Goal: Task Accomplishment & Management: Complete application form

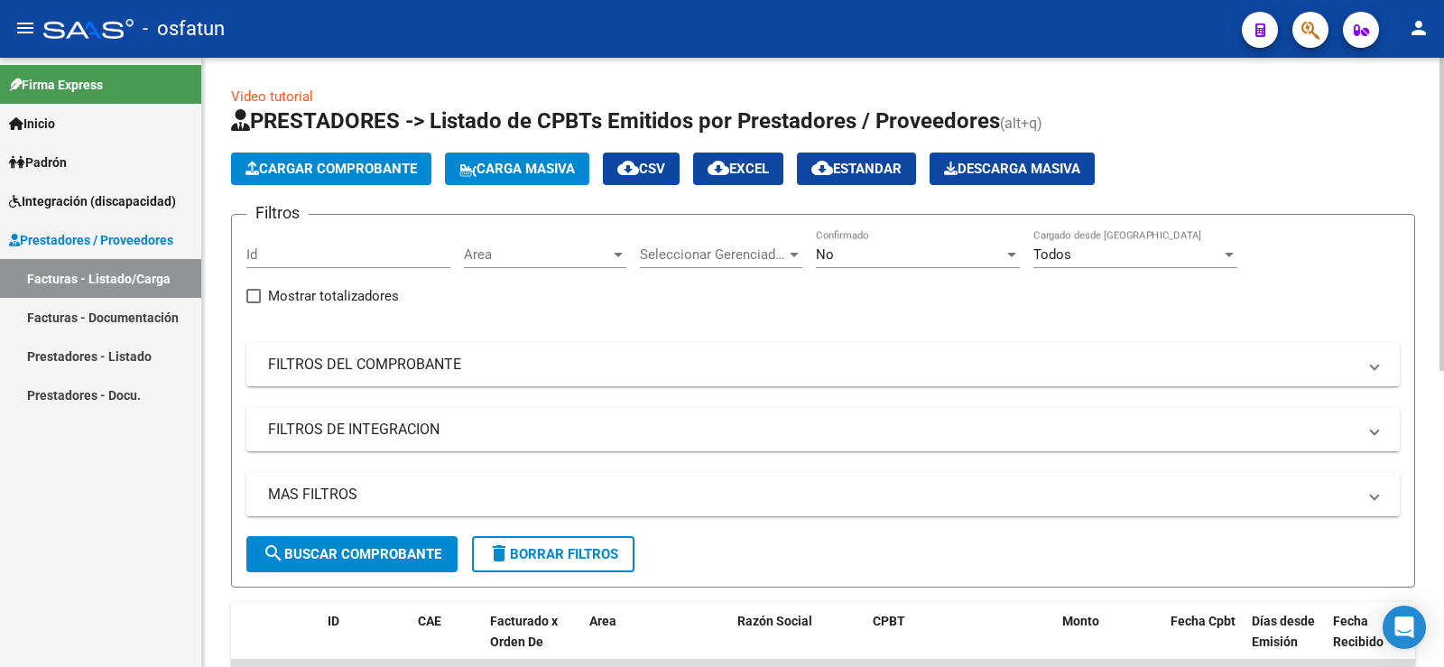
click at [512, 166] on span "Carga Masiva" at bounding box center [517, 169] width 116 height 16
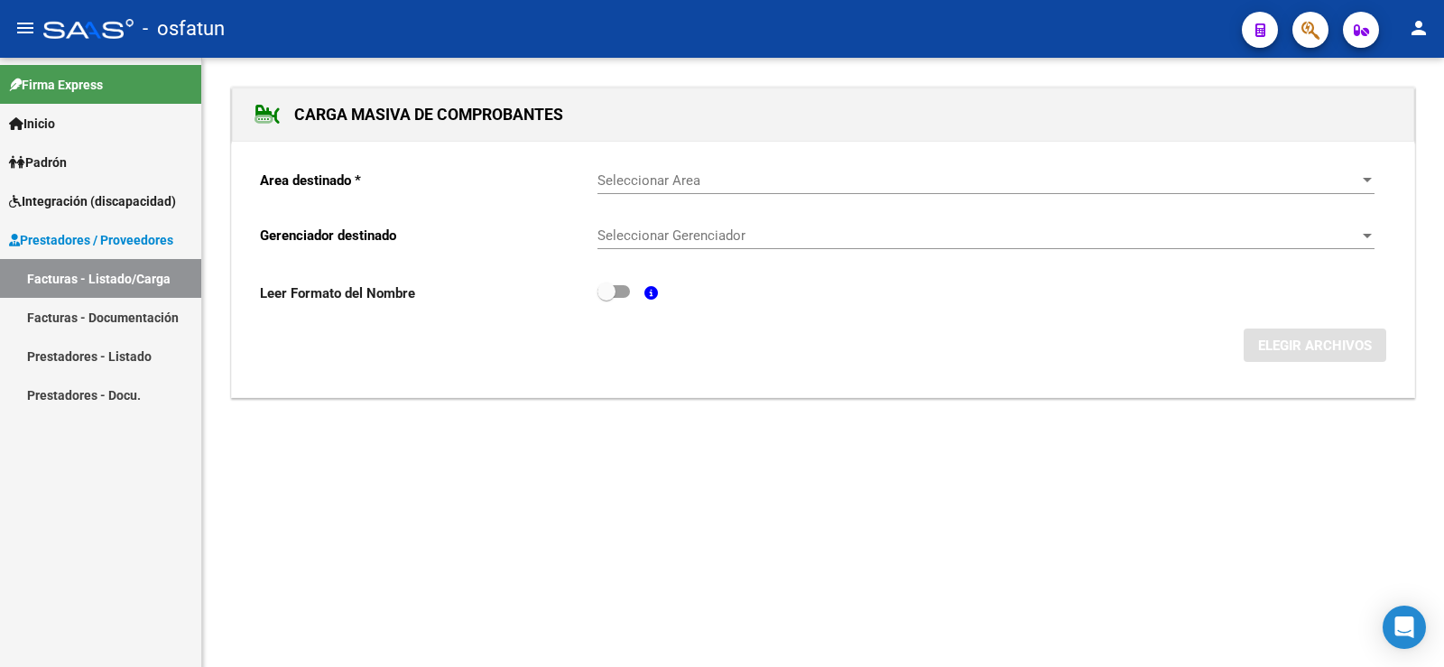
click at [747, 177] on span "Seleccionar Area" at bounding box center [977, 180] width 761 height 16
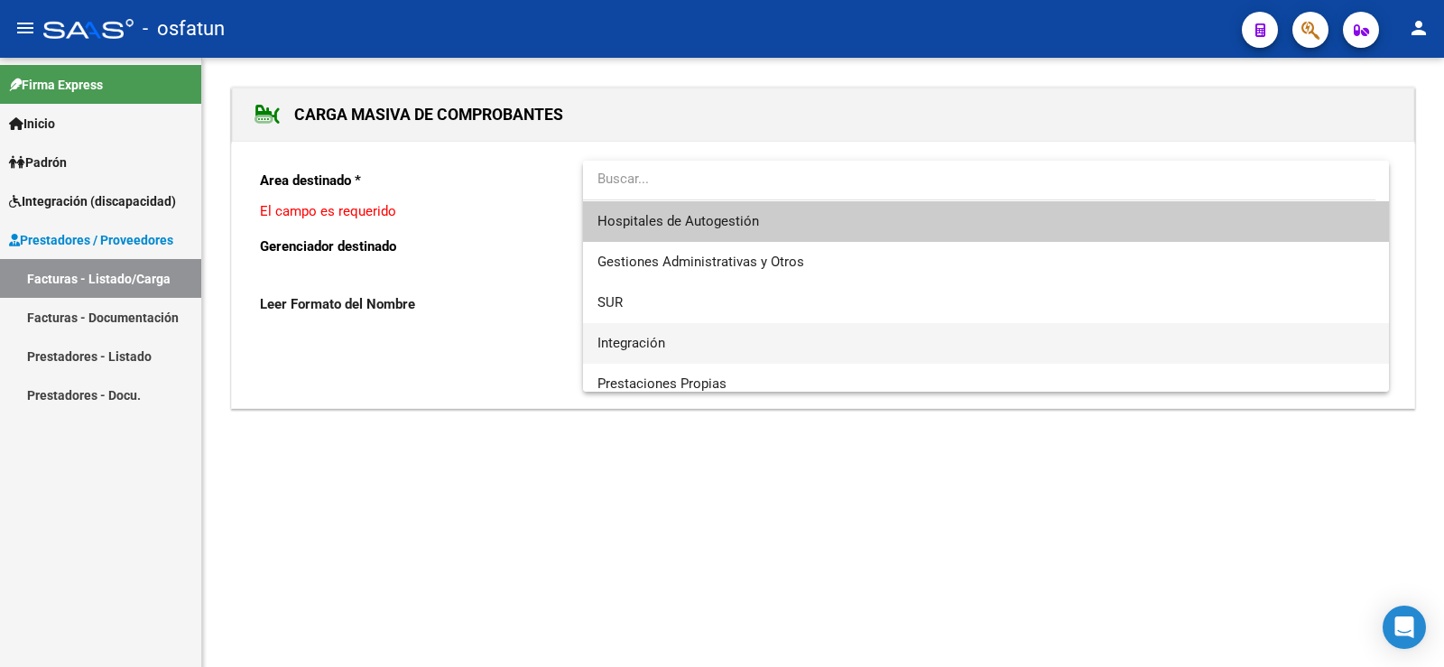
click at [647, 335] on span "Integración" at bounding box center [631, 343] width 68 height 16
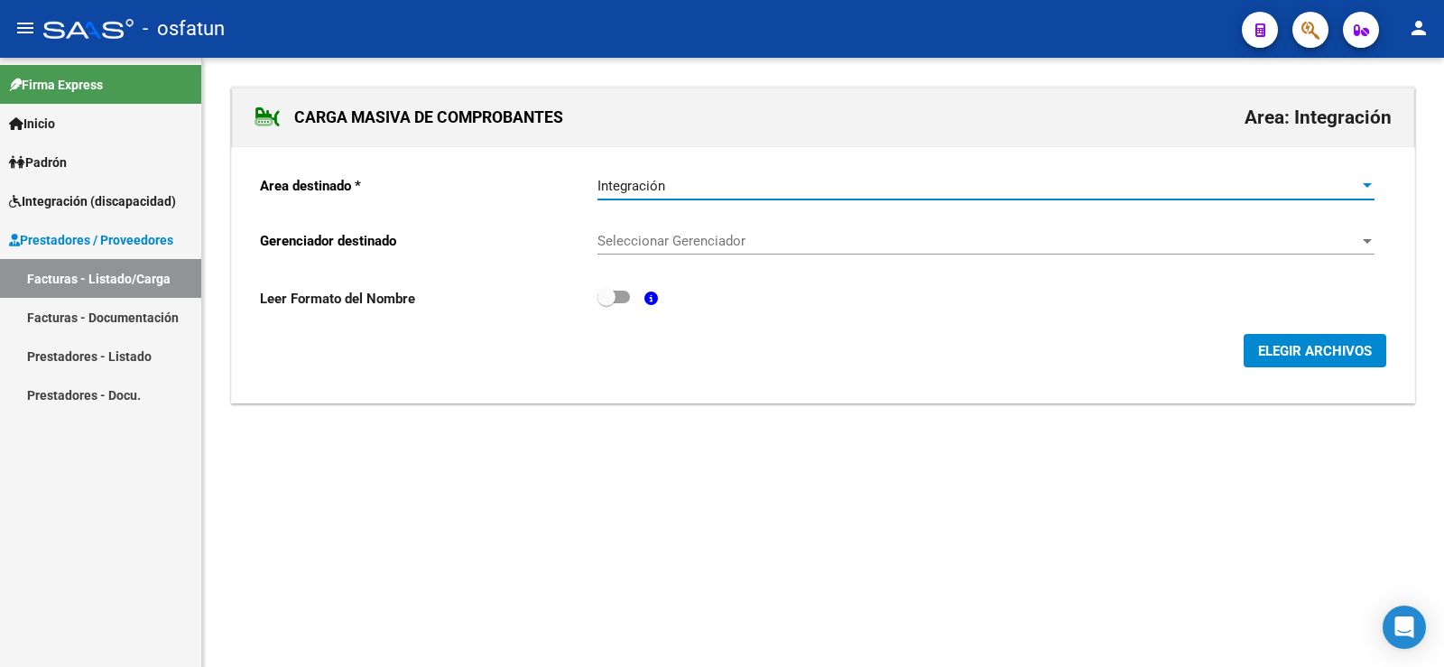
click at [651, 241] on span "Seleccionar Gerenciador" at bounding box center [977, 241] width 761 height 16
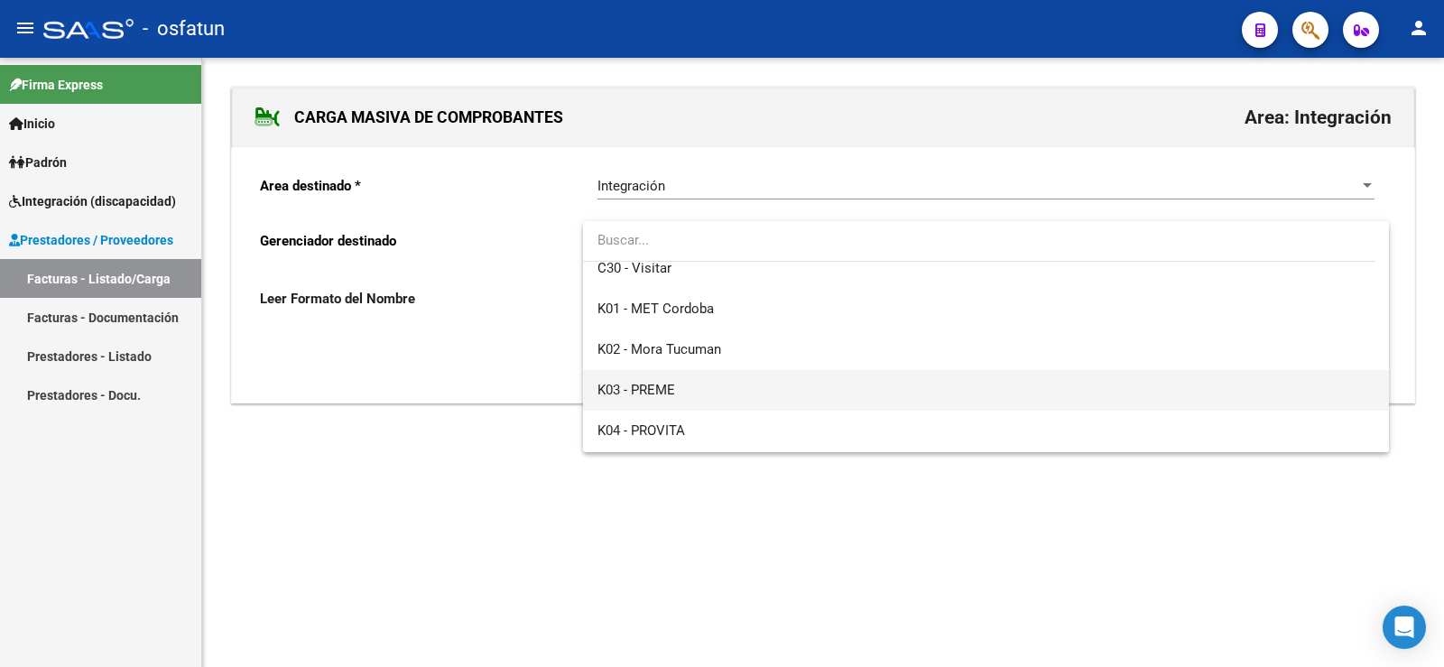
scroll to position [947, 0]
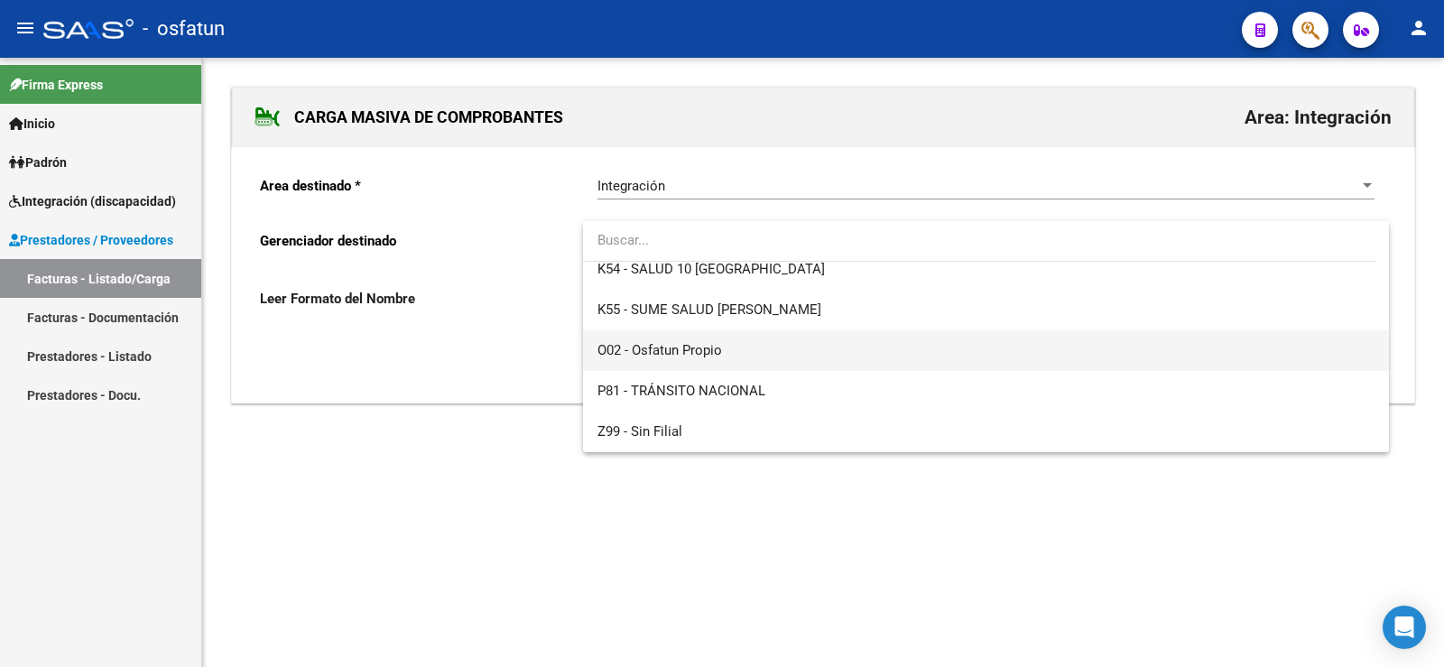
click at [671, 356] on span "O02 - Osfatun Propio" at bounding box center [659, 350] width 125 height 16
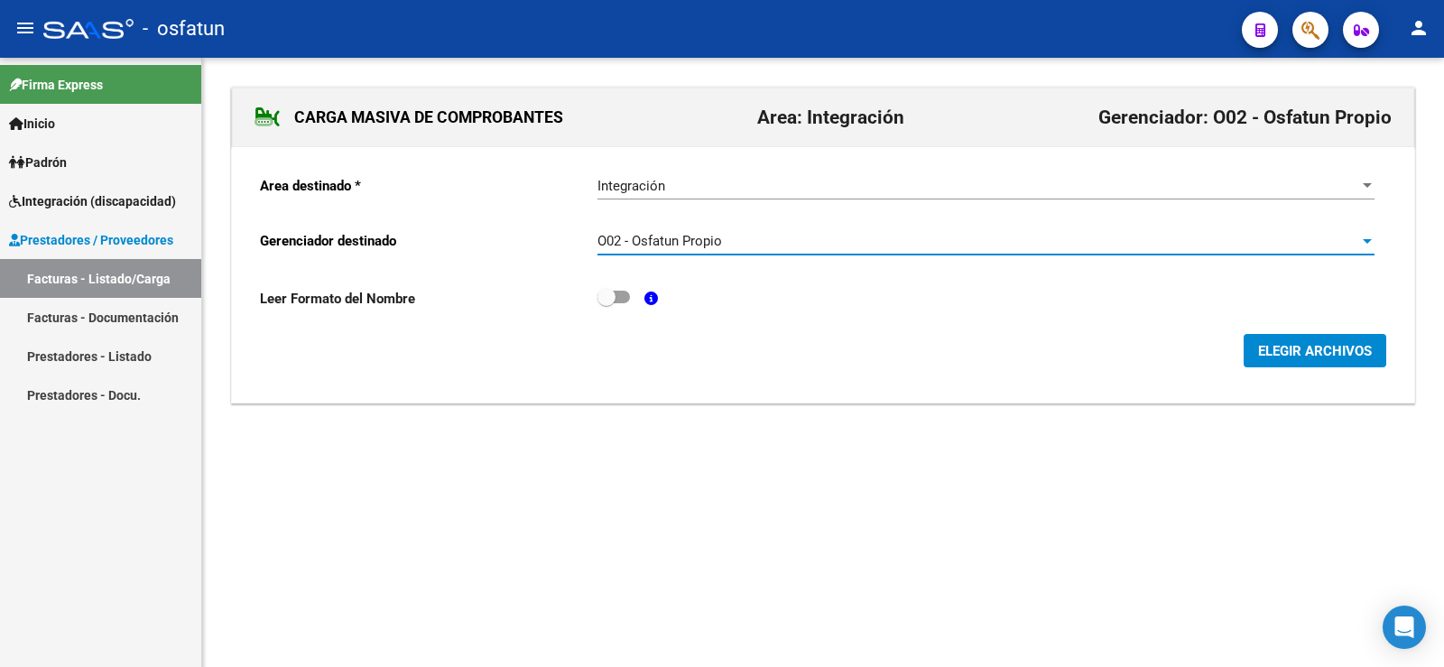
click at [1339, 353] on span "ELEGIR ARCHIVOS" at bounding box center [1315, 351] width 114 height 16
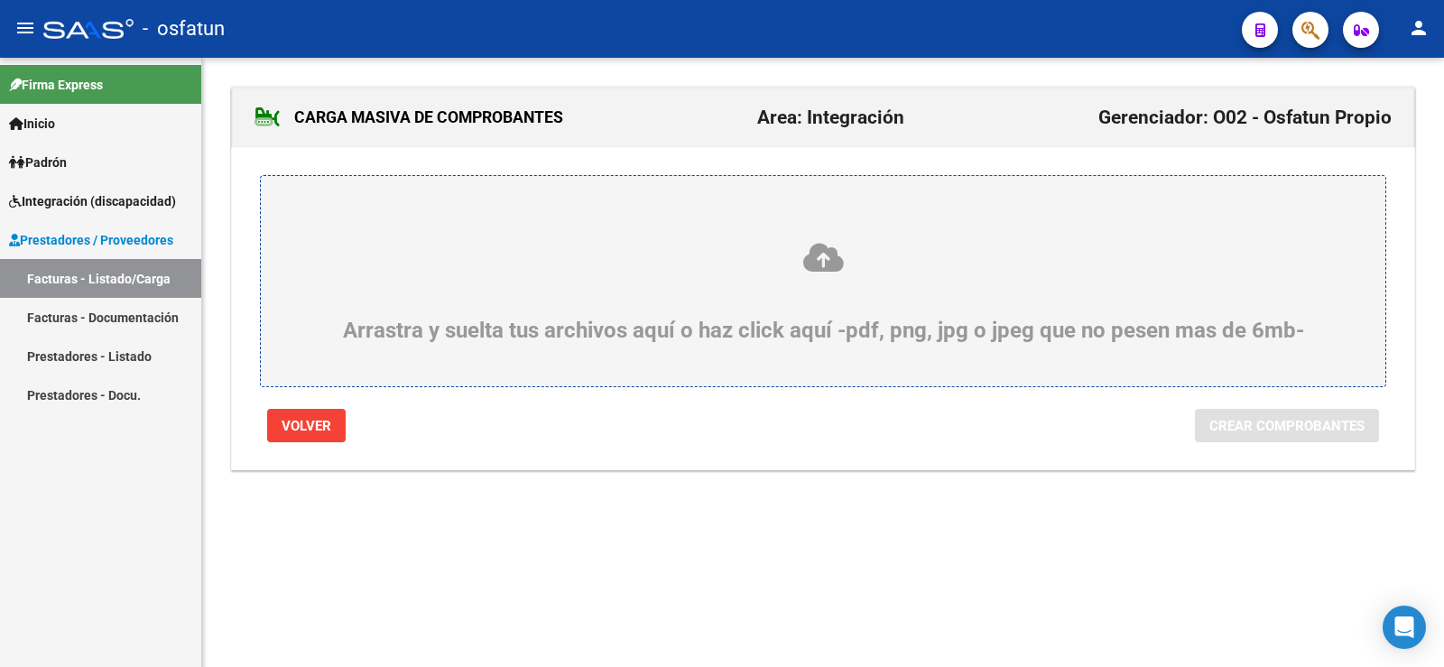
click at [816, 268] on icon at bounding box center [823, 257] width 1038 height 33
click at [0, 0] on input "Arrastra y suelta tus archivos aquí o haz click aquí -pdf, png, jpg o jpeg que …" at bounding box center [0, 0] width 0 height 0
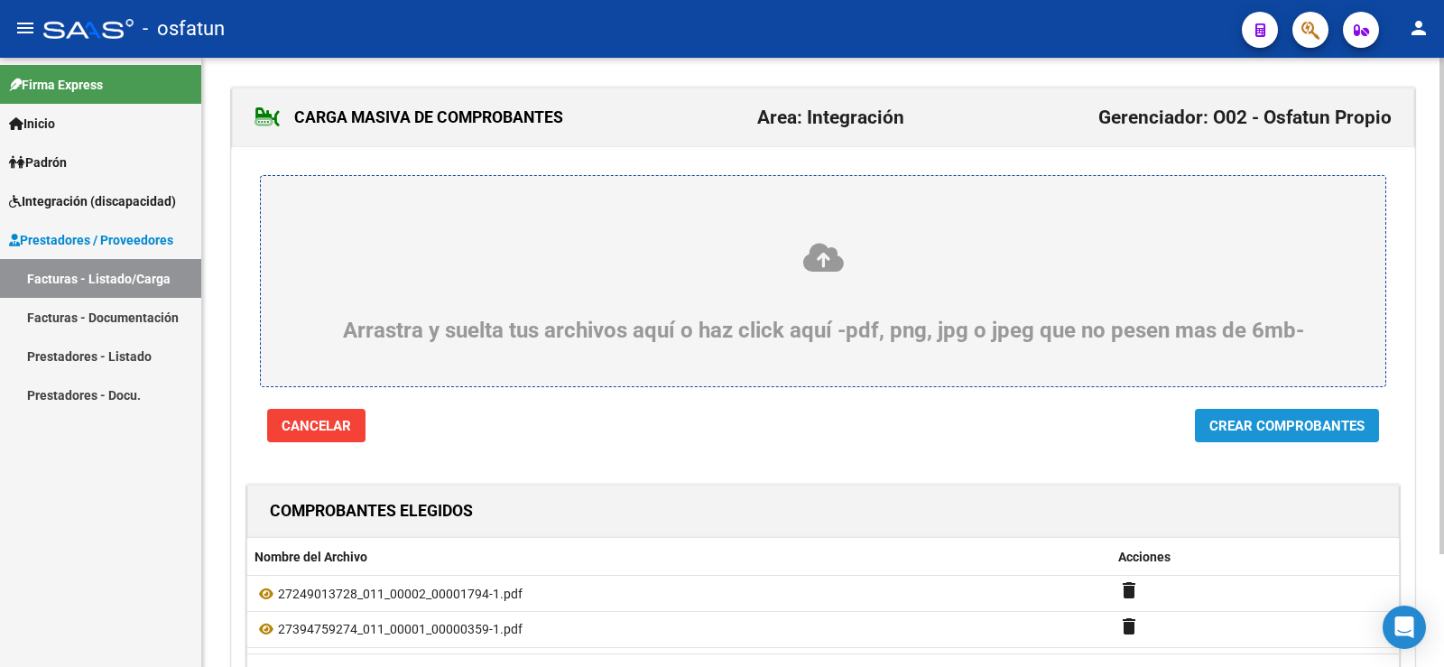
click at [1307, 423] on span "Crear Comprobantes" at bounding box center [1286, 426] width 155 height 16
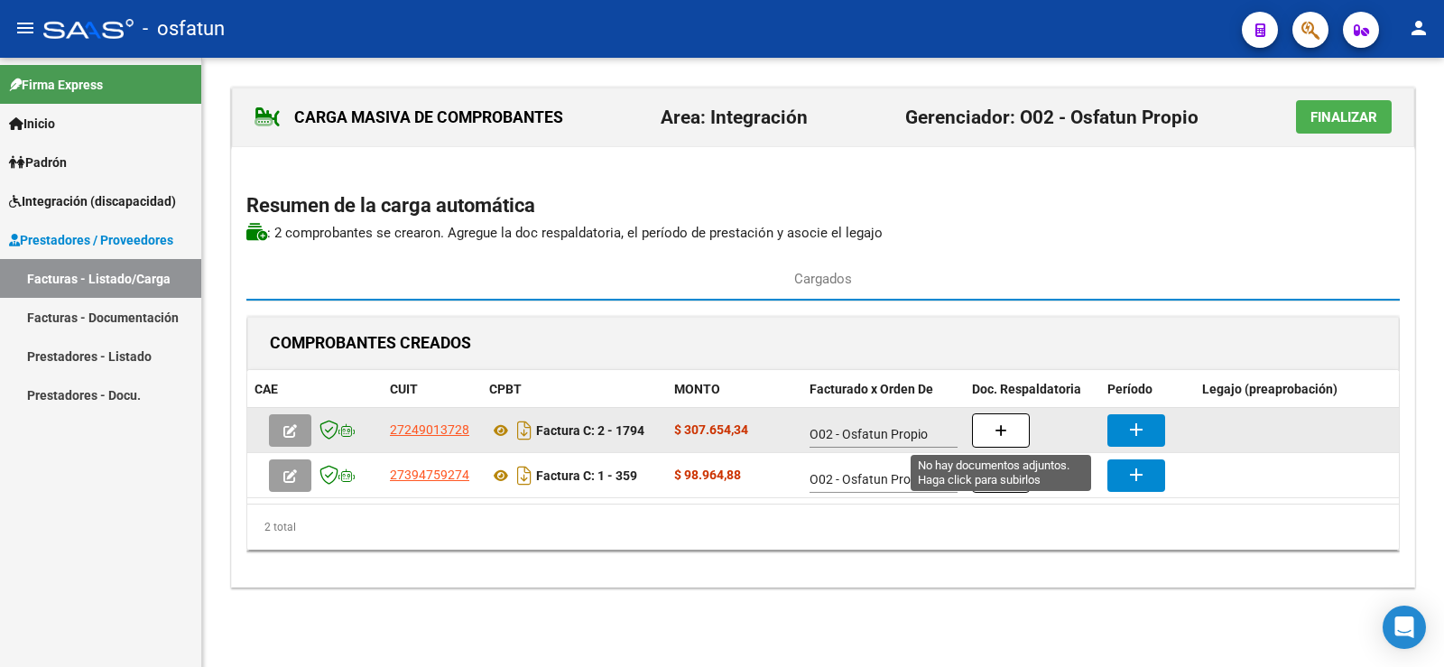
click at [996, 428] on icon "button" at bounding box center [1001, 431] width 13 height 14
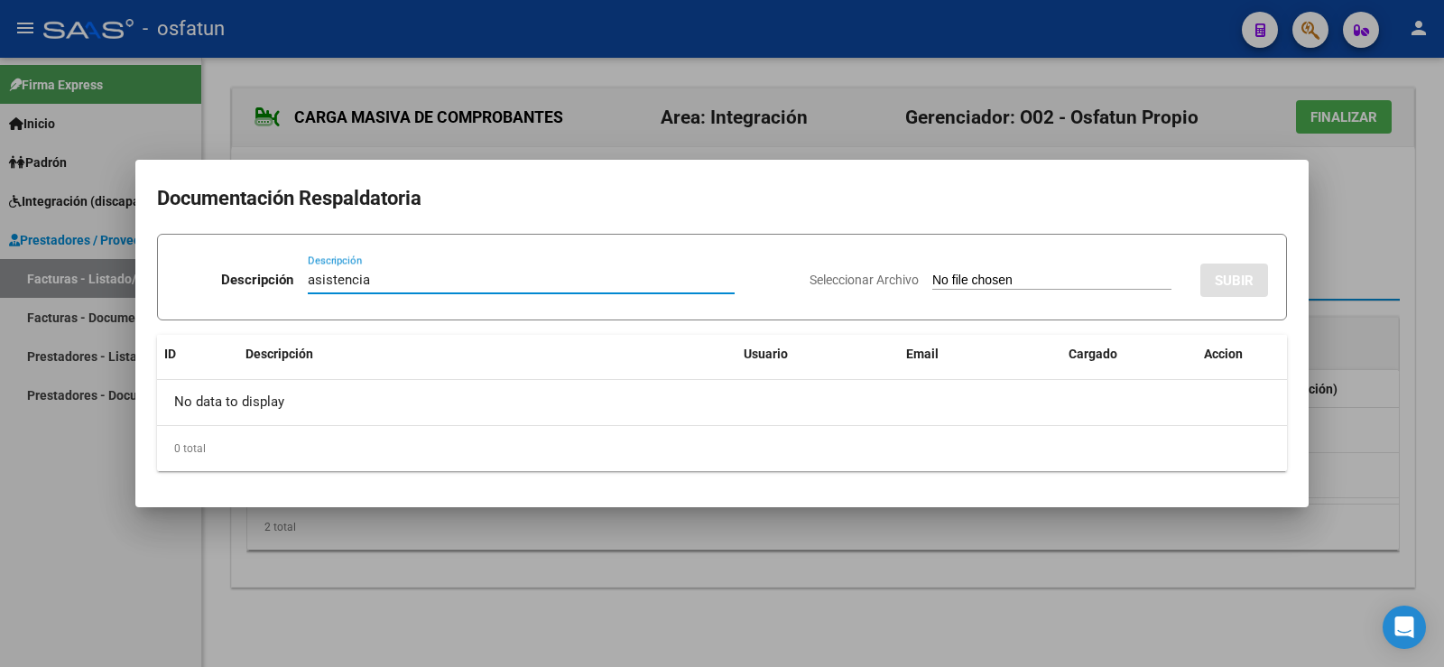
type input "asistencia"
click at [1077, 276] on input "Seleccionar Archivo" at bounding box center [1051, 281] width 239 height 17
type input "C:\fakepath\autorización y asistencia [DATE] [PERSON_NAME].pdf"
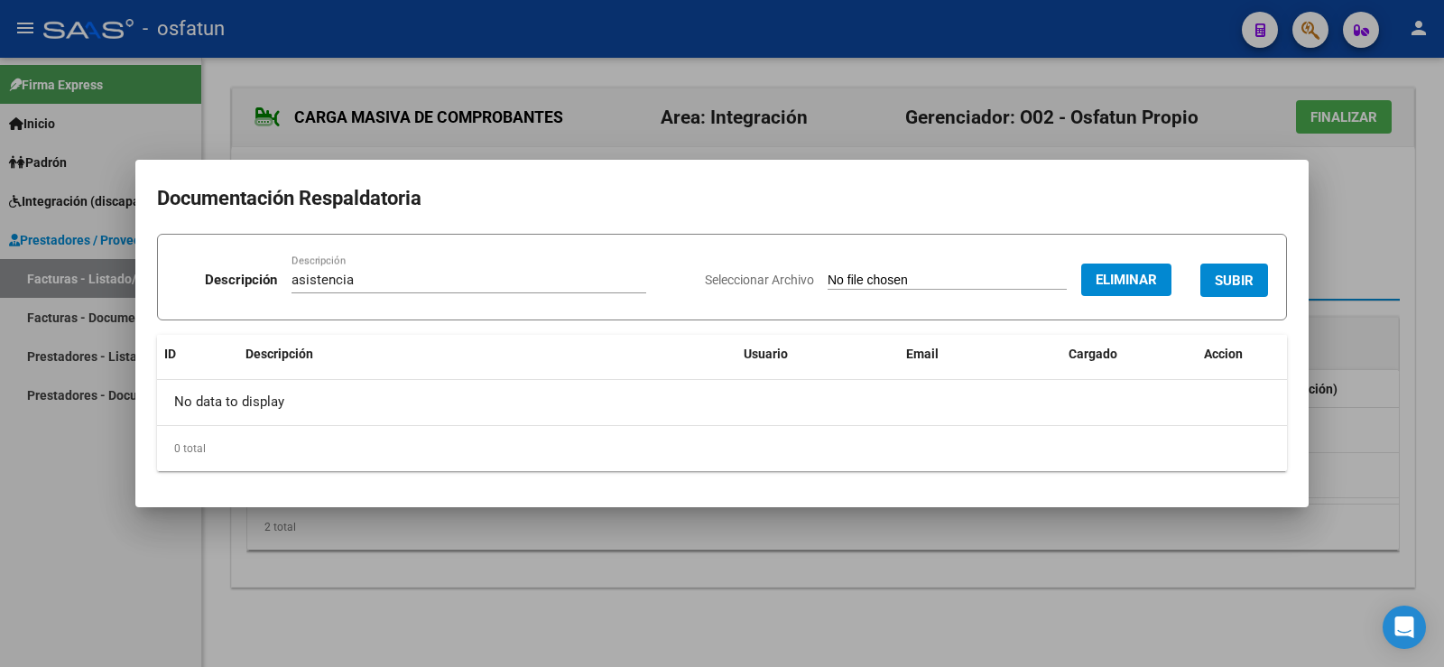
click at [1249, 274] on span "SUBIR" at bounding box center [1234, 281] width 39 height 16
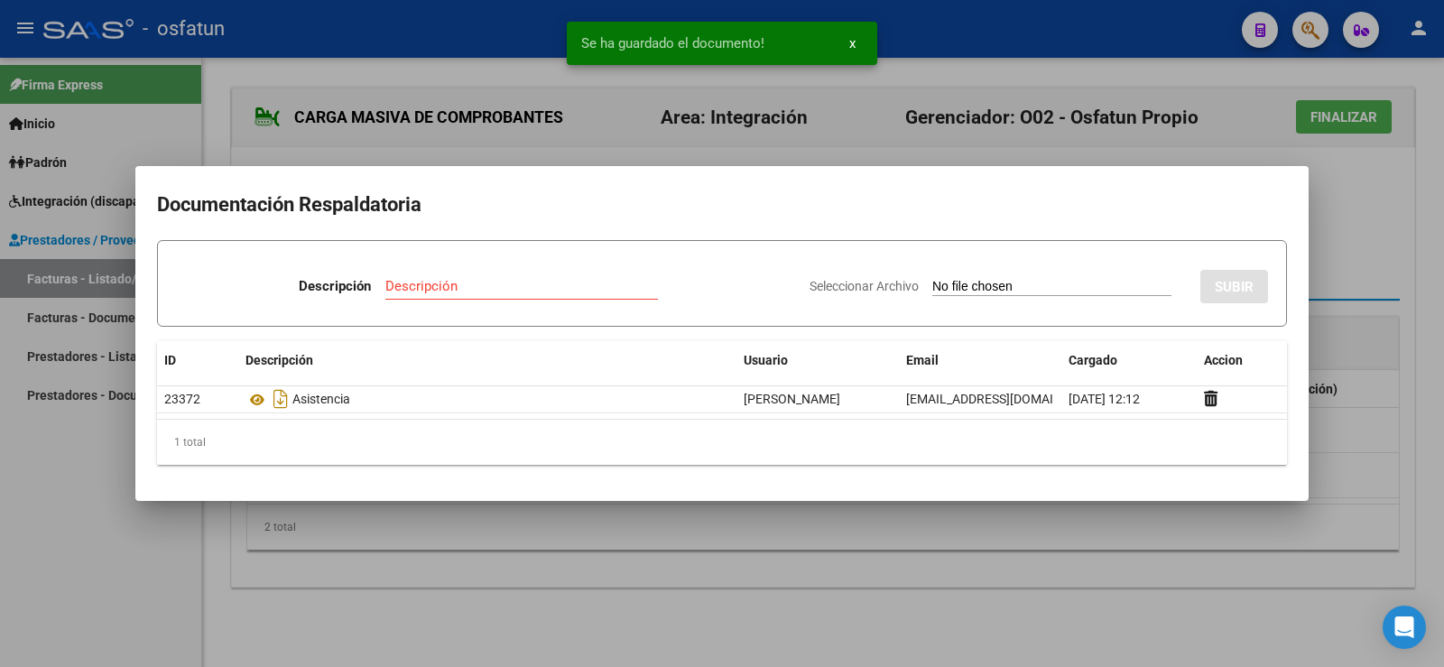
click at [1392, 282] on div at bounding box center [722, 333] width 1444 height 667
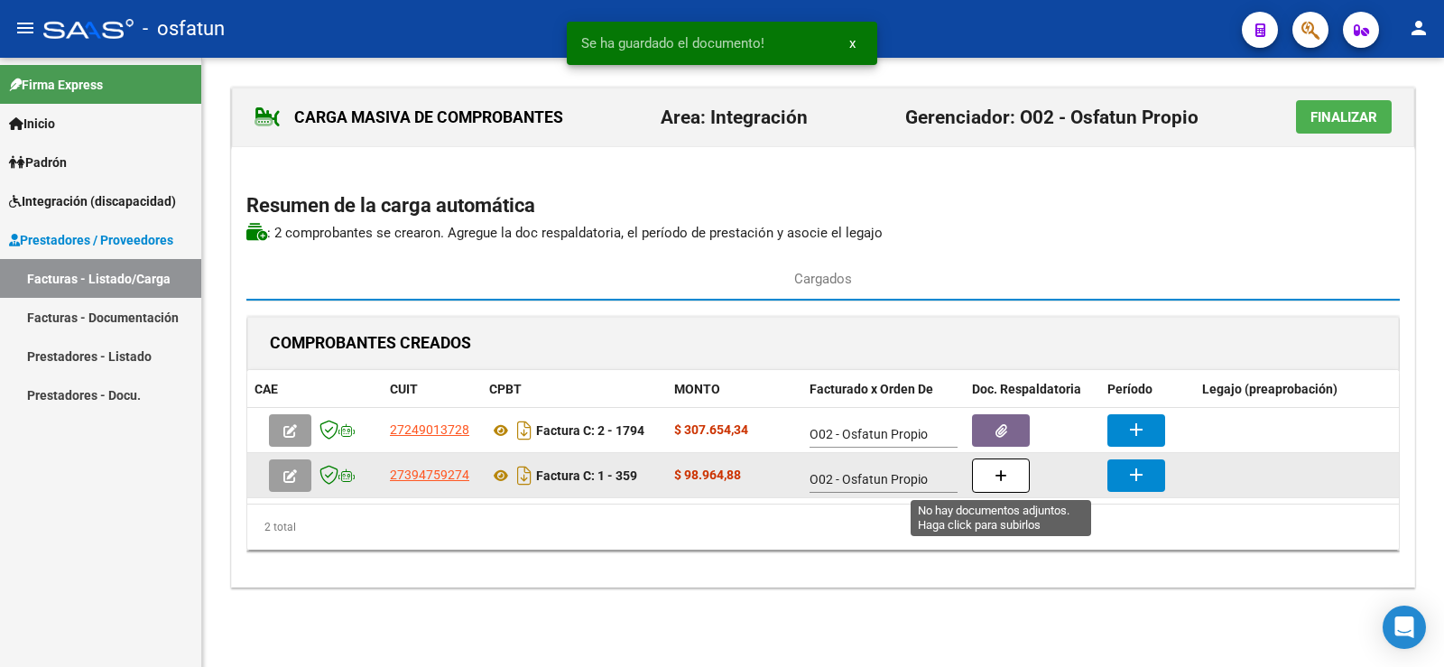
click at [986, 470] on button "button" at bounding box center [1001, 475] width 58 height 34
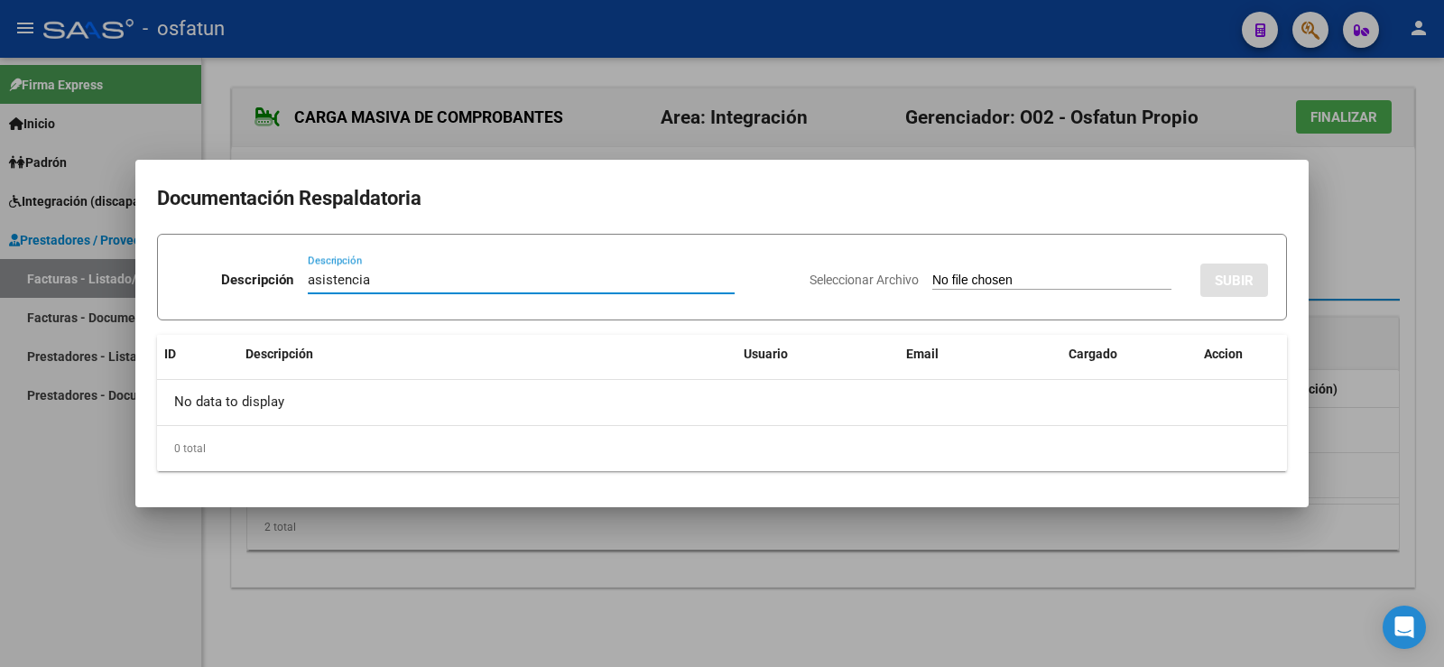
type input "asistencia"
click at [932, 275] on input "Seleccionar Archivo" at bounding box center [1051, 281] width 239 height 17
type input "C:\fakepath\order_3284919(1).pdf"
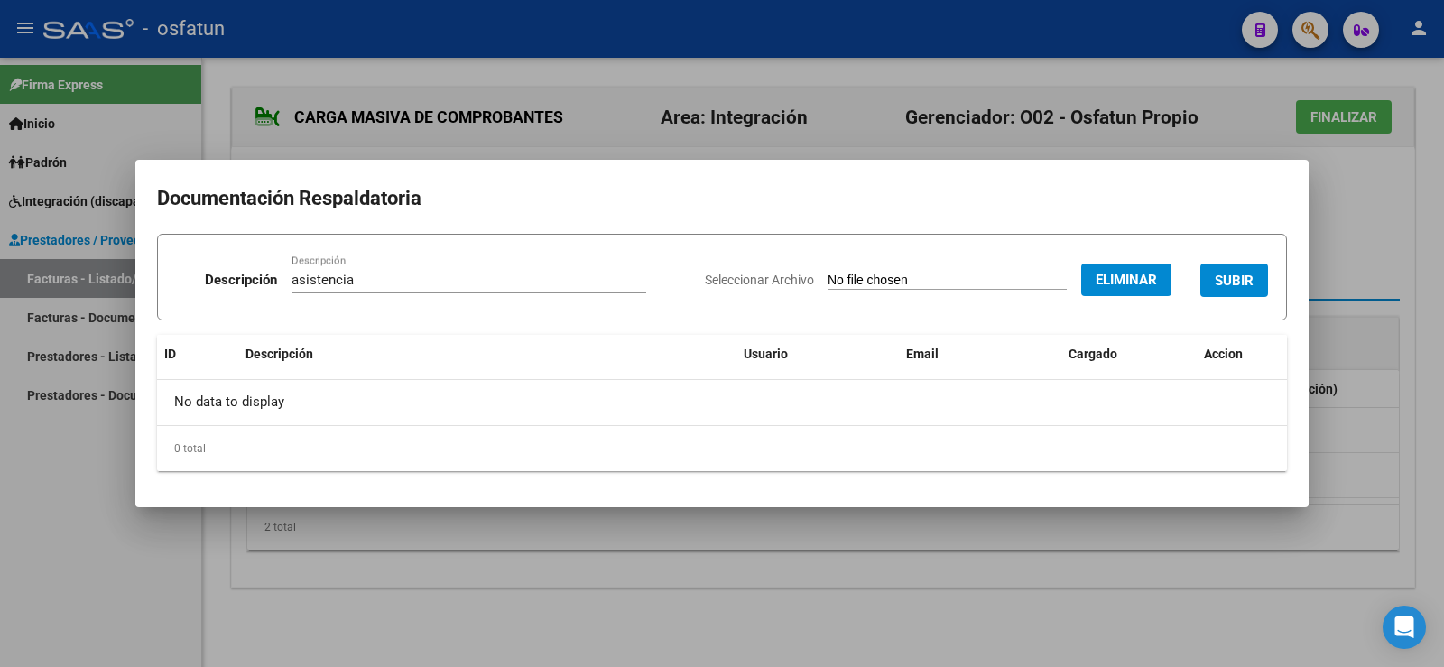
click at [1243, 267] on button "SUBIR" at bounding box center [1234, 280] width 68 height 33
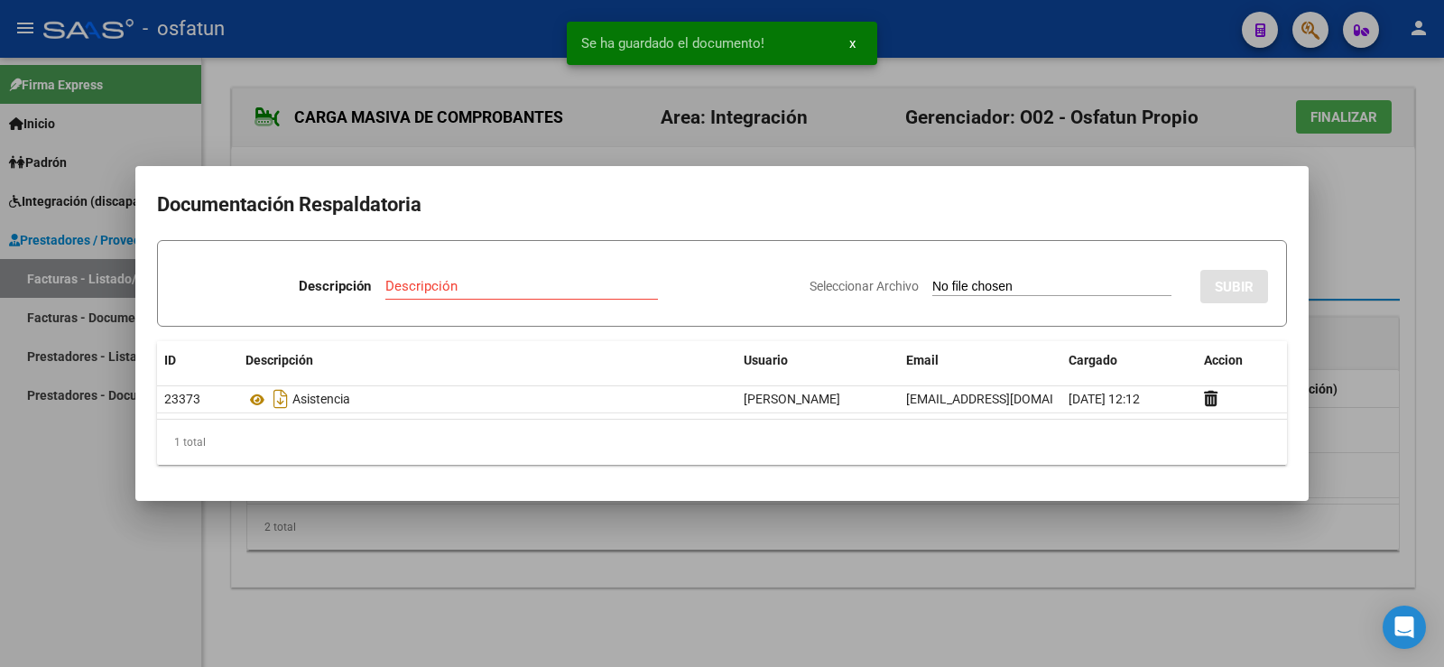
click at [1372, 259] on div at bounding box center [722, 333] width 1444 height 667
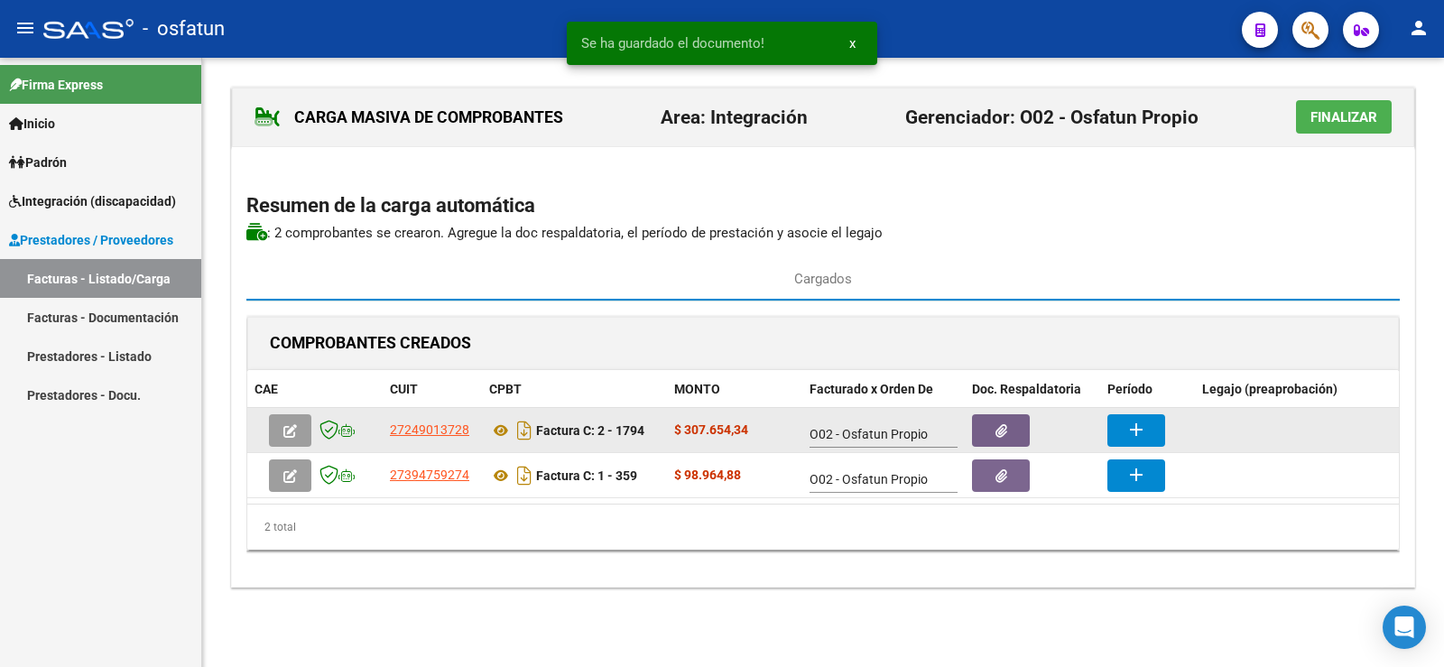
click at [1134, 445] on button "add" at bounding box center [1136, 430] width 58 height 32
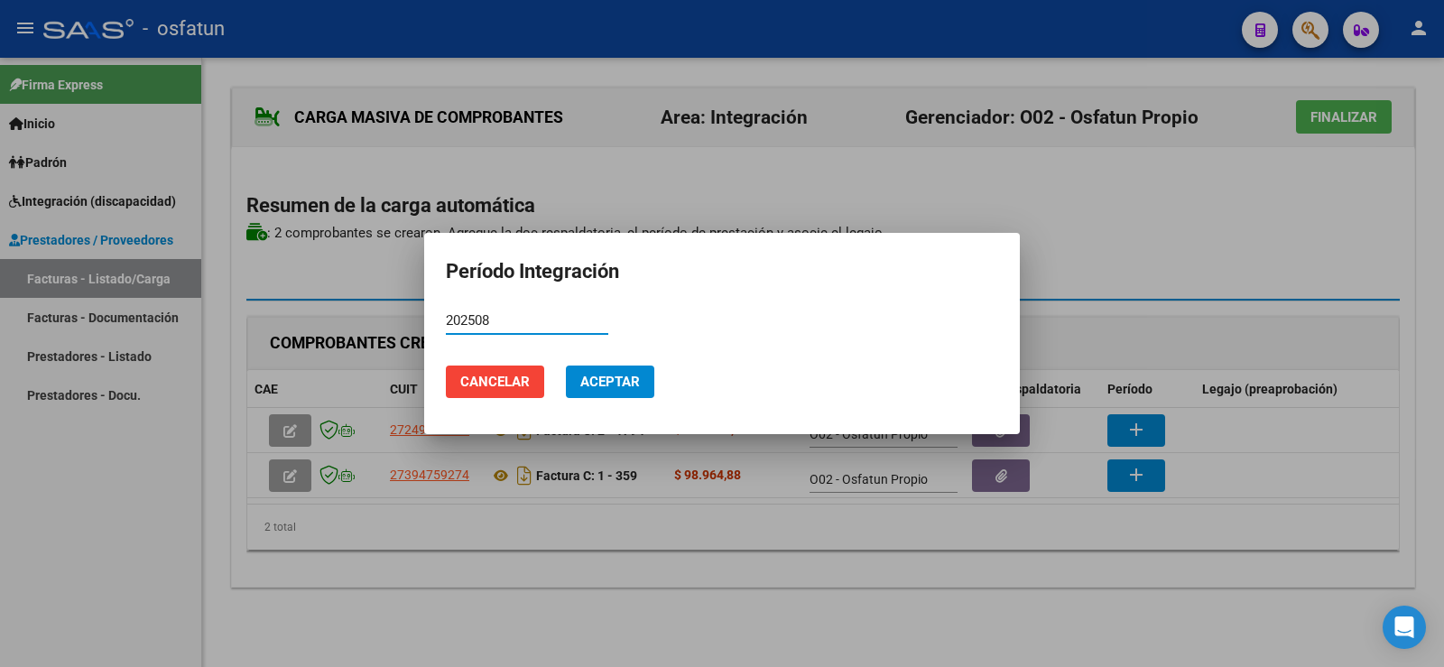
type input "202508"
click at [592, 374] on span "Aceptar" at bounding box center [610, 382] width 60 height 16
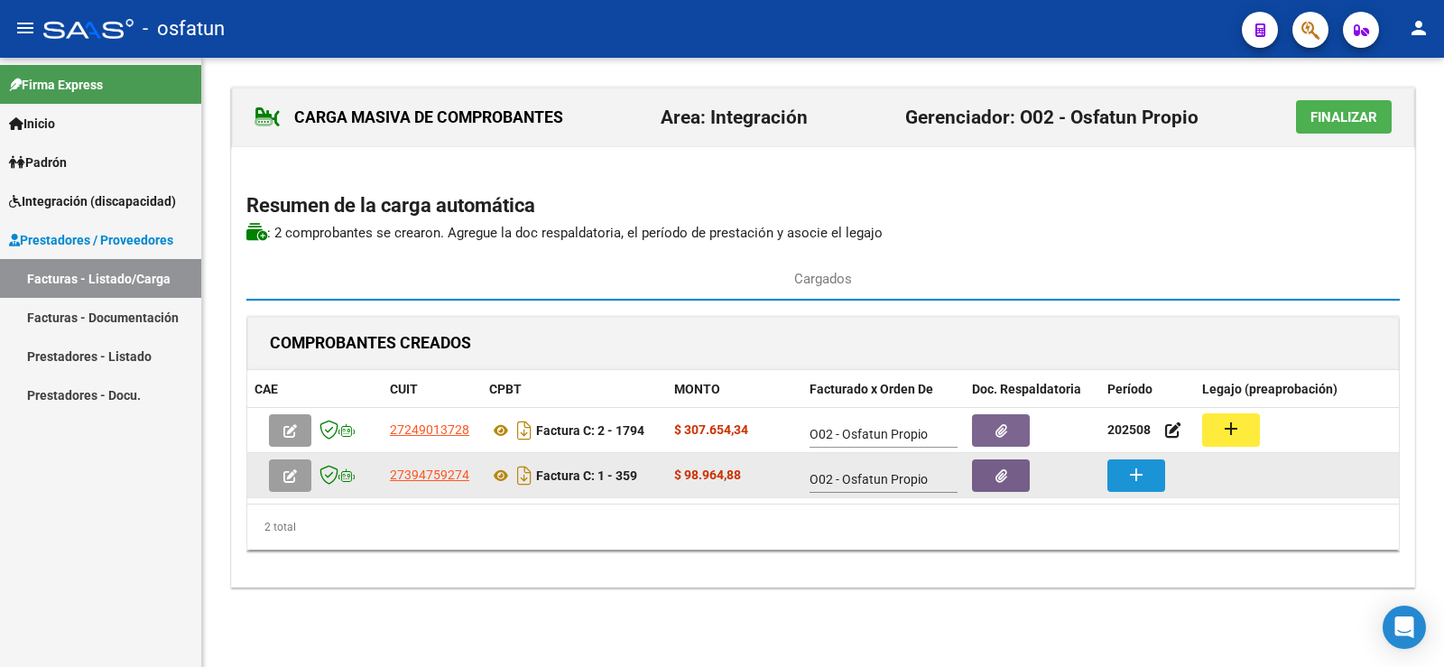
click at [1147, 469] on button "add" at bounding box center [1136, 475] width 58 height 32
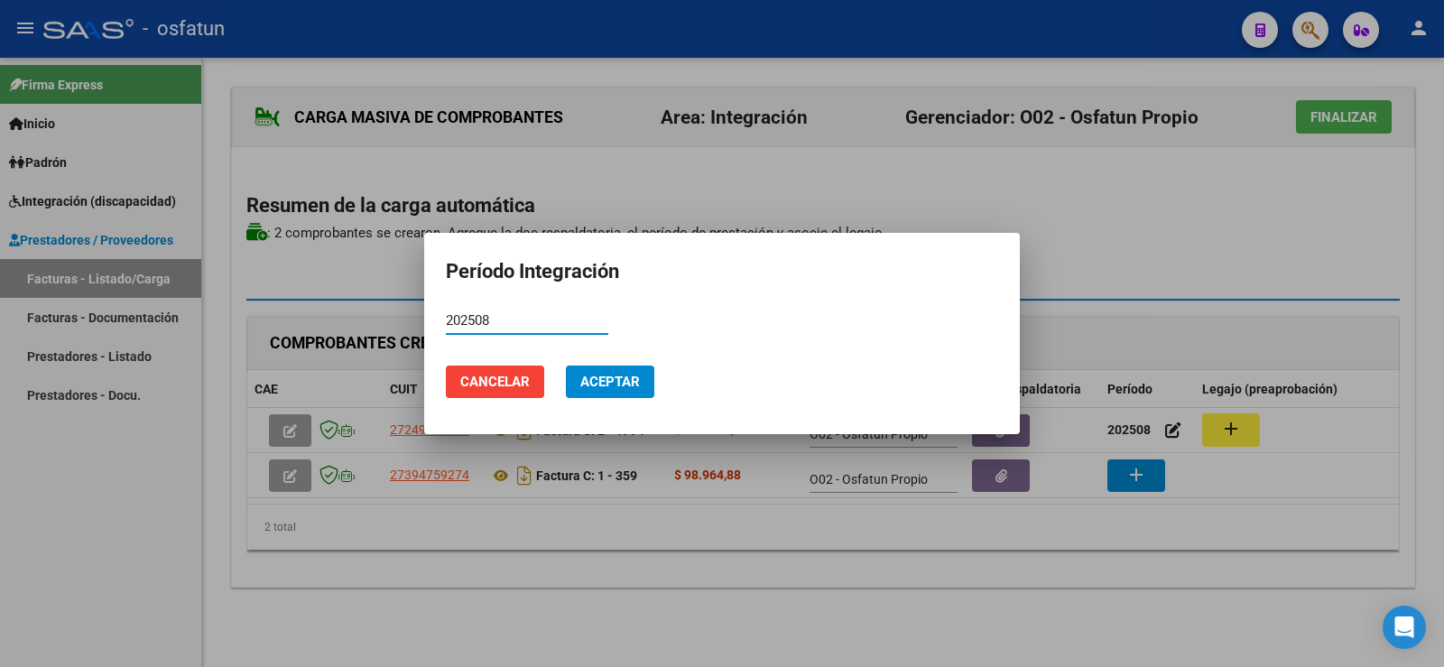
type input "202508"
click at [601, 384] on span "Aceptar" at bounding box center [610, 382] width 60 height 16
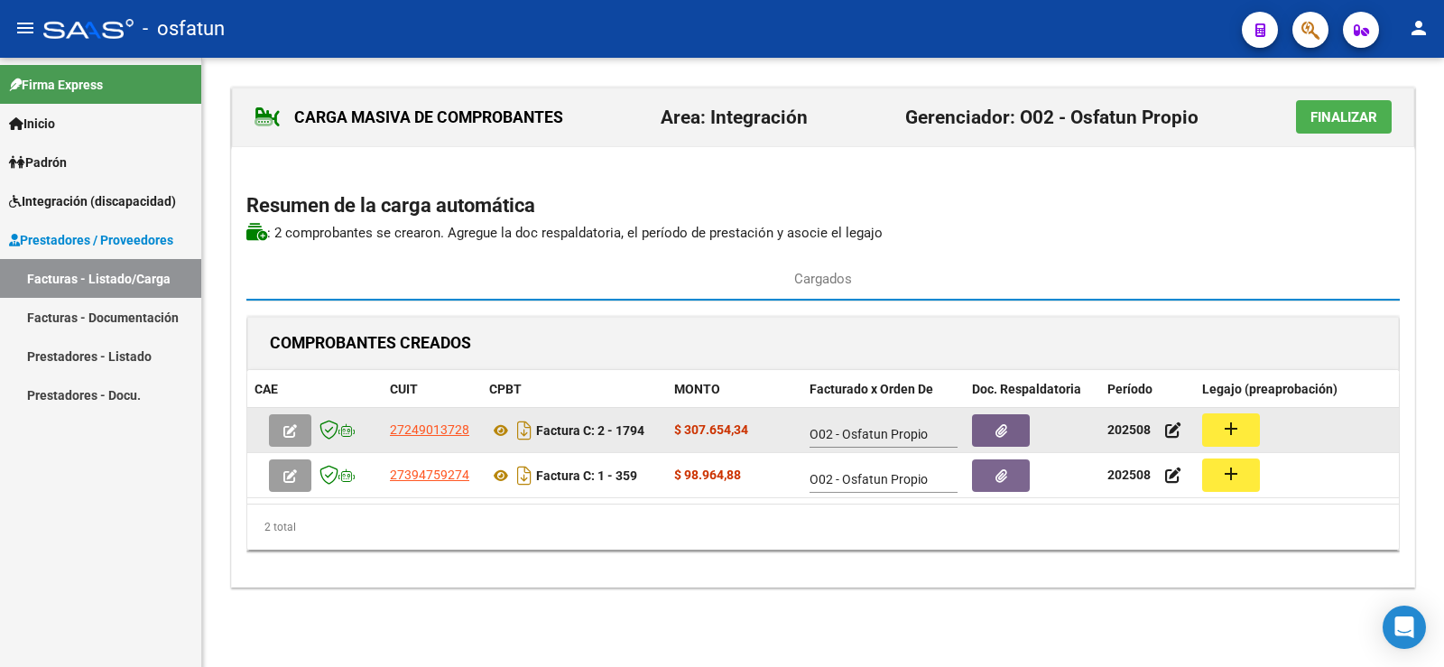
click at [1253, 430] on button "add" at bounding box center [1231, 429] width 58 height 33
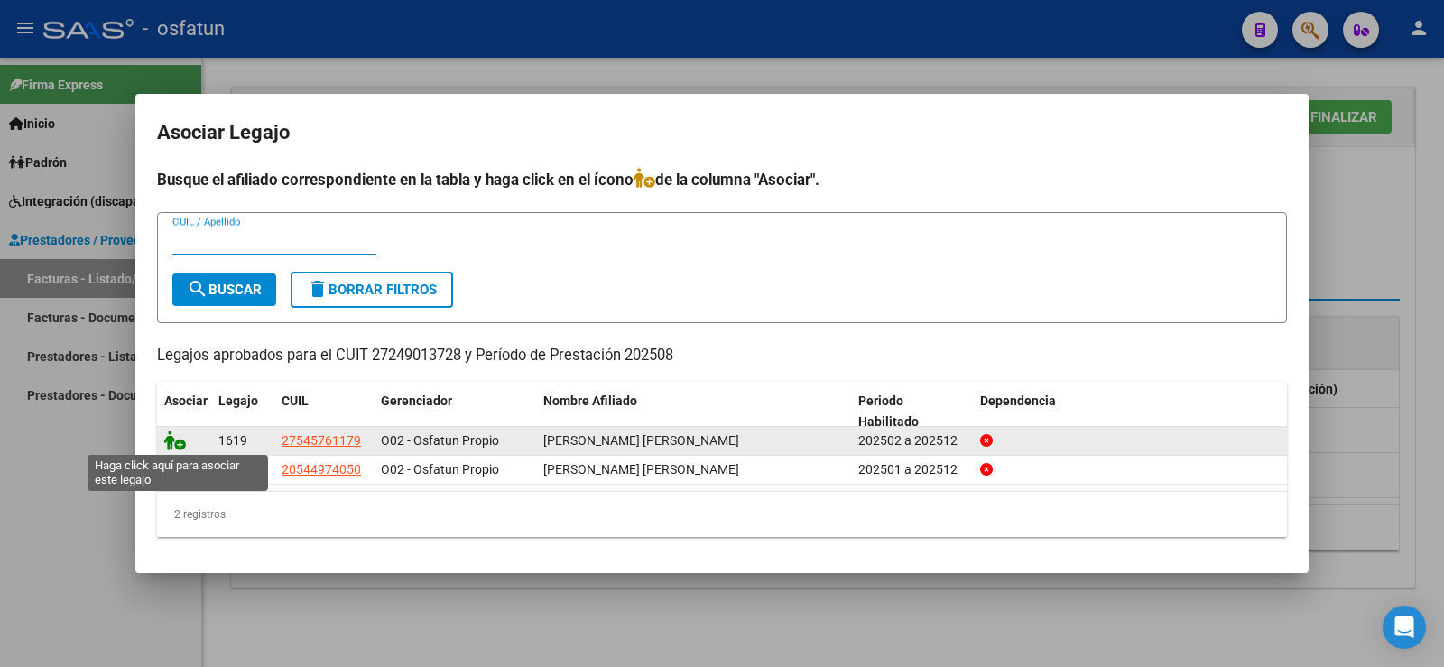
click at [181, 443] on icon at bounding box center [175, 440] width 22 height 20
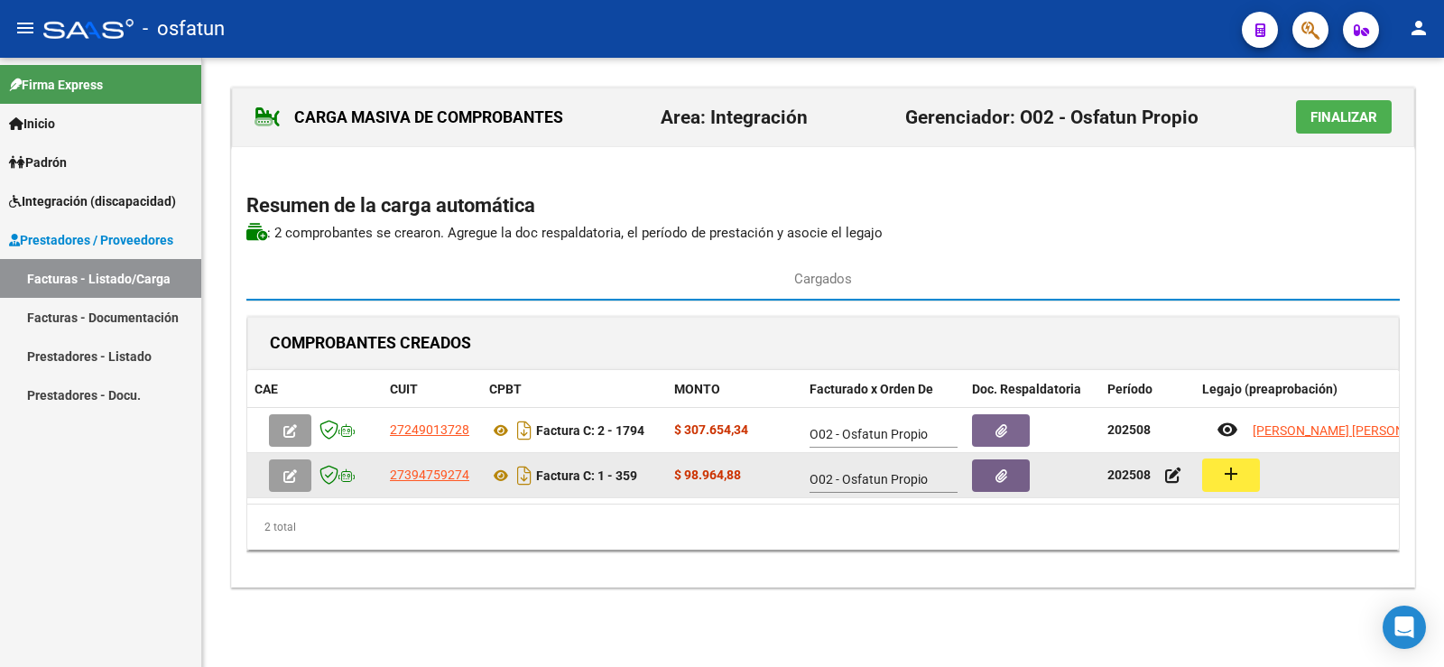
click at [1225, 482] on mat-icon "add" at bounding box center [1231, 474] width 22 height 22
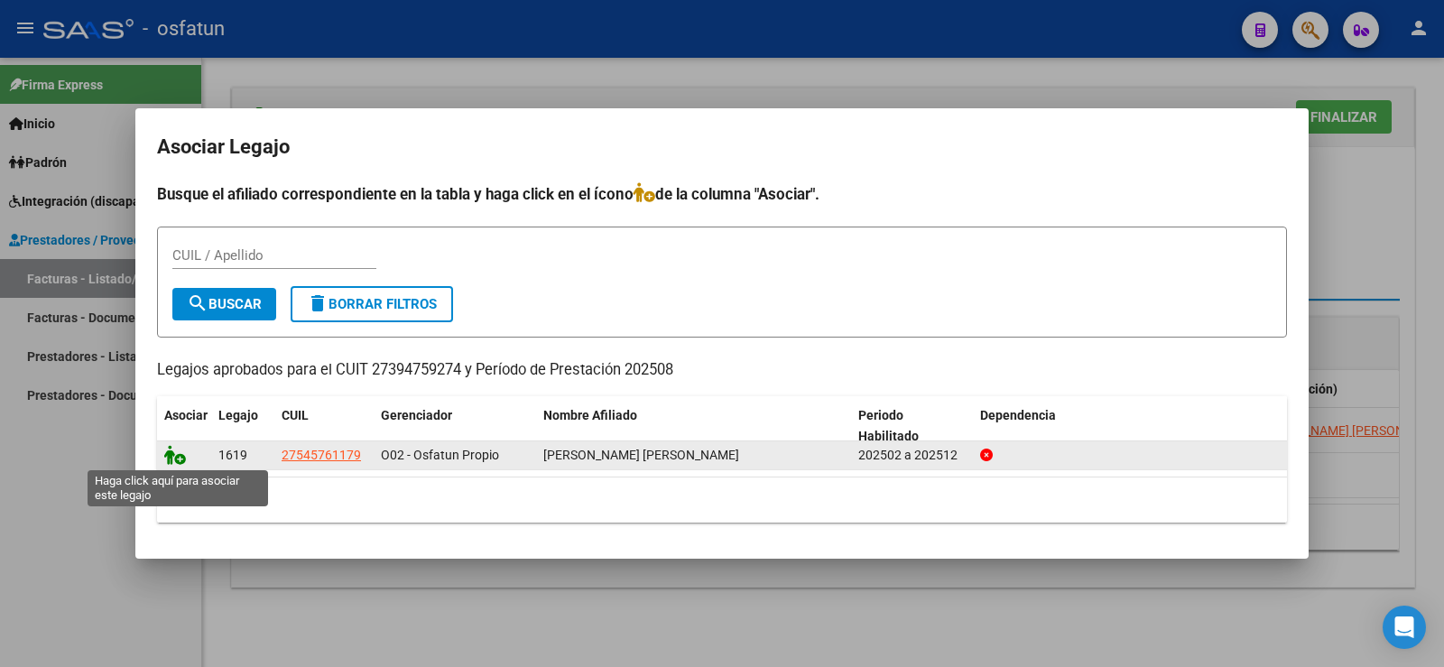
click at [173, 455] on icon at bounding box center [175, 455] width 22 height 20
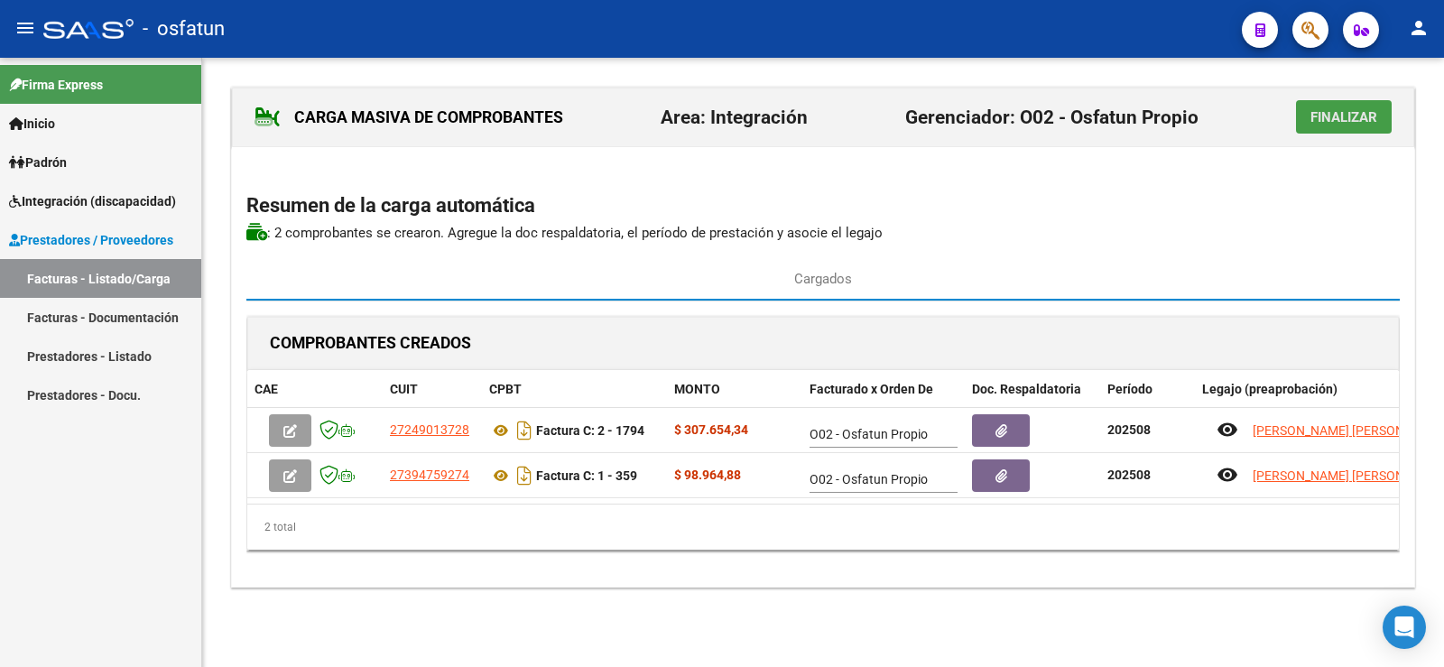
click at [1339, 106] on button "Finalizar" at bounding box center [1344, 116] width 96 height 33
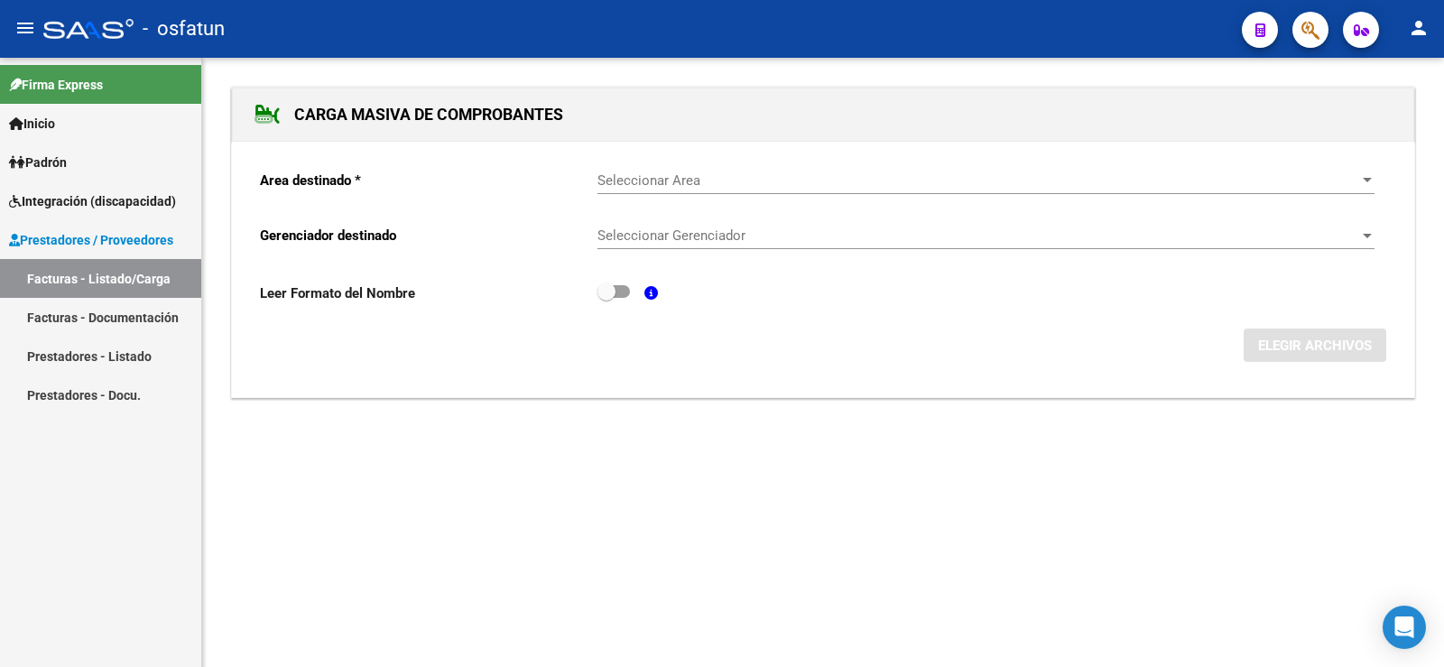
click at [1368, 181] on div at bounding box center [1367, 180] width 9 height 5
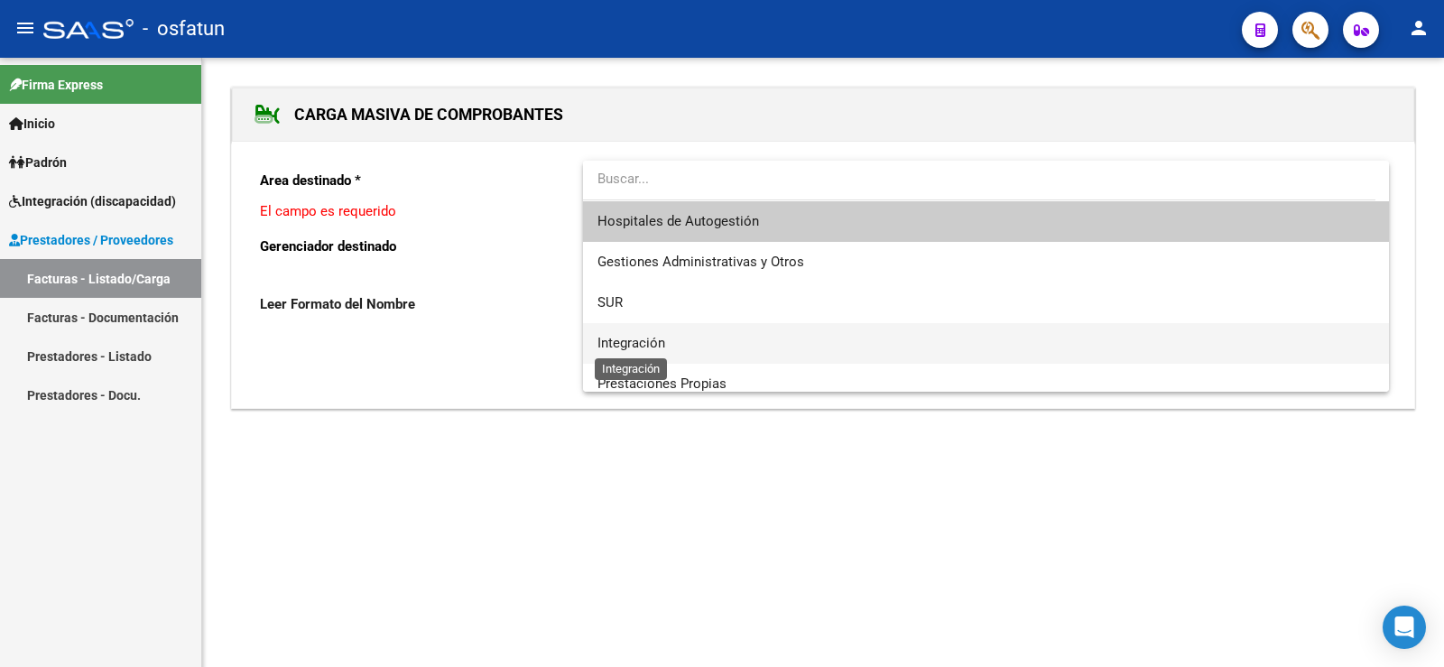
click at [649, 345] on span "Integración" at bounding box center [631, 343] width 68 height 16
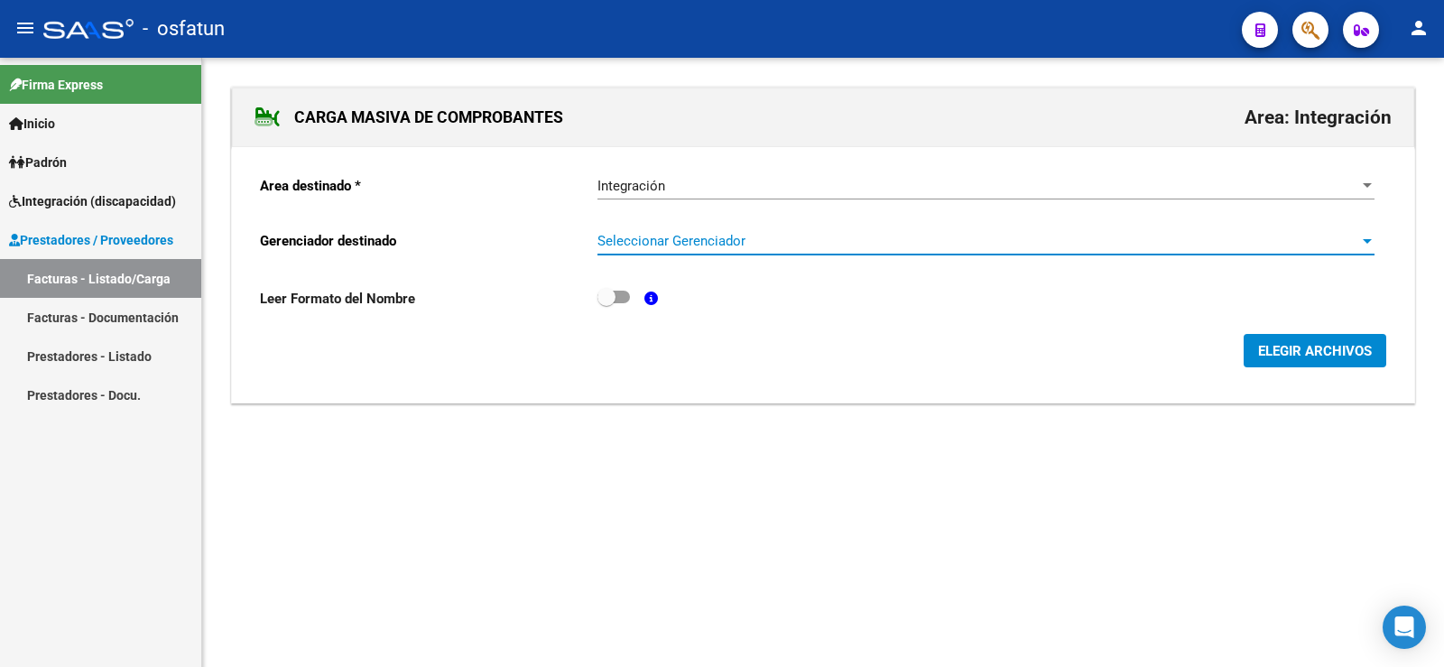
click at [1368, 243] on div at bounding box center [1367, 241] width 9 height 5
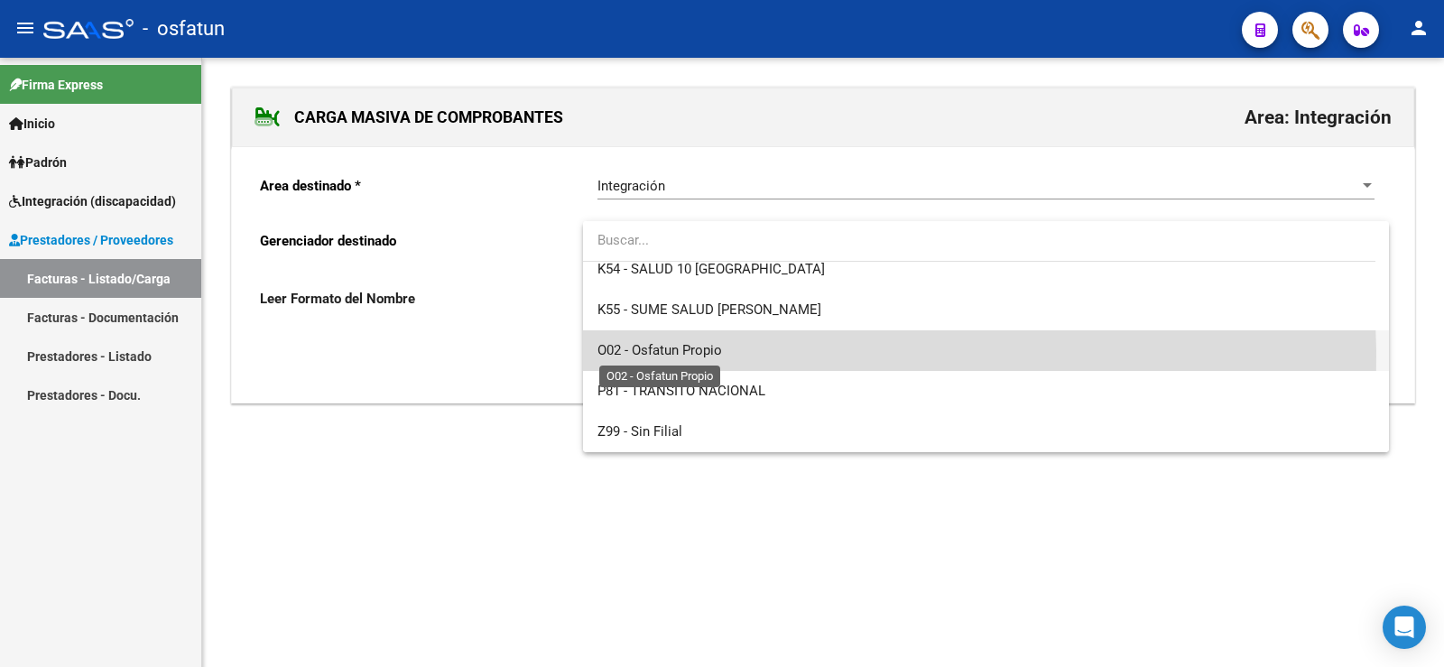
click at [681, 356] on span "O02 - Osfatun Propio" at bounding box center [659, 350] width 125 height 16
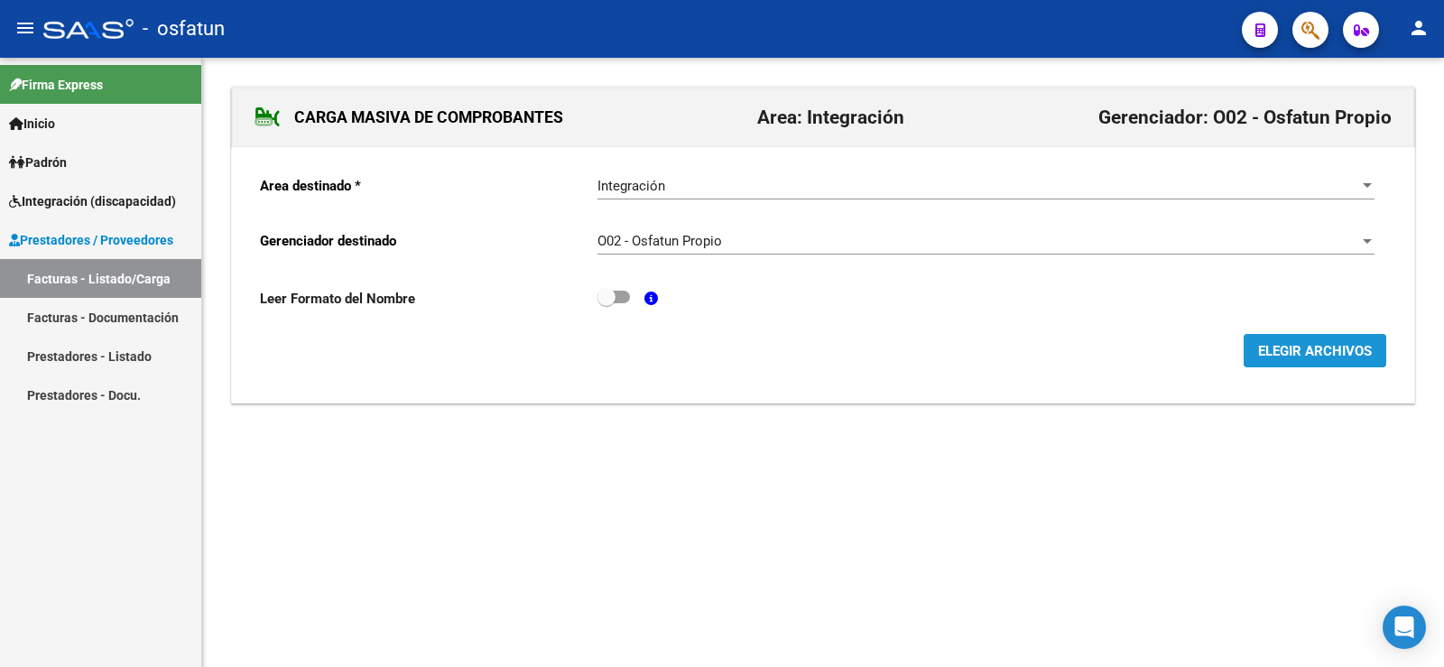
click at [1349, 339] on button "ELEGIR ARCHIVOS" at bounding box center [1315, 350] width 143 height 33
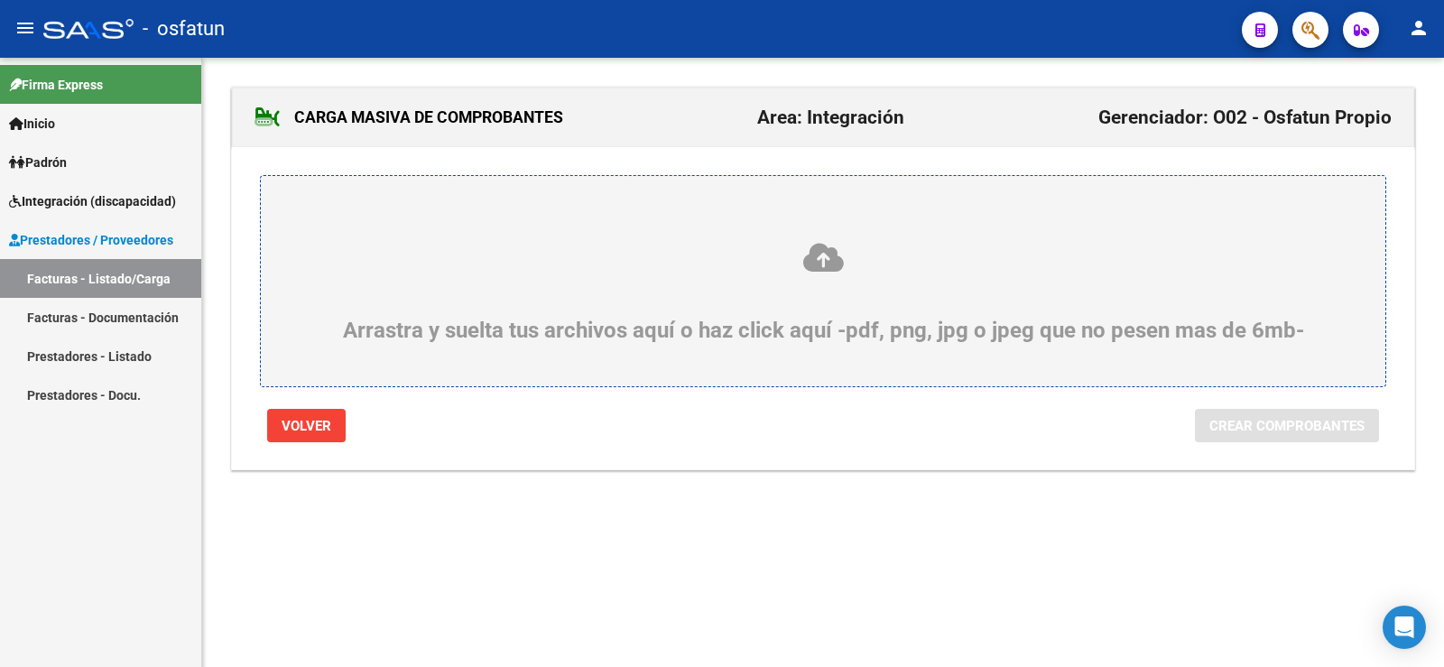
click at [828, 255] on icon at bounding box center [823, 257] width 1038 height 33
click at [0, 0] on input "Arrastra y suelta tus archivos aquí o haz click aquí -pdf, png, jpg o jpeg que …" at bounding box center [0, 0] width 0 height 0
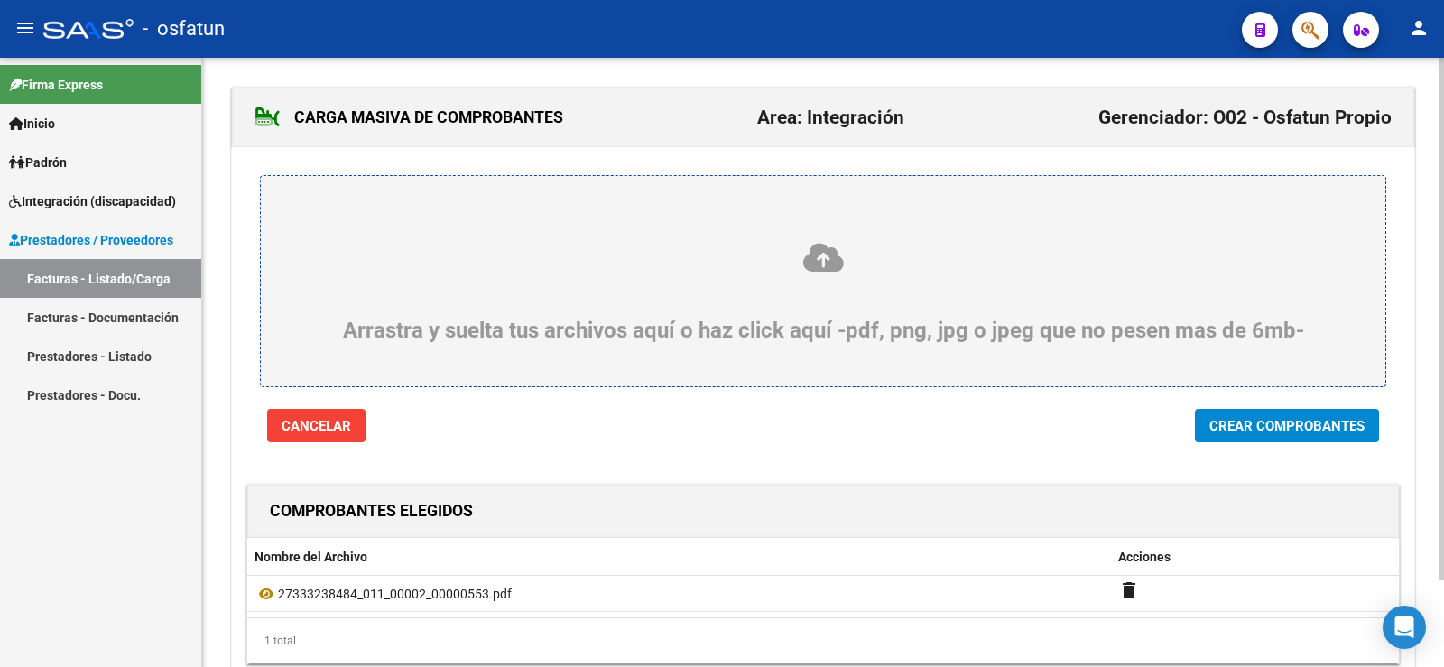
click at [823, 263] on icon at bounding box center [823, 257] width 1038 height 33
click at [0, 0] on input "Arrastra y suelta tus archivos aquí o haz click aquí -pdf, png, jpg o jpeg que …" at bounding box center [0, 0] width 0 height 0
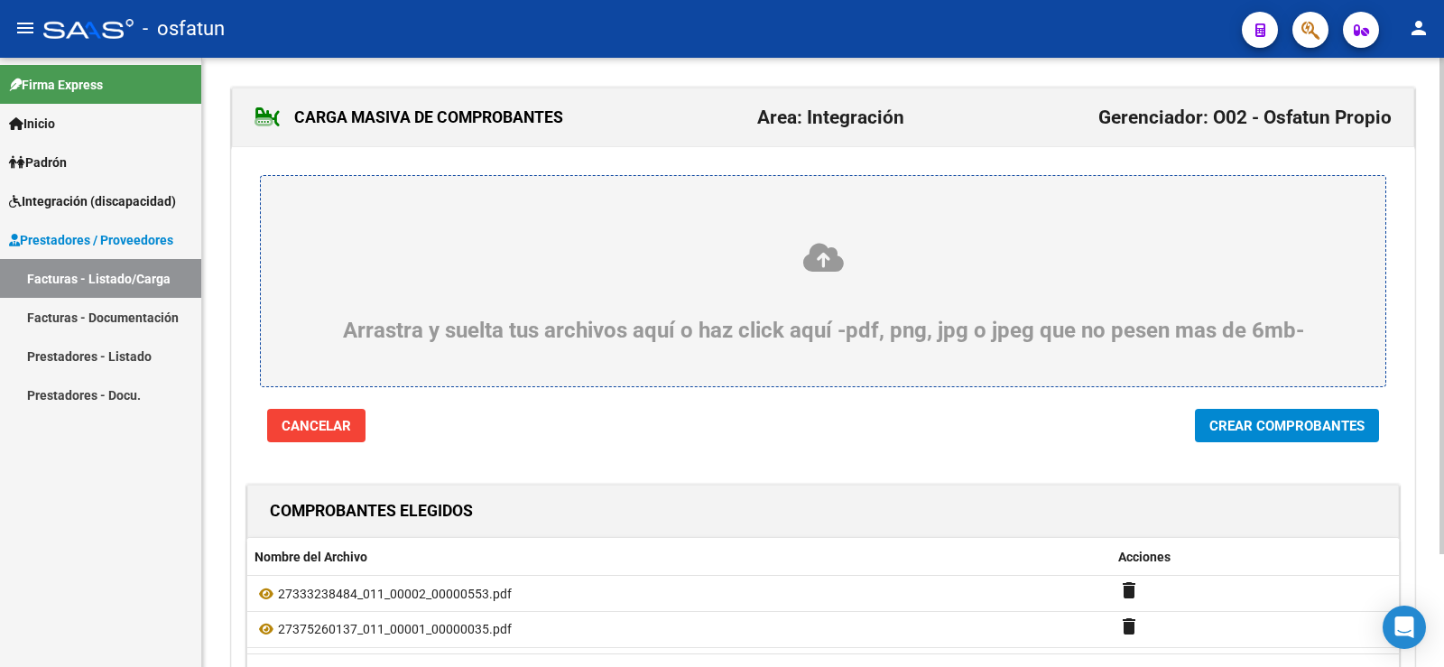
click at [826, 272] on icon at bounding box center [823, 257] width 1038 height 33
click at [0, 0] on input "Arrastra y suelta tus archivos aquí o haz click aquí -pdf, png, jpg o jpeg que …" at bounding box center [0, 0] width 0 height 0
click at [817, 263] on icon at bounding box center [823, 257] width 1038 height 33
click at [0, 0] on input "Arrastra y suelta tus archivos aquí o haz click aquí -pdf, png, jpg o jpeg que …" at bounding box center [0, 0] width 0 height 0
click at [828, 269] on icon at bounding box center [823, 257] width 1038 height 33
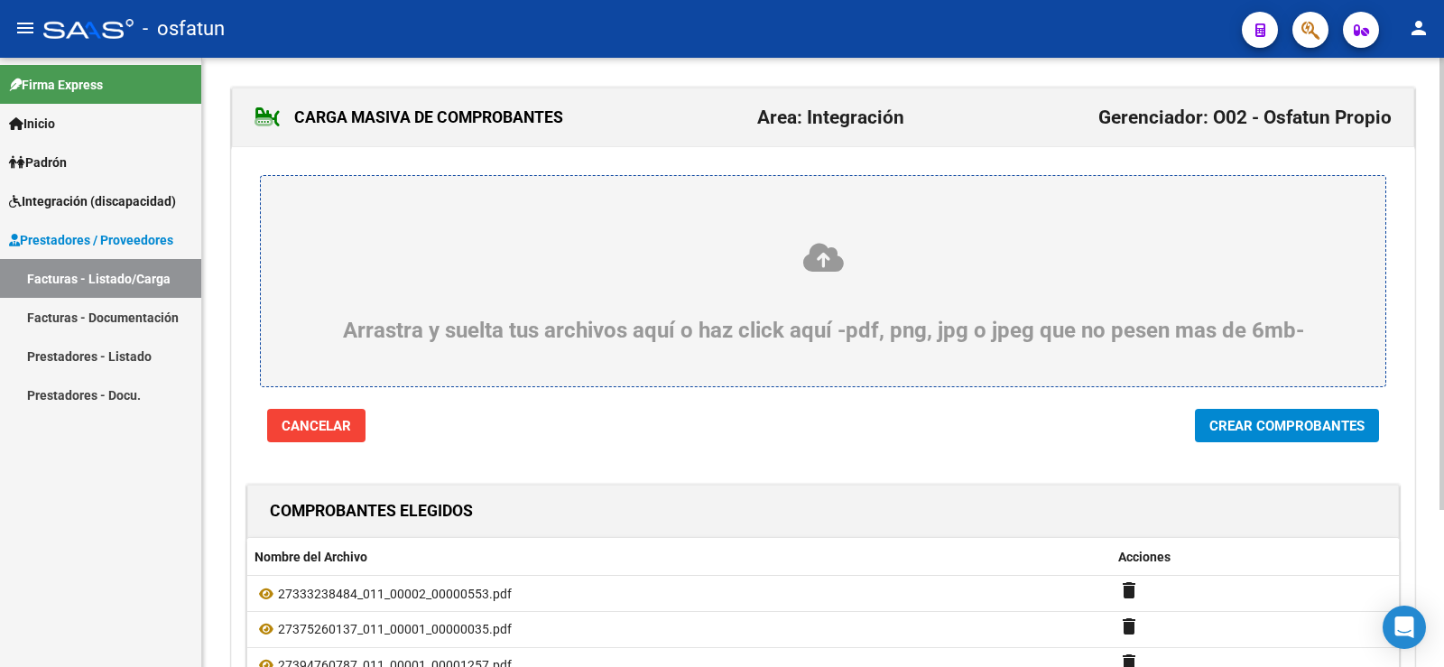
click at [0, 0] on input "Arrastra y suelta tus archivos aquí o haz click aquí -pdf, png, jpg o jpeg que …" at bounding box center [0, 0] width 0 height 0
click at [813, 258] on icon at bounding box center [823, 257] width 1038 height 33
click at [0, 0] on input "Arrastra y suelta tus archivos aquí o haz click aquí -pdf, png, jpg o jpeg que …" at bounding box center [0, 0] width 0 height 0
click at [1271, 422] on span "Crear Comprobantes" at bounding box center [1286, 426] width 155 height 16
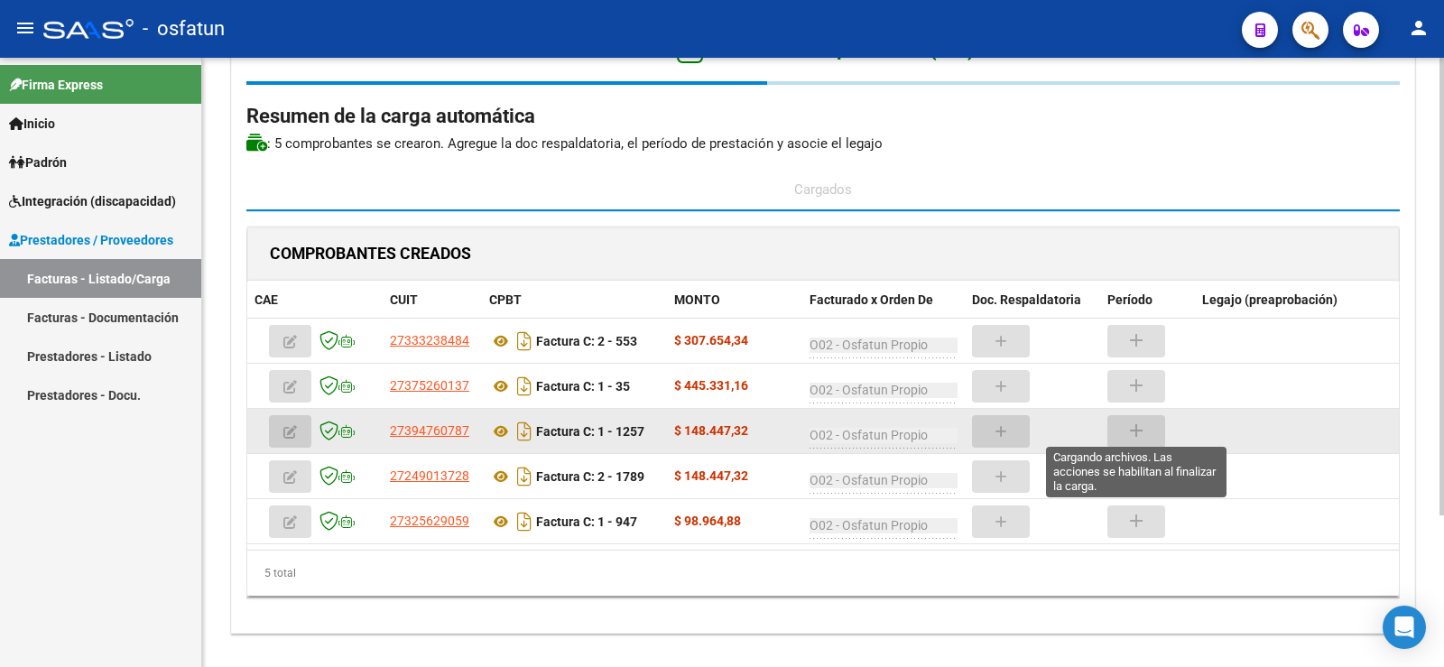
scroll to position [89, 0]
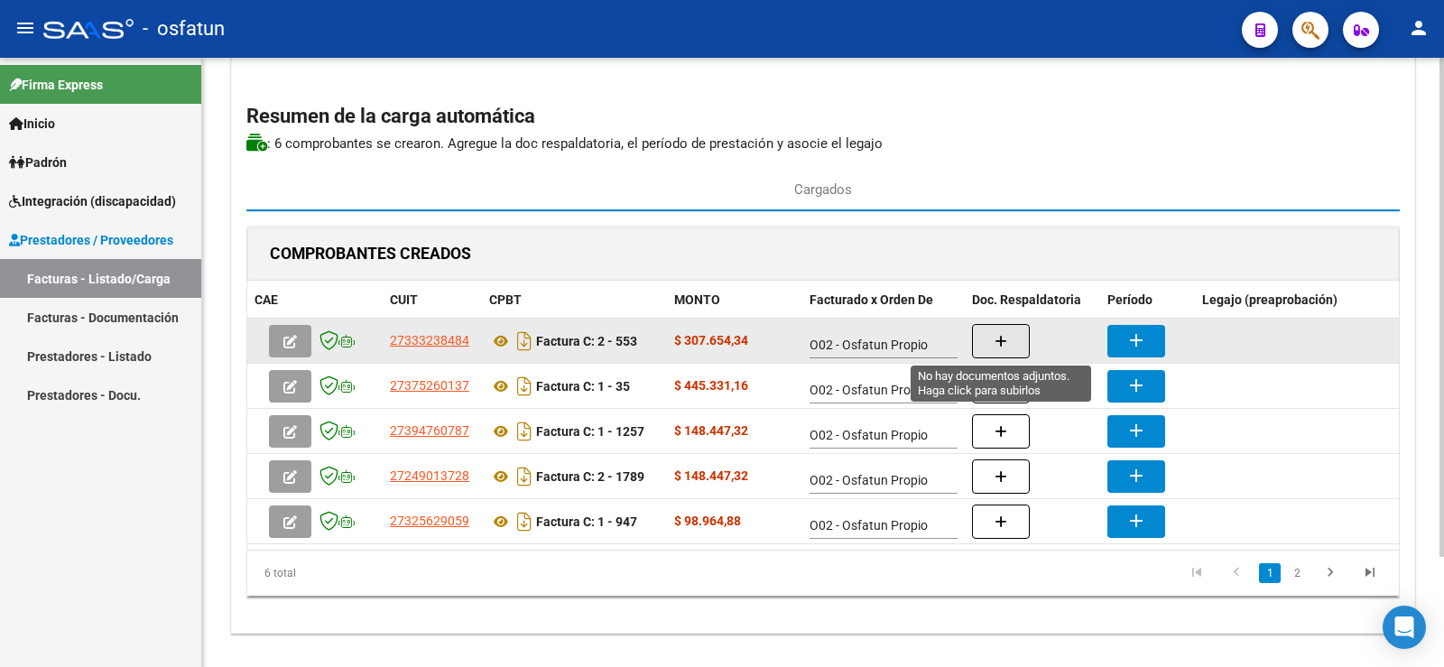
click at [999, 334] on span "button" at bounding box center [1001, 341] width 13 height 16
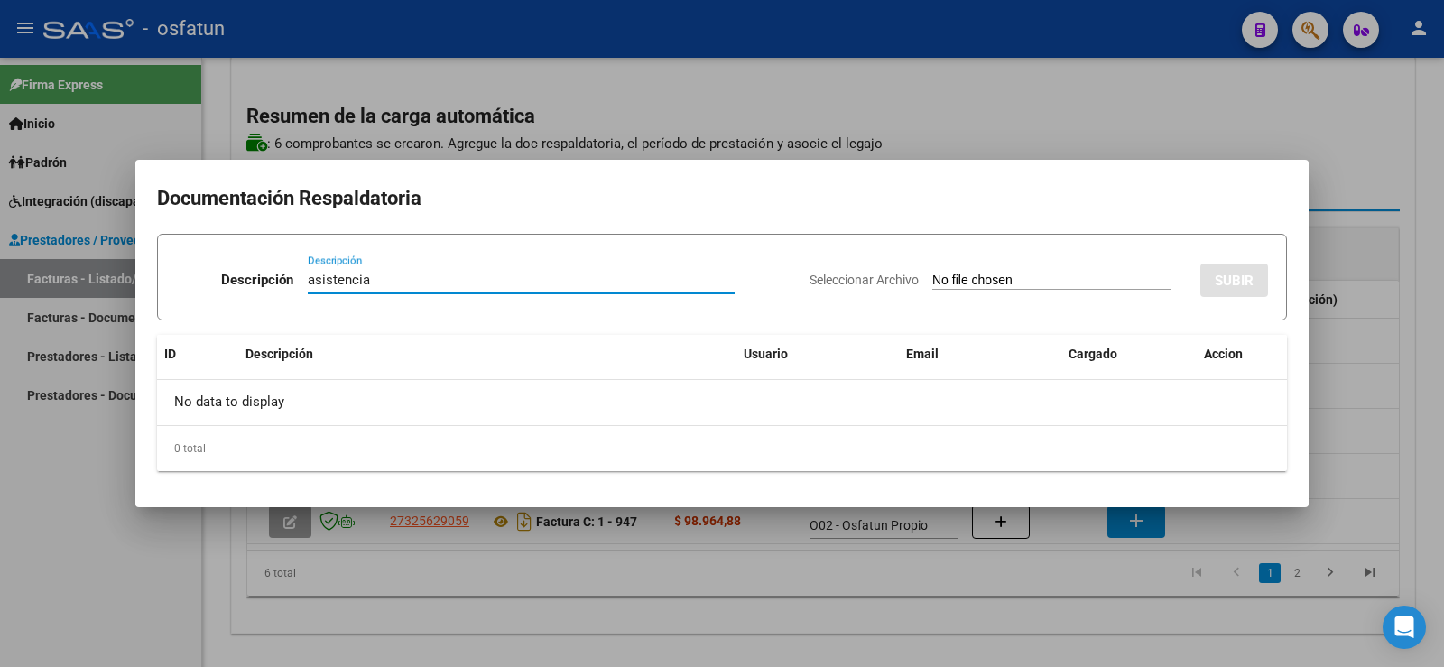
type input "asistencia"
click at [932, 277] on input "Seleccionar Archivo" at bounding box center [1051, 281] width 239 height 17
type input "C:\fakepath\[PERSON_NAME].pdf"
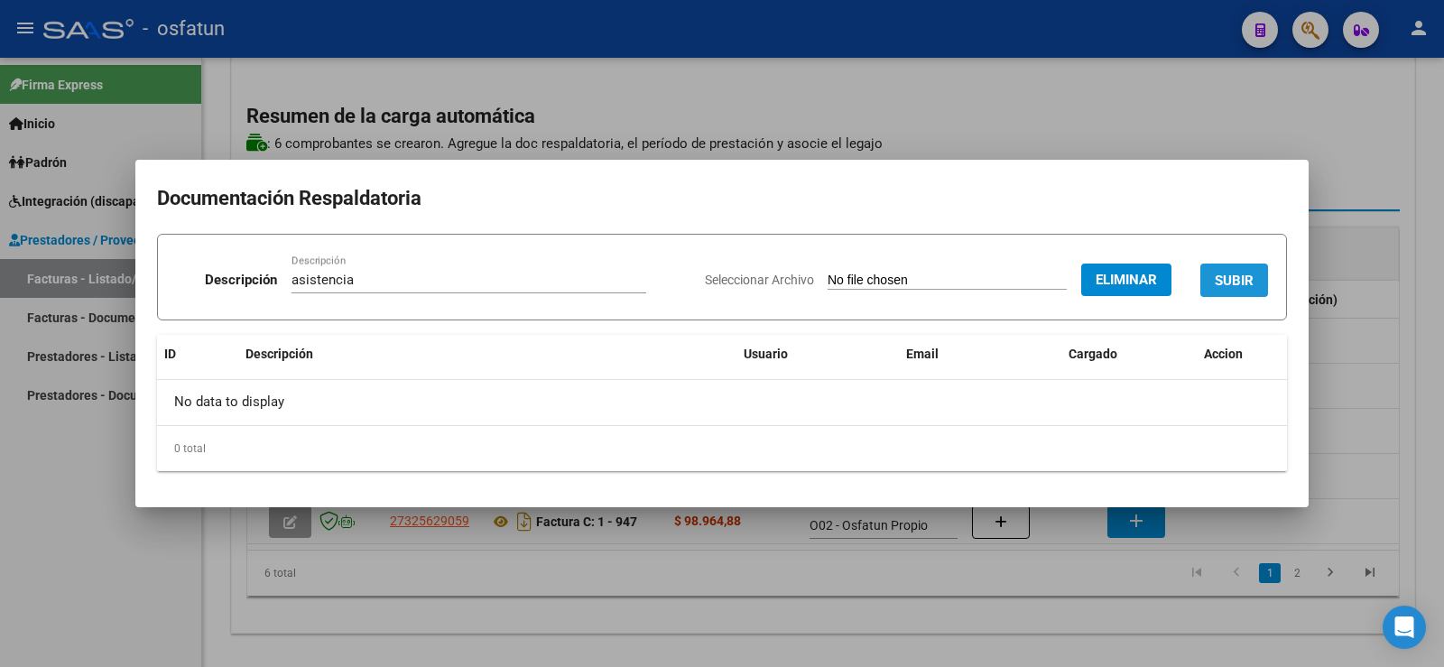
click at [1260, 286] on button "SUBIR" at bounding box center [1234, 280] width 68 height 33
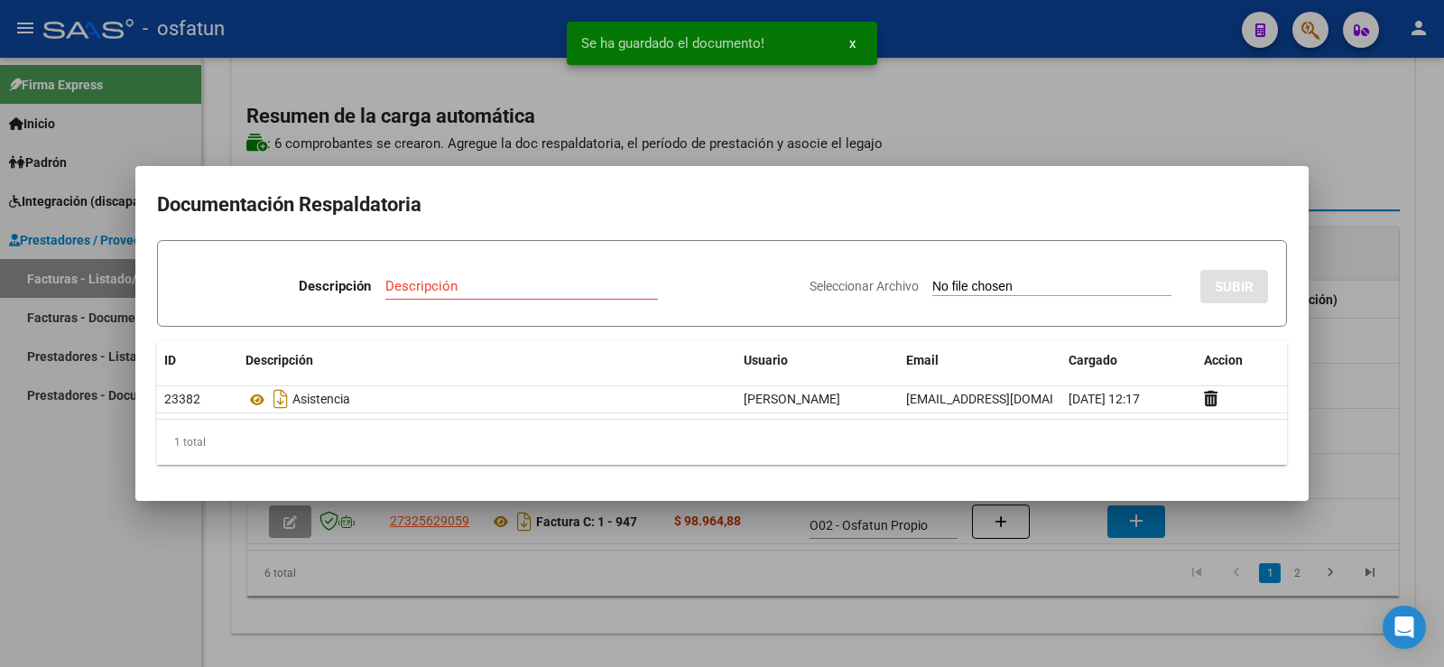
click at [1392, 377] on div at bounding box center [722, 333] width 1444 height 667
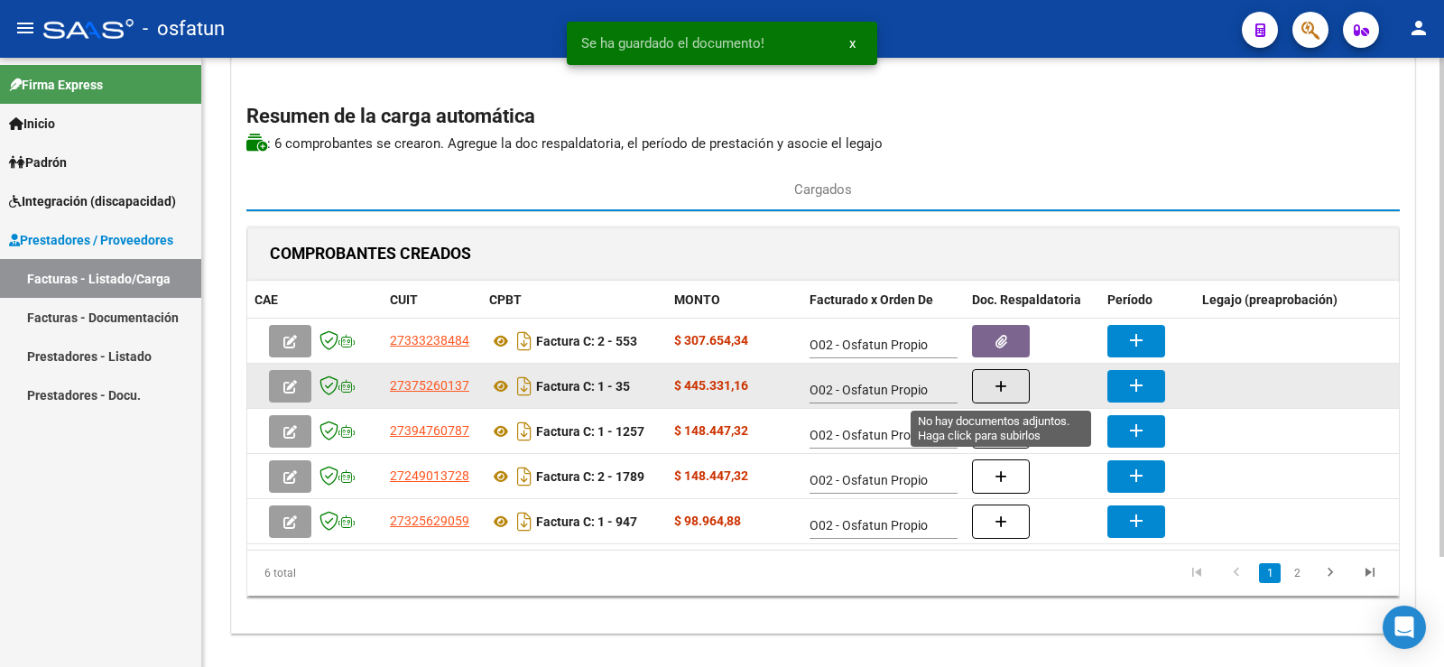
click at [987, 382] on button "button" at bounding box center [1001, 386] width 58 height 34
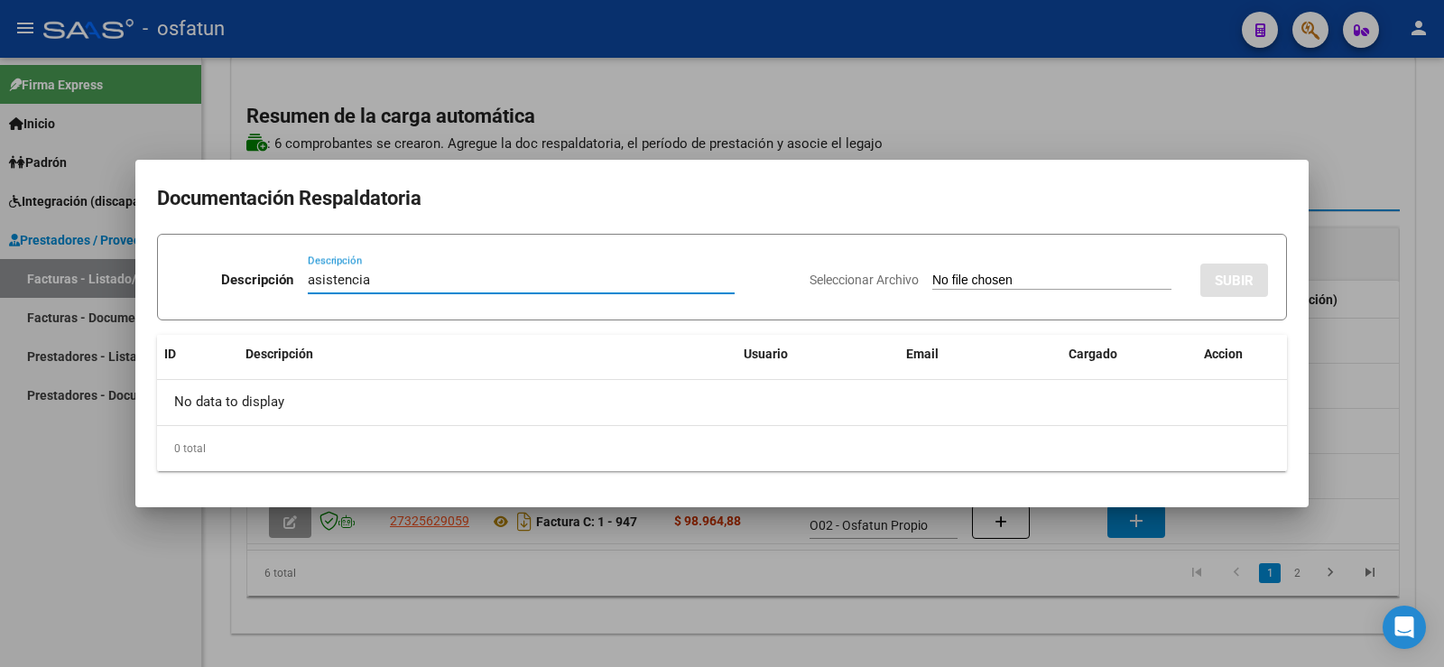
type input "asistencia"
click at [932, 281] on input "Seleccionar Archivo" at bounding box center [1051, 281] width 239 height 17
type input "C:\fakepath\[PERSON_NAME].pdf"
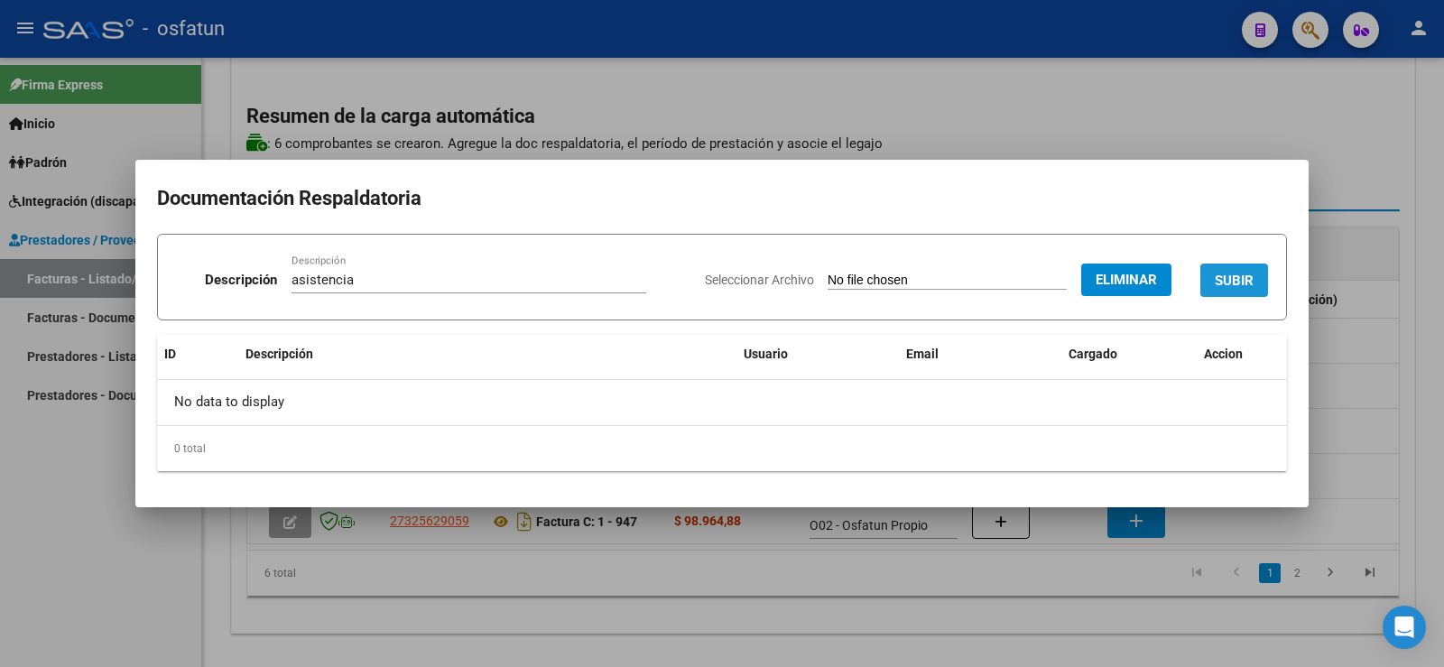
click at [1237, 269] on button "SUBIR" at bounding box center [1234, 280] width 68 height 33
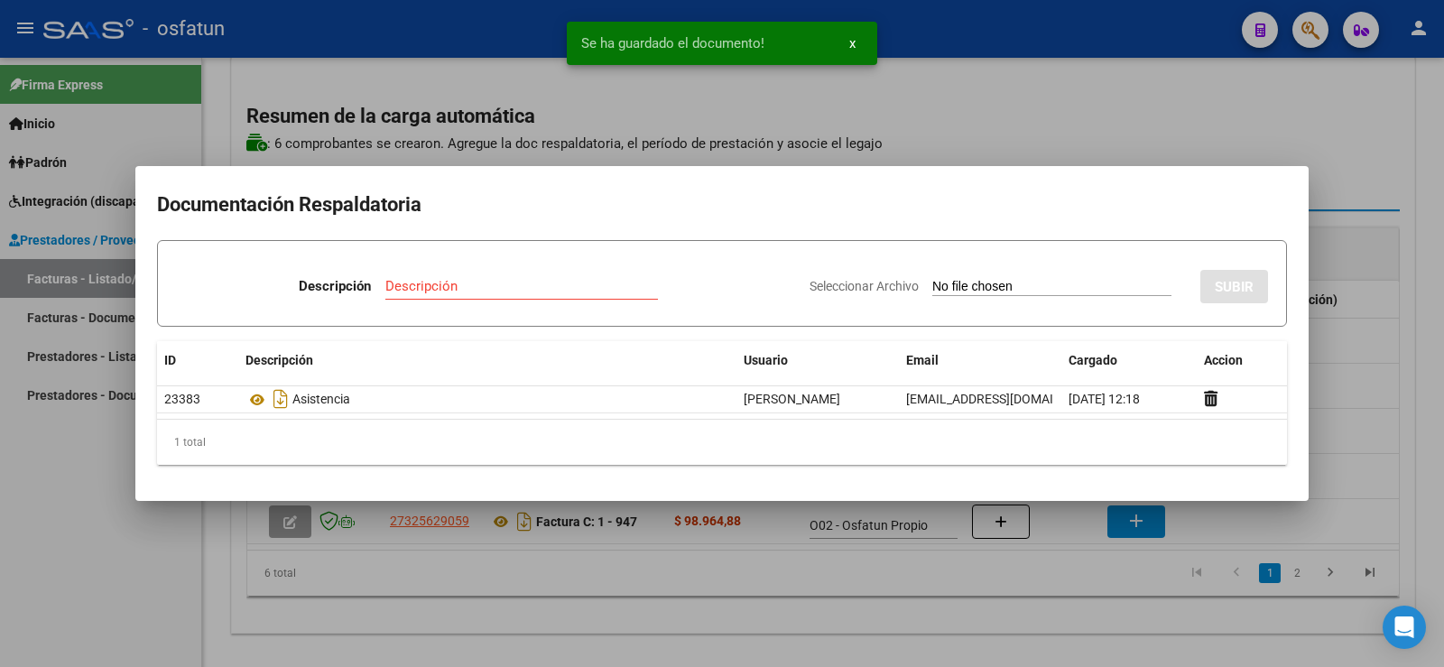
click at [1402, 397] on div at bounding box center [722, 333] width 1444 height 667
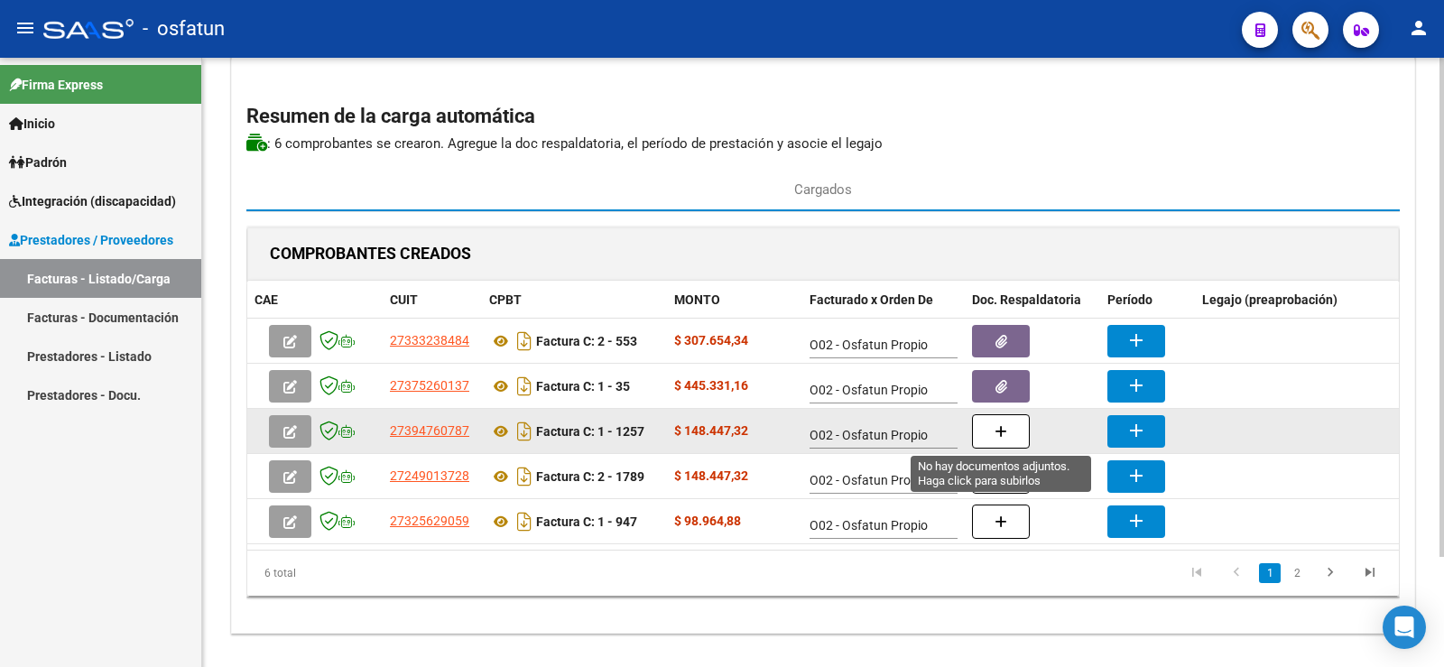
click at [993, 435] on button "button" at bounding box center [1001, 431] width 58 height 34
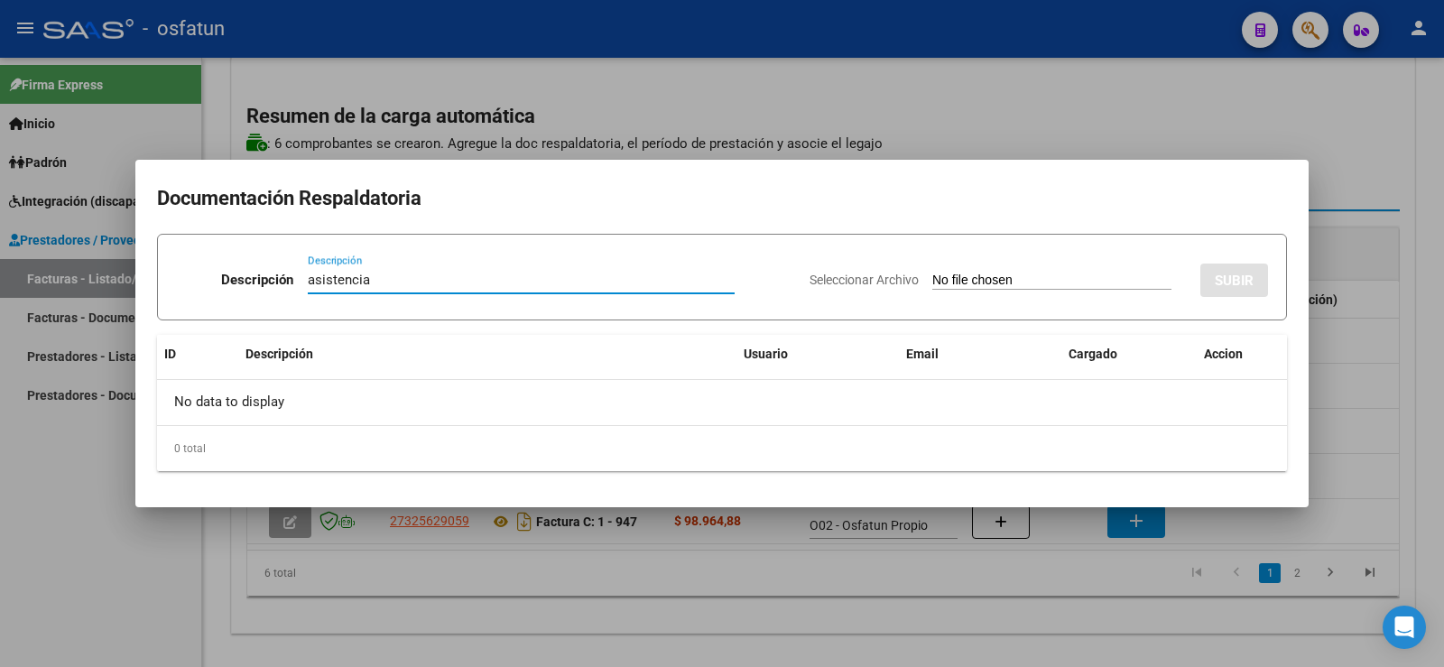
type input "asistencia"
click at [932, 285] on input "Seleccionar Archivo" at bounding box center [1051, 281] width 239 height 17
type input "C:\fakepath\[PERSON_NAME].pdf"
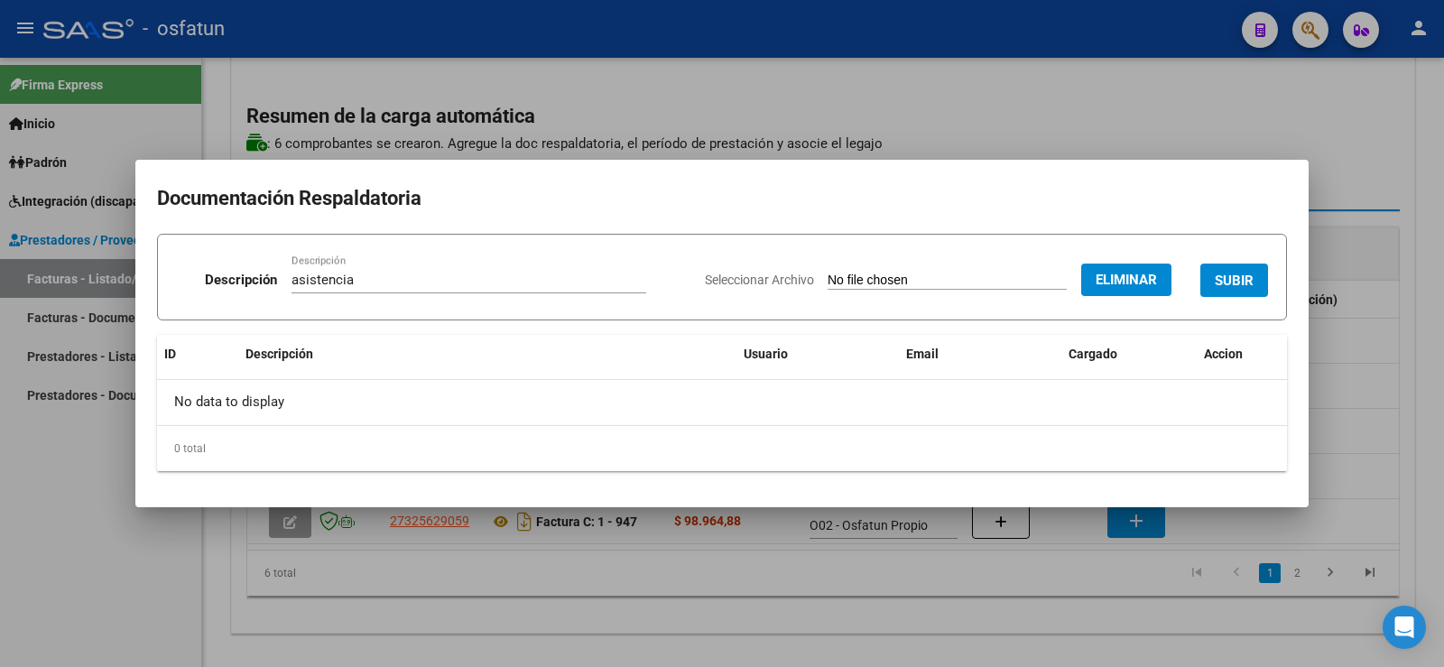
click at [1214, 274] on button "SUBIR" at bounding box center [1234, 280] width 68 height 33
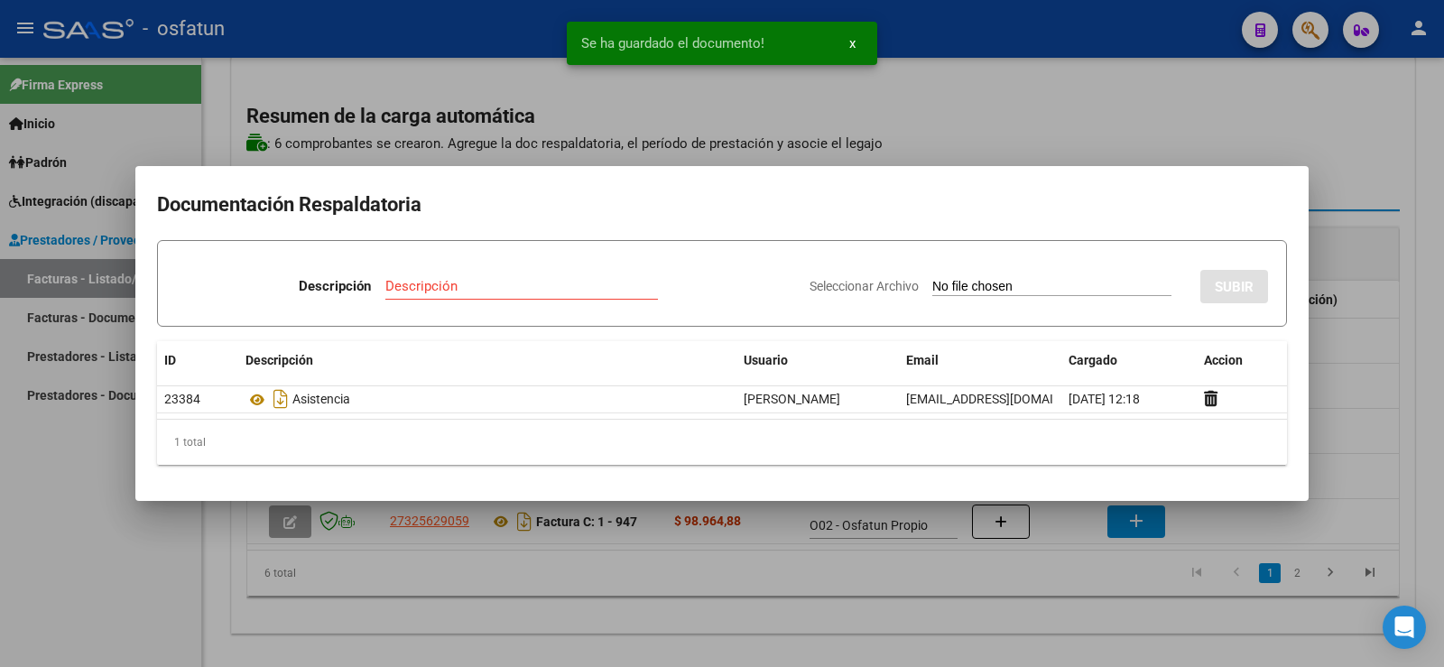
click at [1132, 138] on div at bounding box center [722, 333] width 1444 height 667
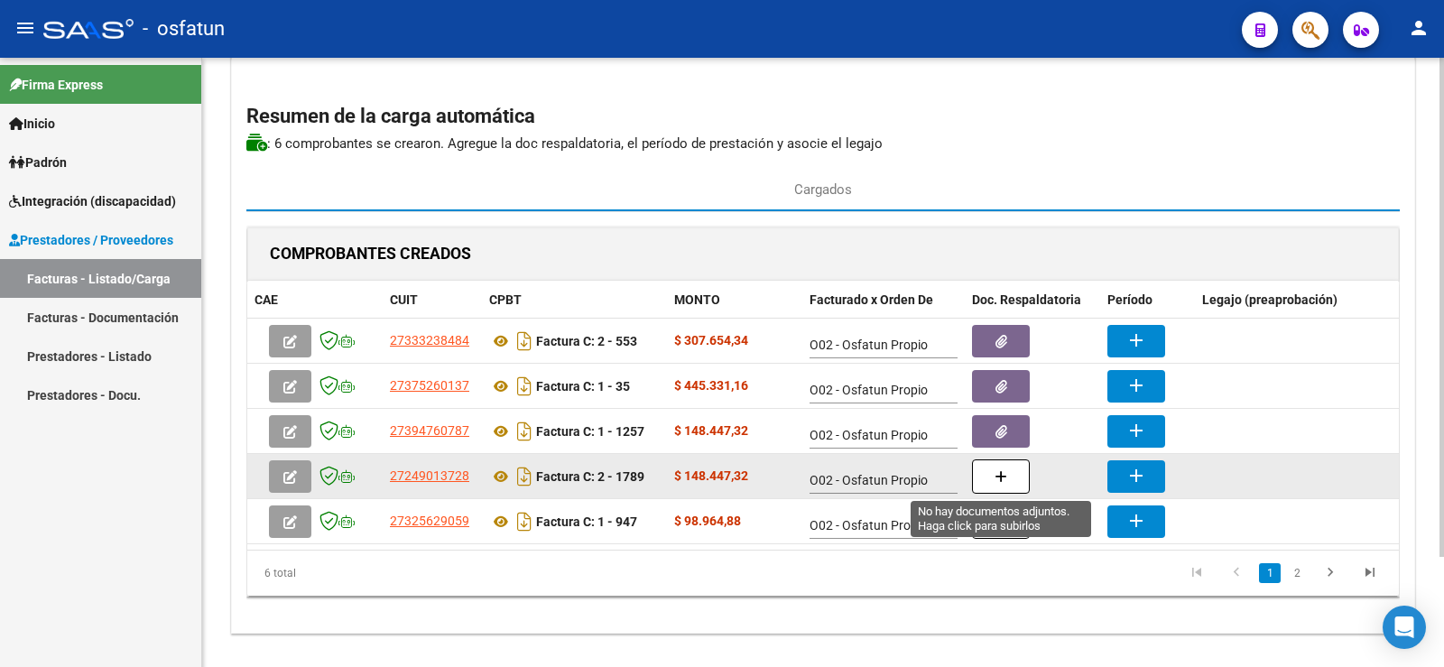
click at [994, 471] on button "button" at bounding box center [1001, 476] width 58 height 34
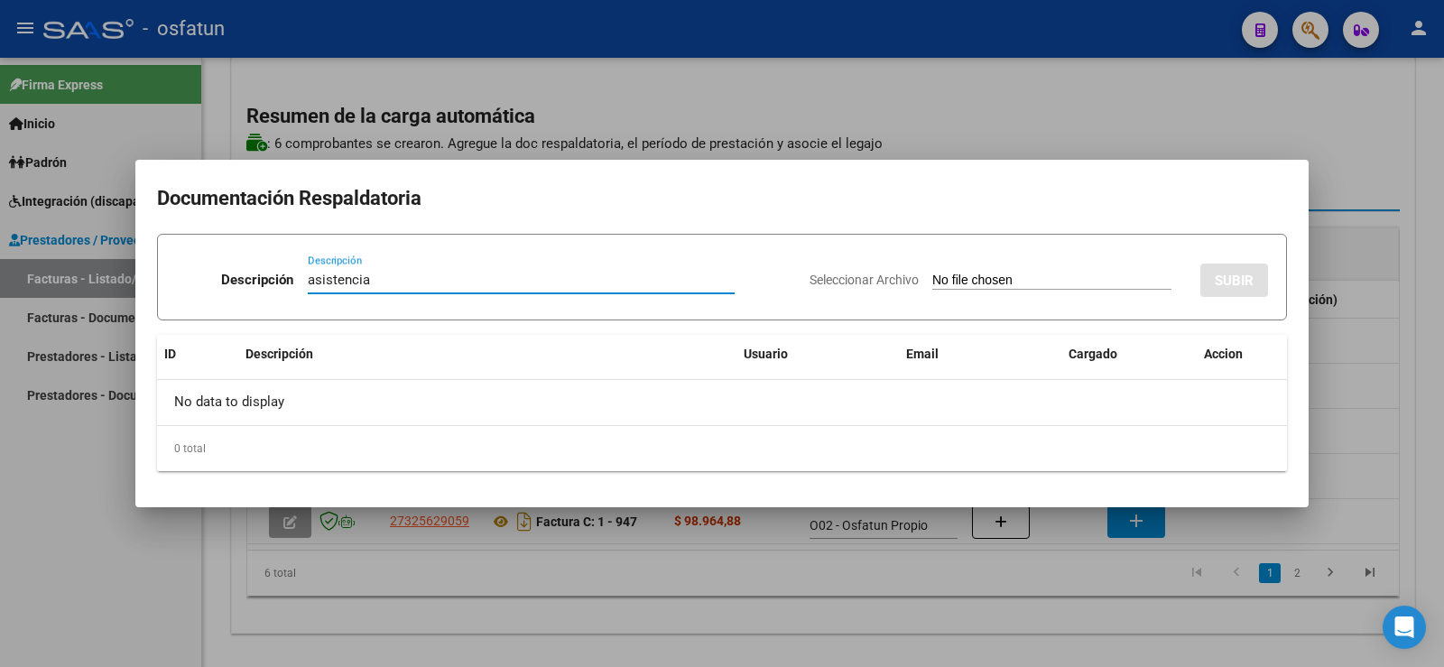
type input "asistencia"
click at [932, 278] on input "Seleccionar Archivo" at bounding box center [1051, 281] width 239 height 17
click at [933, 288] on input "Seleccionar Archivo" at bounding box center [1051, 281] width 239 height 17
type input "C:\fakepath\ilovepdf_merged.pdf"
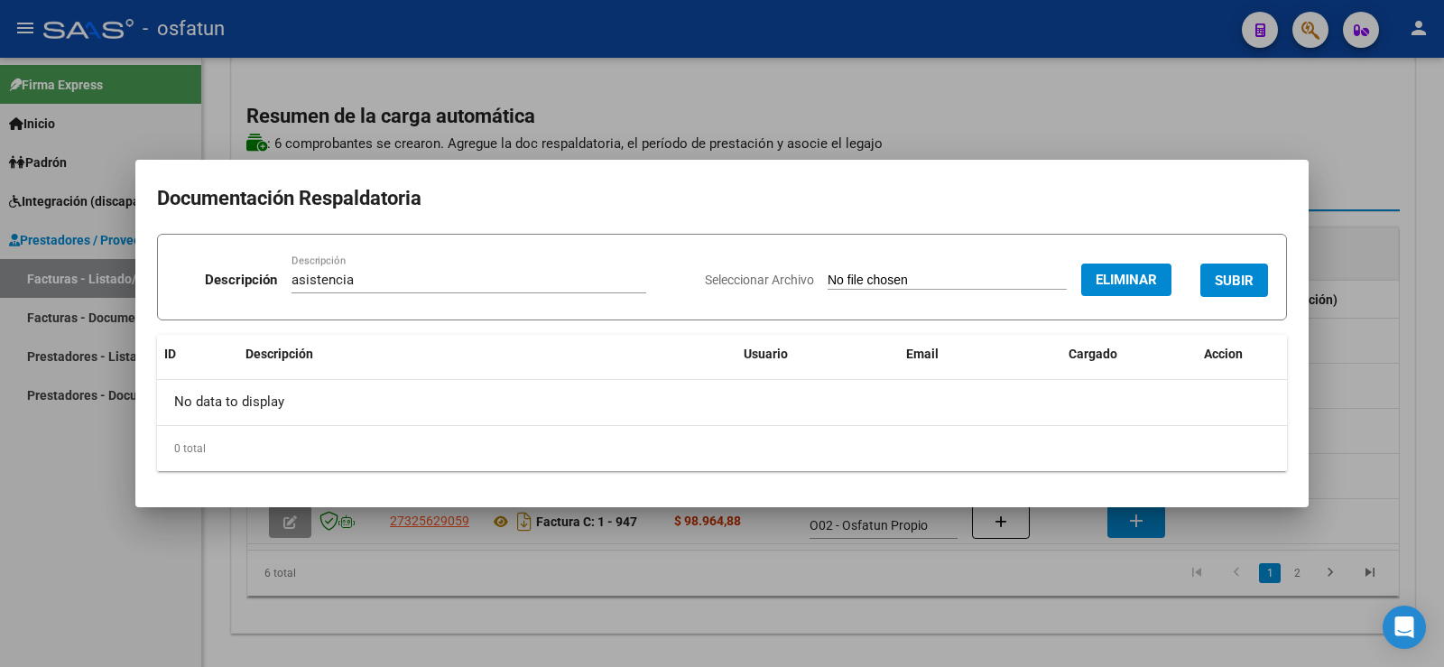
click at [1343, 168] on div at bounding box center [722, 333] width 1444 height 667
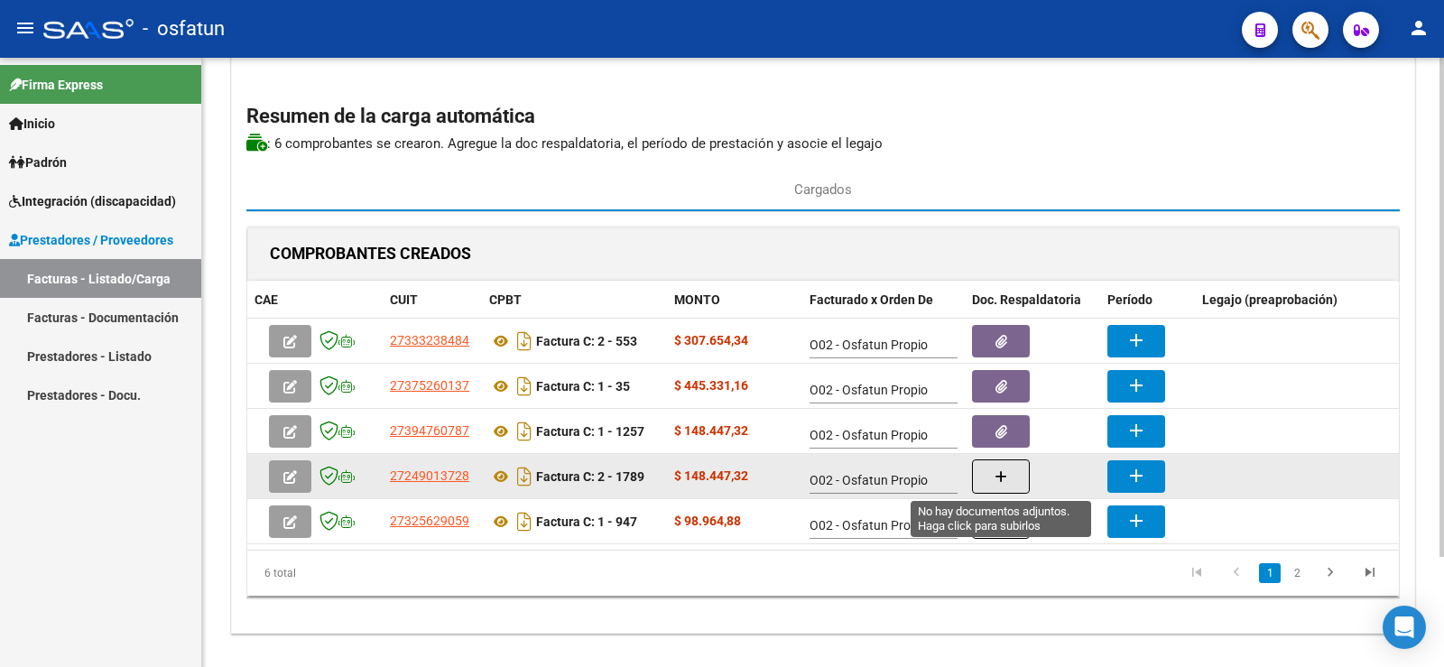
click at [1005, 473] on icon "button" at bounding box center [1001, 477] width 13 height 14
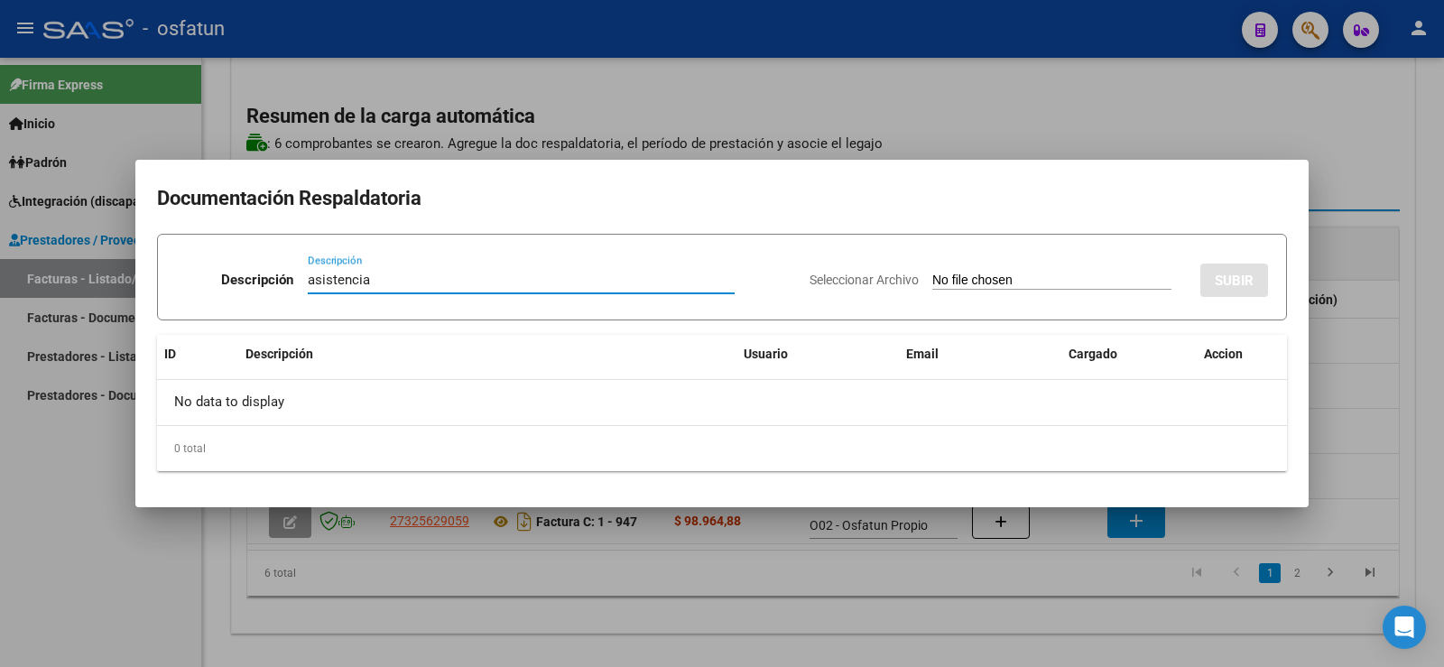
type input "asistencia"
click at [932, 278] on input "Seleccionar Archivo" at bounding box center [1051, 281] width 239 height 17
type input "C:\fakepath\ilovepdf_merged.pdf"
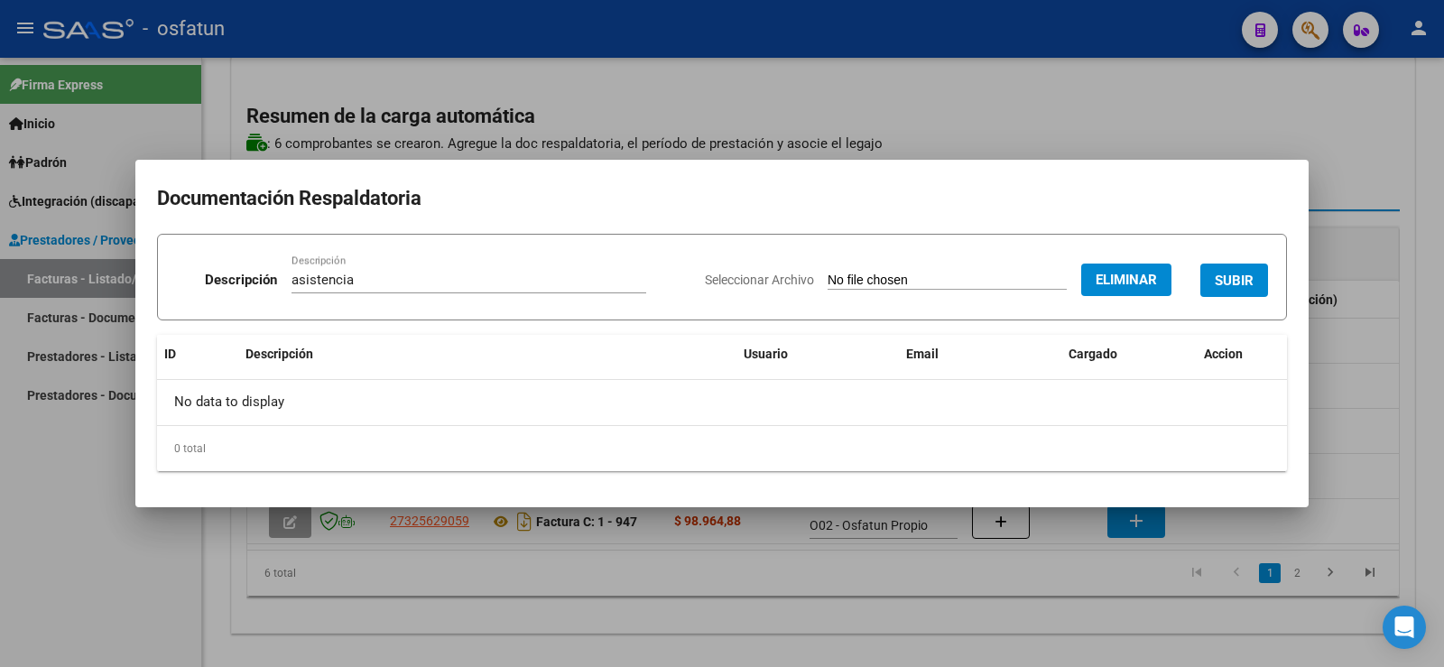
click at [1227, 274] on span "SUBIR" at bounding box center [1234, 281] width 39 height 16
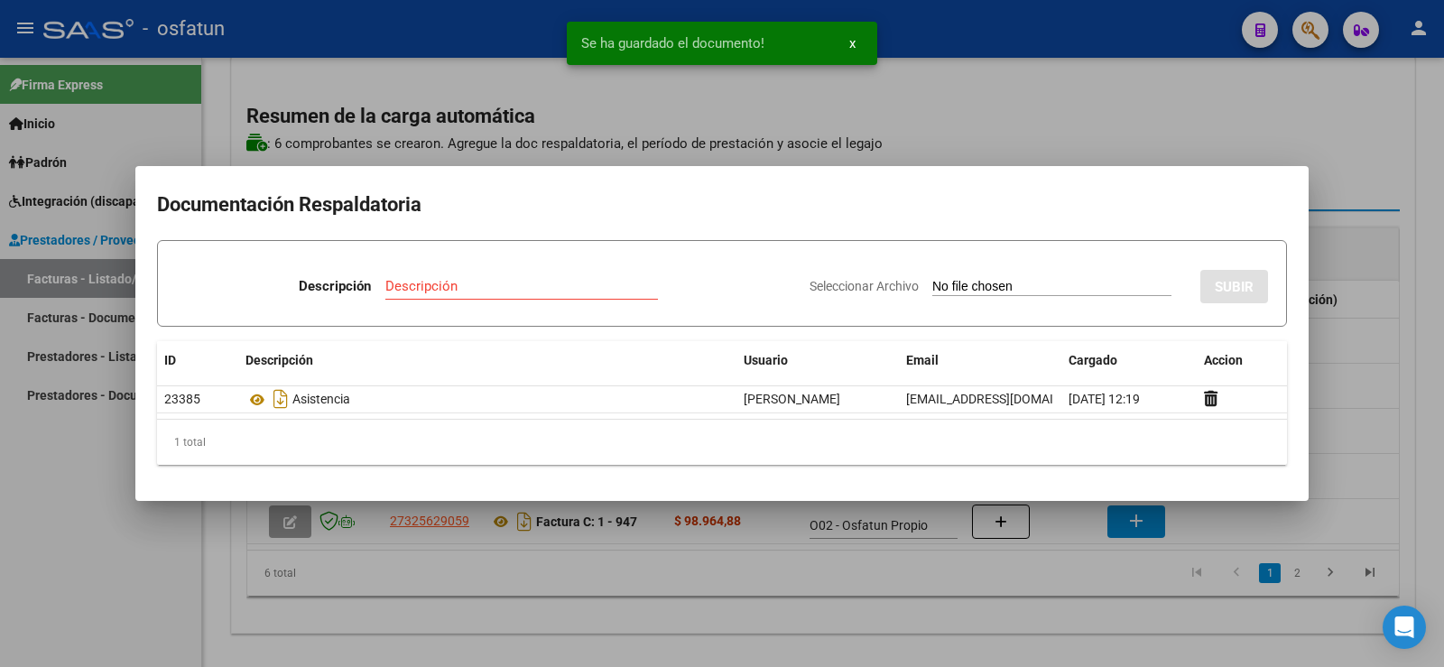
click at [1022, 132] on div at bounding box center [722, 333] width 1444 height 667
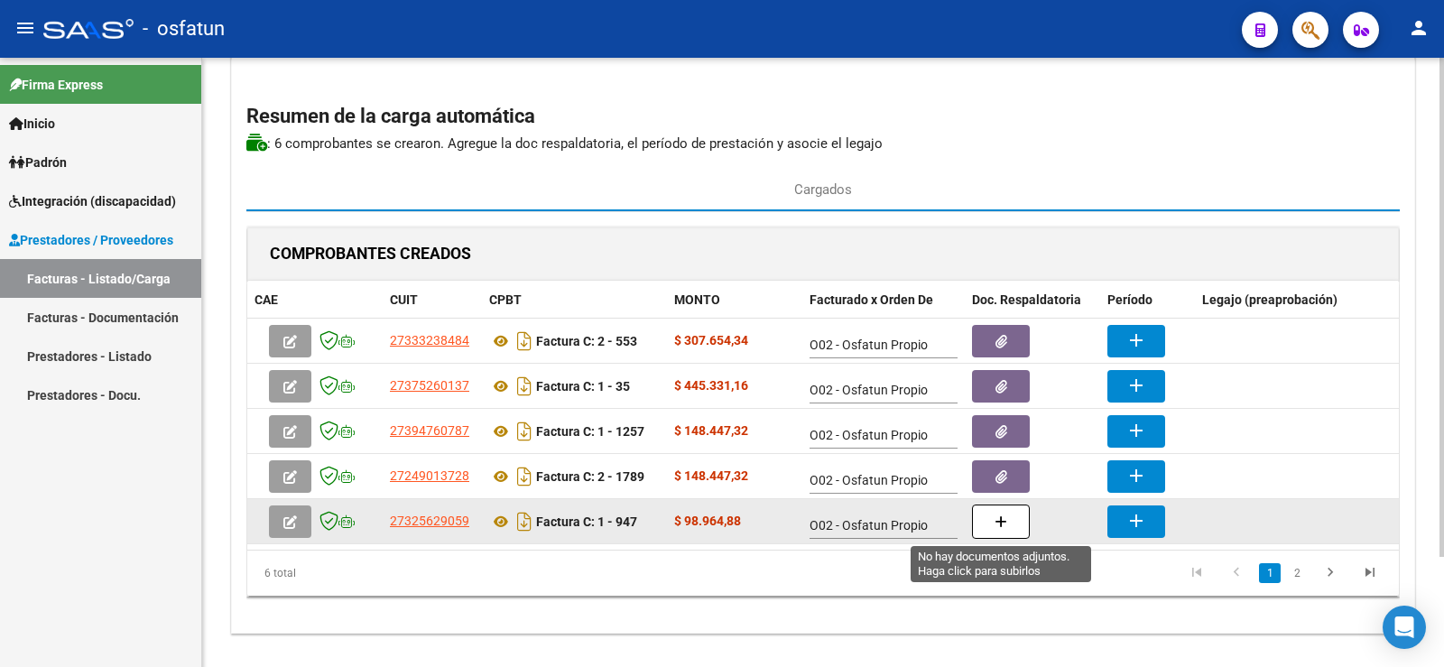
click at [1011, 517] on button "button" at bounding box center [1001, 521] width 58 height 34
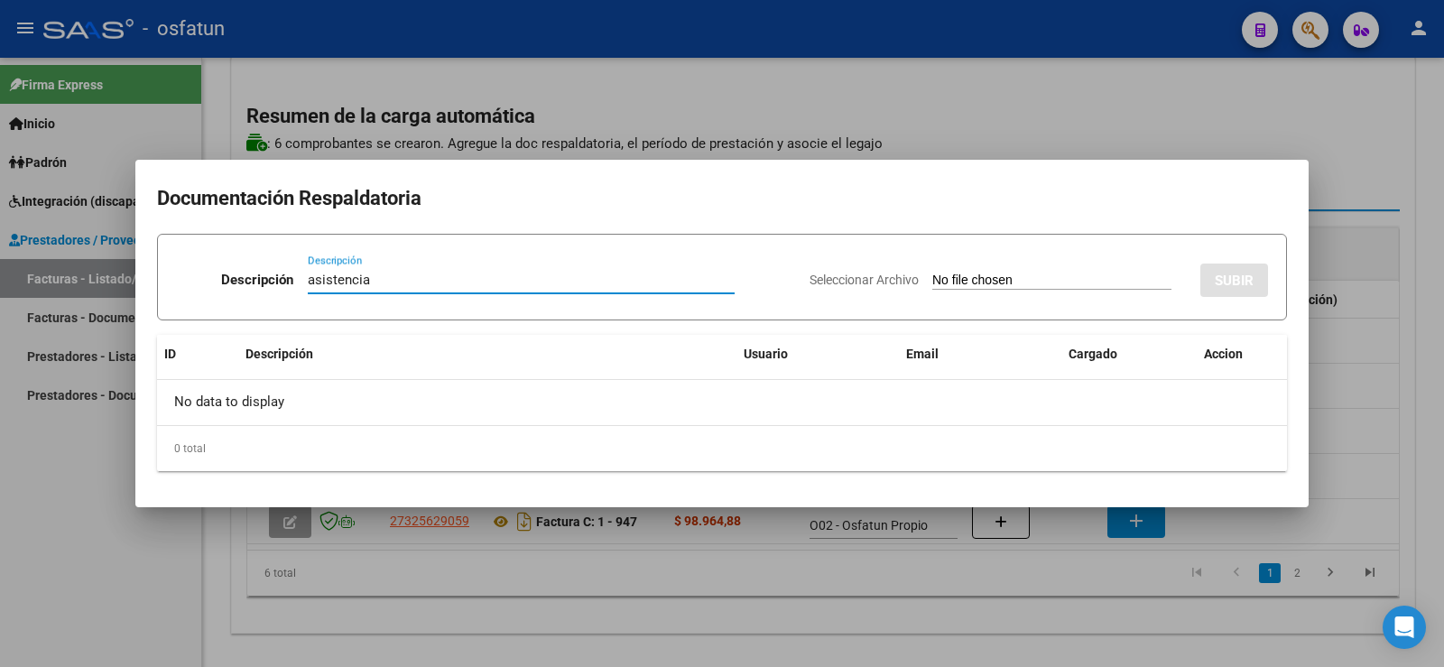
type input "asistencia"
click at [976, 269] on div "Seleccionar Archivo SUBIR" at bounding box center [1039, 276] width 458 height 55
click at [932, 273] on input "Seleccionar Archivo" at bounding box center [1051, 281] width 239 height 17
type input "C:\fakepath\[PERSON_NAME].pdf"
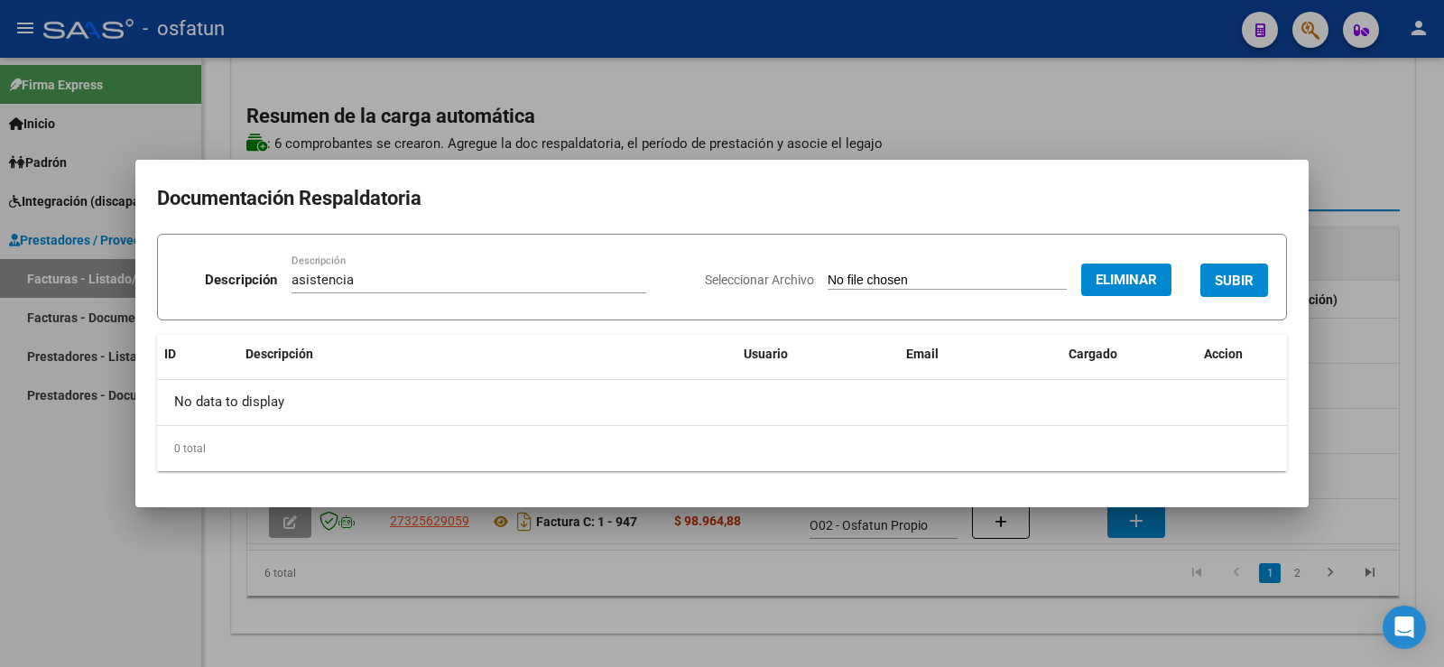
click at [1241, 278] on span "SUBIR" at bounding box center [1234, 281] width 39 height 16
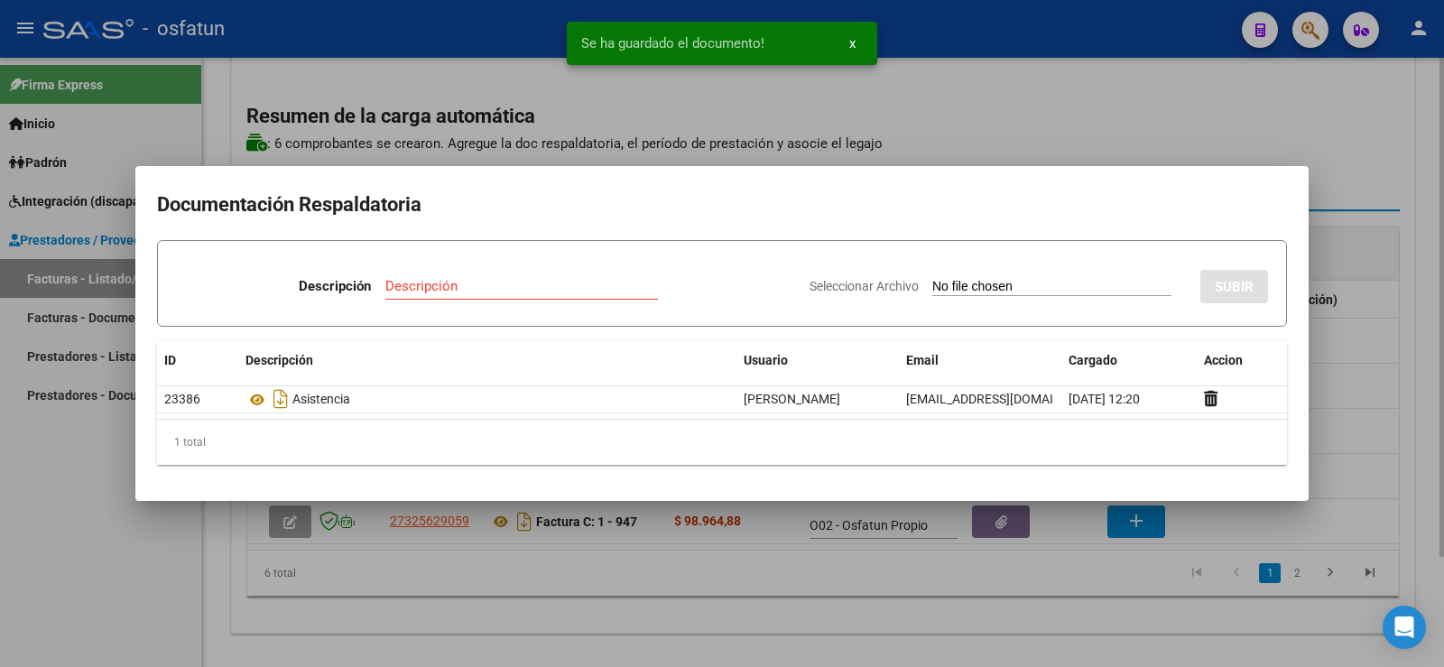
click at [1246, 125] on div at bounding box center [722, 333] width 1444 height 667
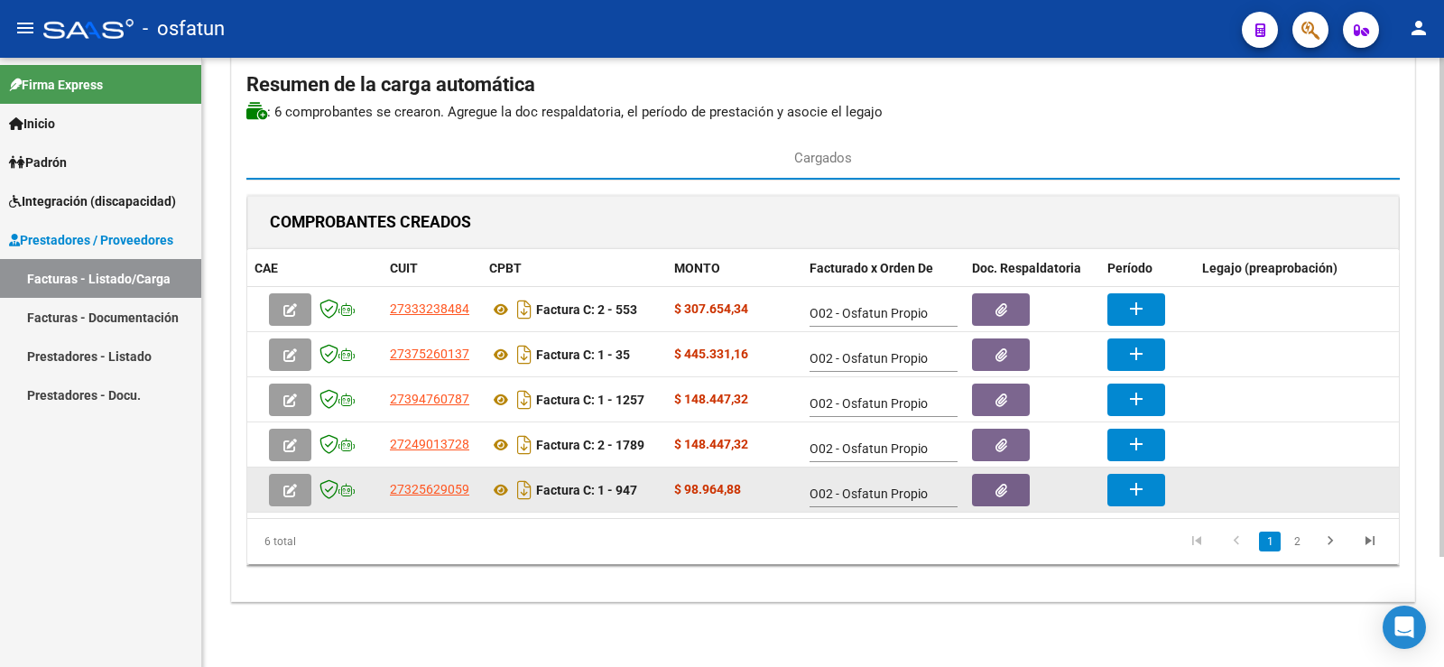
scroll to position [134, 0]
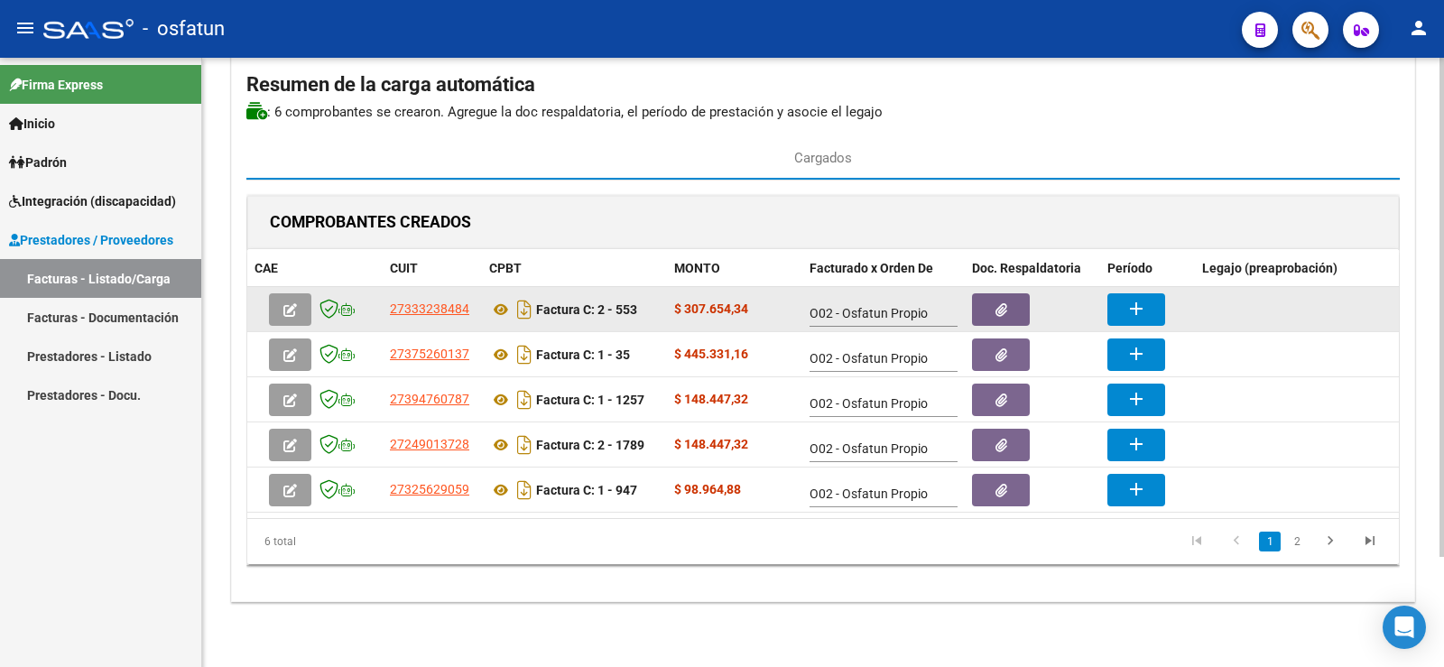
click at [1143, 300] on mat-icon "add" at bounding box center [1136, 309] width 22 height 22
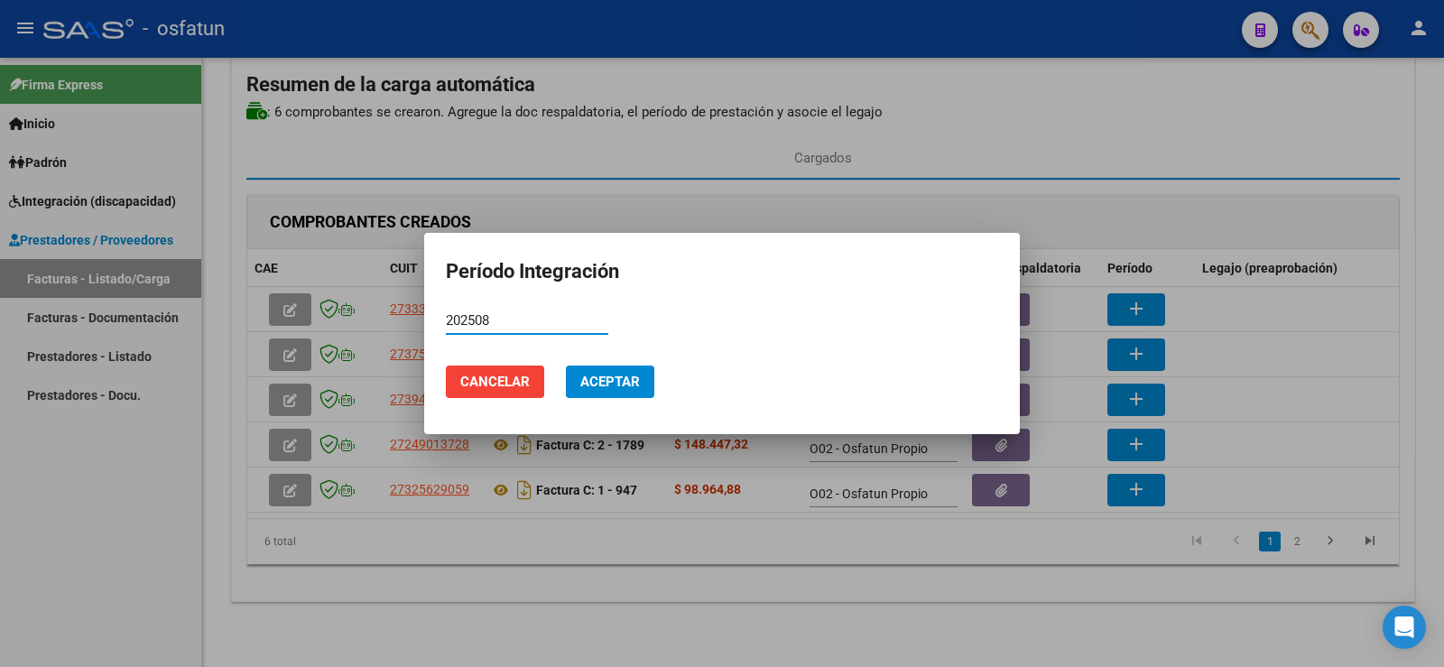
type input "202508"
click at [619, 380] on span "Aceptar" at bounding box center [610, 382] width 60 height 16
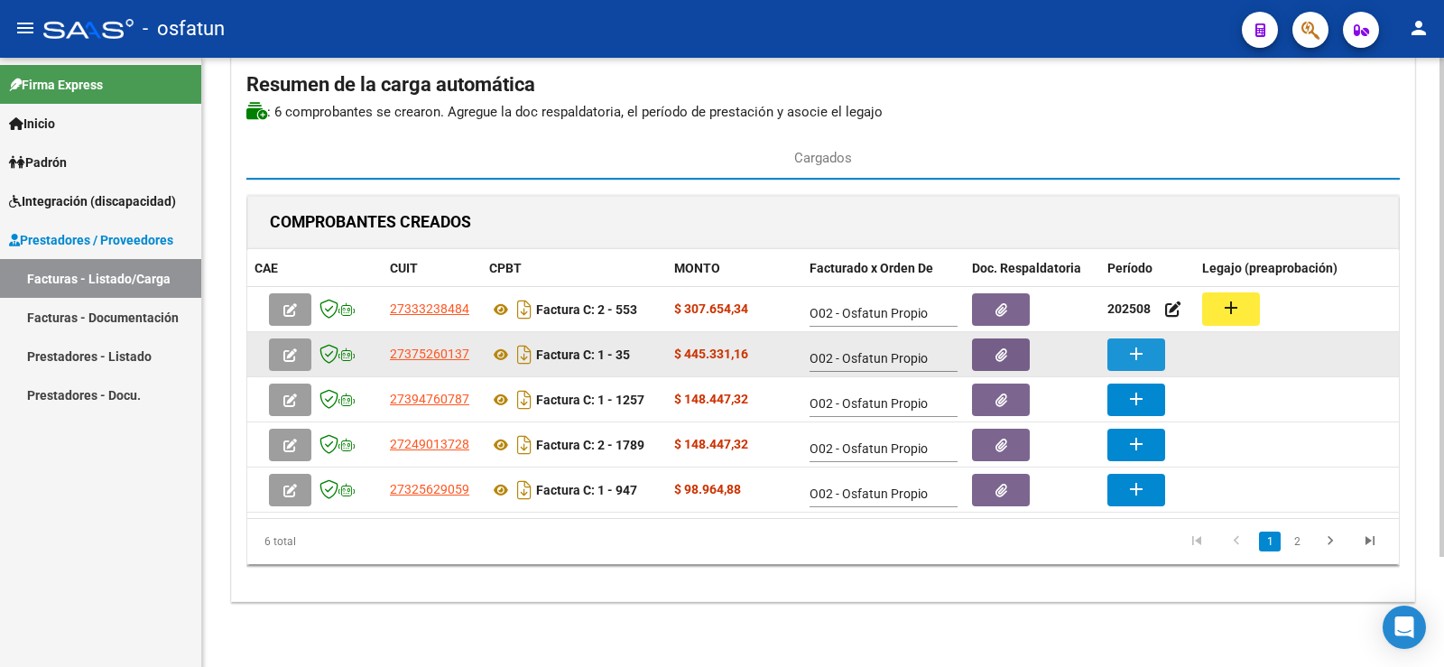
click at [1131, 343] on mat-icon "add" at bounding box center [1136, 354] width 22 height 22
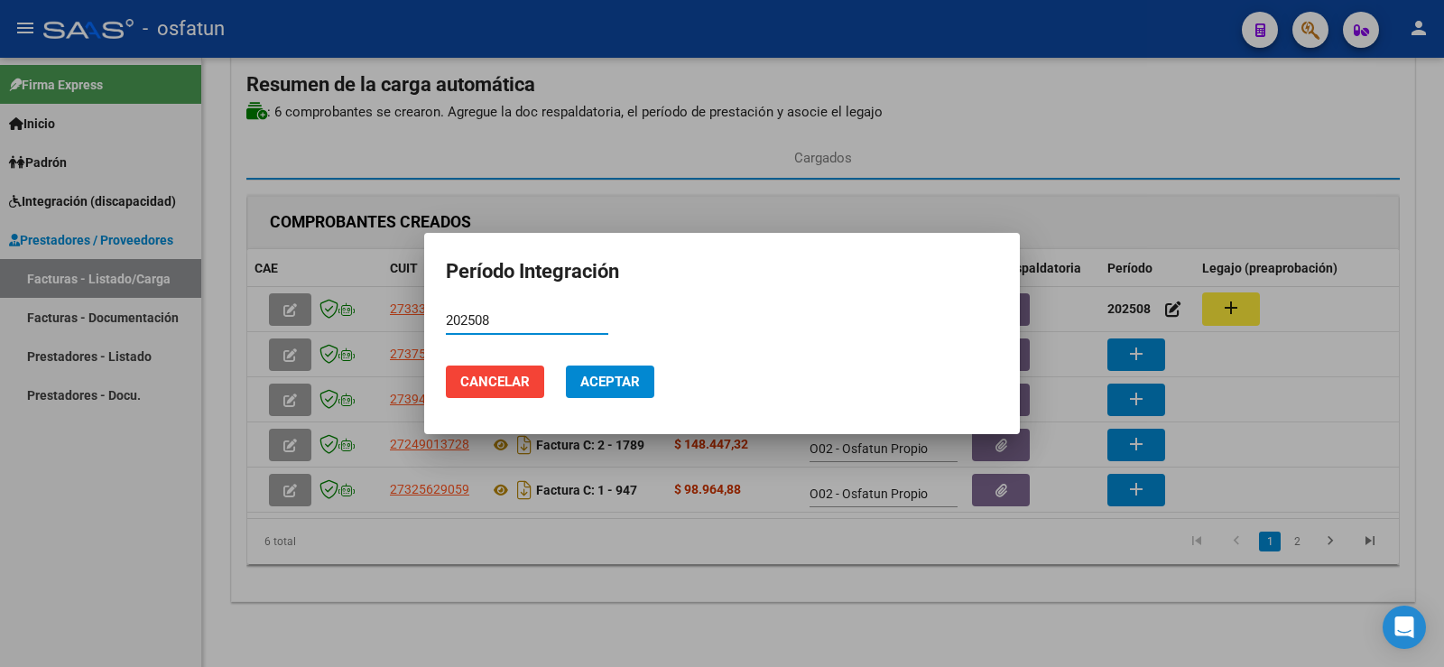
type input "202508"
click at [584, 382] on span "Aceptar" at bounding box center [610, 382] width 60 height 16
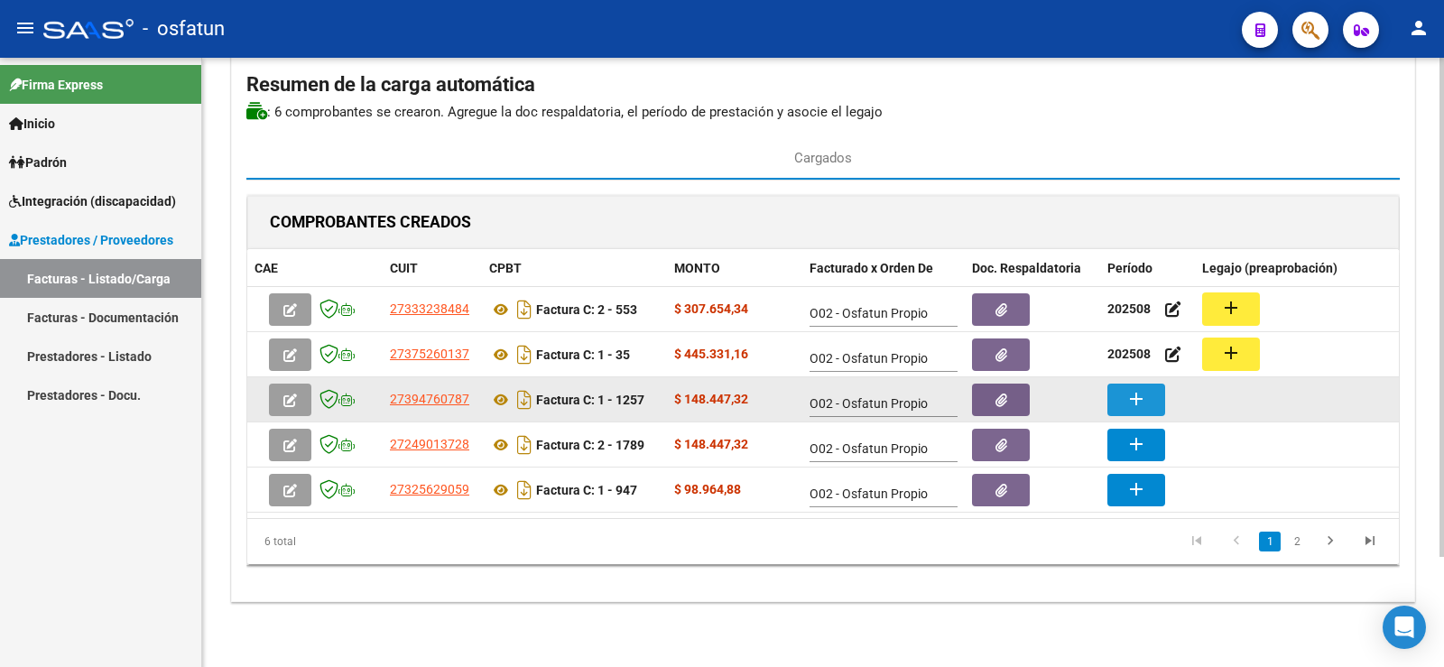
click at [1125, 384] on button "add" at bounding box center [1136, 400] width 58 height 32
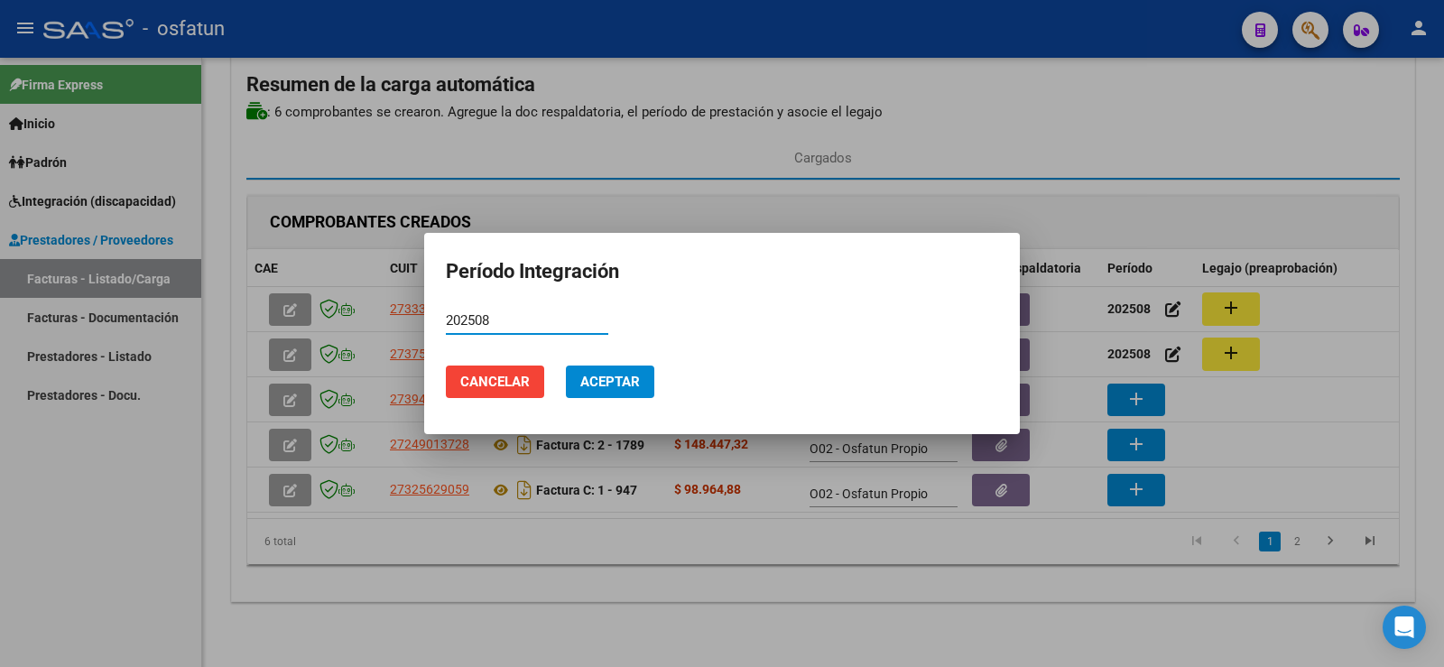
type input "202508"
click at [622, 375] on span "Aceptar" at bounding box center [610, 382] width 60 height 16
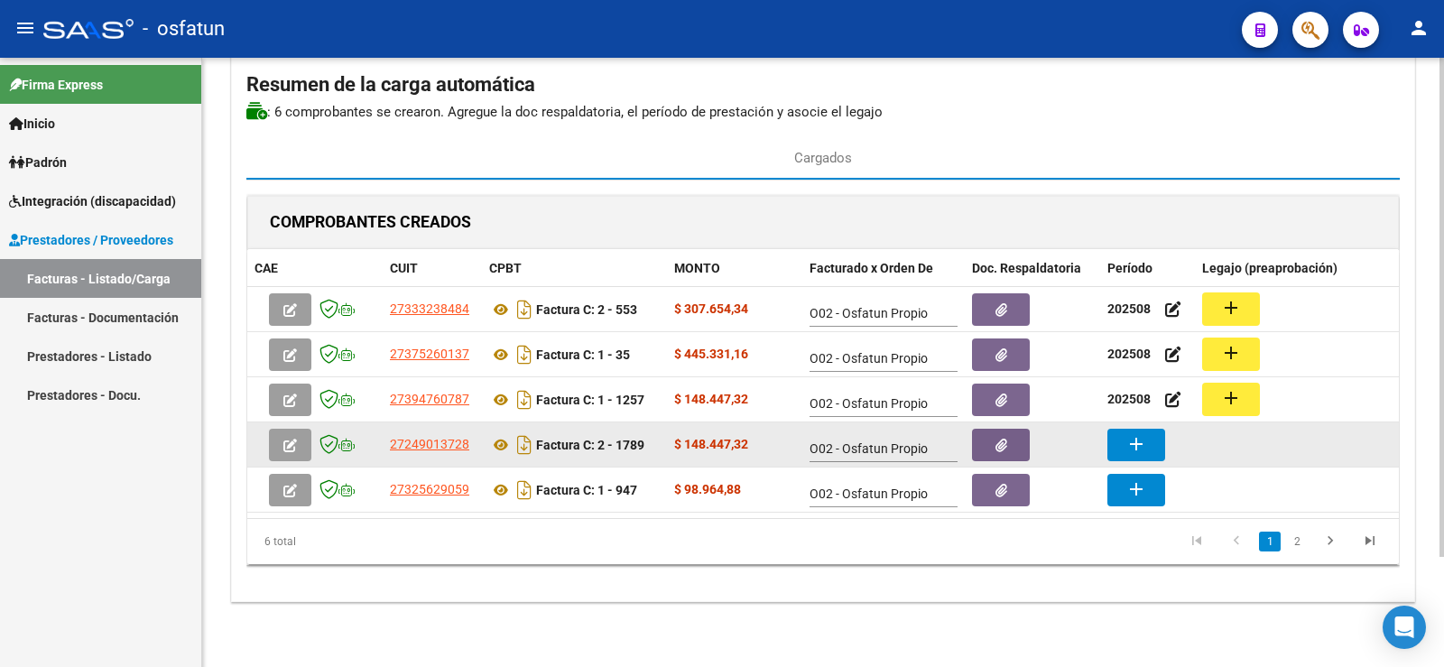
click at [1141, 433] on mat-icon "add" at bounding box center [1136, 444] width 22 height 22
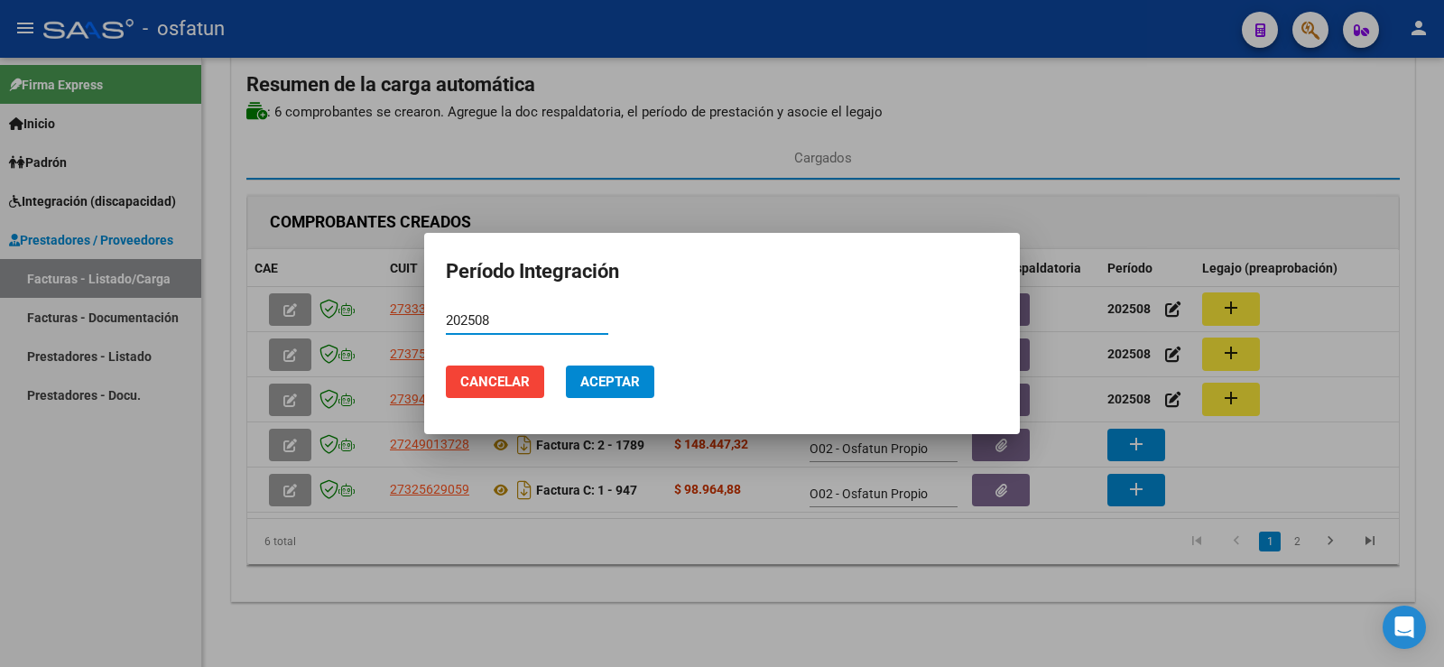
type input "202508"
click at [632, 384] on span "Aceptar" at bounding box center [610, 382] width 60 height 16
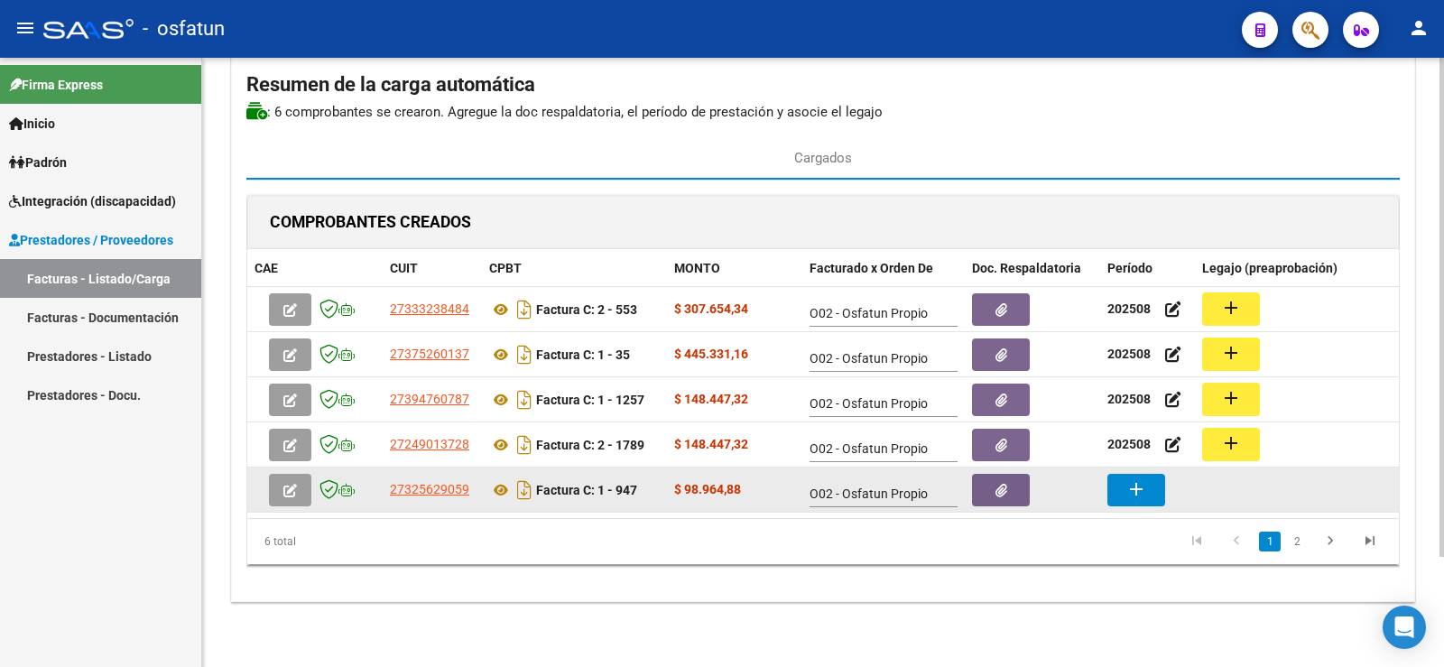
click at [1121, 474] on button "add" at bounding box center [1136, 490] width 58 height 32
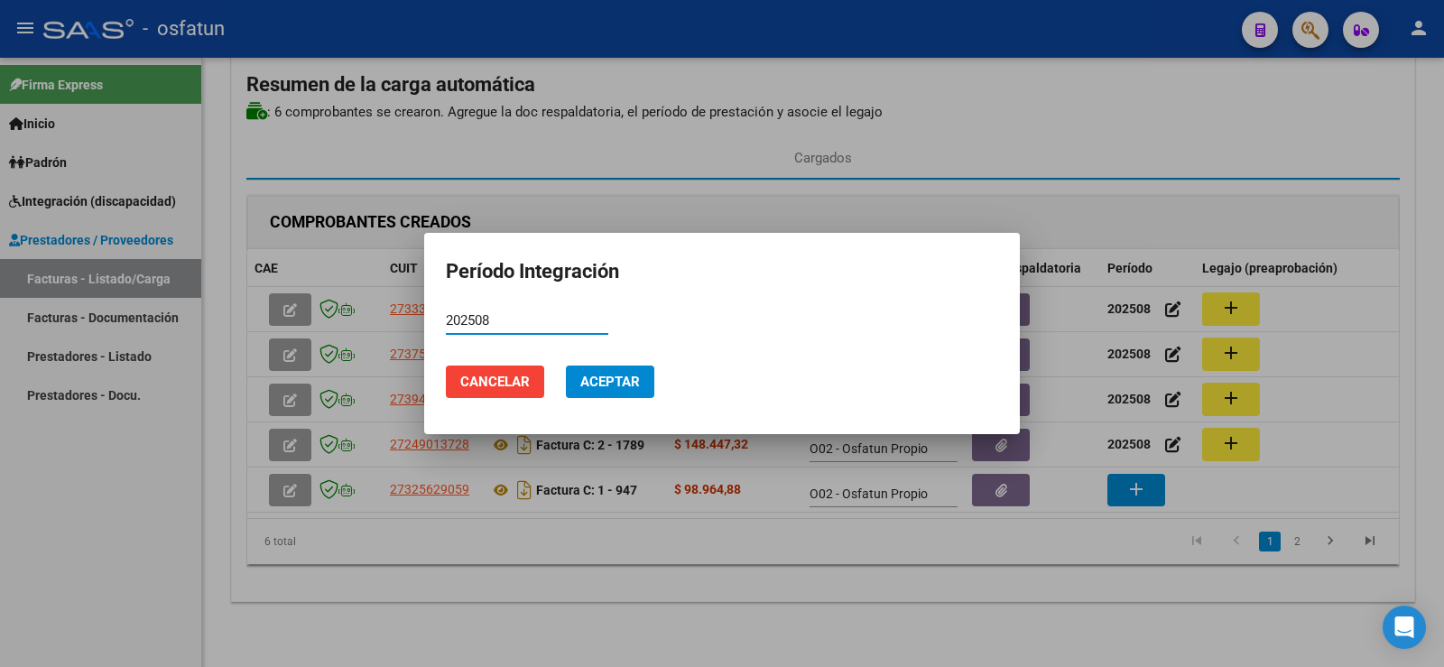
type input "202508"
click at [632, 375] on span "Aceptar" at bounding box center [610, 382] width 60 height 16
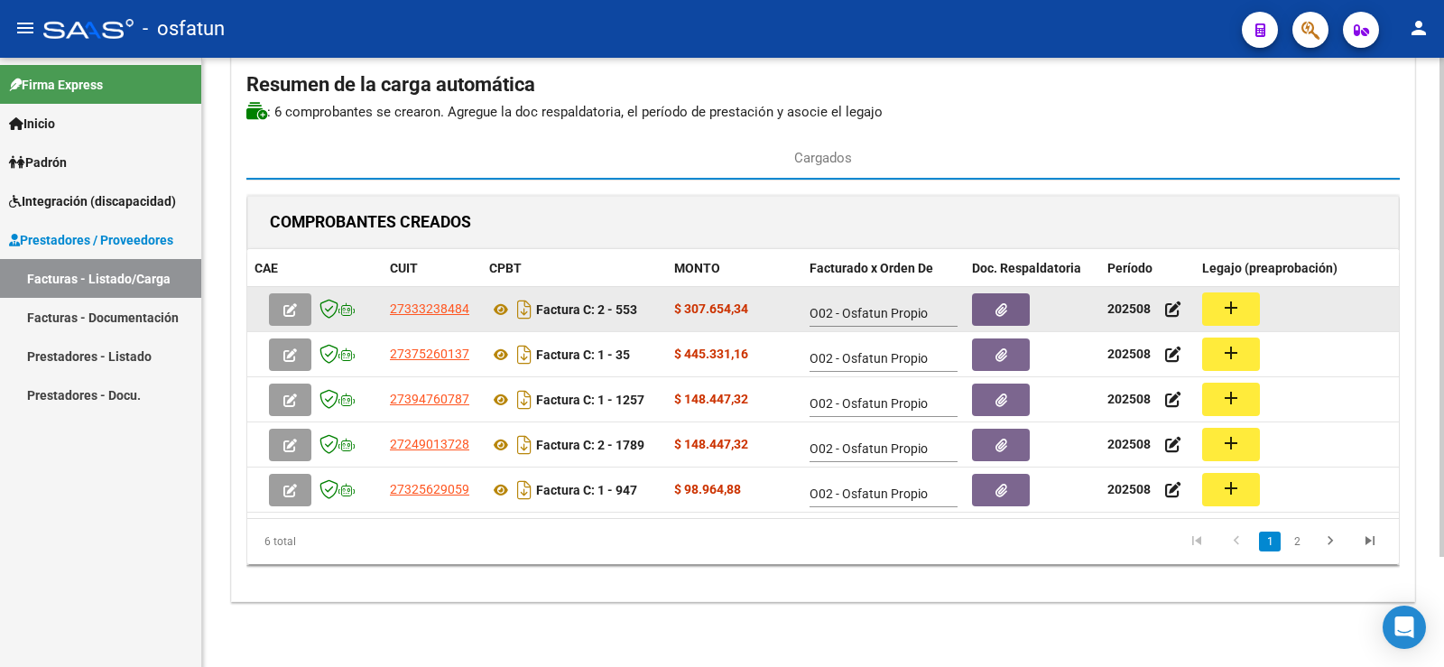
click at [1245, 298] on button "add" at bounding box center [1231, 308] width 58 height 33
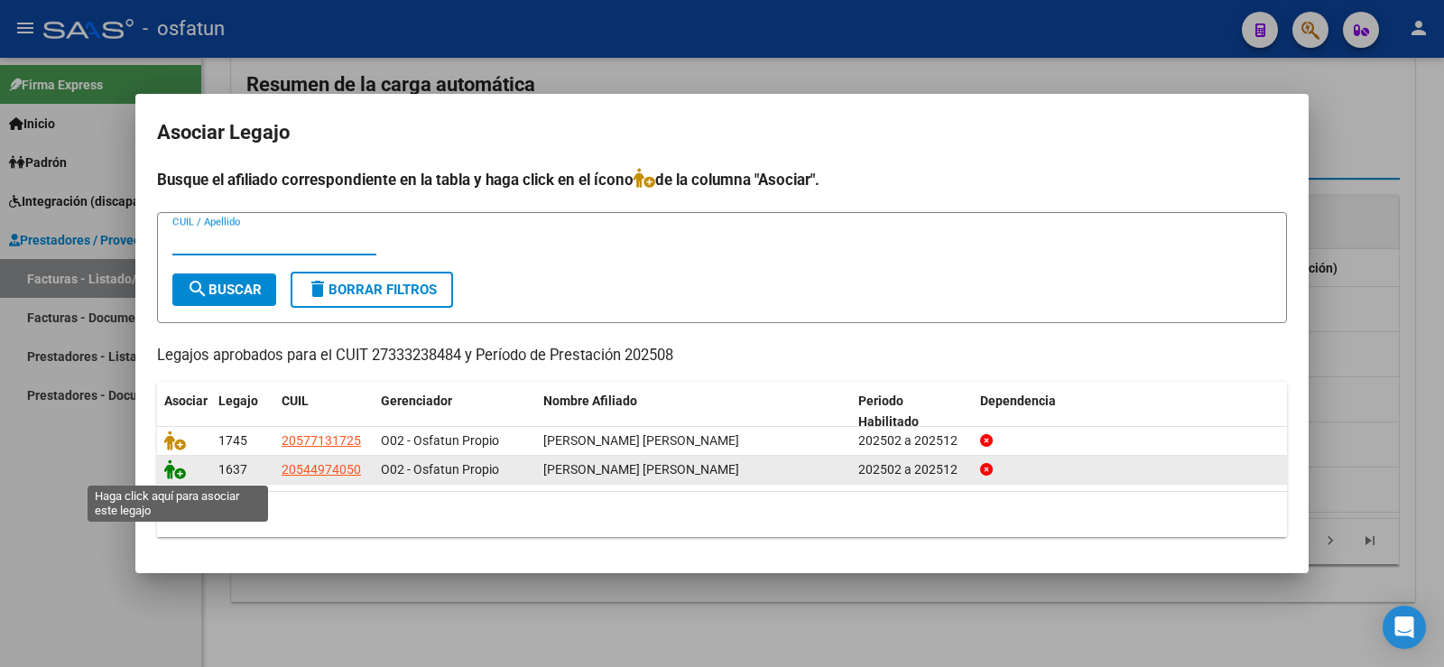
click at [175, 477] on icon at bounding box center [175, 469] width 22 height 20
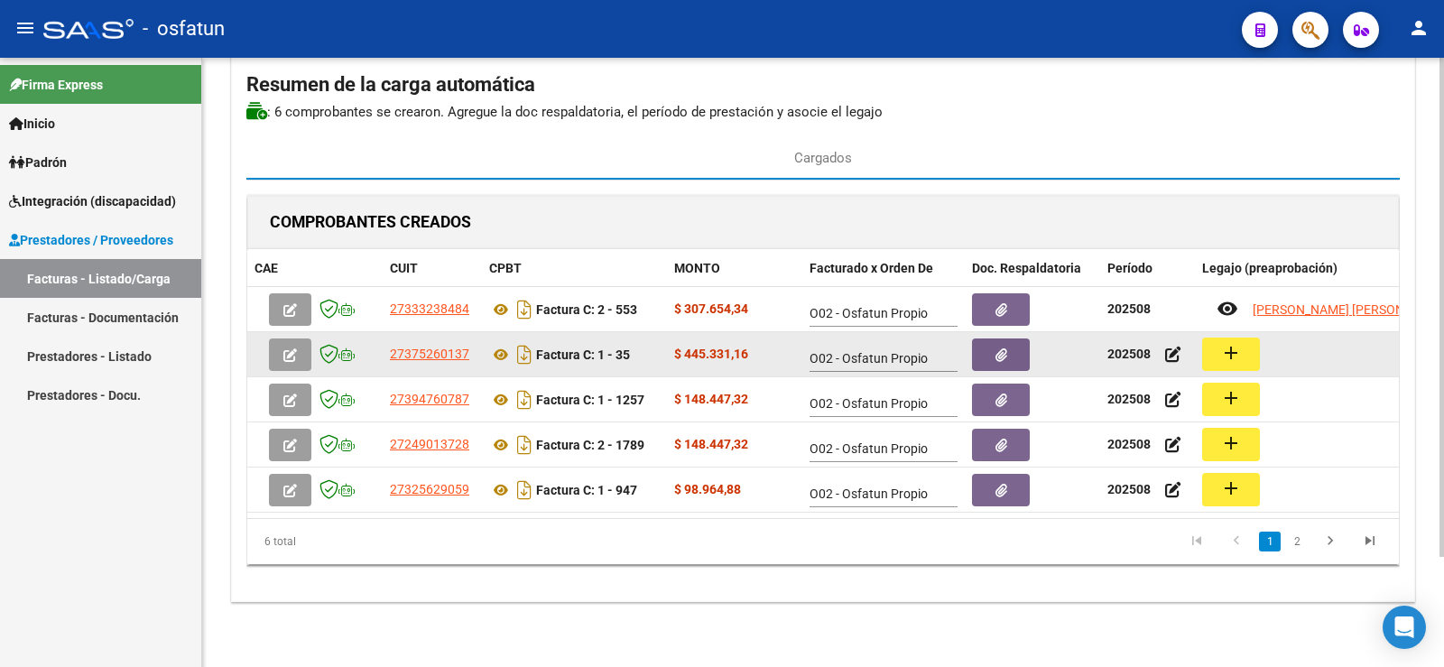
click at [1229, 342] on mat-icon "add" at bounding box center [1231, 353] width 22 height 22
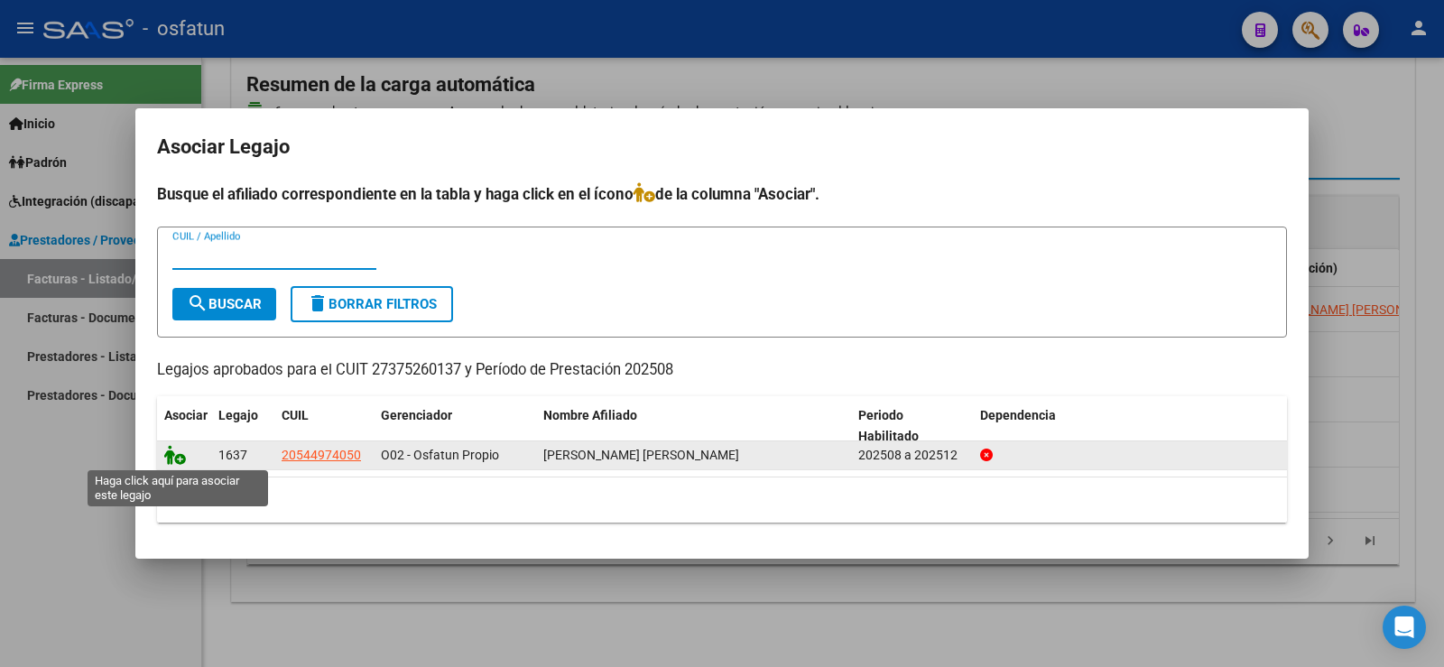
click at [176, 463] on icon at bounding box center [175, 455] width 22 height 20
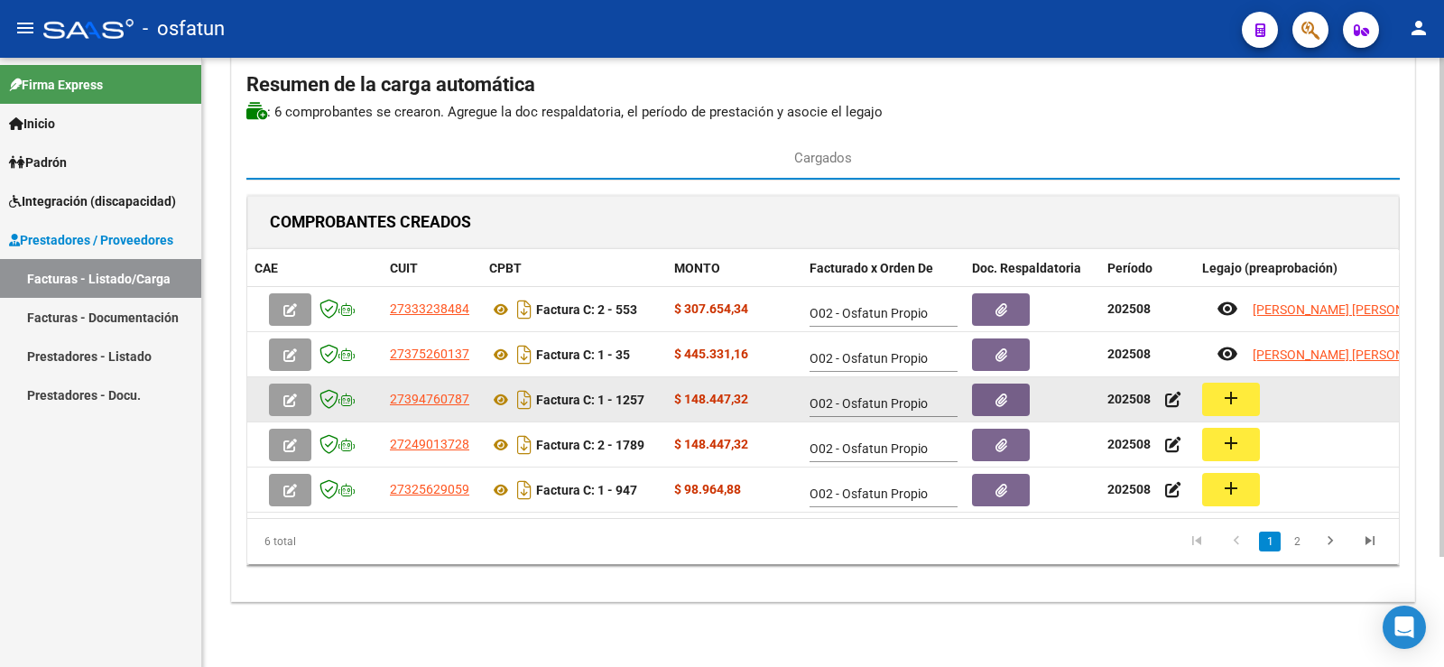
click at [1230, 387] on mat-icon "add" at bounding box center [1231, 398] width 22 height 22
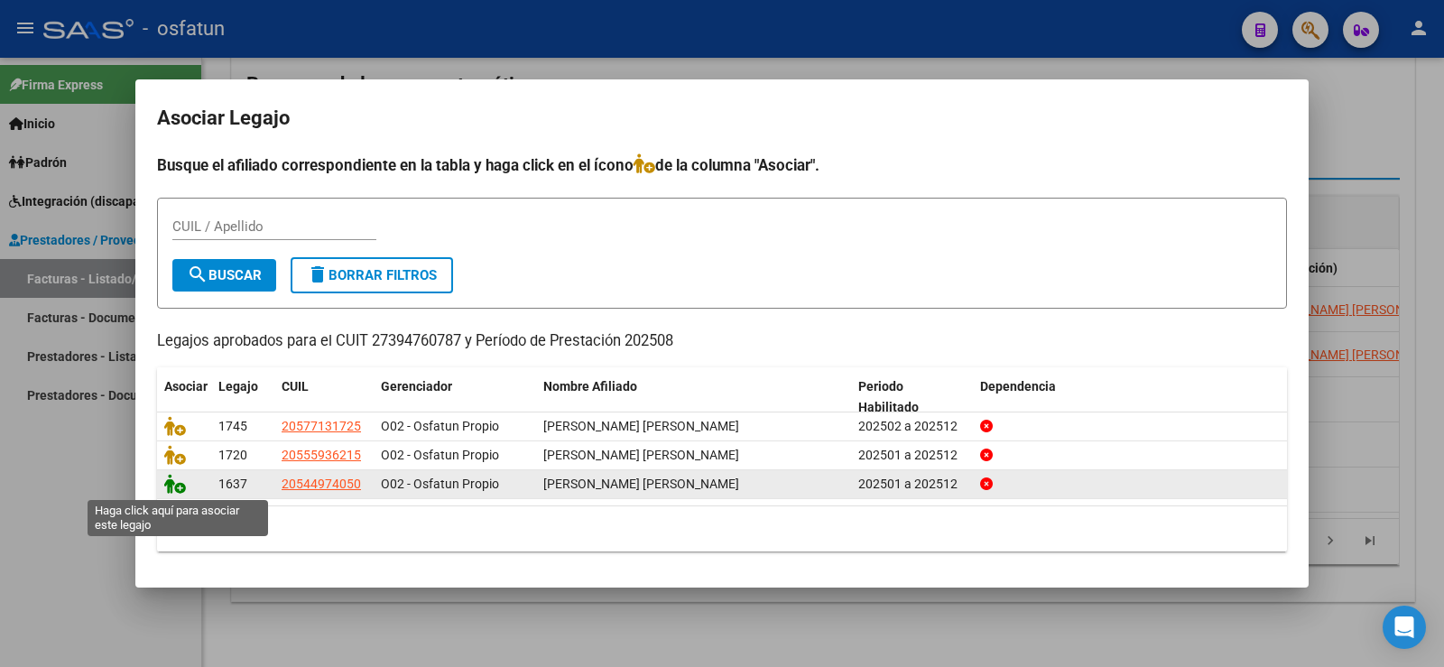
click at [179, 487] on icon at bounding box center [175, 484] width 22 height 20
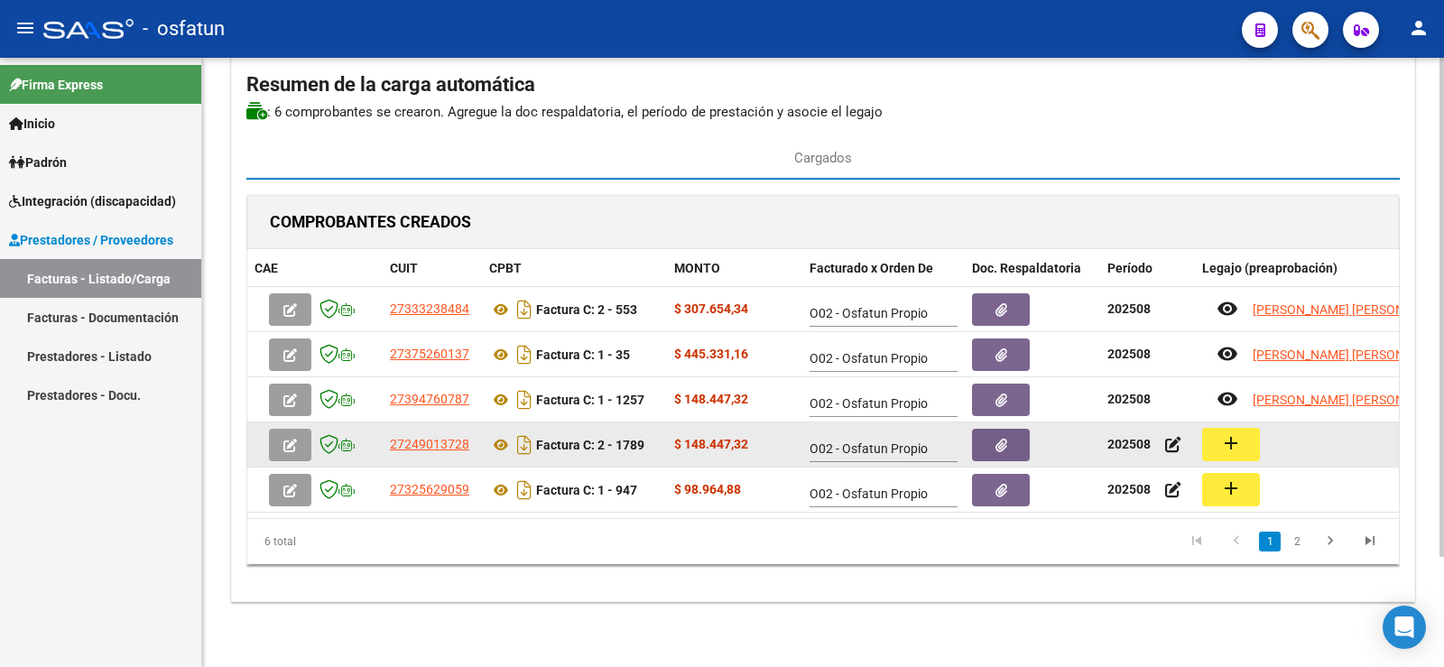
click at [1226, 432] on mat-icon "add" at bounding box center [1231, 443] width 22 height 22
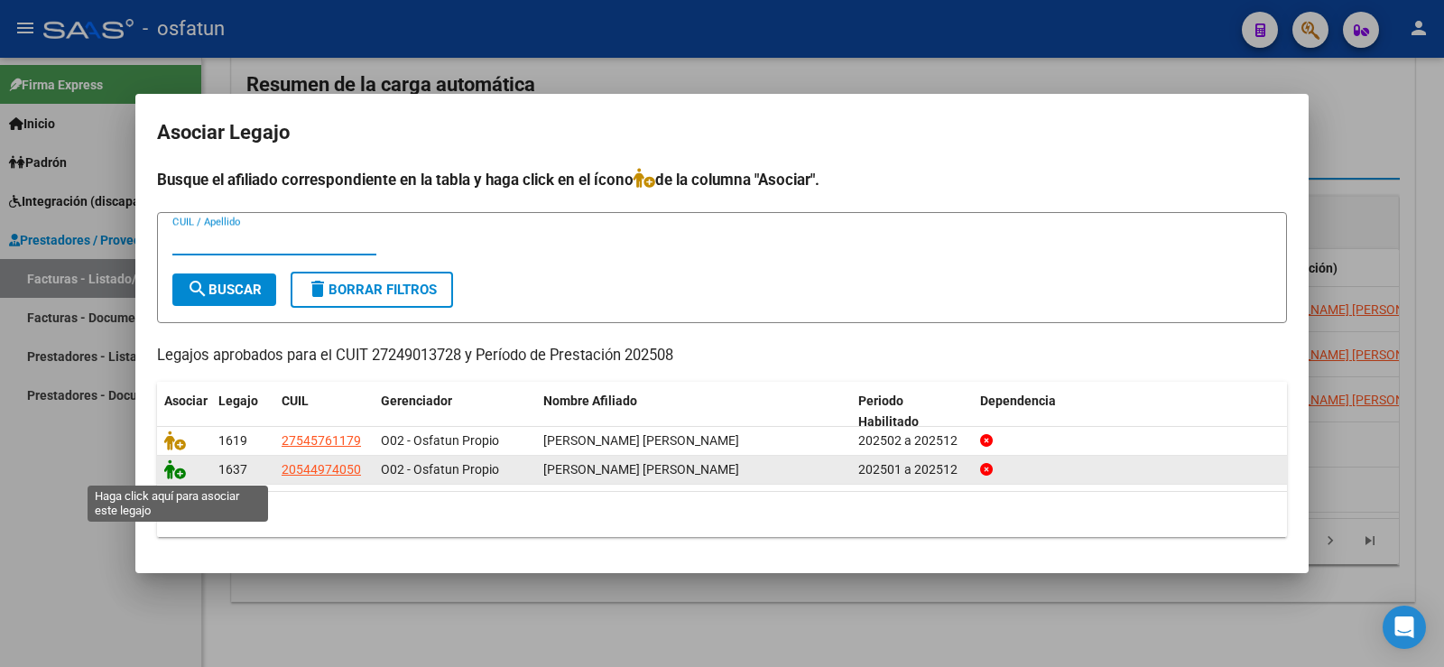
click at [178, 471] on icon at bounding box center [175, 469] width 22 height 20
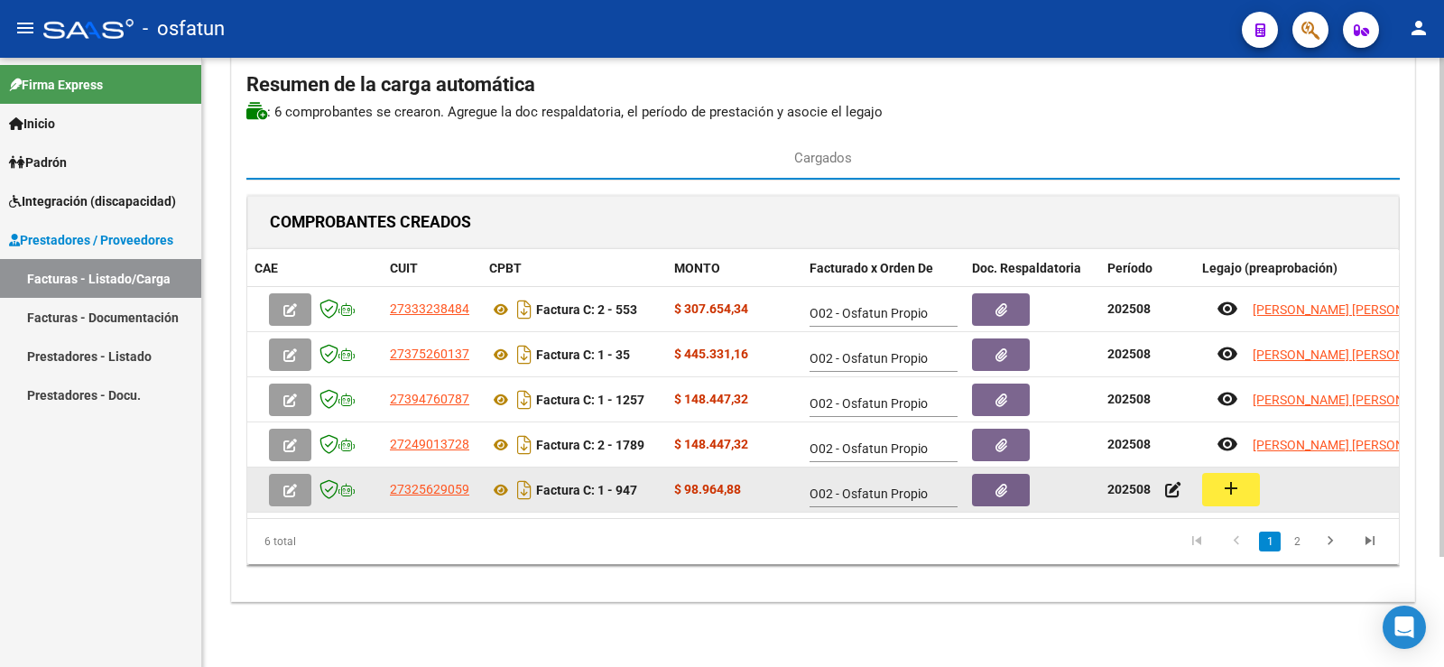
click at [1237, 479] on mat-icon "add" at bounding box center [1231, 488] width 22 height 22
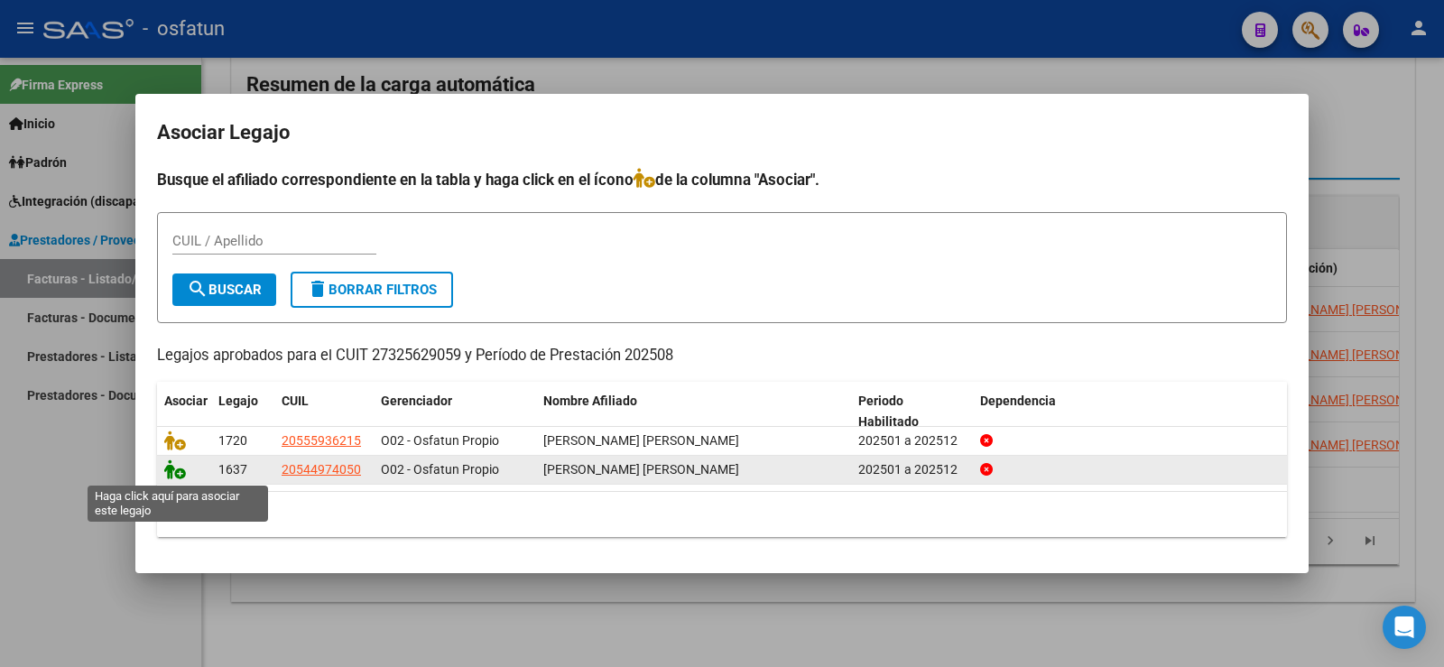
click at [168, 470] on icon at bounding box center [175, 469] width 22 height 20
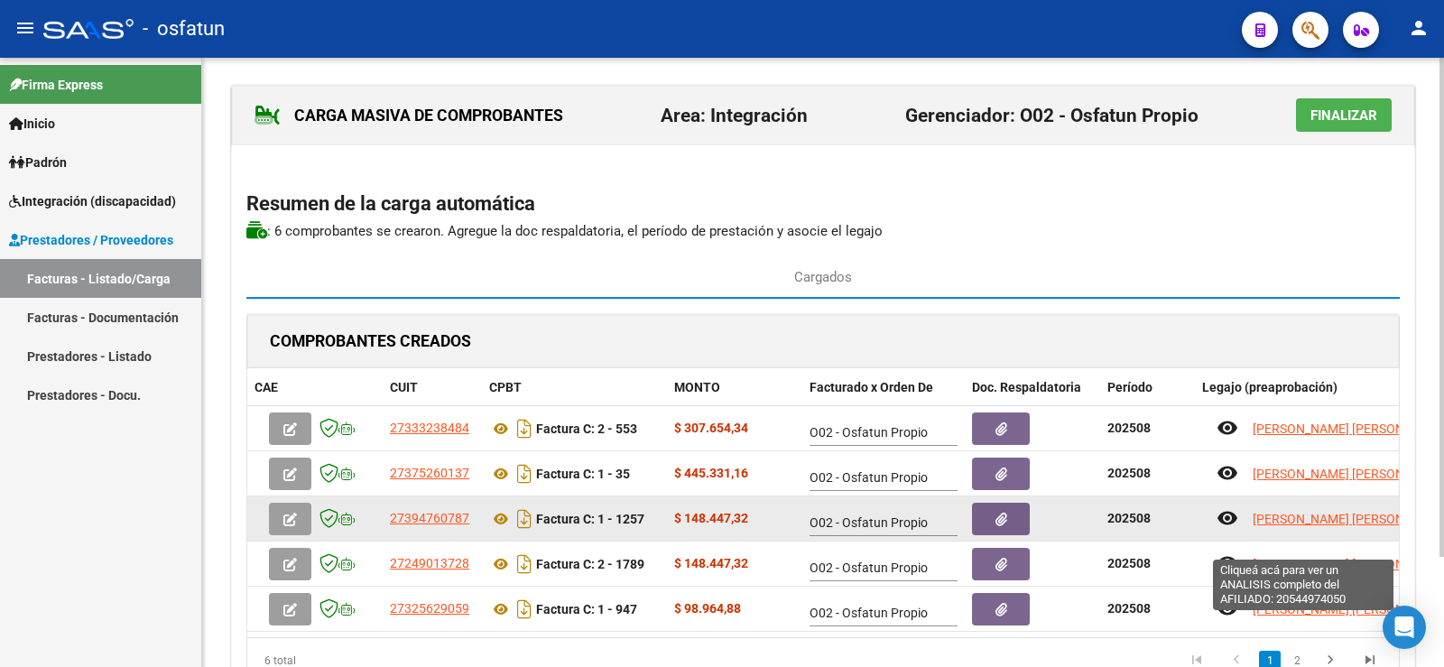
scroll to position [0, 0]
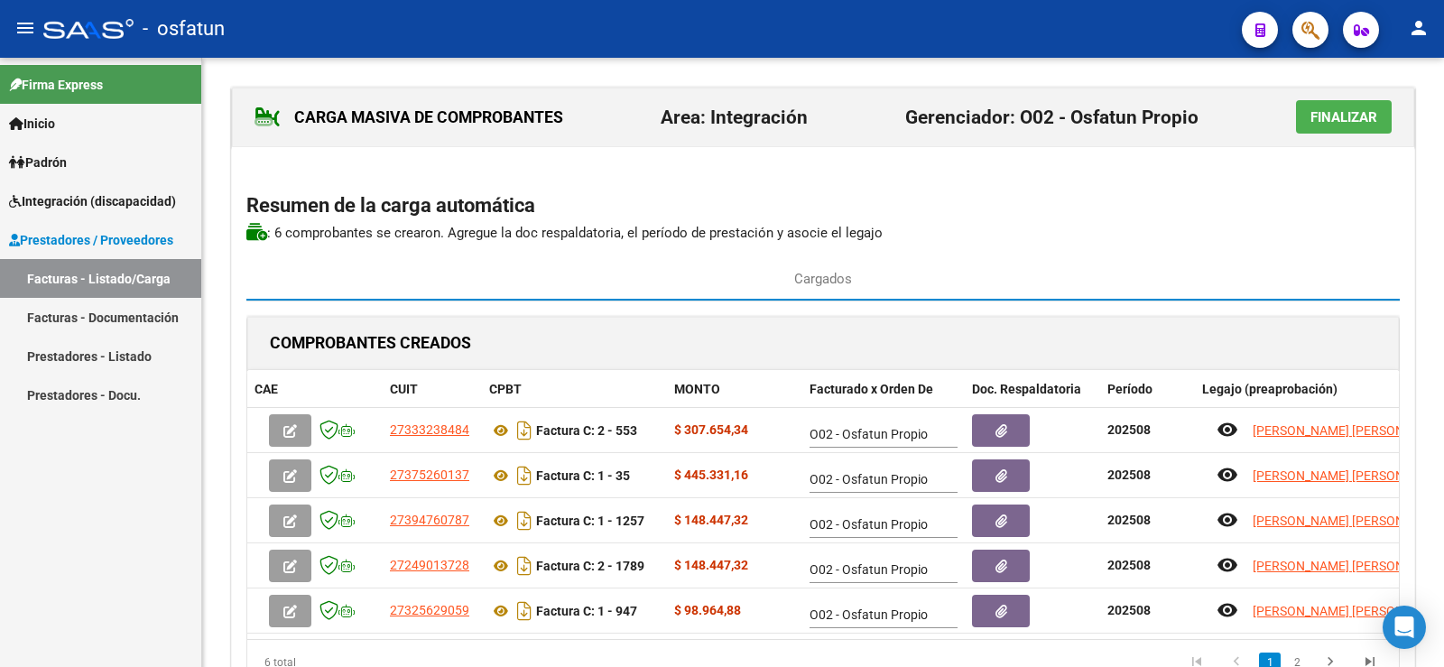
click at [1365, 117] on span "Finalizar" at bounding box center [1343, 117] width 67 height 16
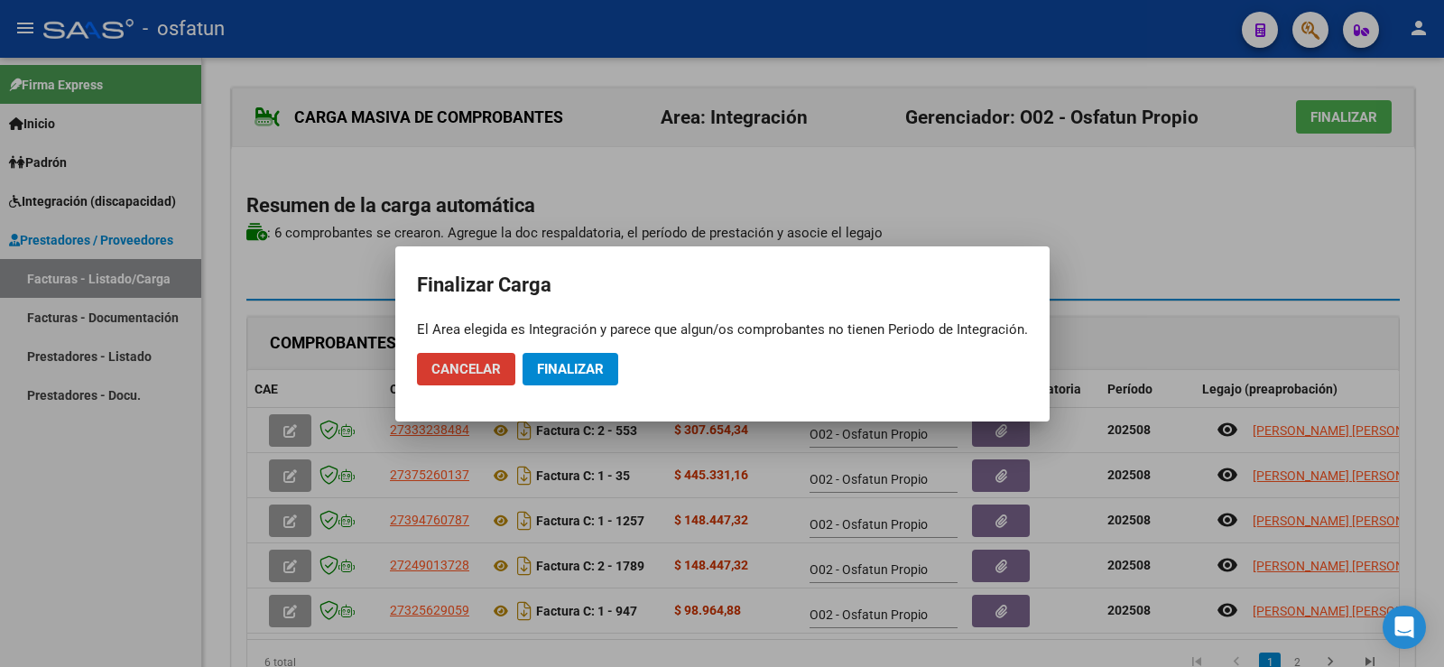
click at [566, 372] on span "Finalizar" at bounding box center [570, 369] width 67 height 16
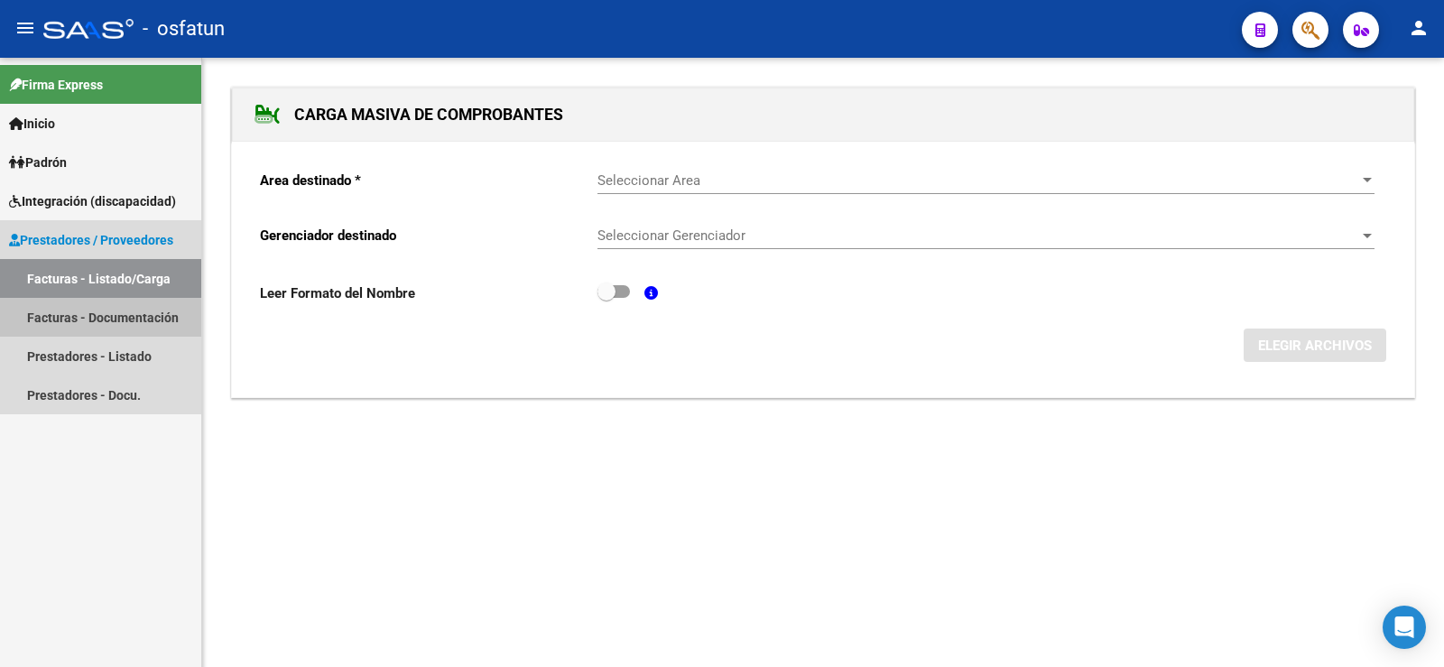
click at [90, 319] on link "Facturas - Documentación" at bounding box center [100, 317] width 201 height 39
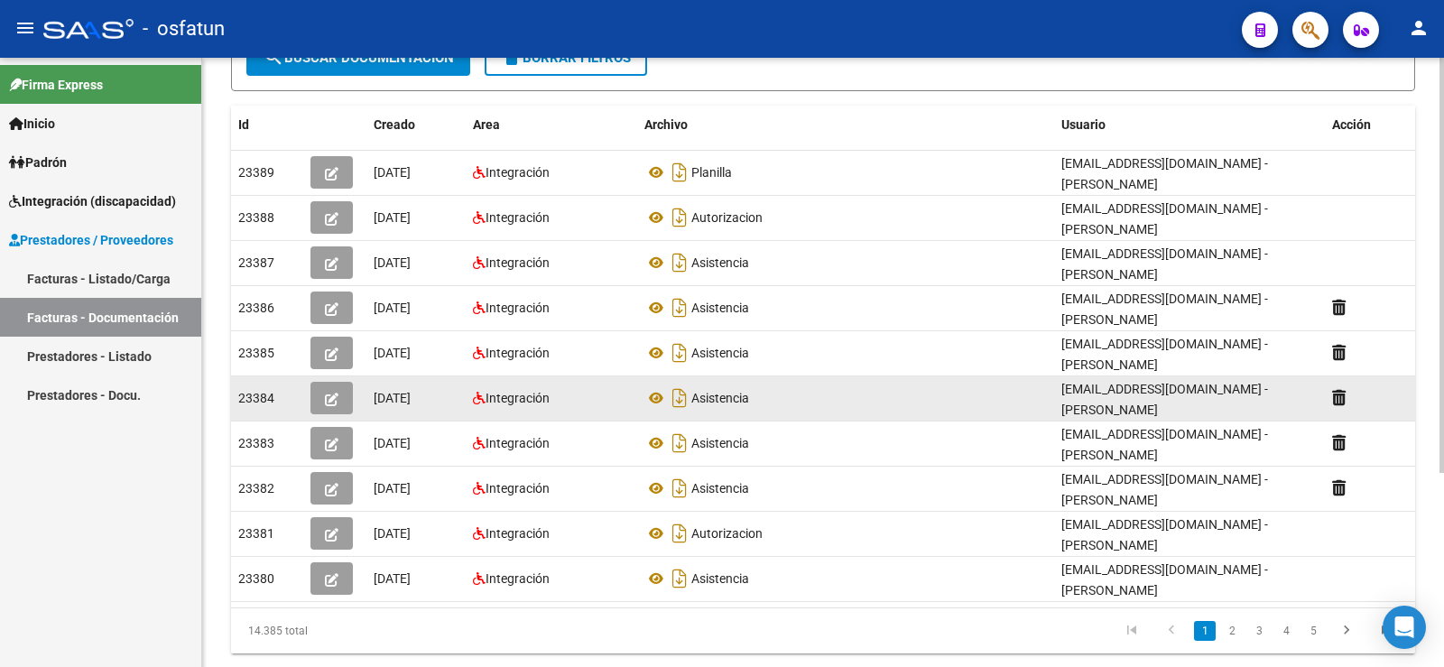
scroll to position [285, 0]
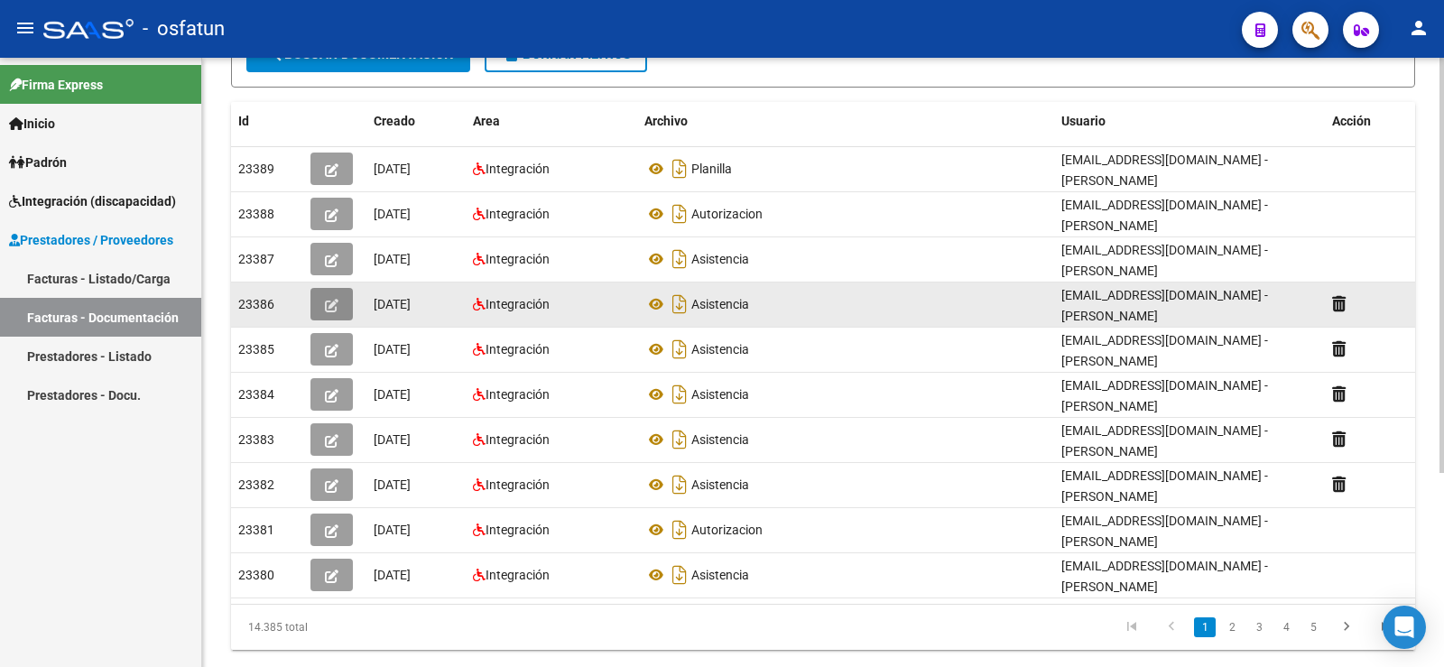
click at [330, 299] on icon "button" at bounding box center [332, 306] width 14 height 14
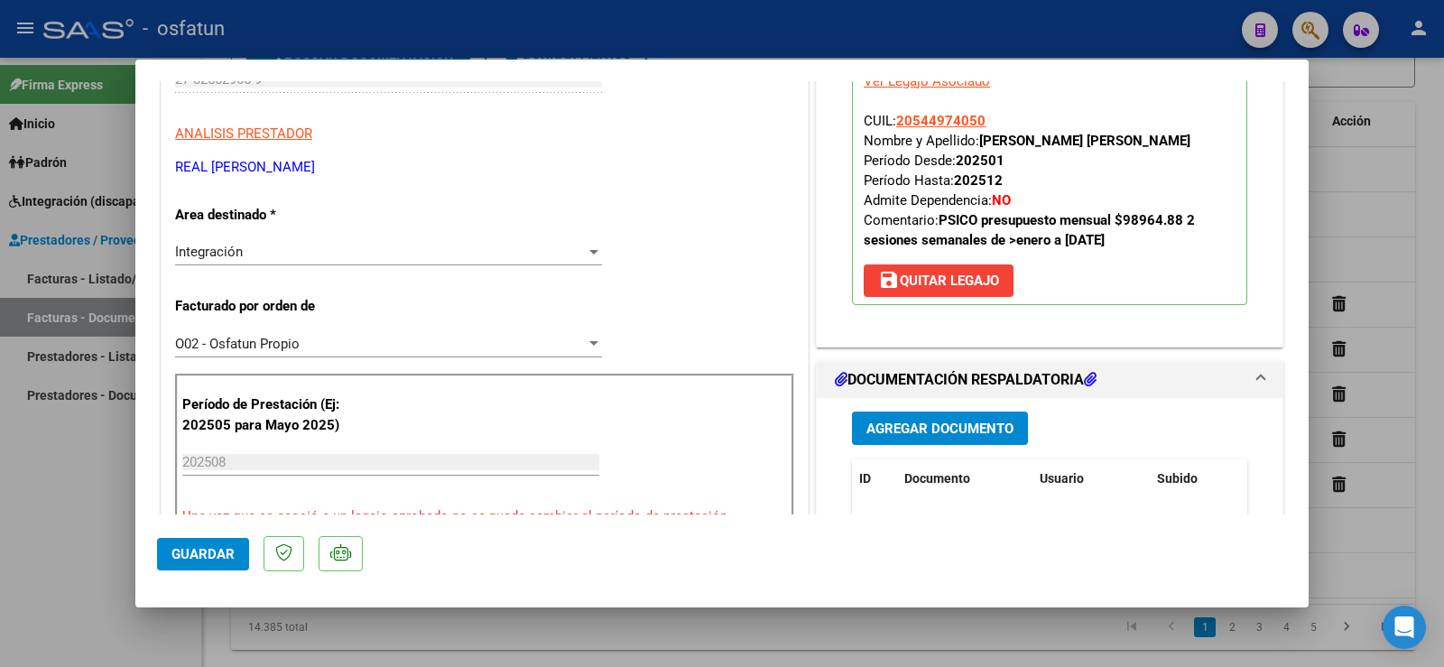
scroll to position [0, 0]
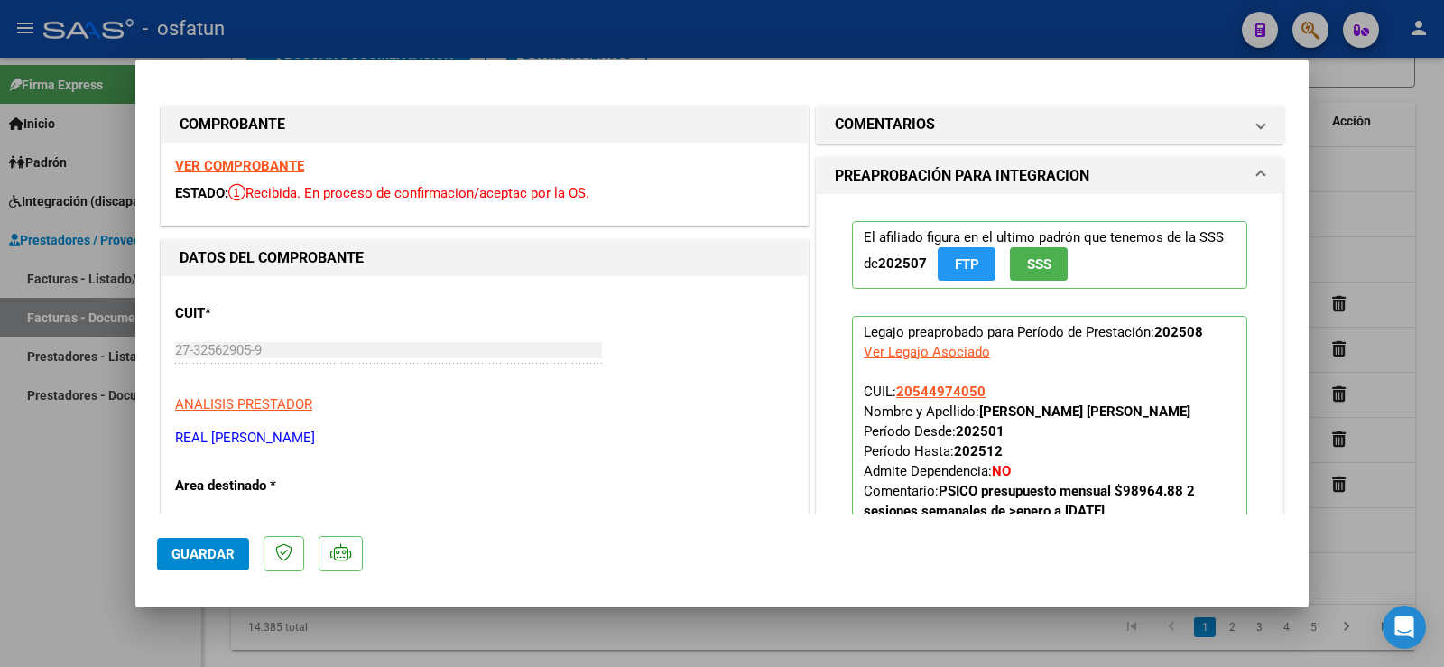
click at [61, 504] on div at bounding box center [722, 333] width 1444 height 667
type input "$ 0,00"
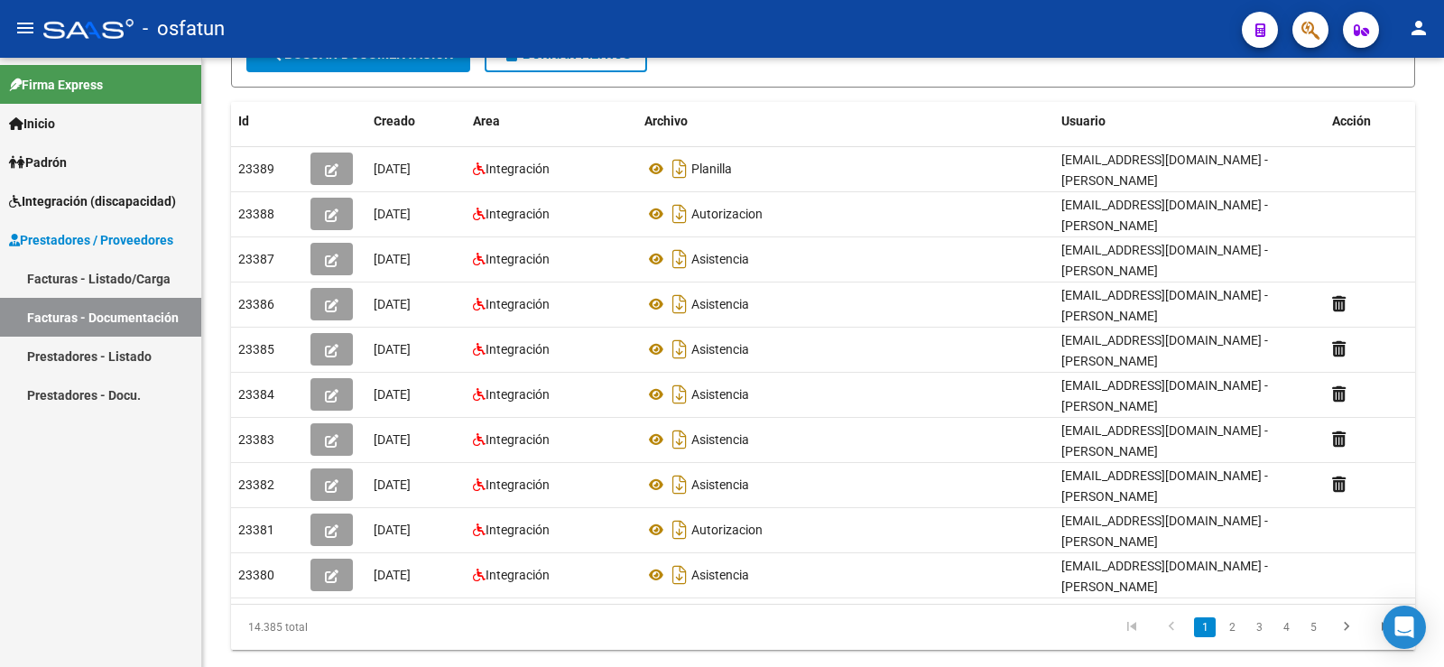
scroll to position [285, 0]
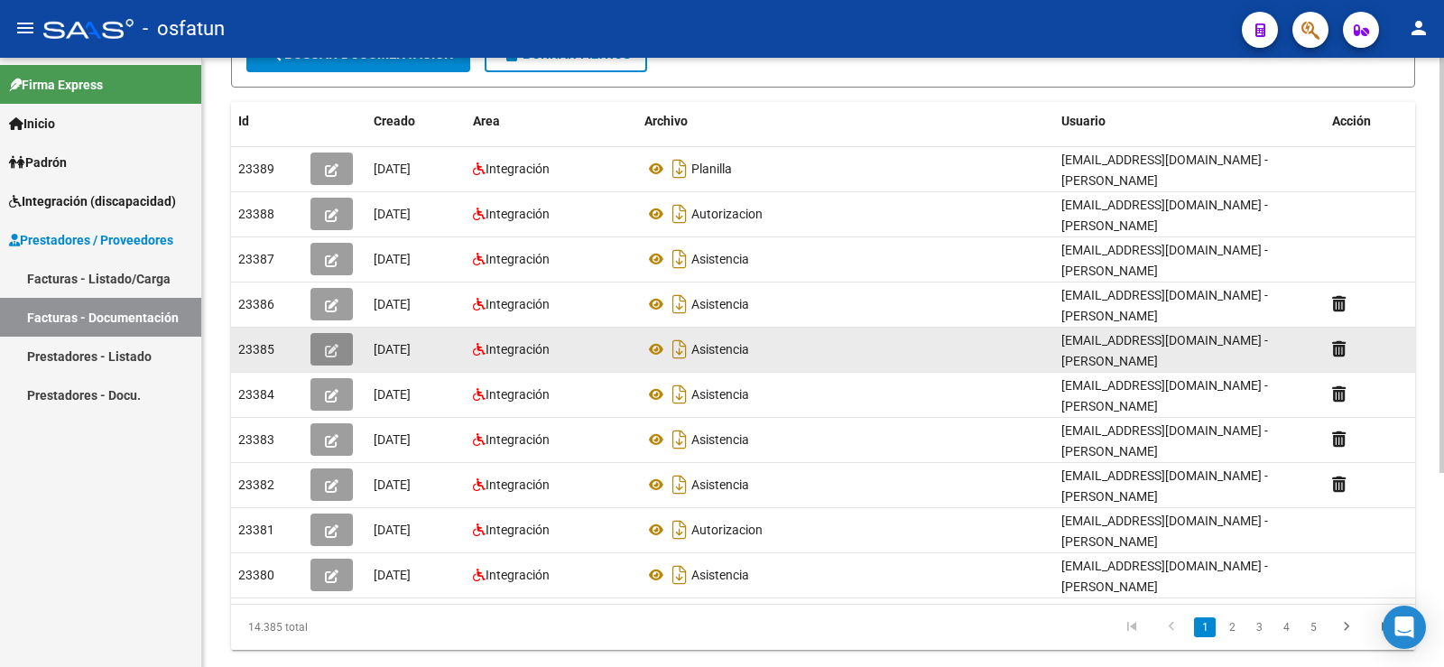
click at [345, 333] on button "button" at bounding box center [331, 349] width 42 height 32
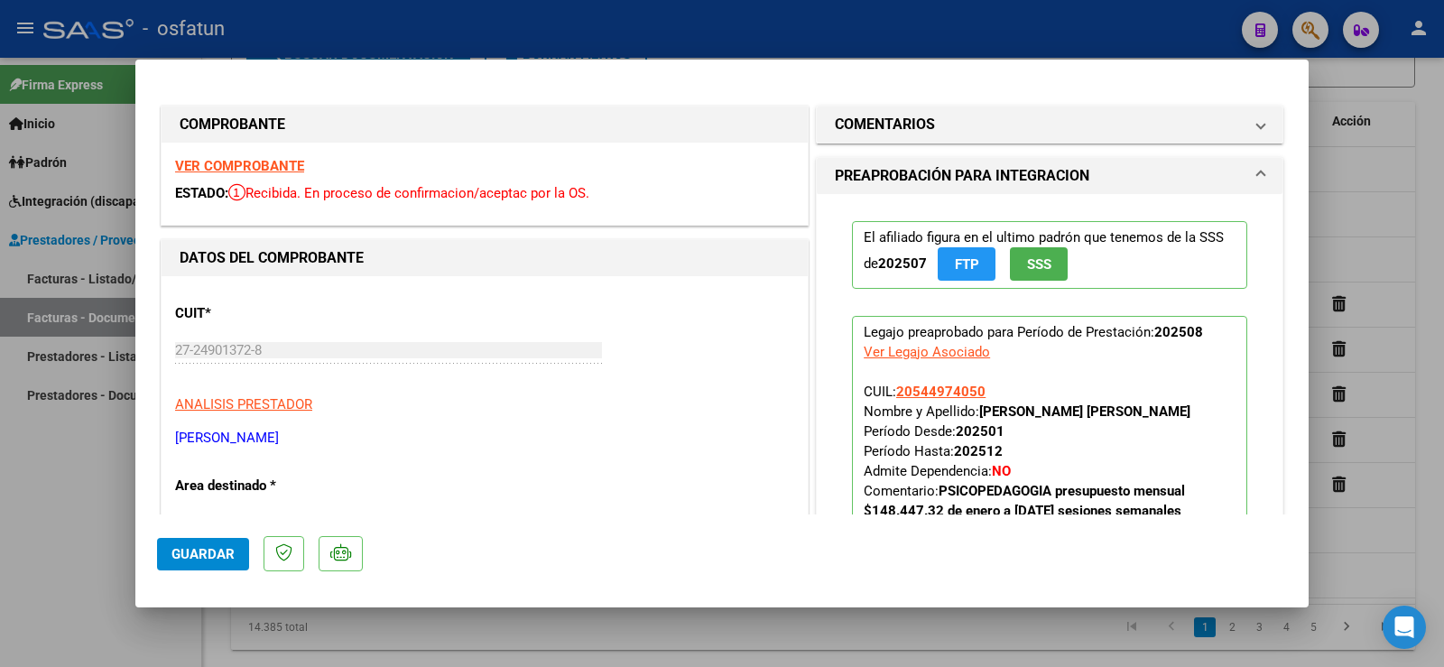
click at [51, 497] on div at bounding box center [722, 333] width 1444 height 667
type input "$ 0,00"
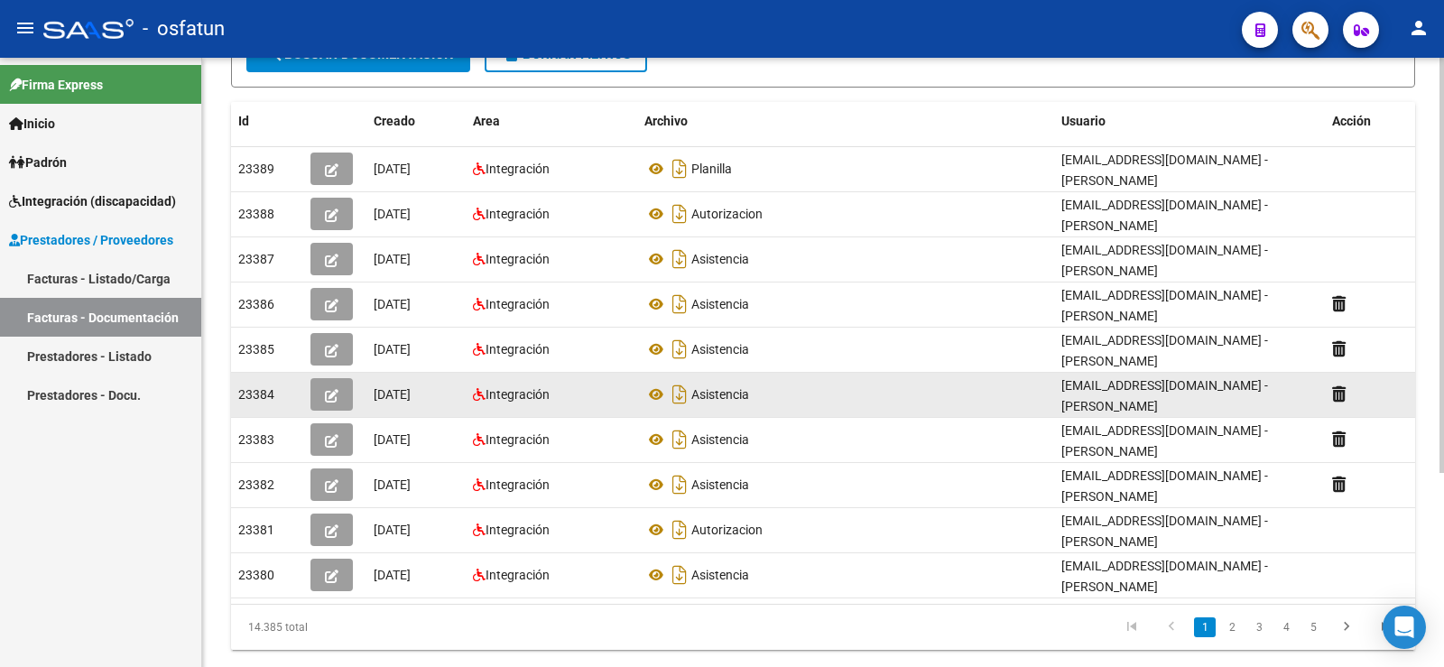
click at [335, 389] on icon "button" at bounding box center [332, 396] width 14 height 14
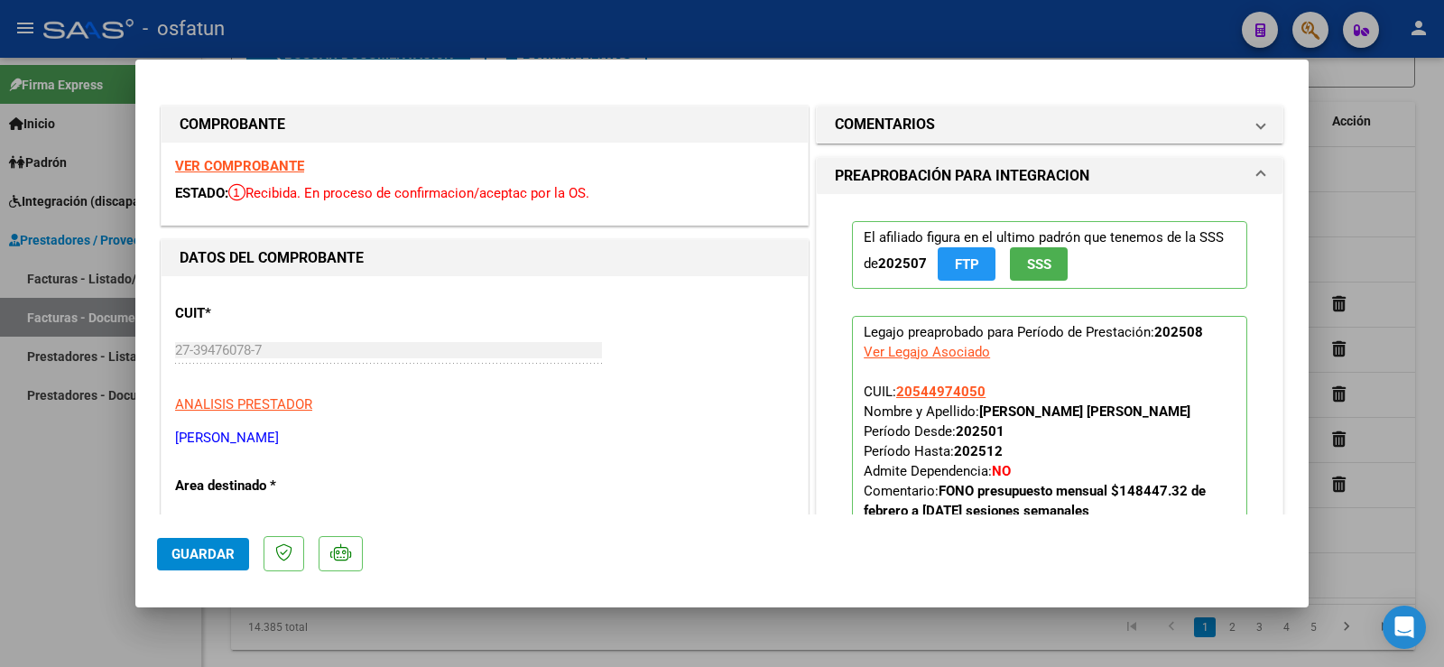
click at [133, 445] on div at bounding box center [722, 333] width 1444 height 667
type input "$ 0,00"
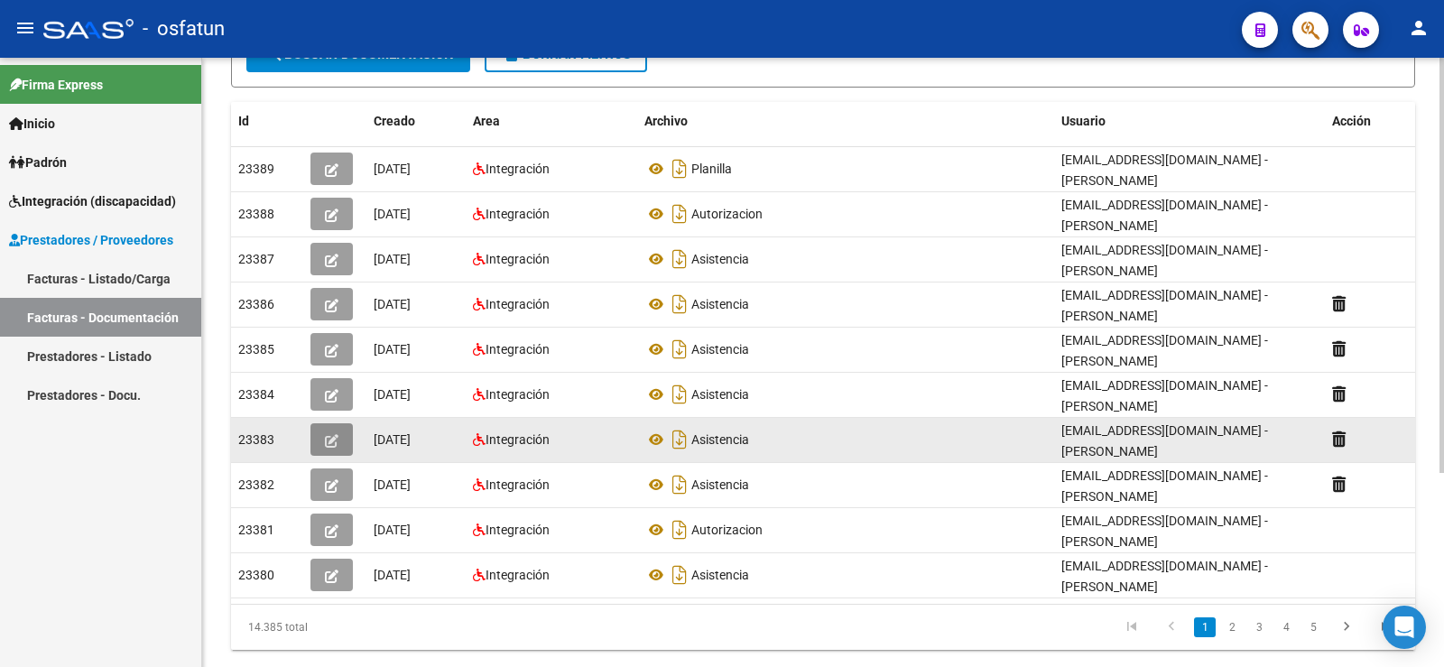
click at [338, 434] on icon "button" at bounding box center [332, 441] width 14 height 14
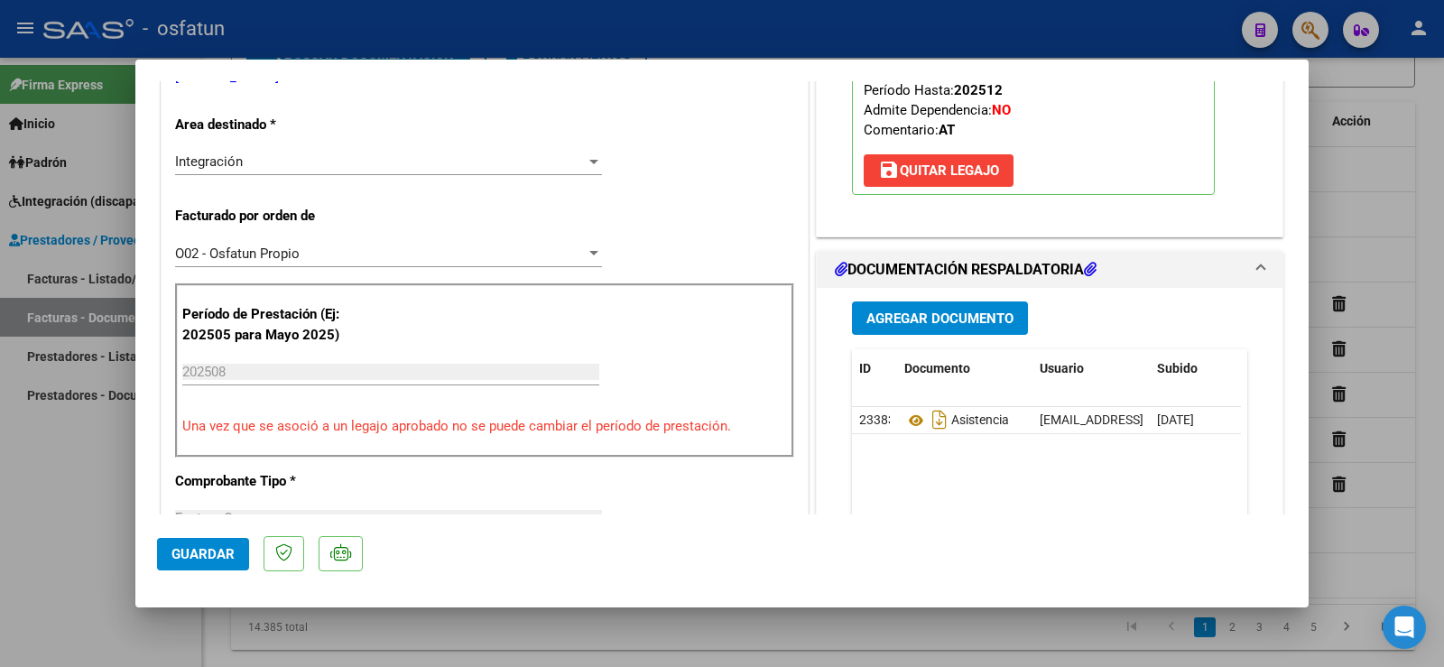
scroll to position [0, 0]
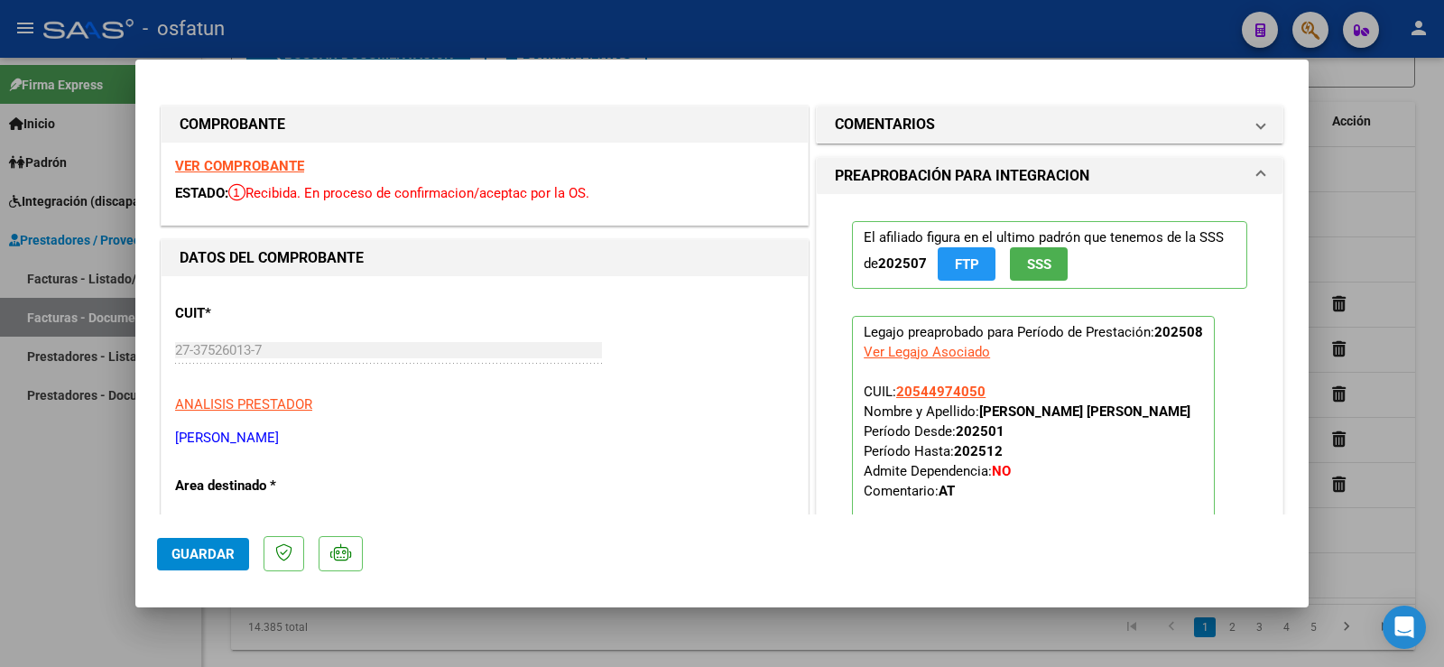
click at [24, 497] on div at bounding box center [722, 333] width 1444 height 667
type input "$ 0,00"
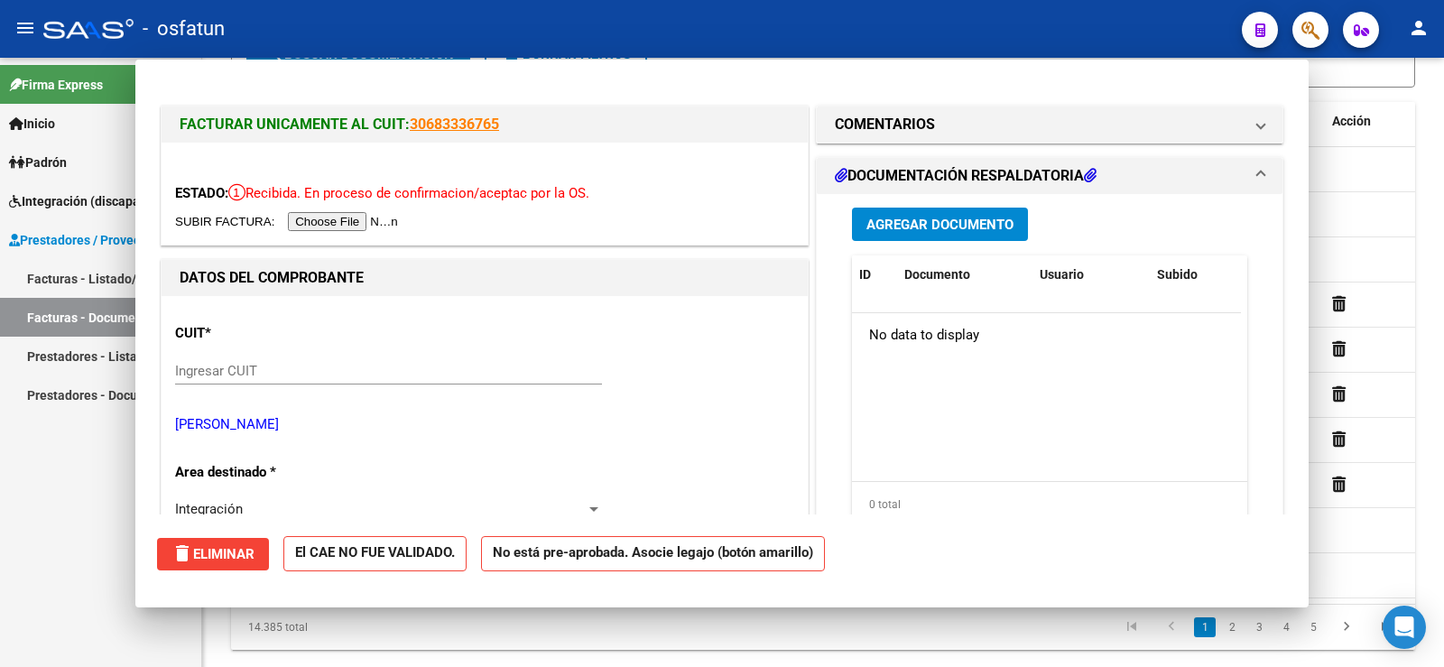
scroll to position [285, 0]
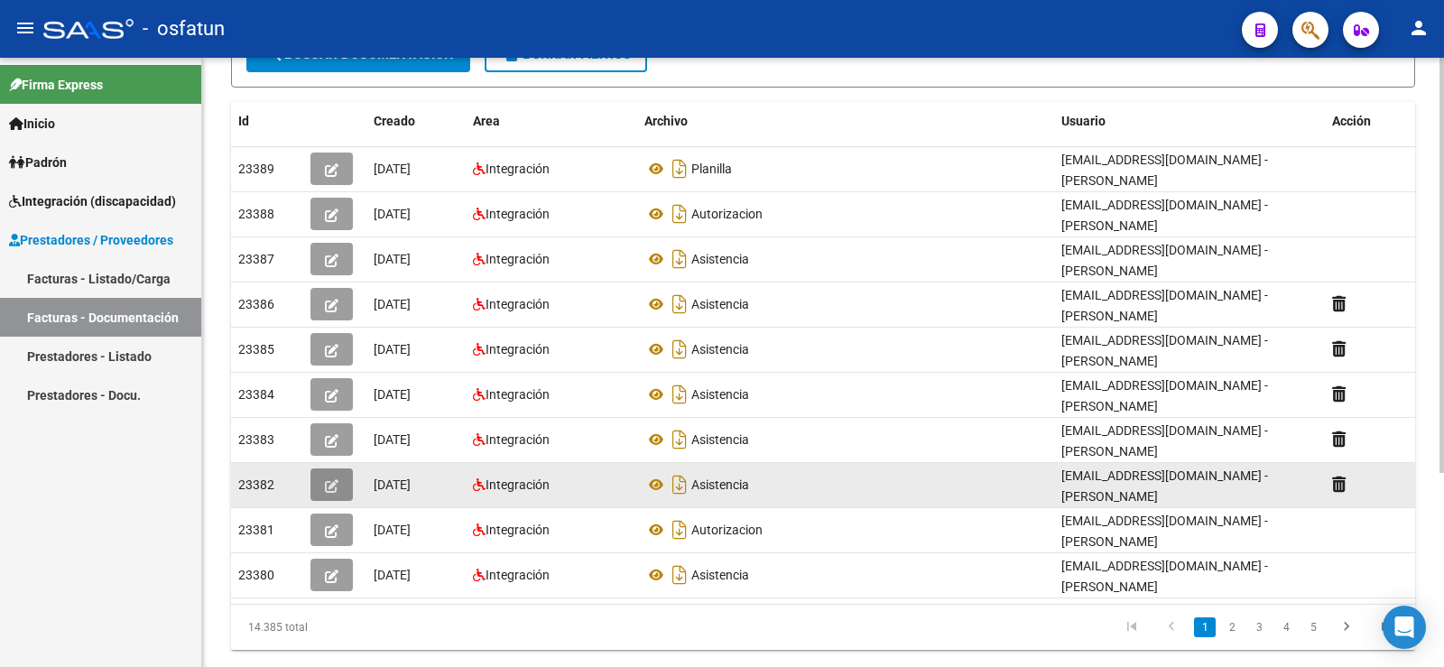
click at [334, 479] on icon "button" at bounding box center [332, 486] width 14 height 14
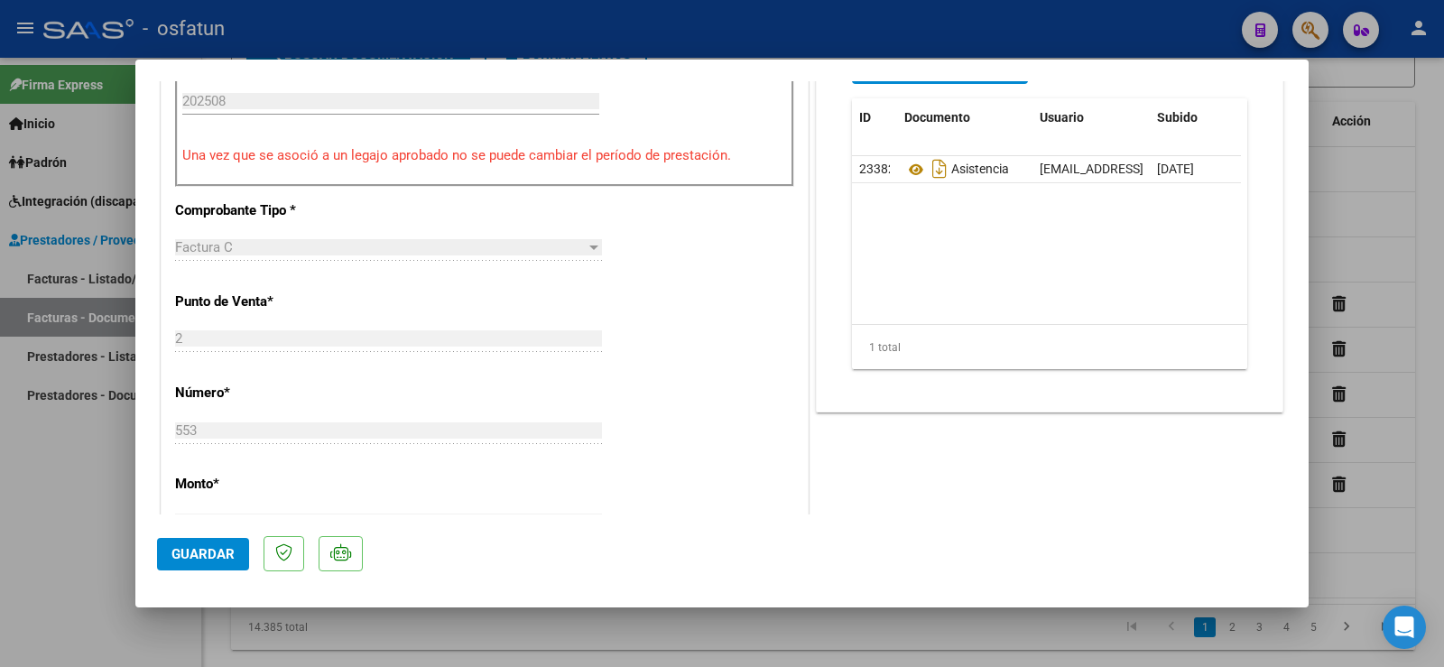
scroll to position [722, 0]
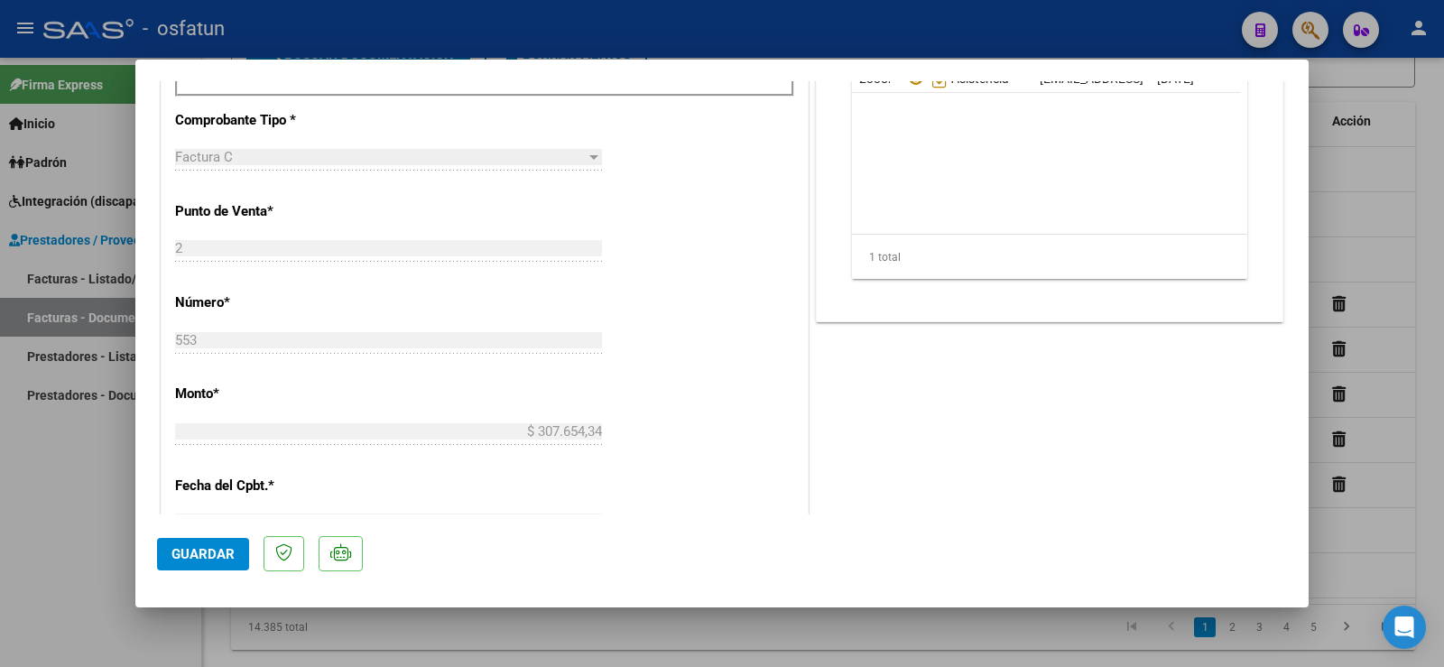
click at [170, 468] on div "CUIT * 27-33323848-4 Ingresar CUIT ANALISIS PRESTADOR [PERSON_NAME] [PERSON_NAM…" at bounding box center [485, 326] width 646 height 1544
click at [102, 476] on div at bounding box center [722, 333] width 1444 height 667
type input "$ 0,00"
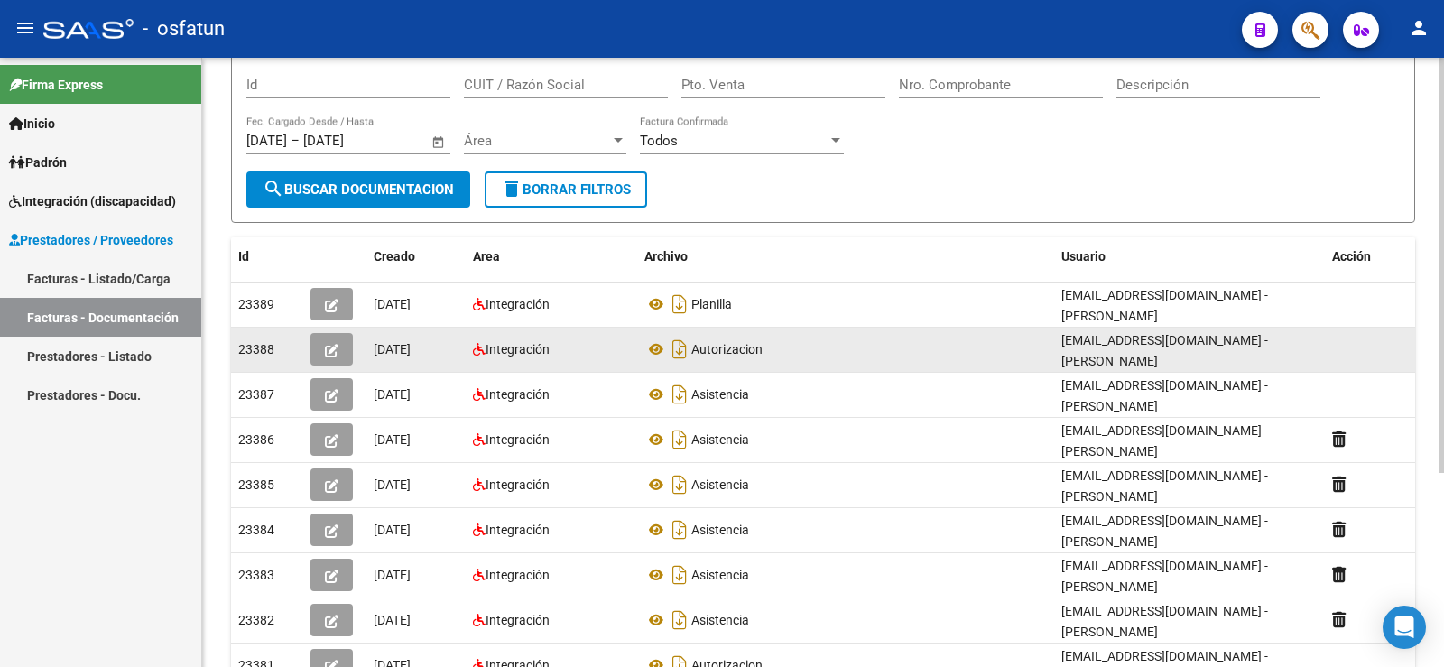
scroll to position [0, 0]
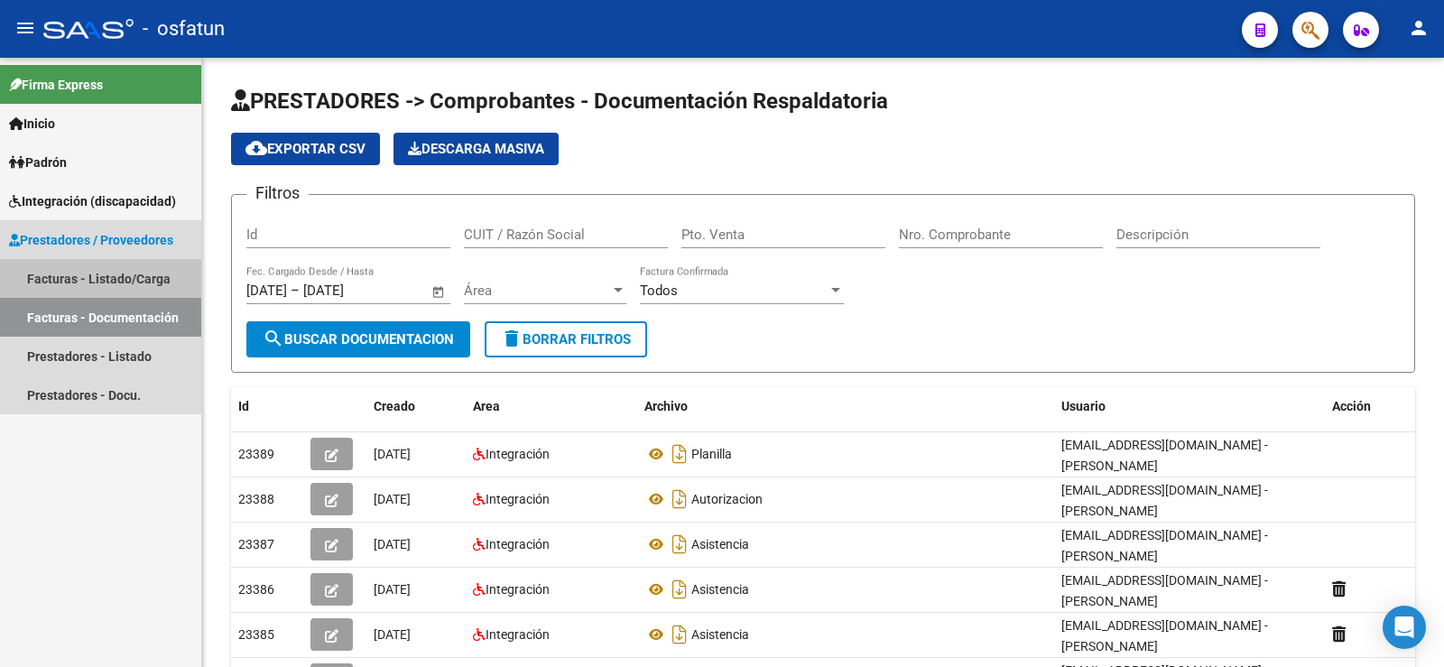
click at [119, 285] on link "Facturas - Listado/Carga" at bounding box center [100, 278] width 201 height 39
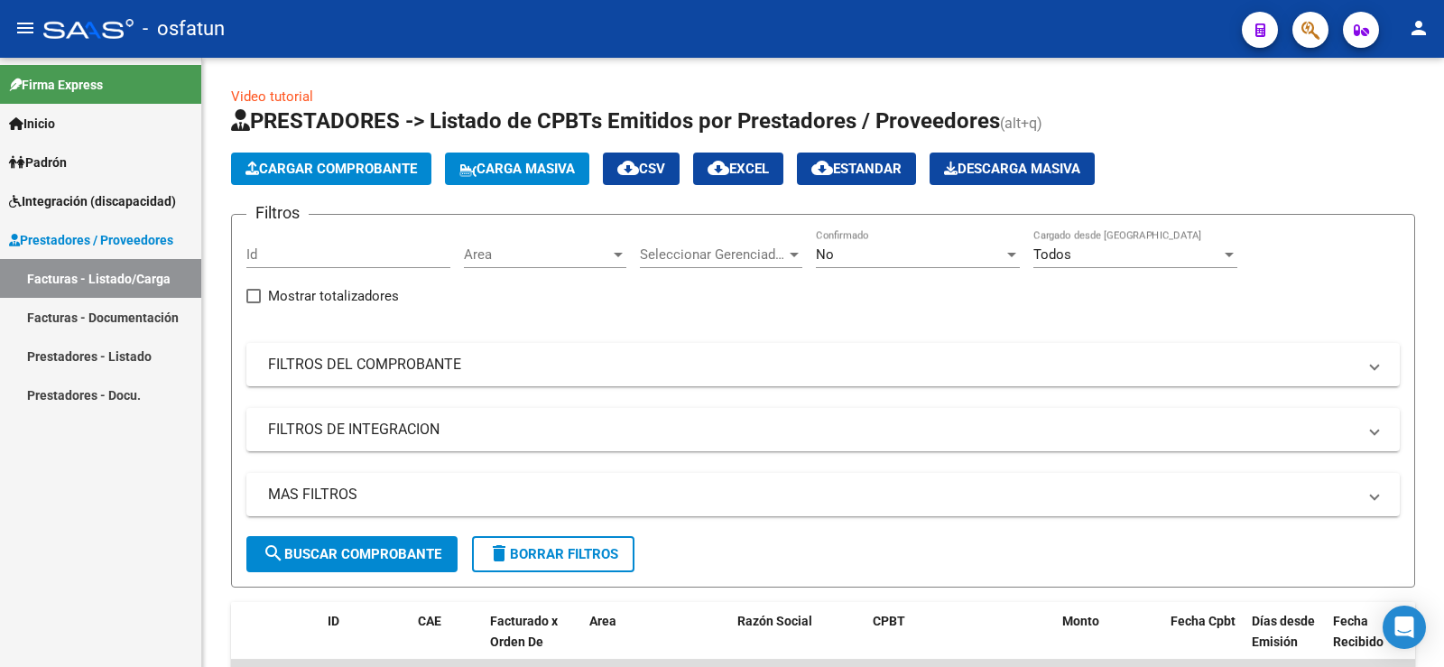
click at [134, 319] on link "Facturas - Documentación" at bounding box center [100, 317] width 201 height 39
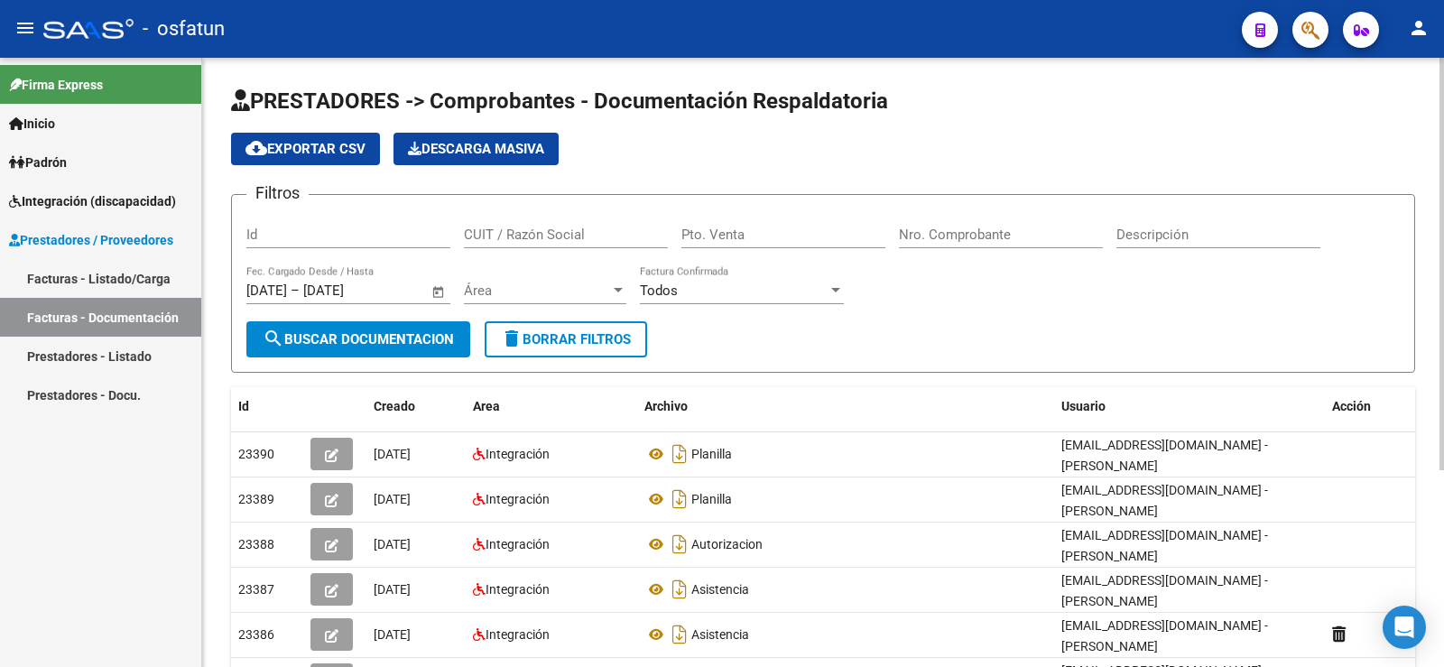
click at [574, 227] on input "CUIT / Razón Social" at bounding box center [566, 235] width 204 height 16
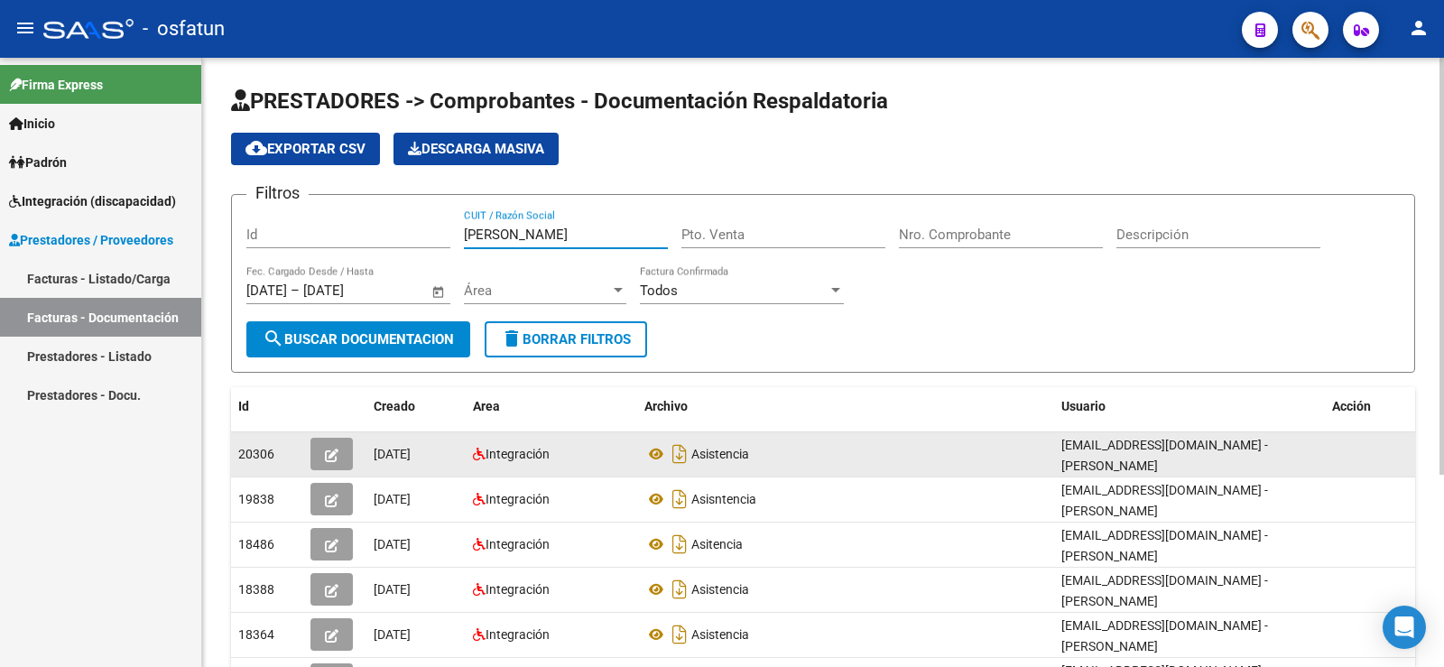
type input "[PERSON_NAME]"
click at [321, 453] on button "button" at bounding box center [331, 454] width 42 height 32
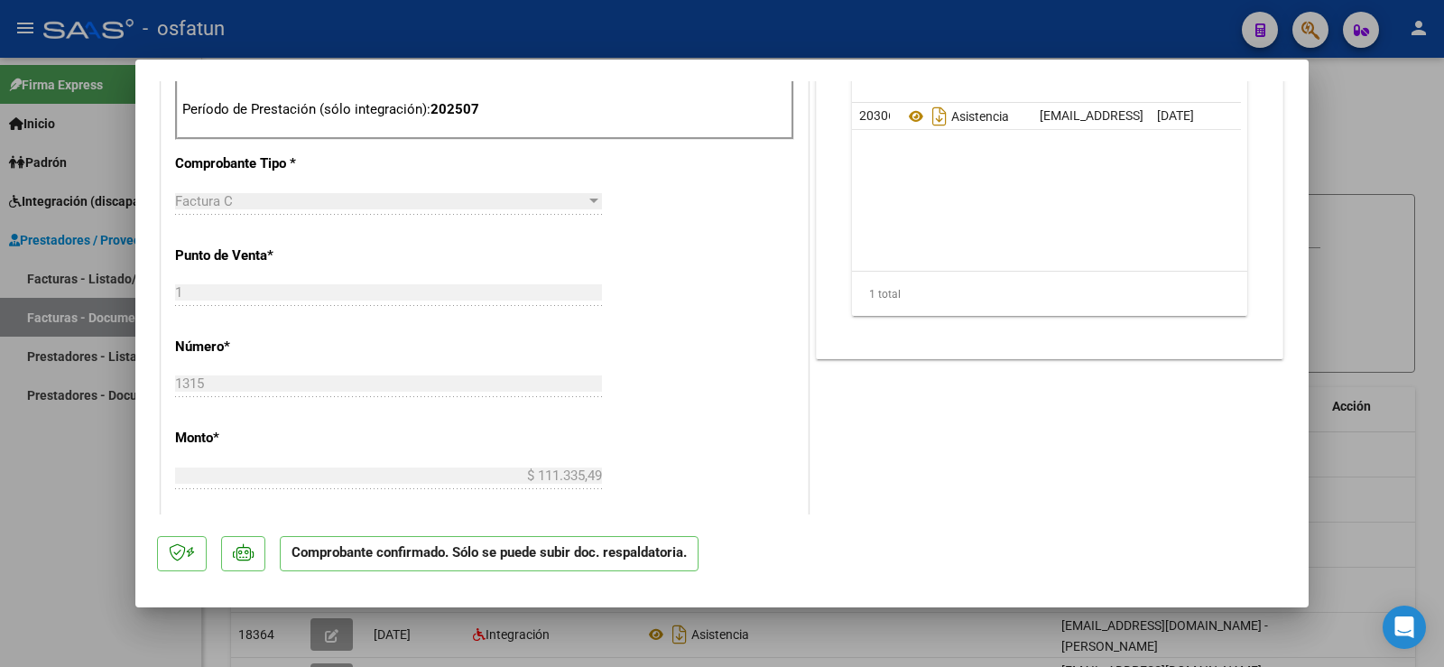
scroll to position [903, 0]
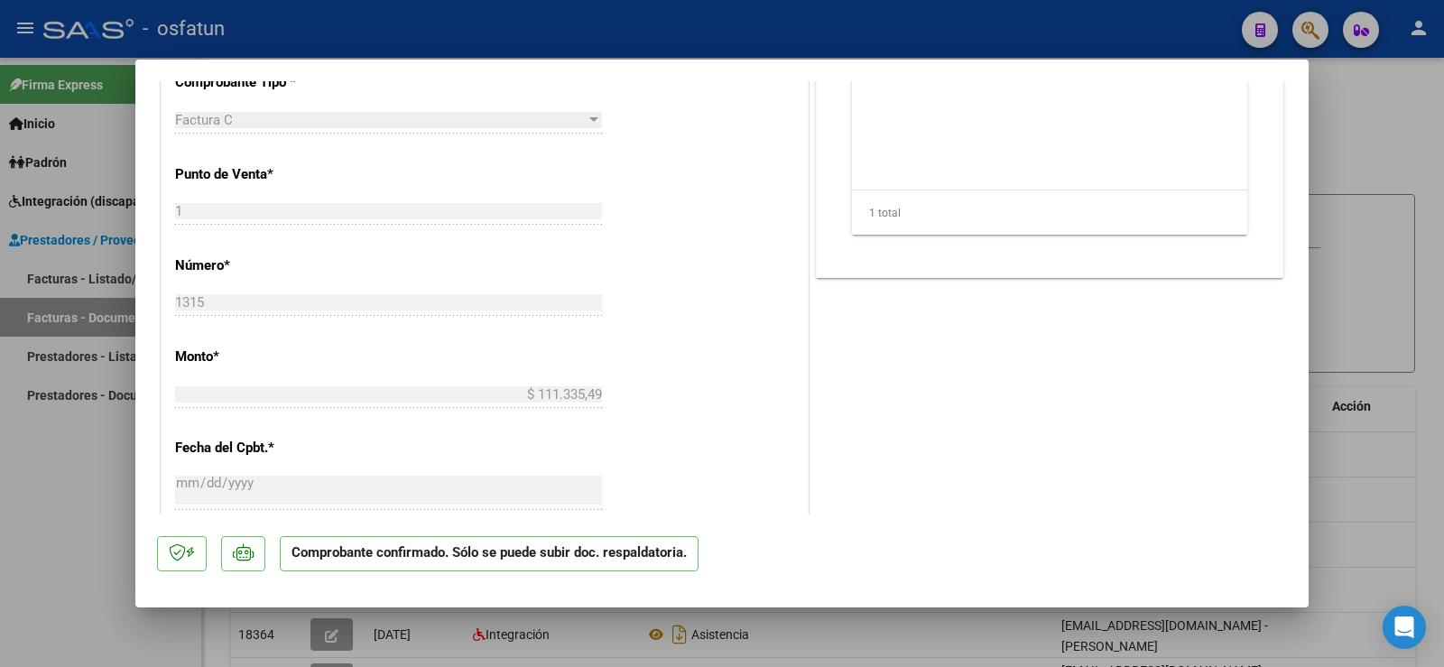
click at [69, 486] on div at bounding box center [722, 333] width 1444 height 667
type input "$ 0,00"
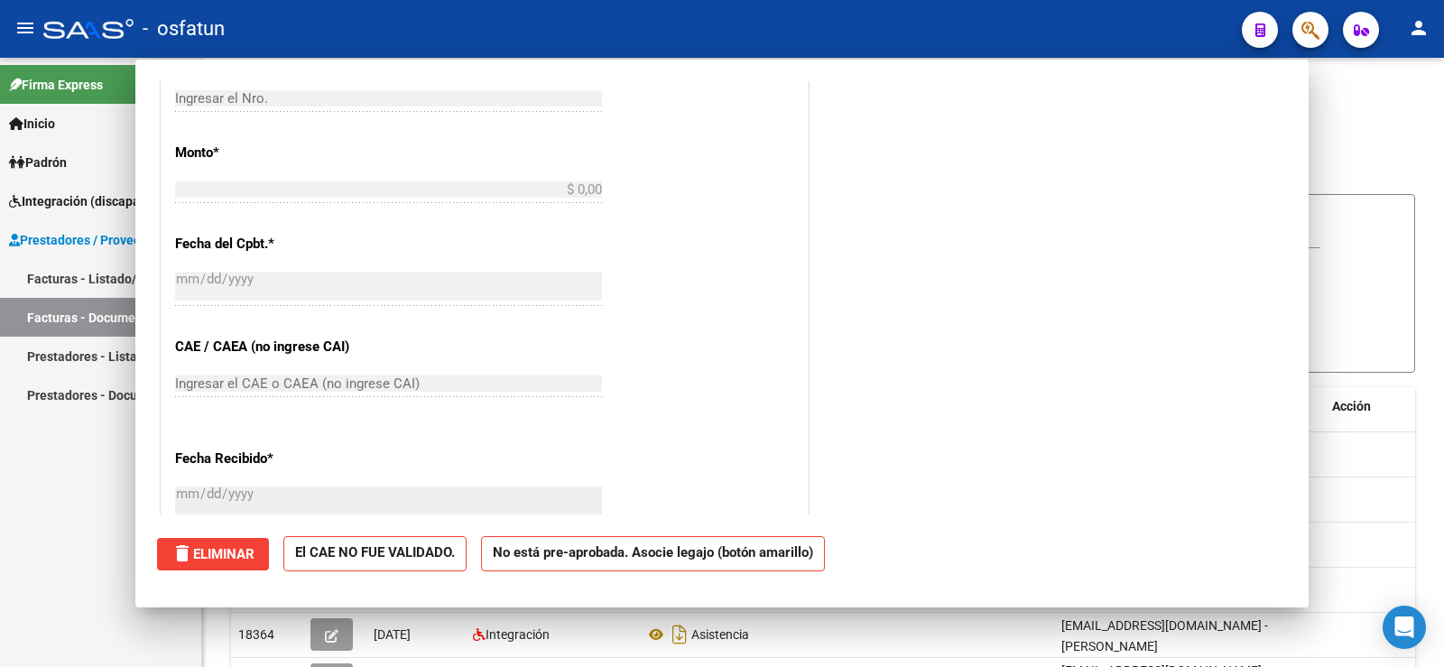
scroll to position [0, 0]
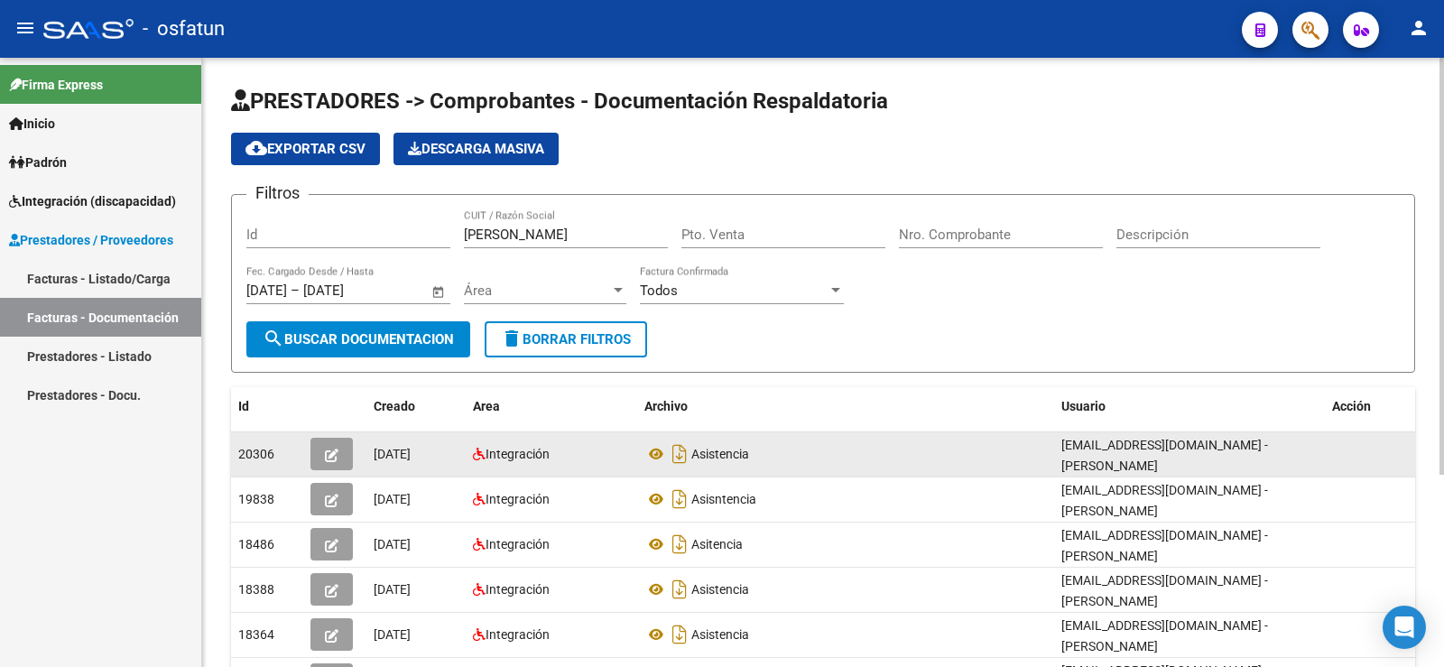
click at [329, 453] on icon "button" at bounding box center [332, 456] width 14 height 14
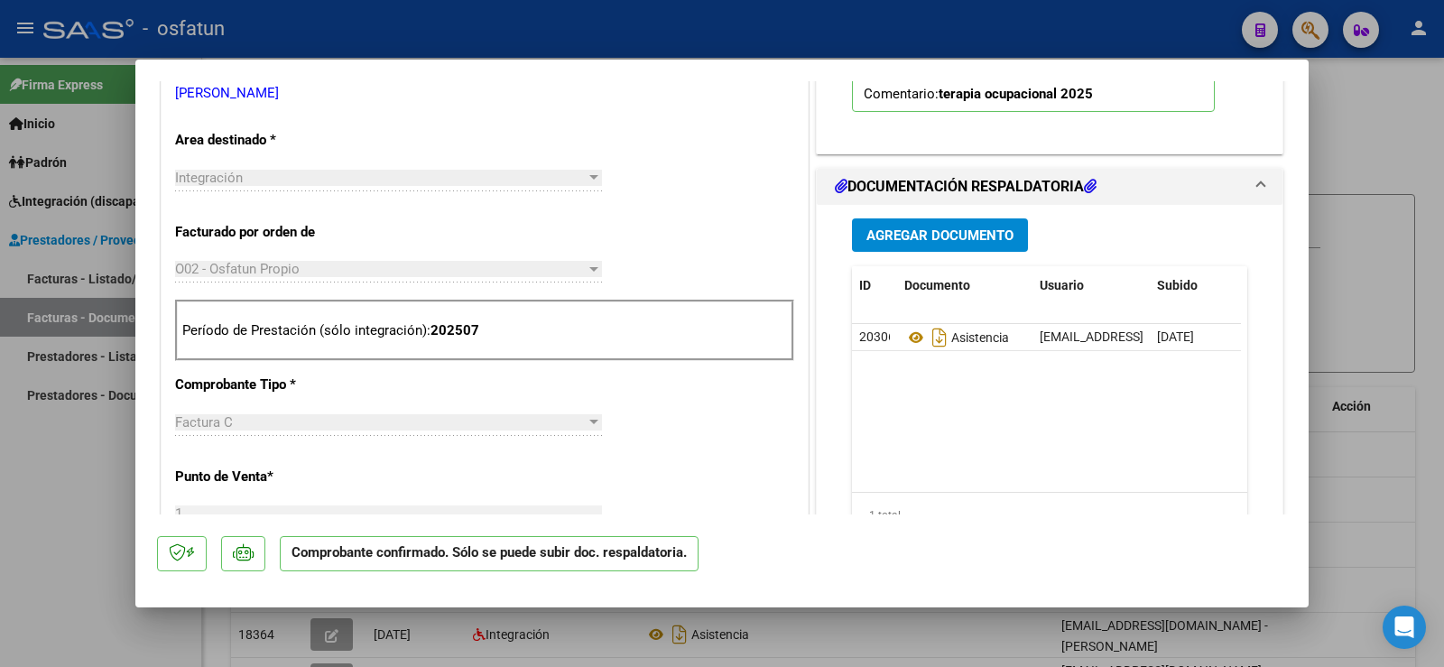
scroll to position [632, 0]
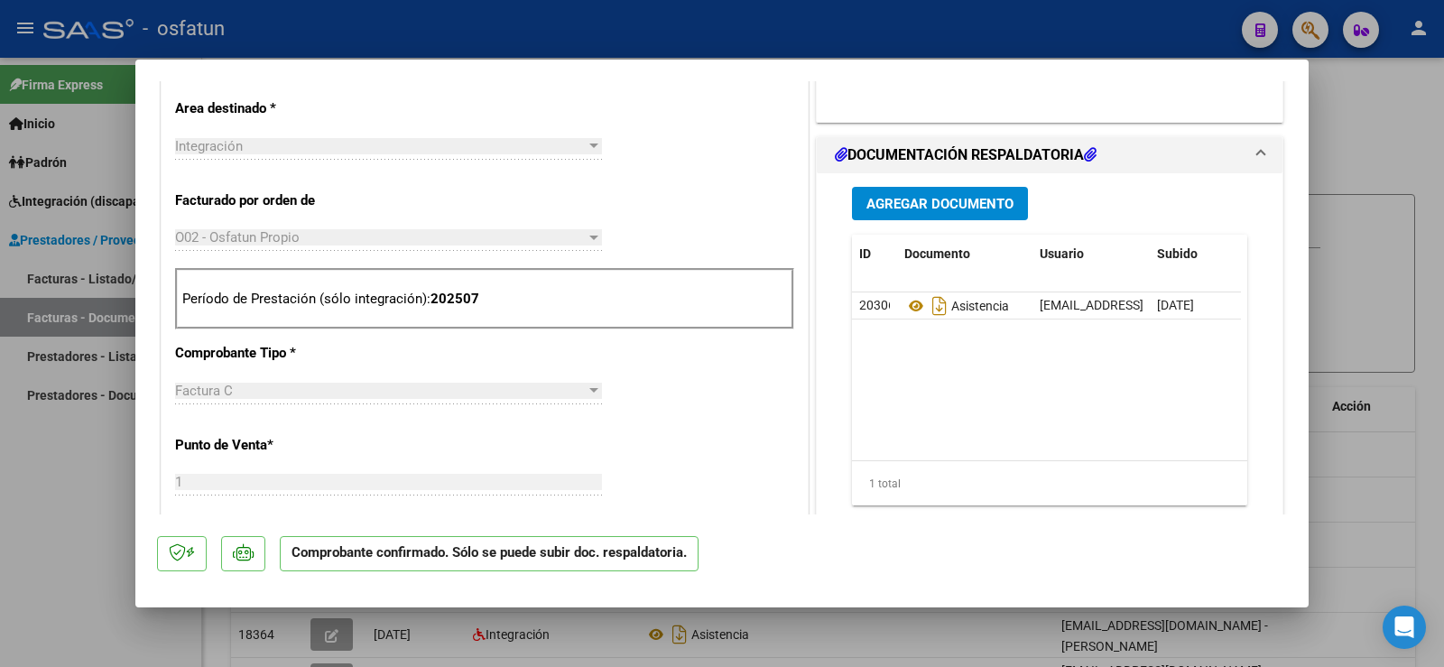
click at [95, 519] on div at bounding box center [722, 333] width 1444 height 667
type input "$ 0,00"
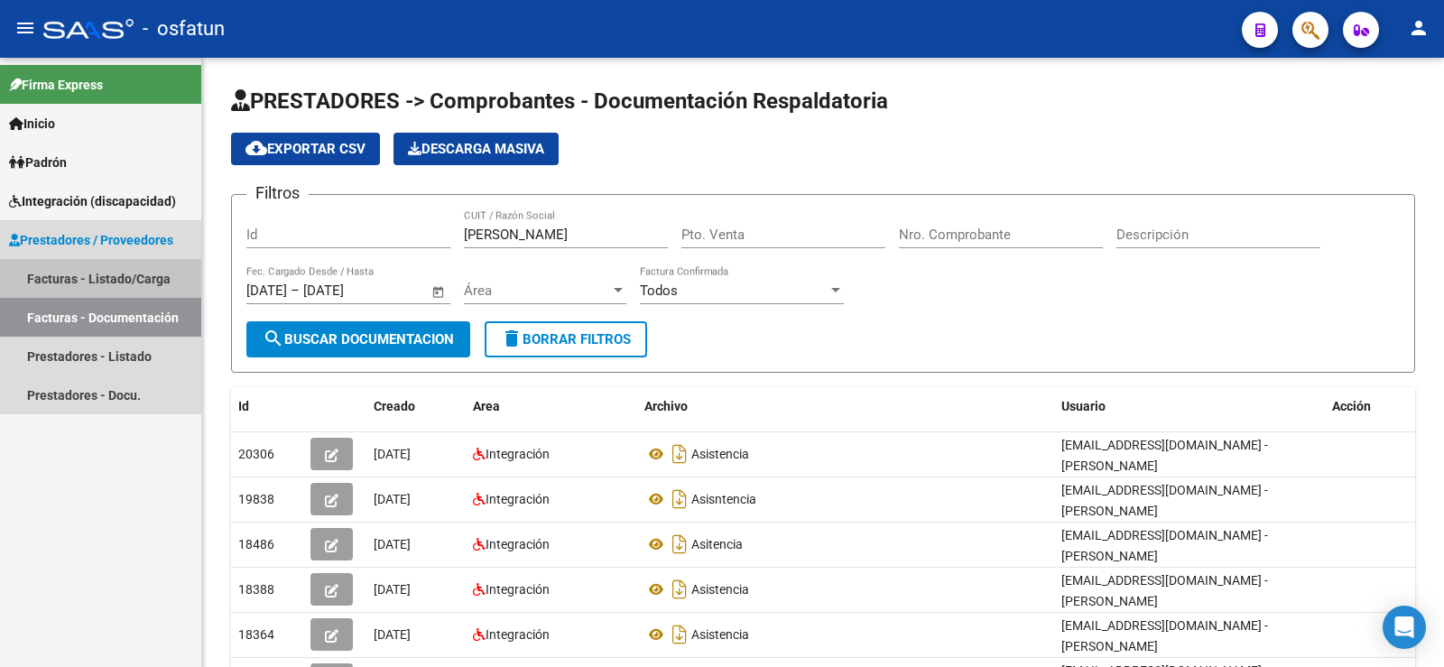
click at [126, 294] on link "Facturas - Listado/Carga" at bounding box center [100, 278] width 201 height 39
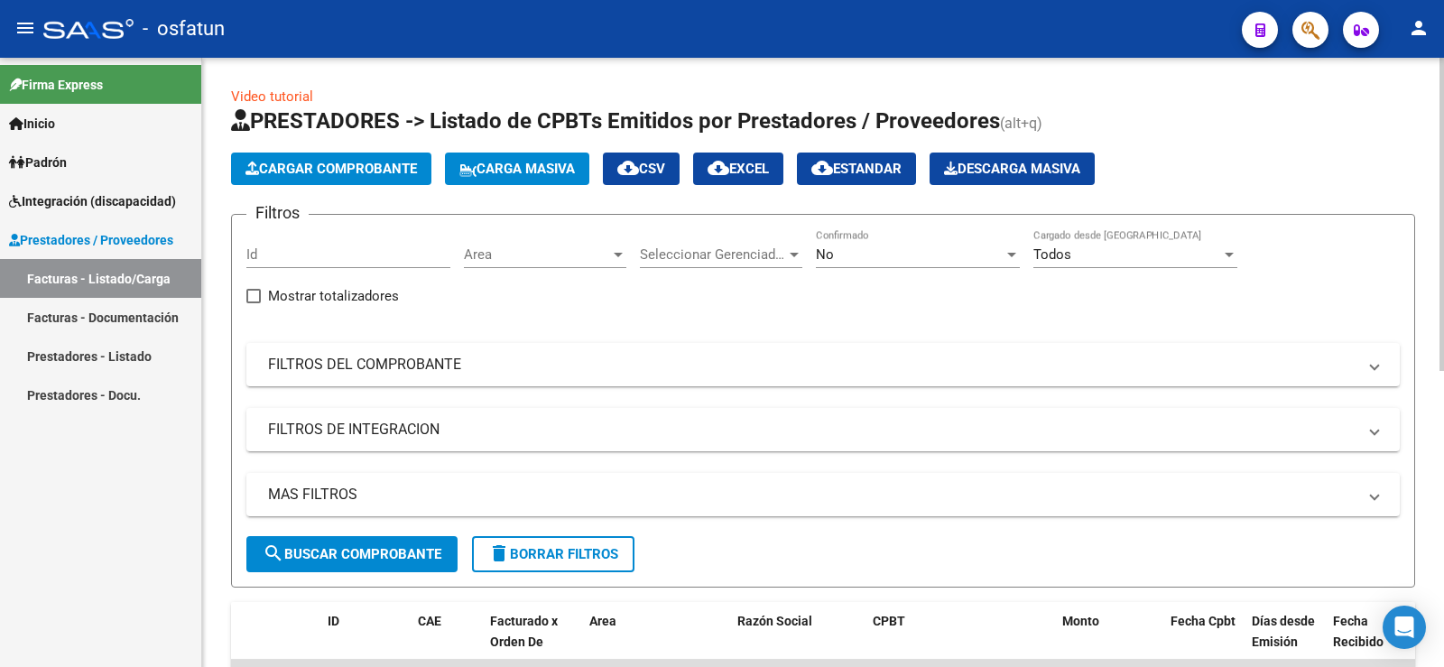
click at [383, 171] on span "Cargar Comprobante" at bounding box center [330, 169] width 171 height 16
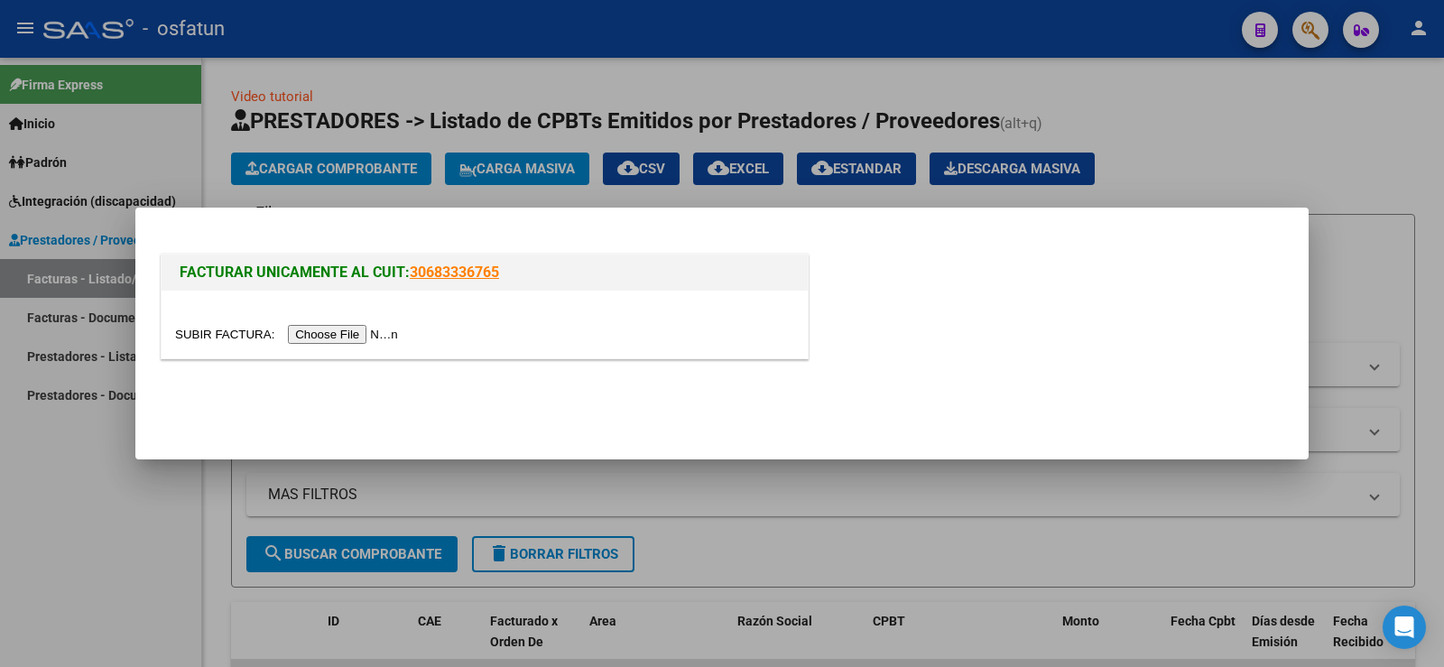
click at [304, 329] on input "file" at bounding box center [289, 334] width 228 height 19
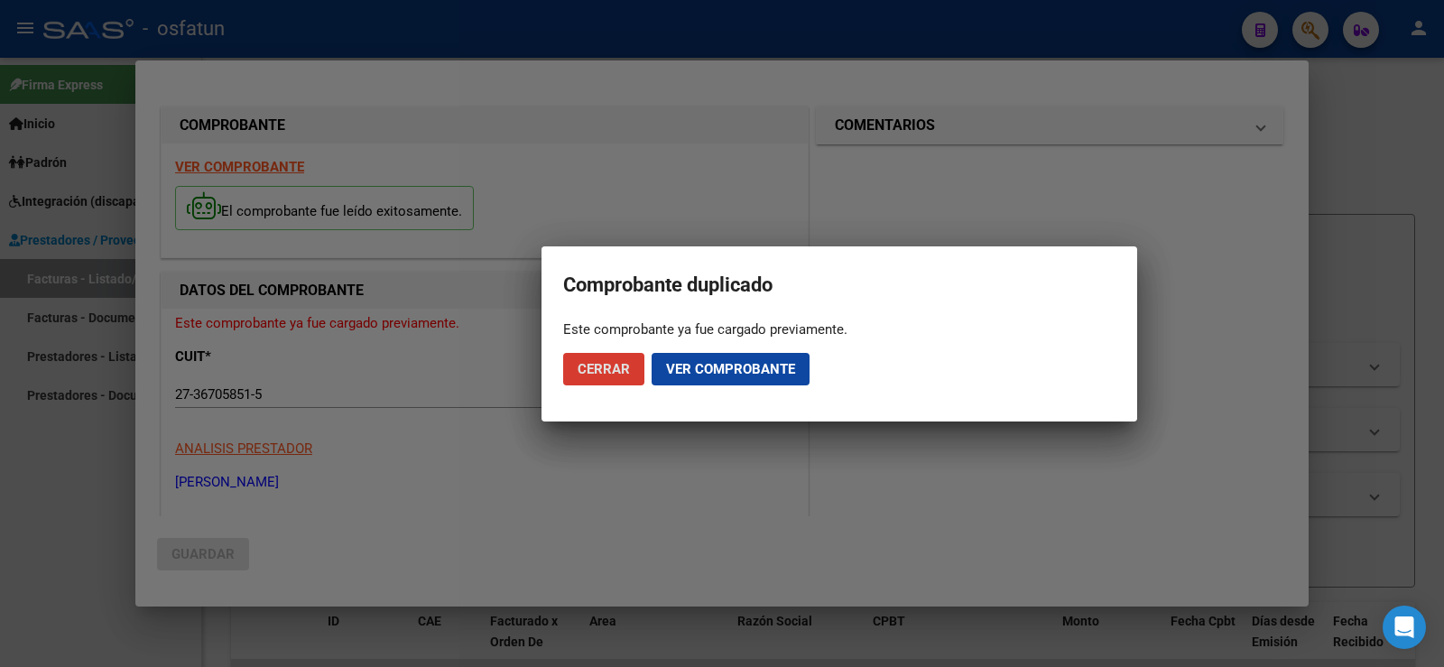
click at [689, 368] on span "Ver comprobante" at bounding box center [730, 369] width 129 height 16
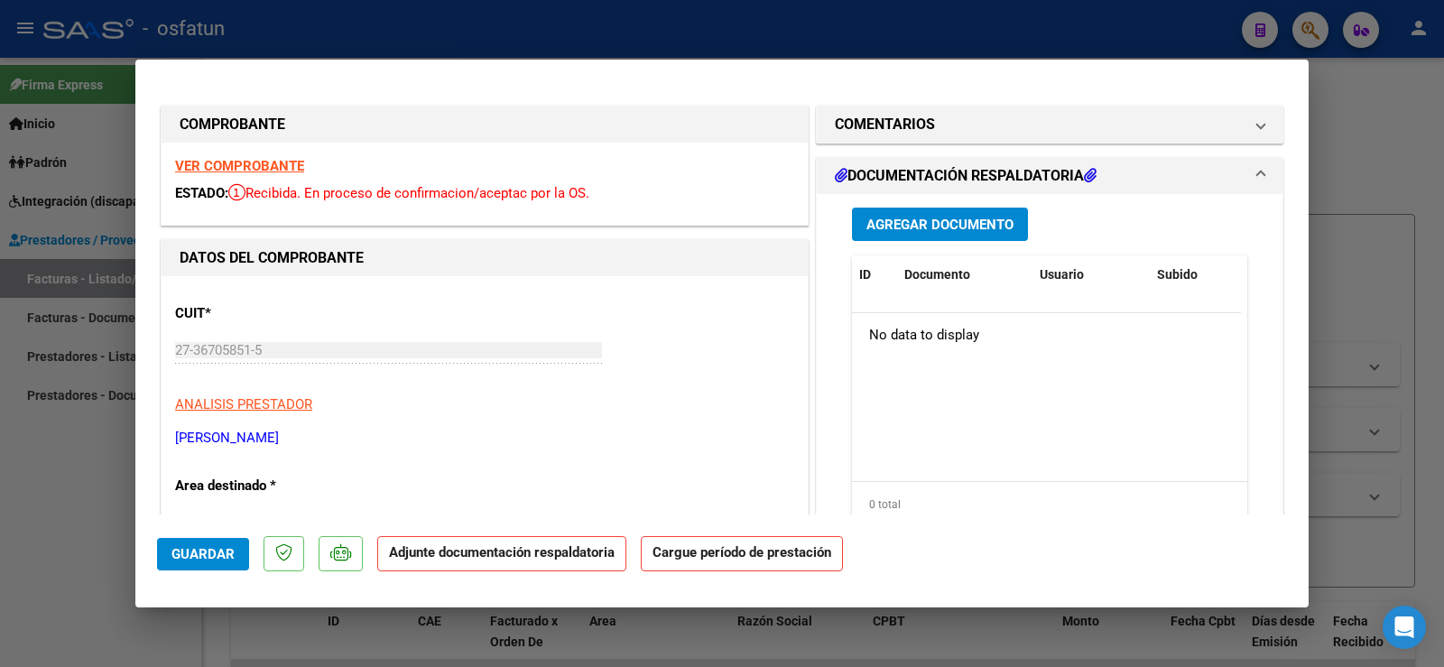
click at [995, 226] on span "Agregar Documento" at bounding box center [939, 225] width 147 height 16
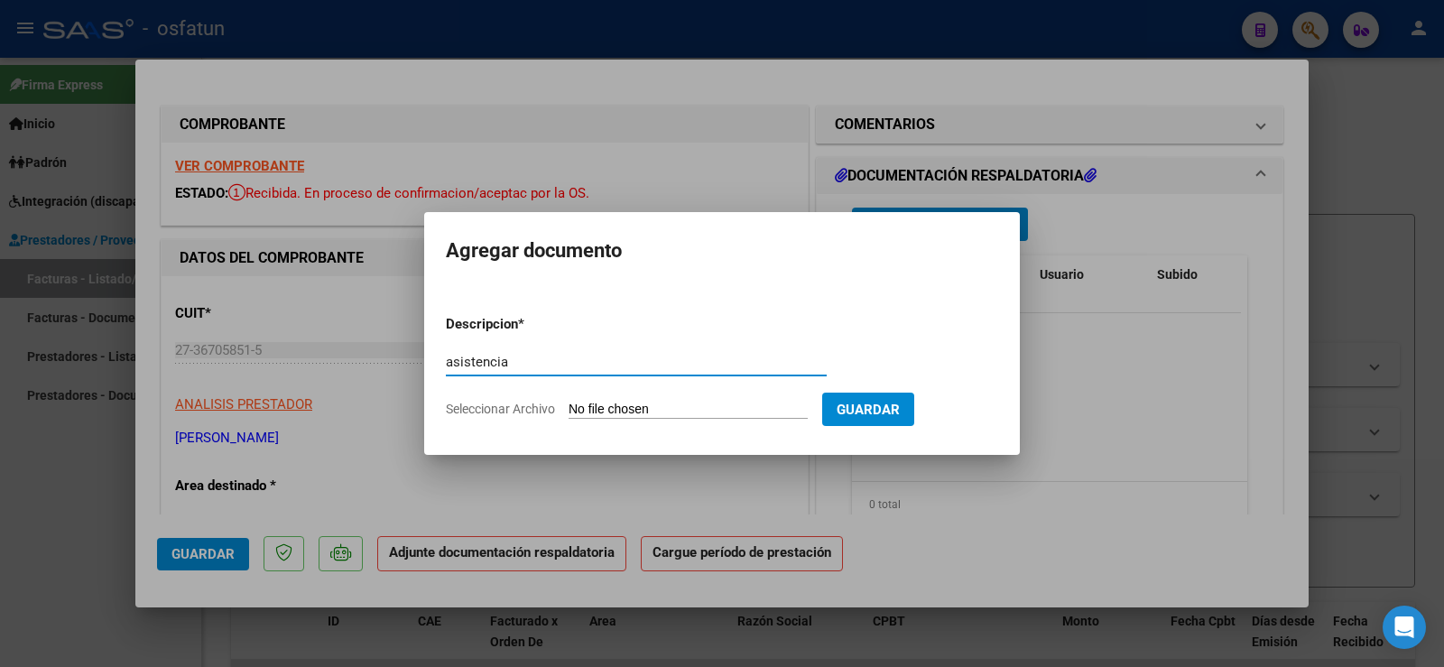
type input "asistencia"
click at [900, 416] on span "Guardar" at bounding box center [868, 410] width 63 height 16
click at [690, 410] on input "Seleccionar Archivo" at bounding box center [688, 410] width 239 height 17
type input "C:\fakepath\asistencia [DATE].pdf"
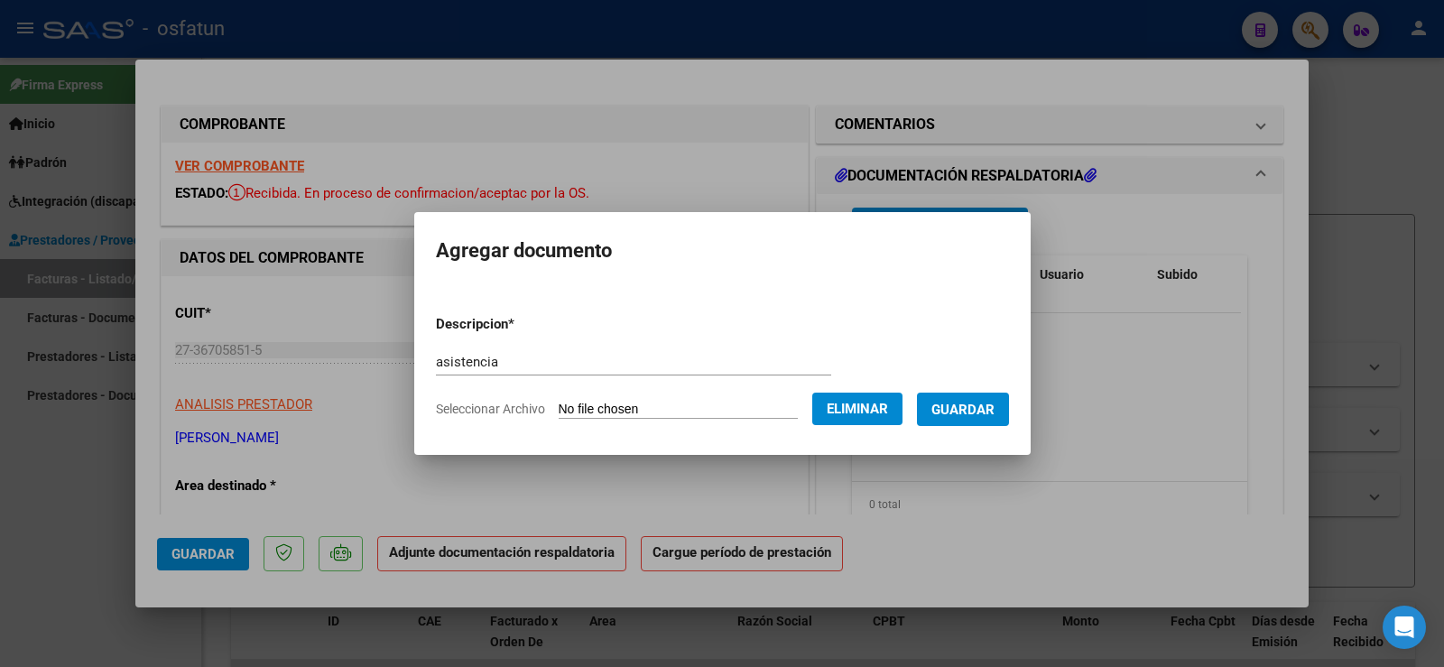
click at [989, 408] on span "Guardar" at bounding box center [962, 410] width 63 height 16
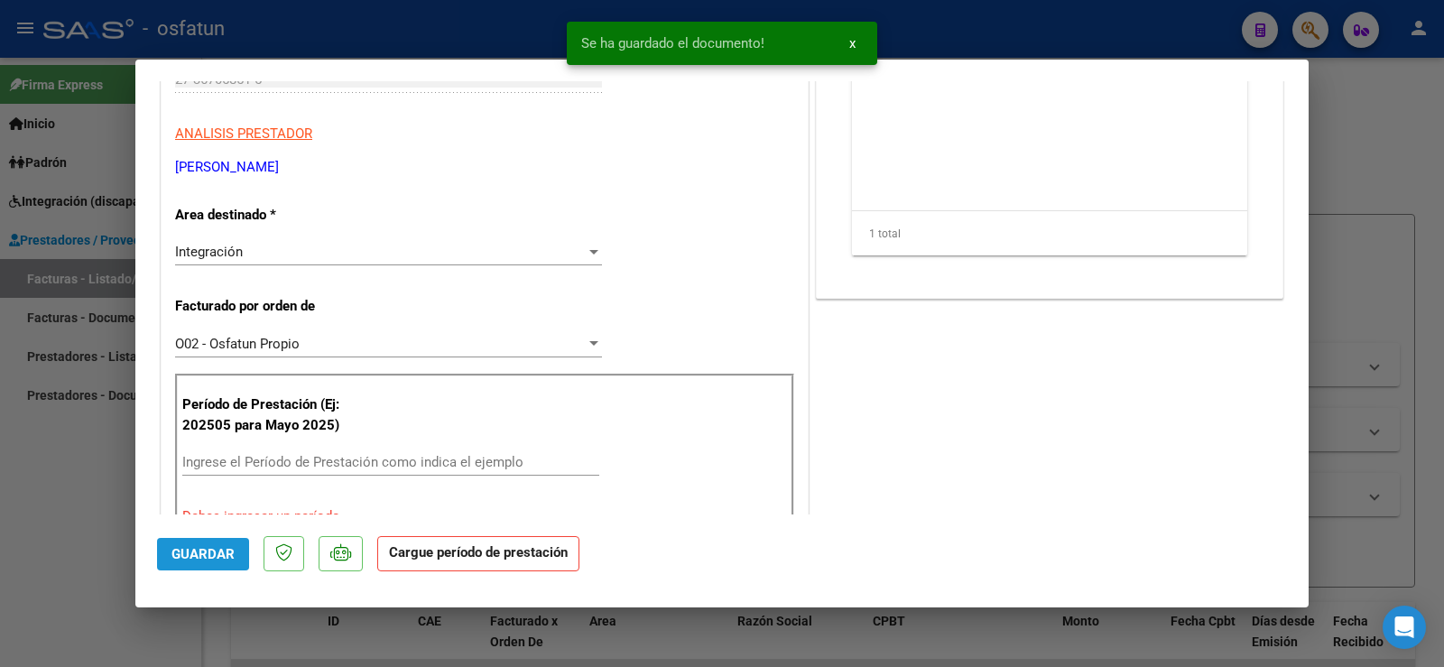
click at [199, 553] on span "Guardar" at bounding box center [202, 554] width 63 height 16
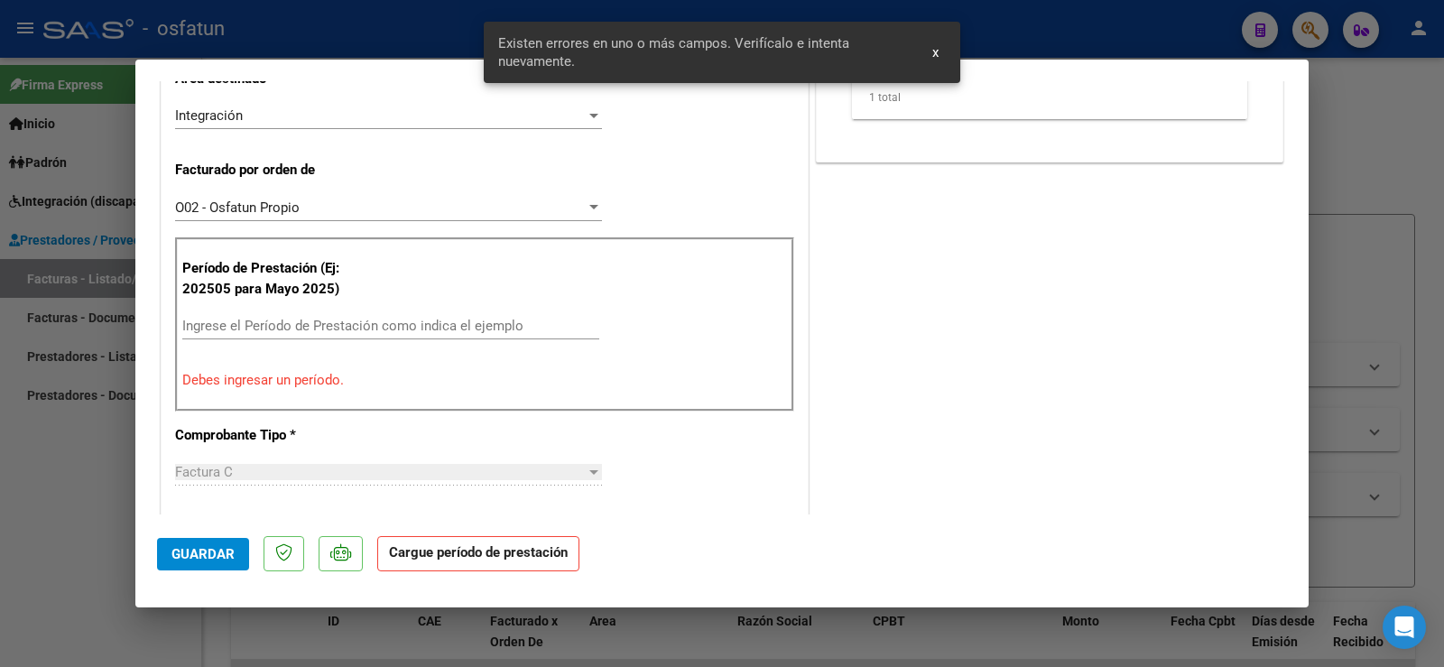
scroll to position [416, 0]
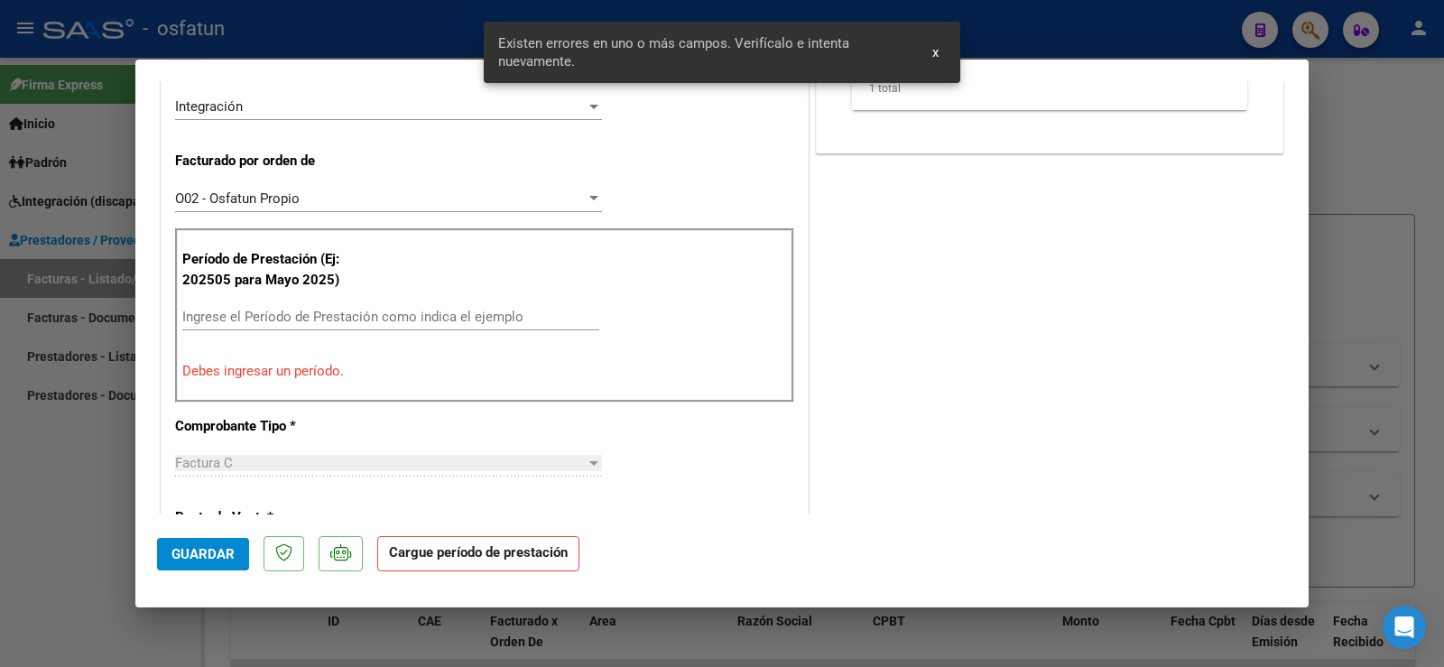
click at [206, 306] on div "Ingrese el Período de Prestación como indica el ejemplo" at bounding box center [390, 316] width 417 height 27
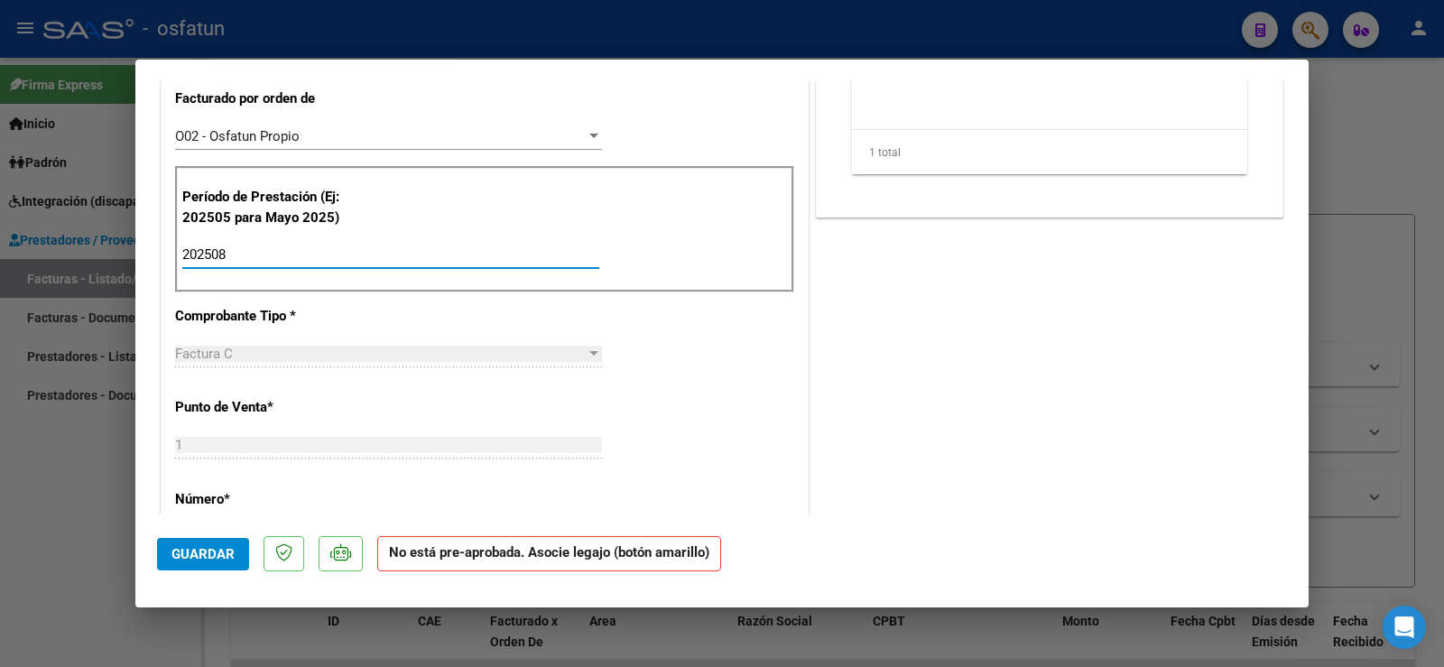
scroll to position [506, 0]
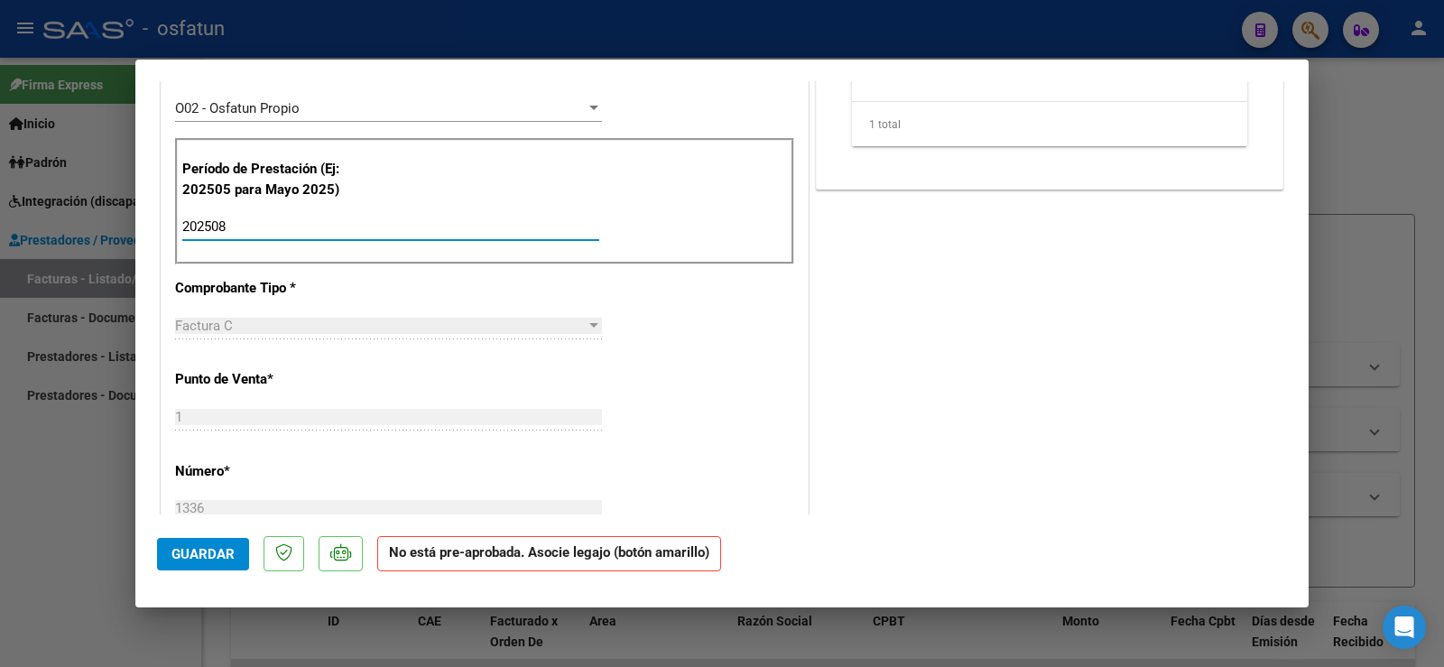
type input "202508"
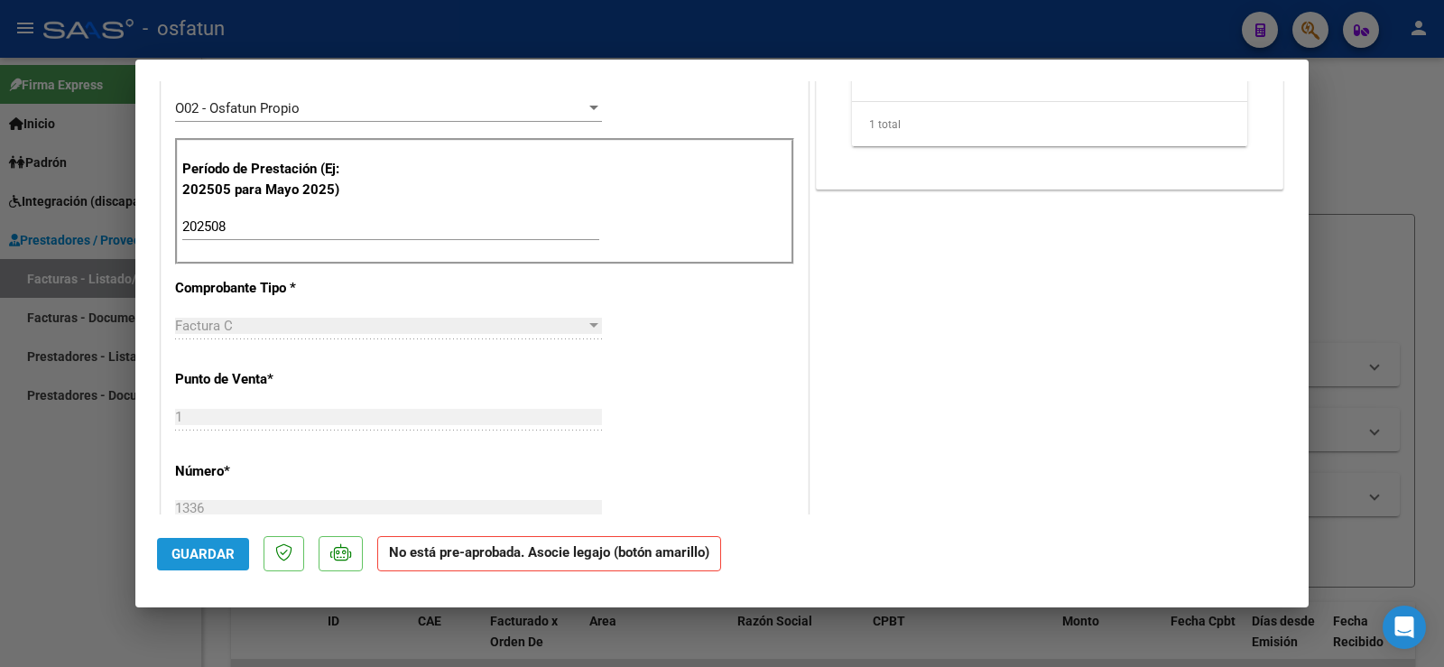
click at [200, 554] on span "Guardar" at bounding box center [202, 554] width 63 height 16
click at [77, 491] on div at bounding box center [722, 333] width 1444 height 667
type input "$ 0,00"
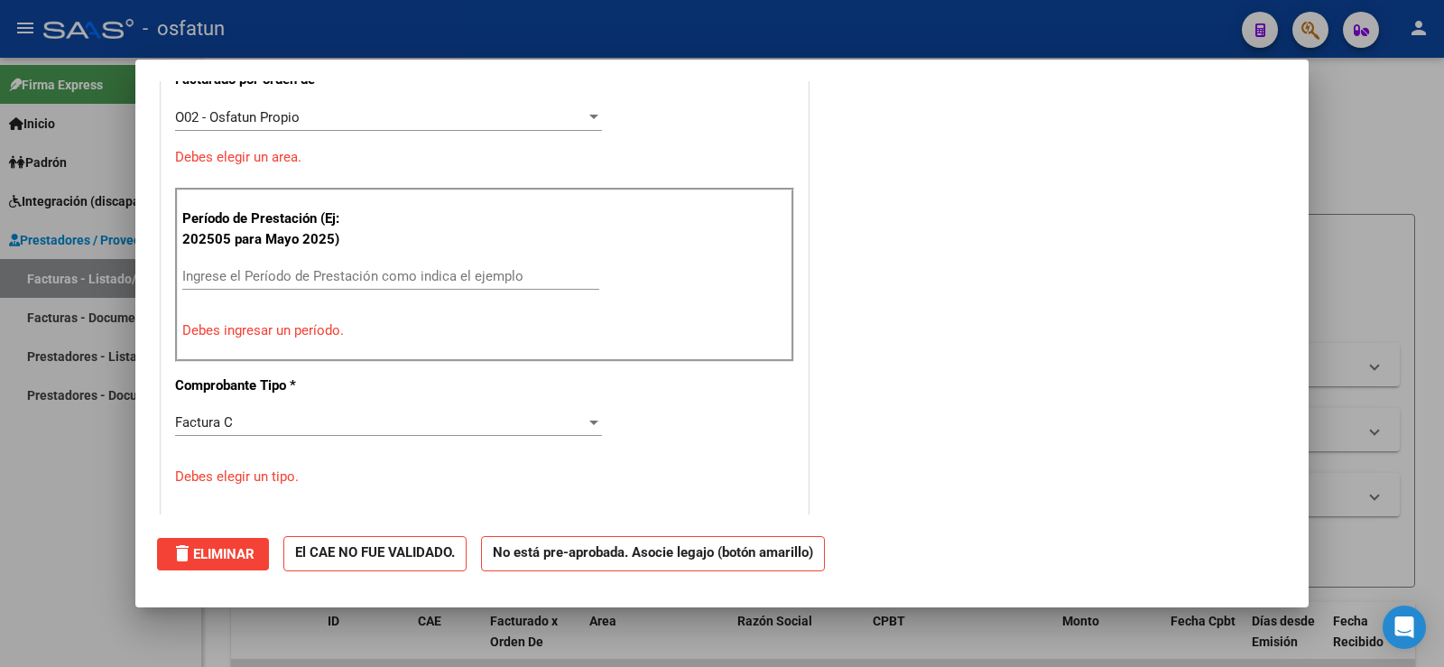
scroll to position [0, 0]
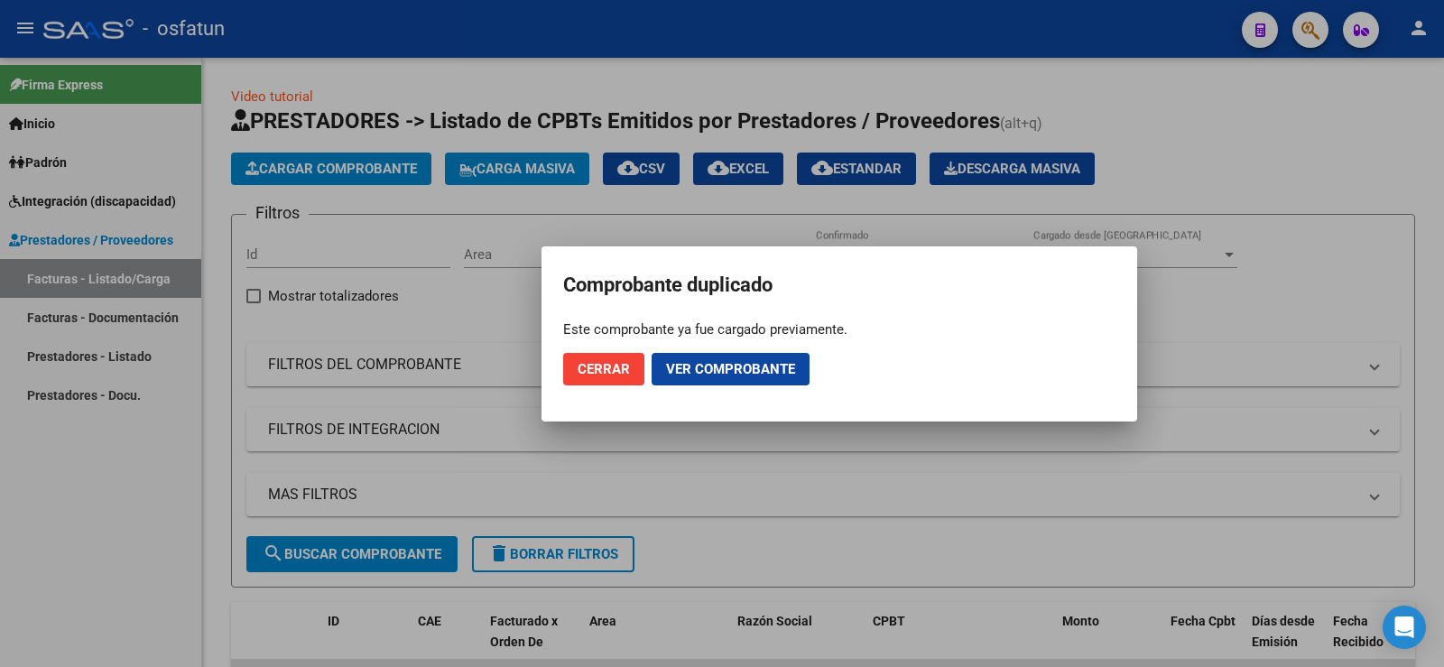
click at [621, 375] on span "Cerrar" at bounding box center [604, 369] width 52 height 16
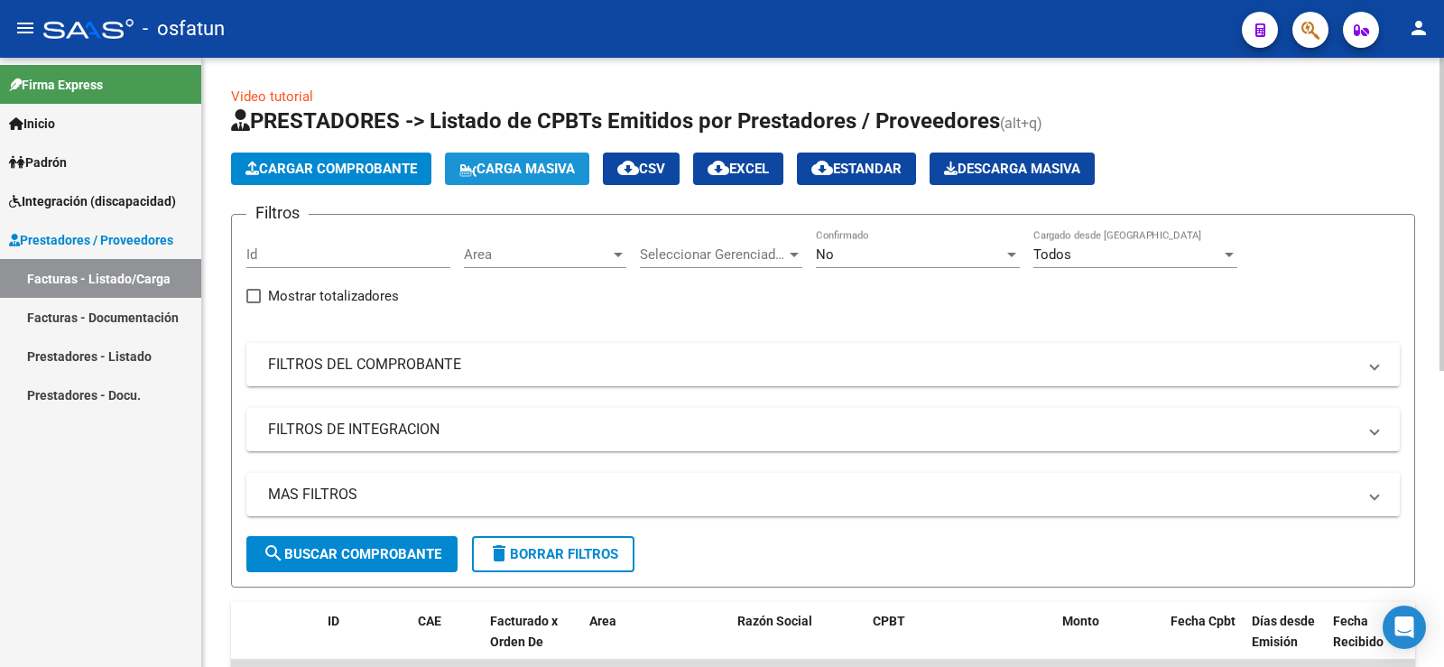
click at [569, 178] on button "Carga Masiva" at bounding box center [517, 169] width 144 height 32
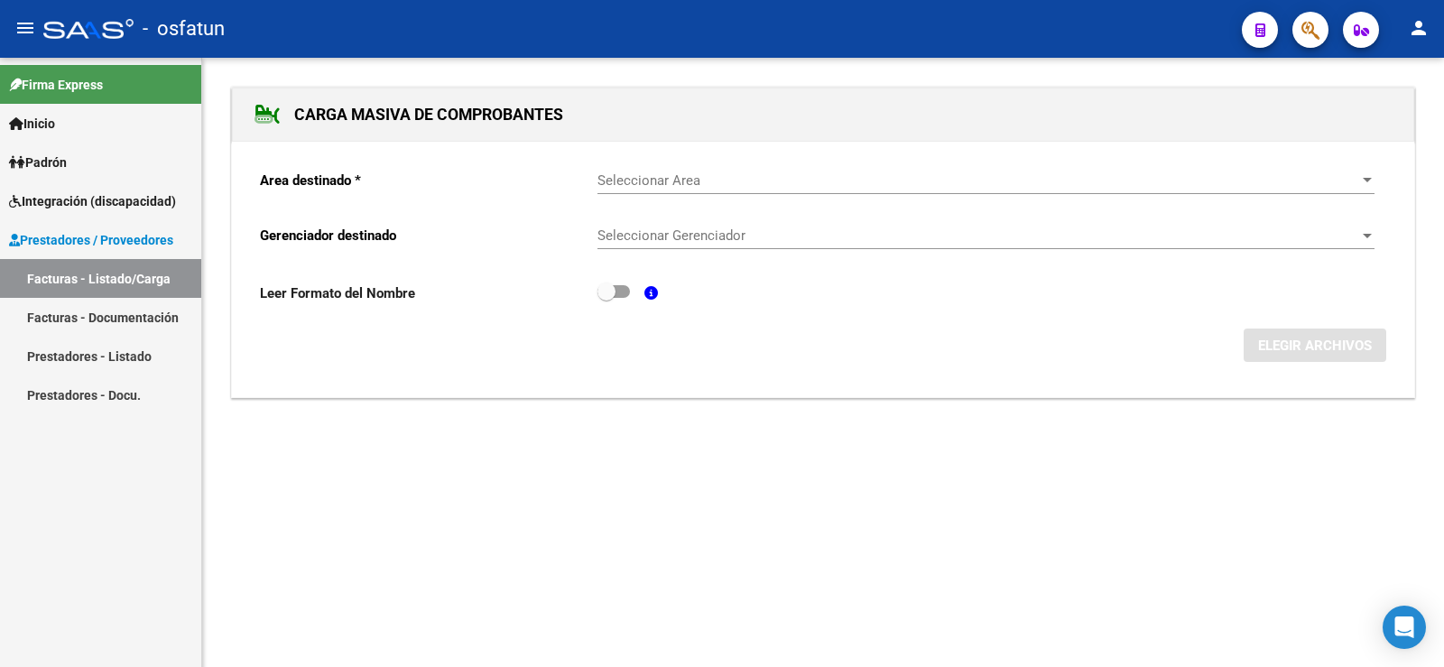
click at [659, 174] on span "Seleccionar Area" at bounding box center [977, 180] width 761 height 16
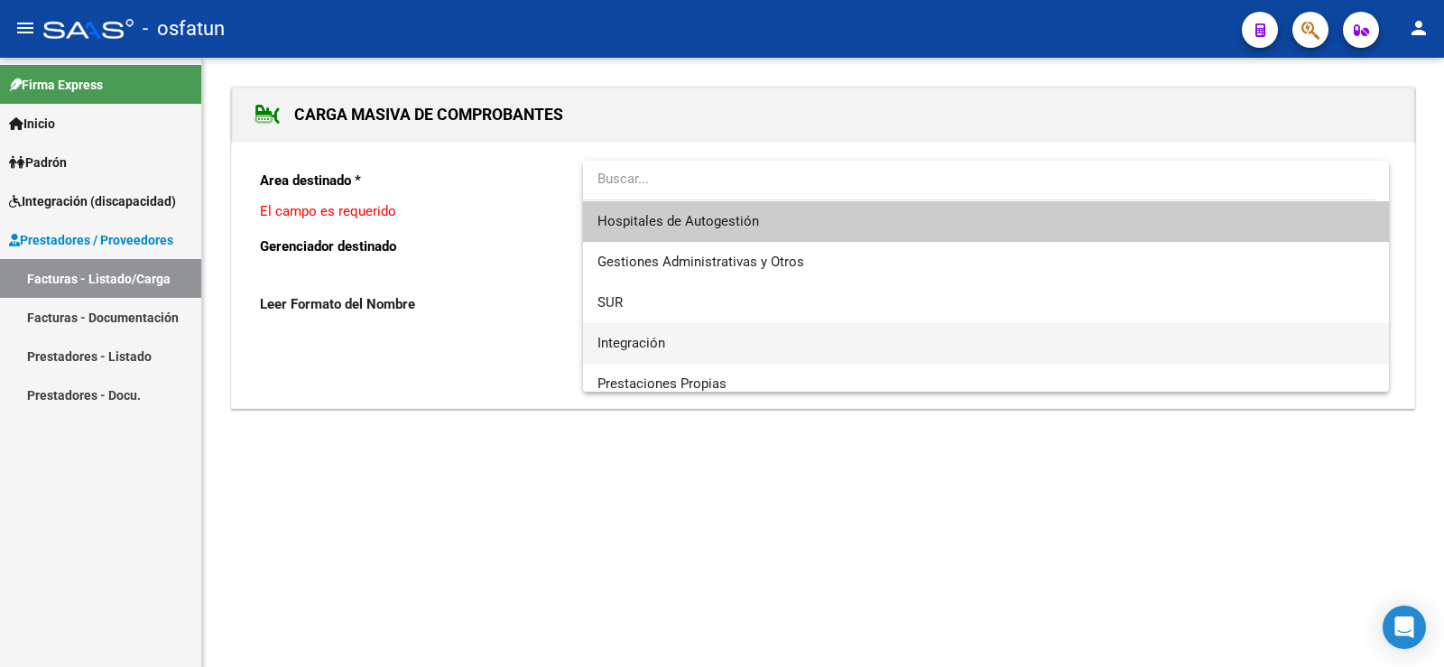
click at [639, 339] on span "Integración" at bounding box center [631, 343] width 68 height 16
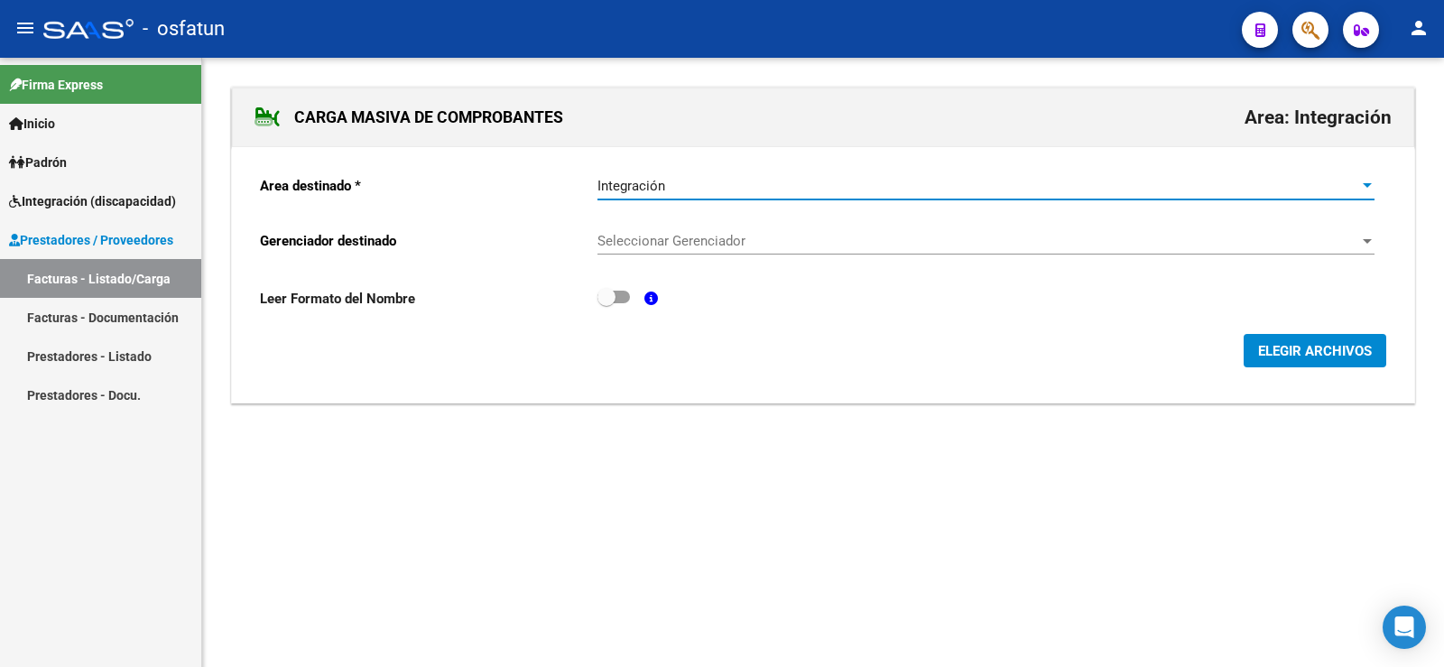
click at [651, 226] on div "Seleccionar Gerenciador Seleccionar Gerenciador" at bounding box center [985, 235] width 777 height 39
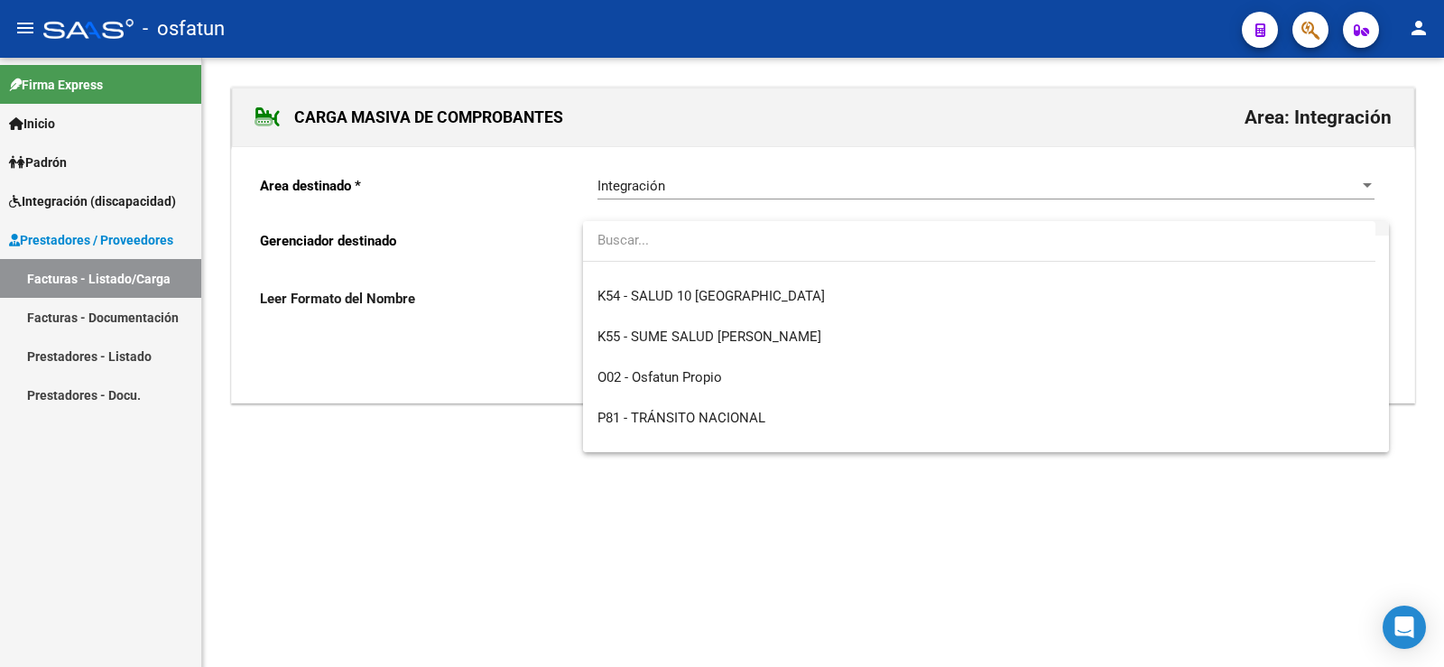
scroll to position [947, 0]
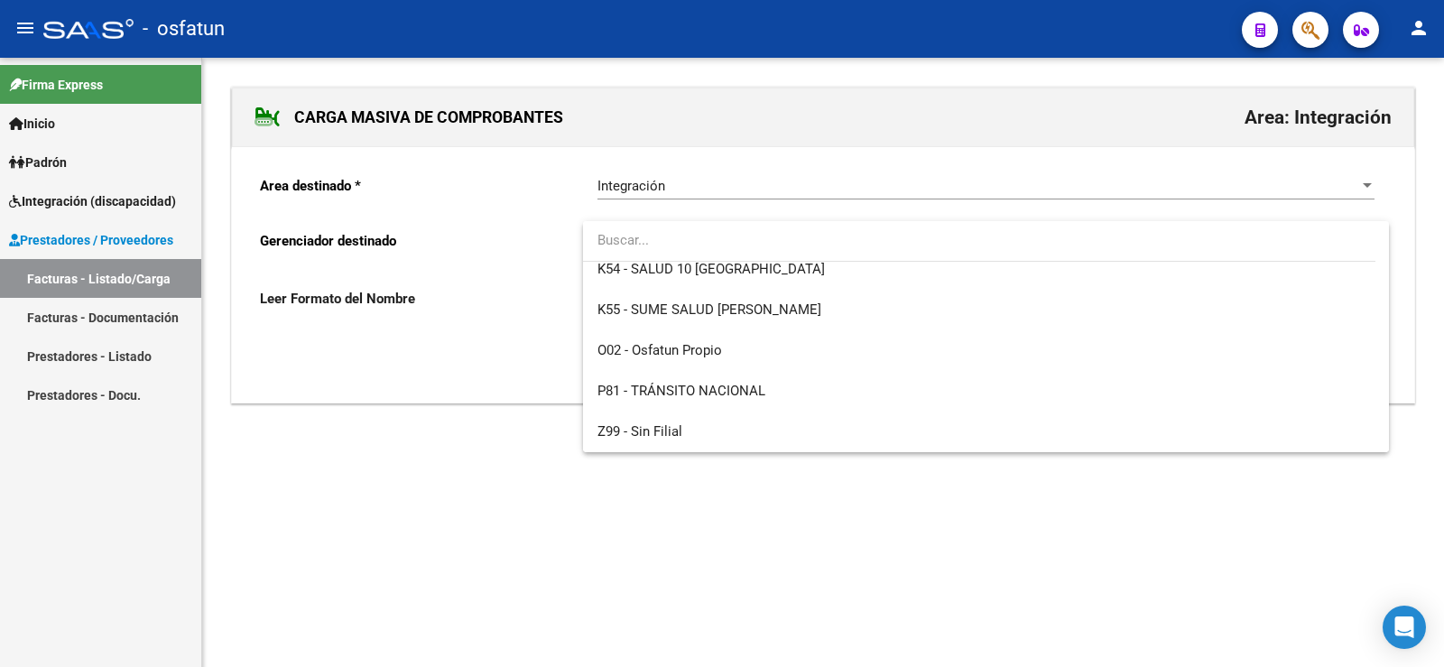
click at [293, 542] on div at bounding box center [722, 333] width 1444 height 667
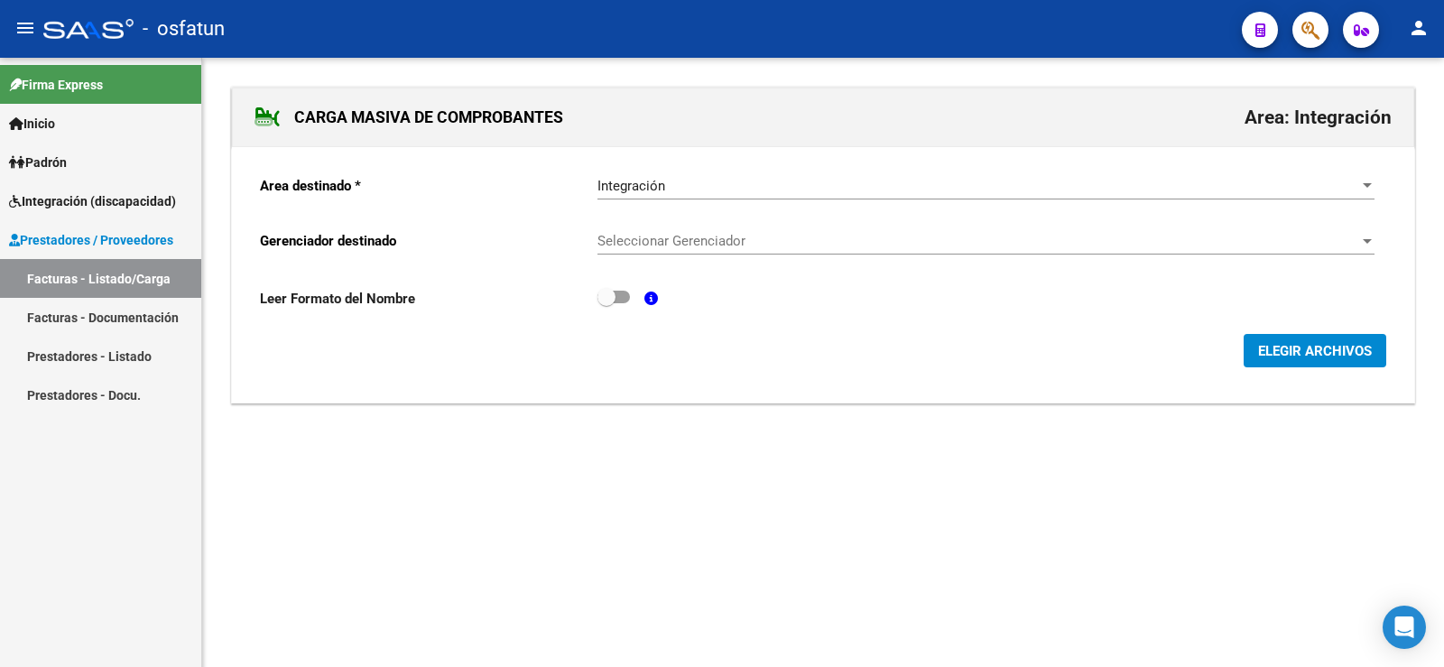
click at [1356, 241] on span "Seleccionar Gerenciador" at bounding box center [977, 241] width 761 height 16
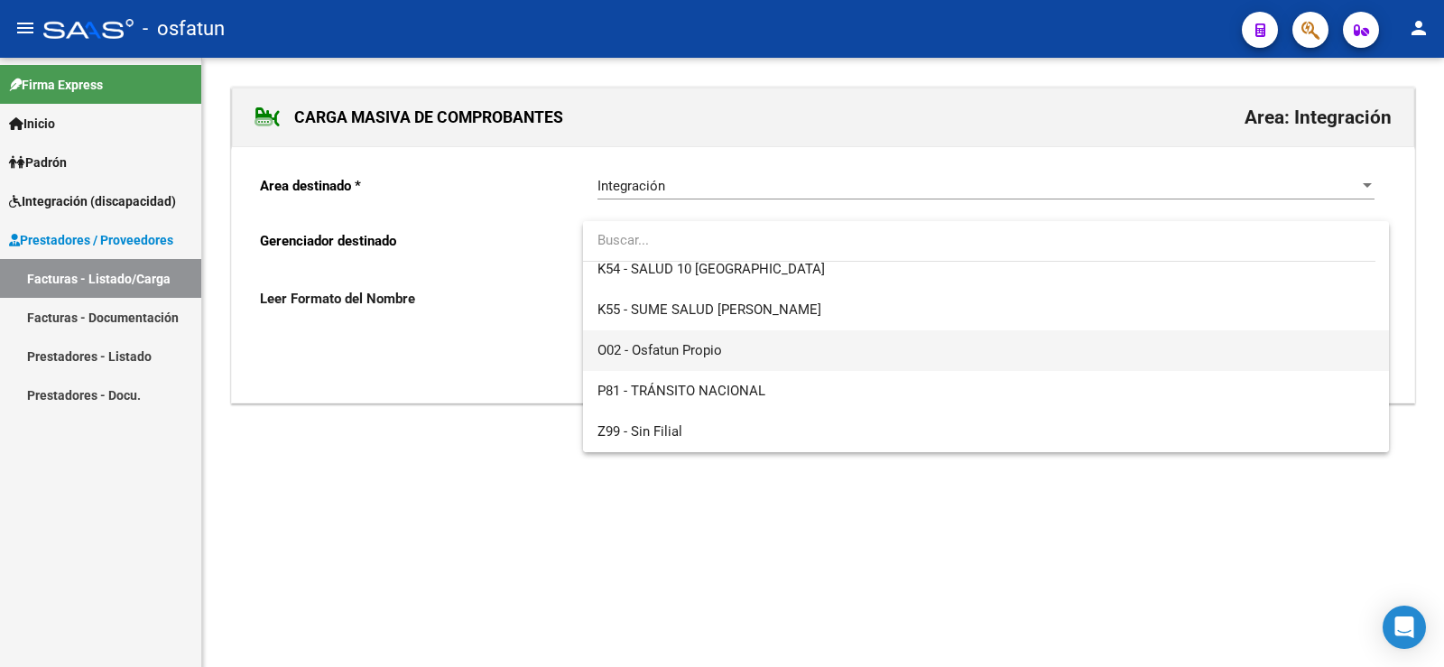
click at [685, 356] on span "O02 - Osfatun Propio" at bounding box center [659, 350] width 125 height 16
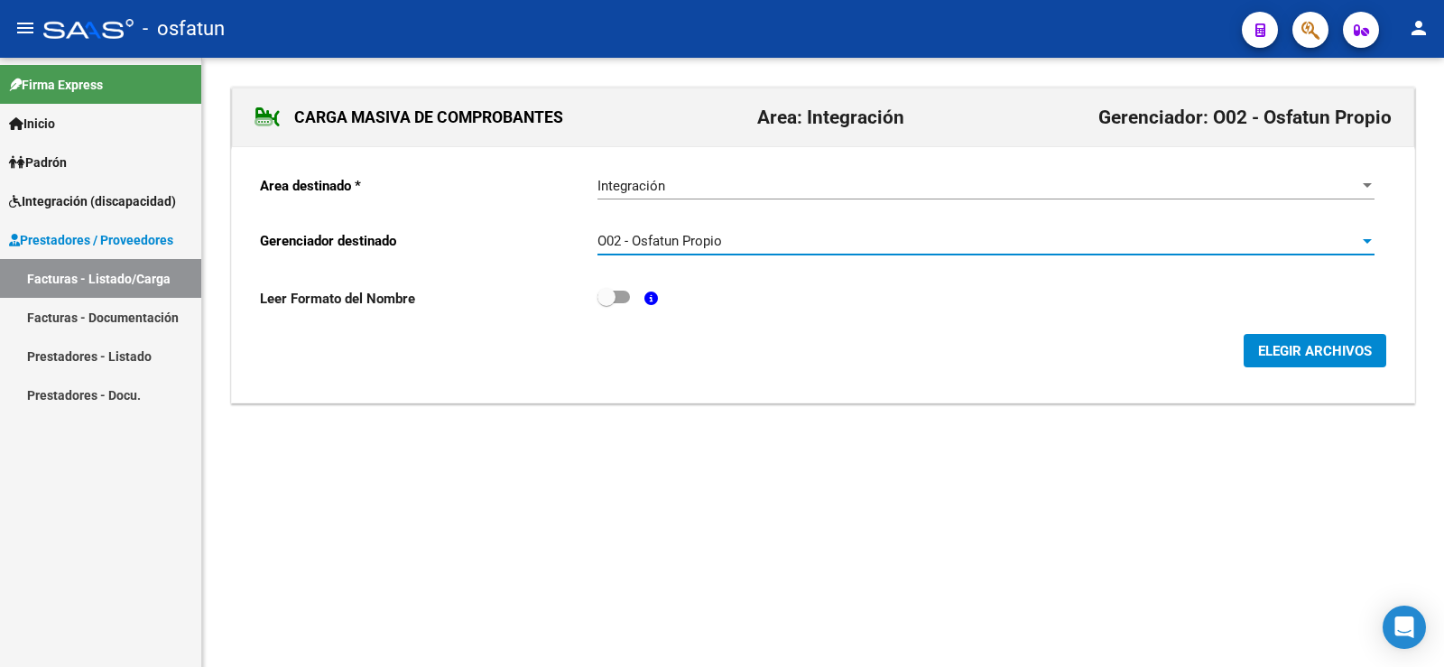
click at [1371, 360] on button "ELEGIR ARCHIVOS" at bounding box center [1315, 350] width 143 height 33
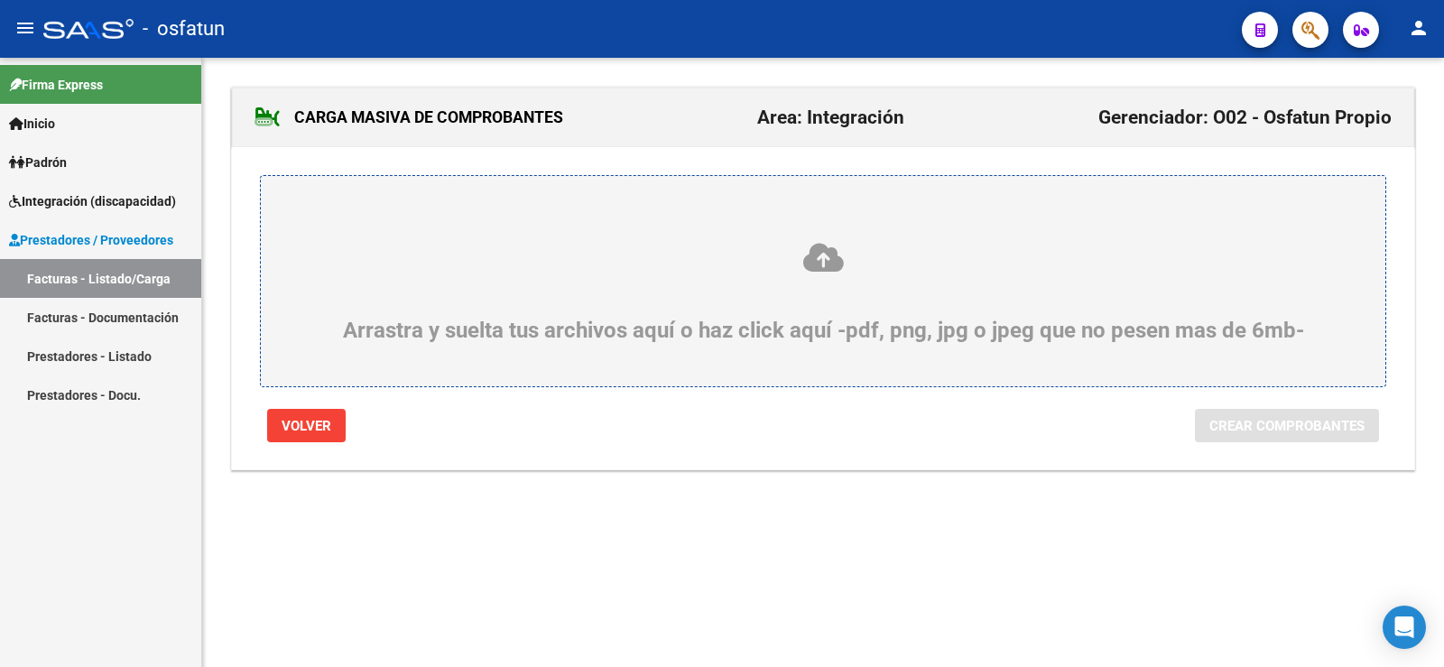
click at [823, 263] on icon at bounding box center [823, 257] width 1038 height 33
click at [0, 0] on input "Arrastra y suelta tus archivos aquí o haz click aquí -pdf, png, jpg o jpeg que …" at bounding box center [0, 0] width 0 height 0
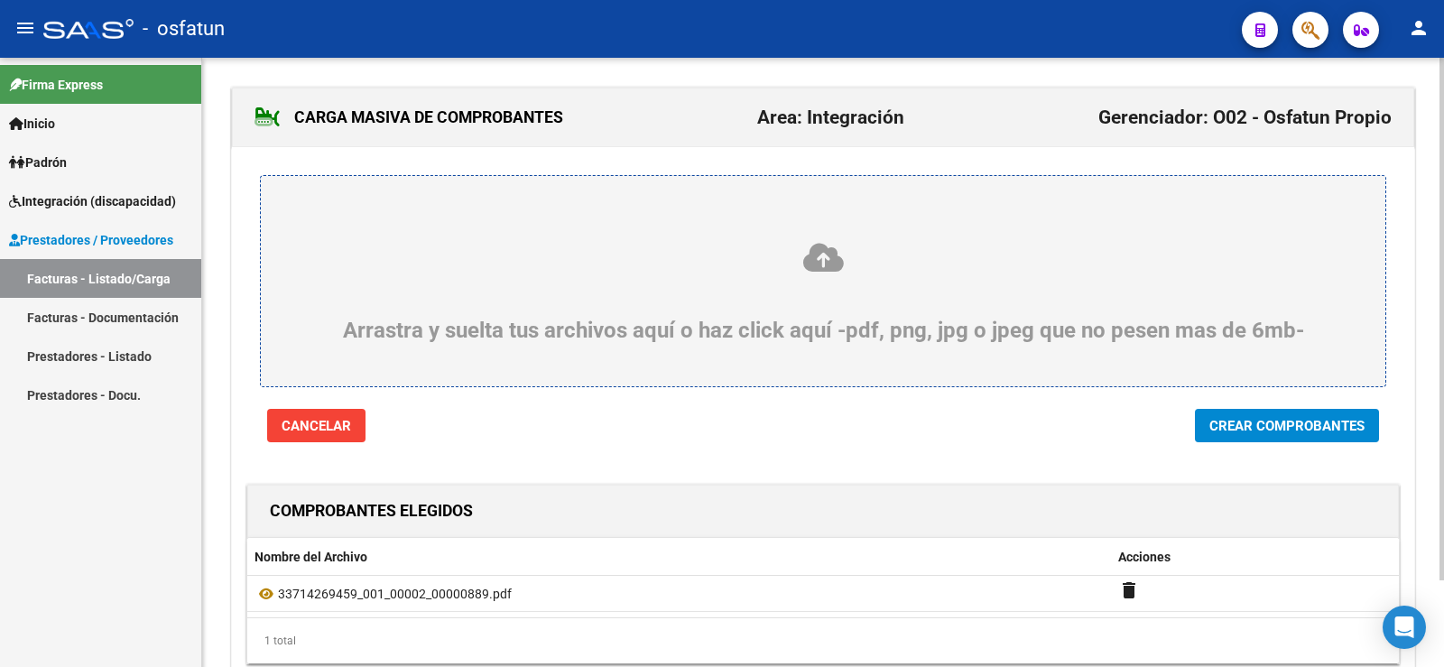
click at [824, 254] on icon at bounding box center [823, 257] width 1038 height 33
click at [0, 0] on input "Arrastra y suelta tus archivos aquí o haz click aquí -pdf, png, jpg o jpeg que …" at bounding box center [0, 0] width 0 height 0
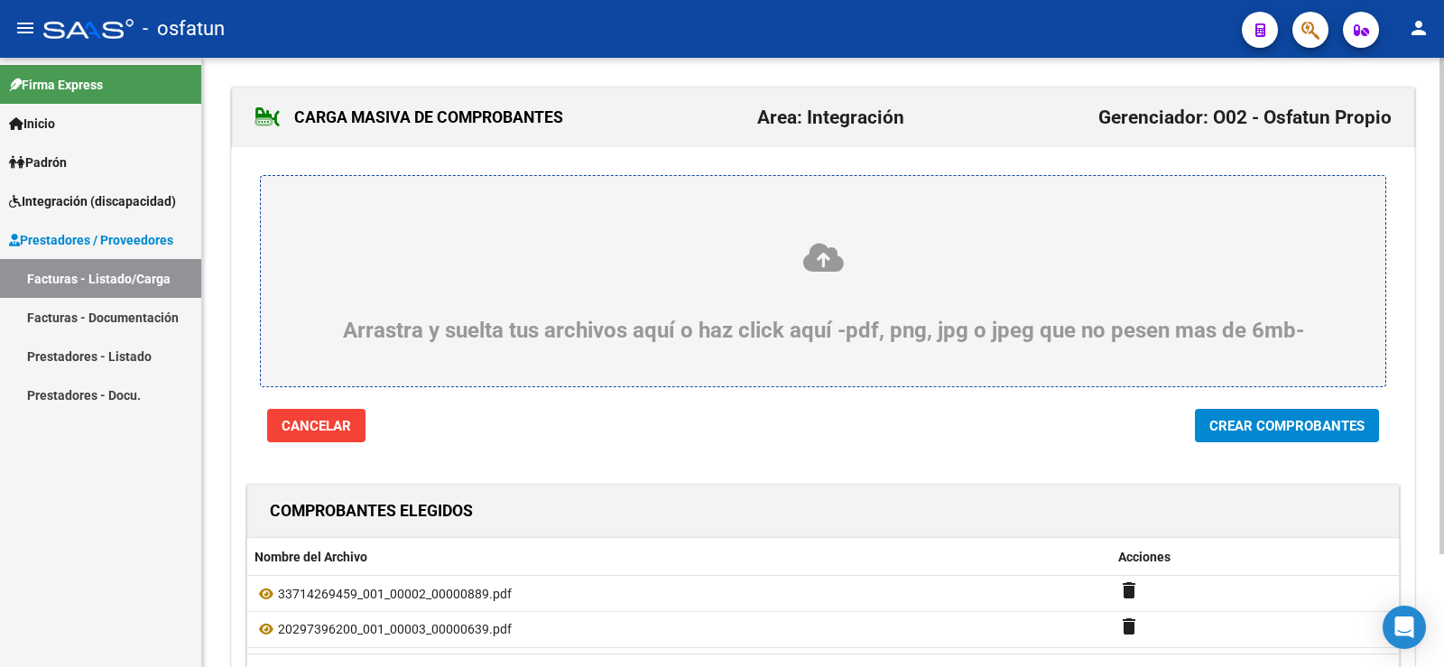
click at [826, 266] on icon at bounding box center [823, 257] width 1038 height 33
click at [0, 0] on input "Arrastra y suelta tus archivos aquí o haz click aquí -pdf, png, jpg o jpeg que …" at bounding box center [0, 0] width 0 height 0
click at [815, 256] on icon at bounding box center [823, 257] width 1038 height 33
click at [0, 0] on input "Arrastra y suelta tus archivos aquí o haz click aquí -pdf, png, jpg o jpeg que …" at bounding box center [0, 0] width 0 height 0
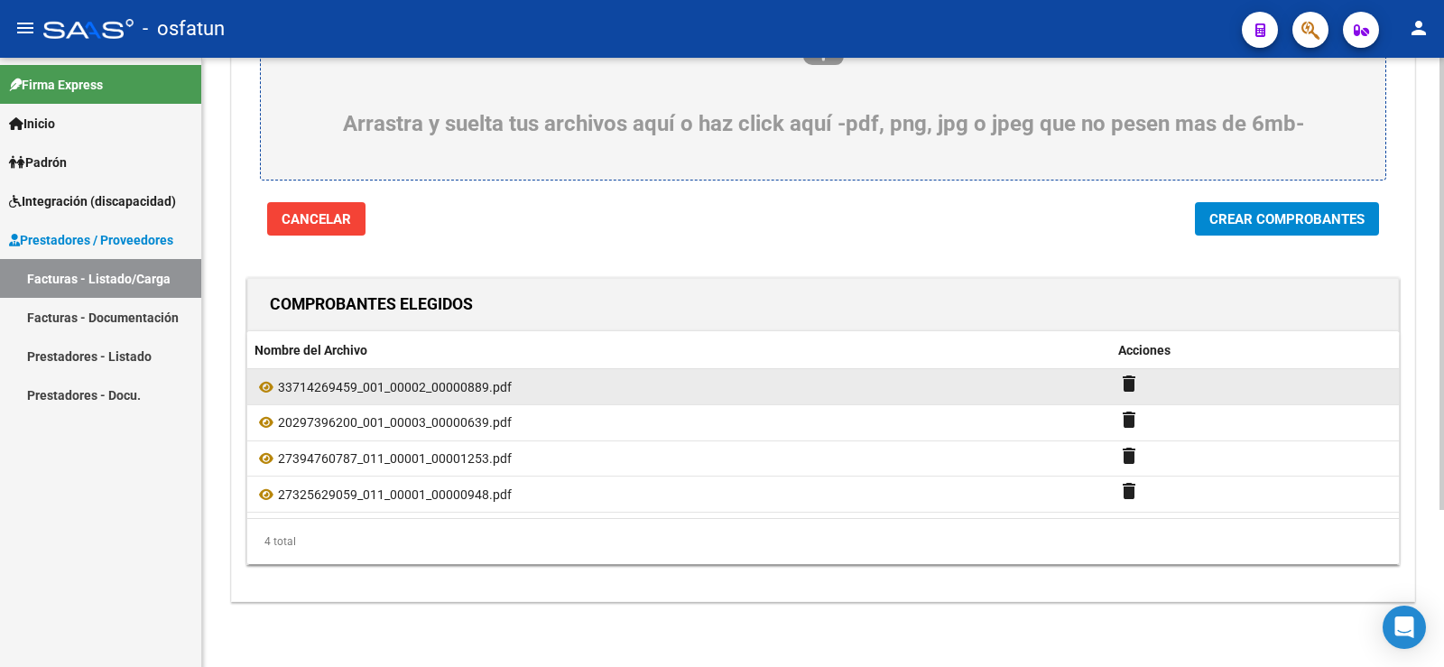
scroll to position [211, 0]
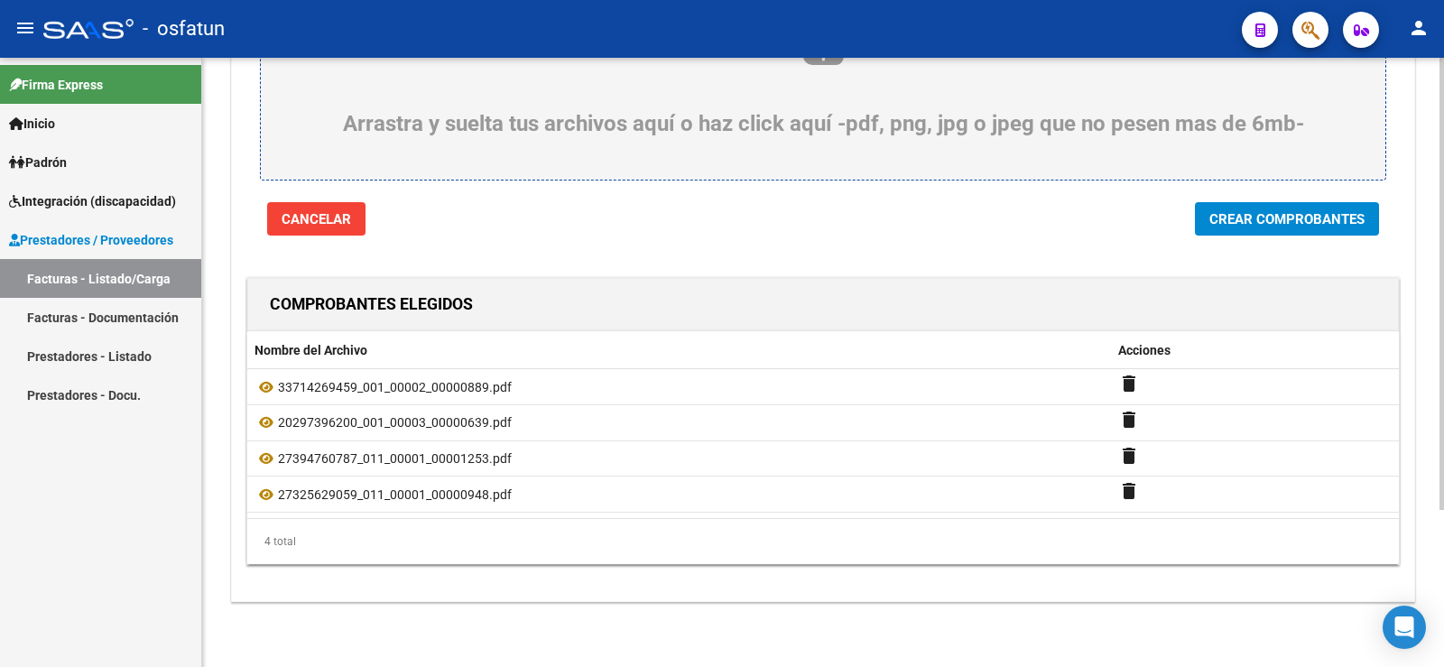
click at [1221, 215] on span "Crear Comprobantes" at bounding box center [1286, 219] width 155 height 16
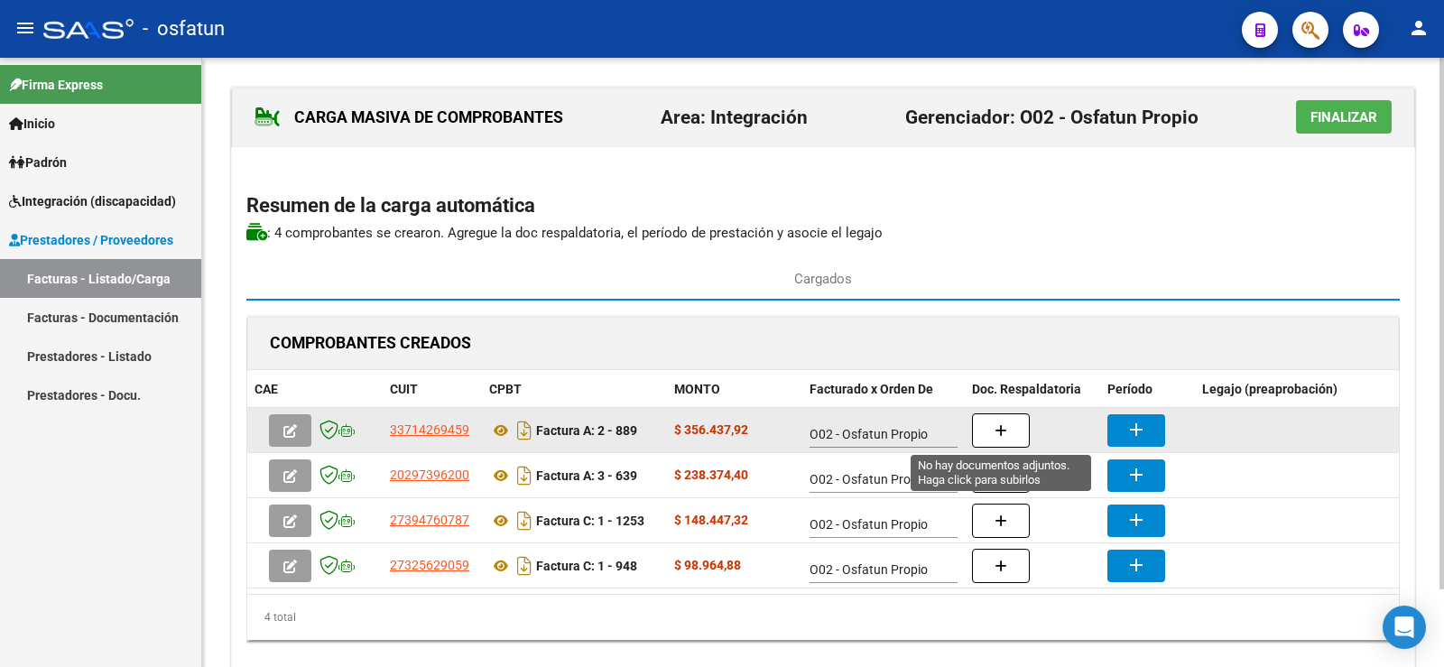
click at [988, 434] on button "button" at bounding box center [1001, 430] width 58 height 34
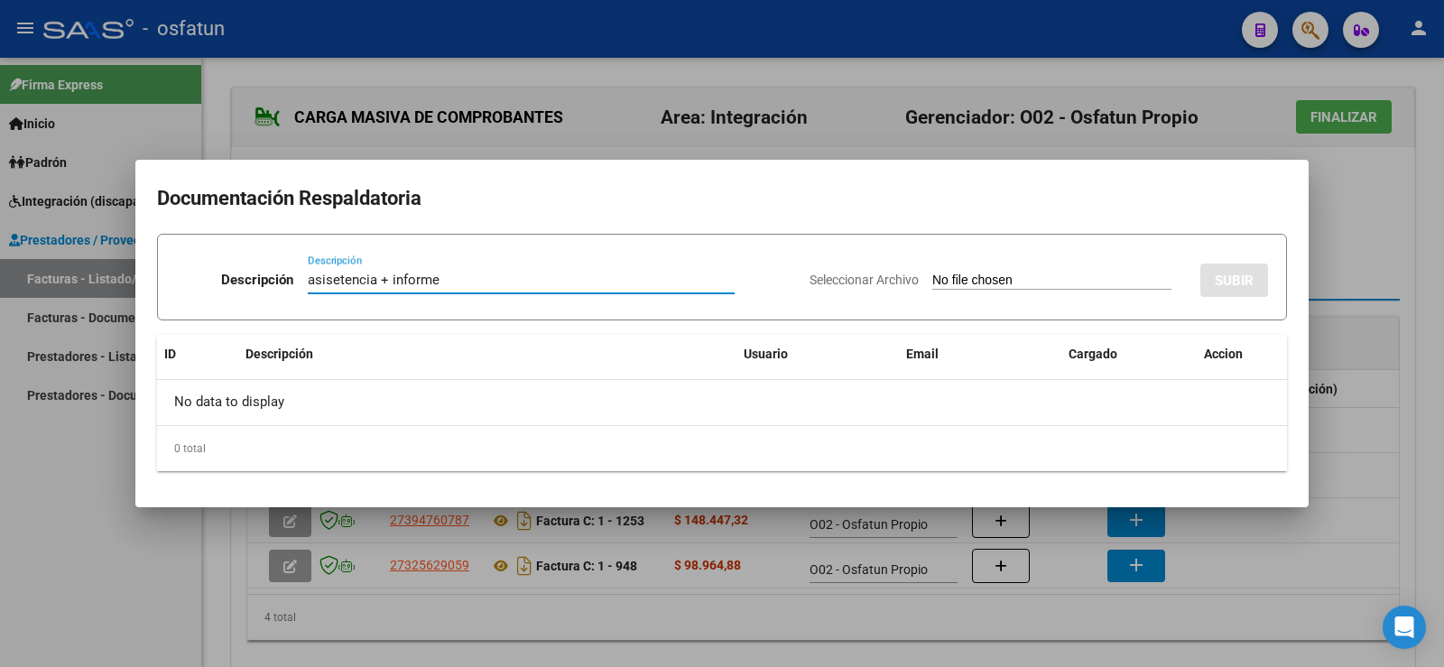
type input "asisetencia + informe"
click at [944, 268] on div "Seleccionar Archivo SUBIR" at bounding box center [1039, 276] width 458 height 55
click at [937, 278] on input "Seleccionar Archivo" at bounding box center [1051, 281] width 239 height 17
type input "C:\fakepath\Informe CET_merged.pdf"
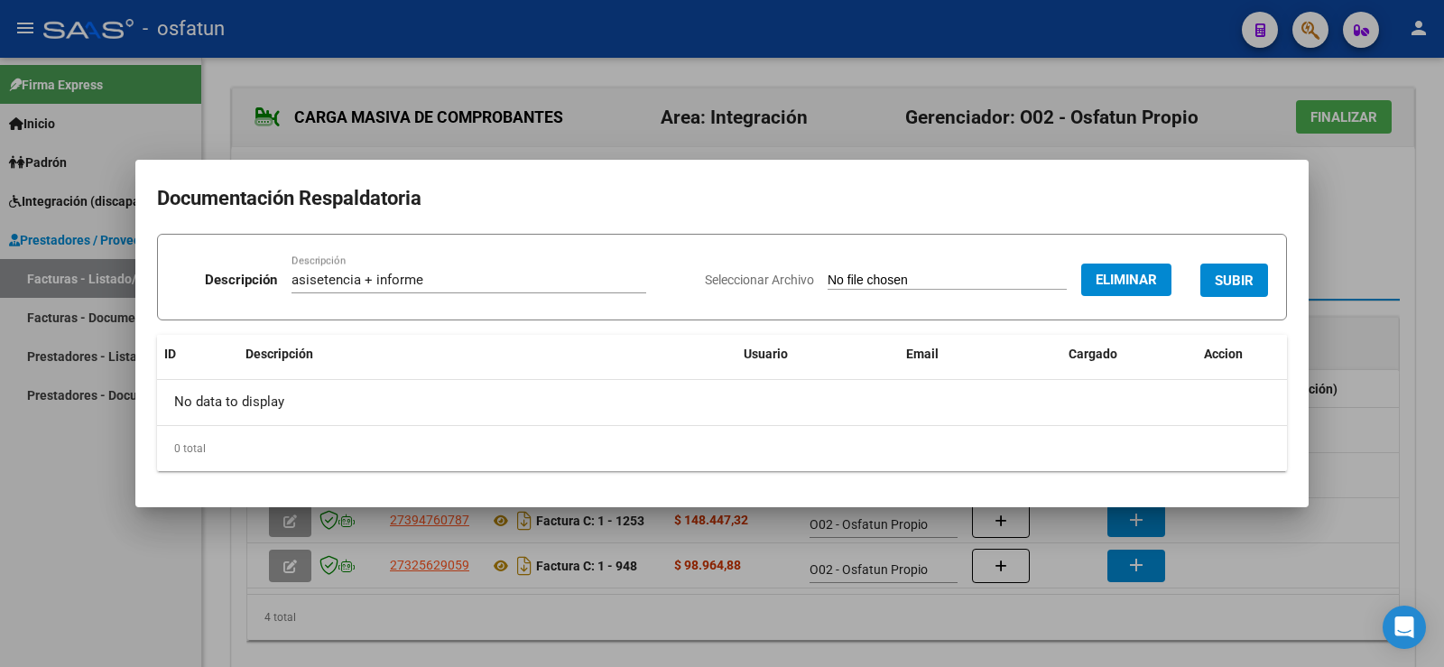
click at [1225, 270] on button "SUBIR" at bounding box center [1234, 280] width 68 height 33
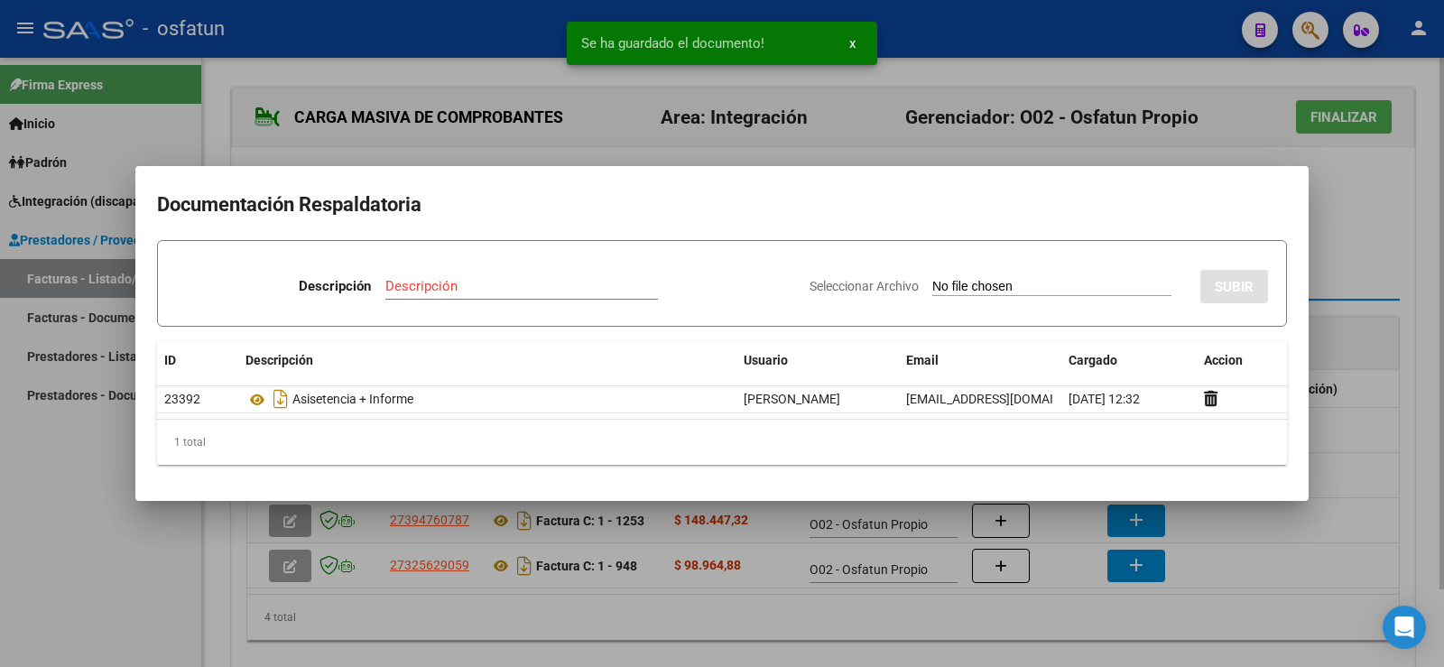
click at [1339, 260] on div at bounding box center [722, 333] width 1444 height 667
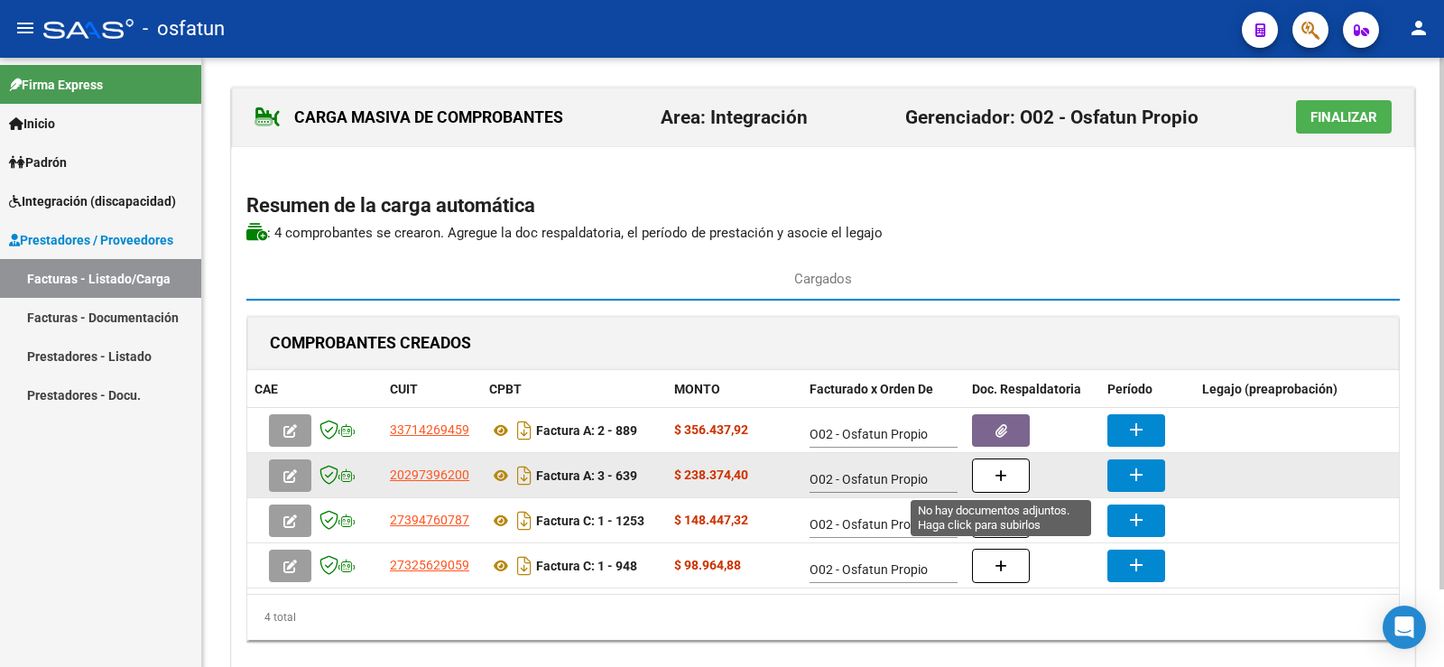
click at [1012, 472] on button "button" at bounding box center [1001, 475] width 58 height 34
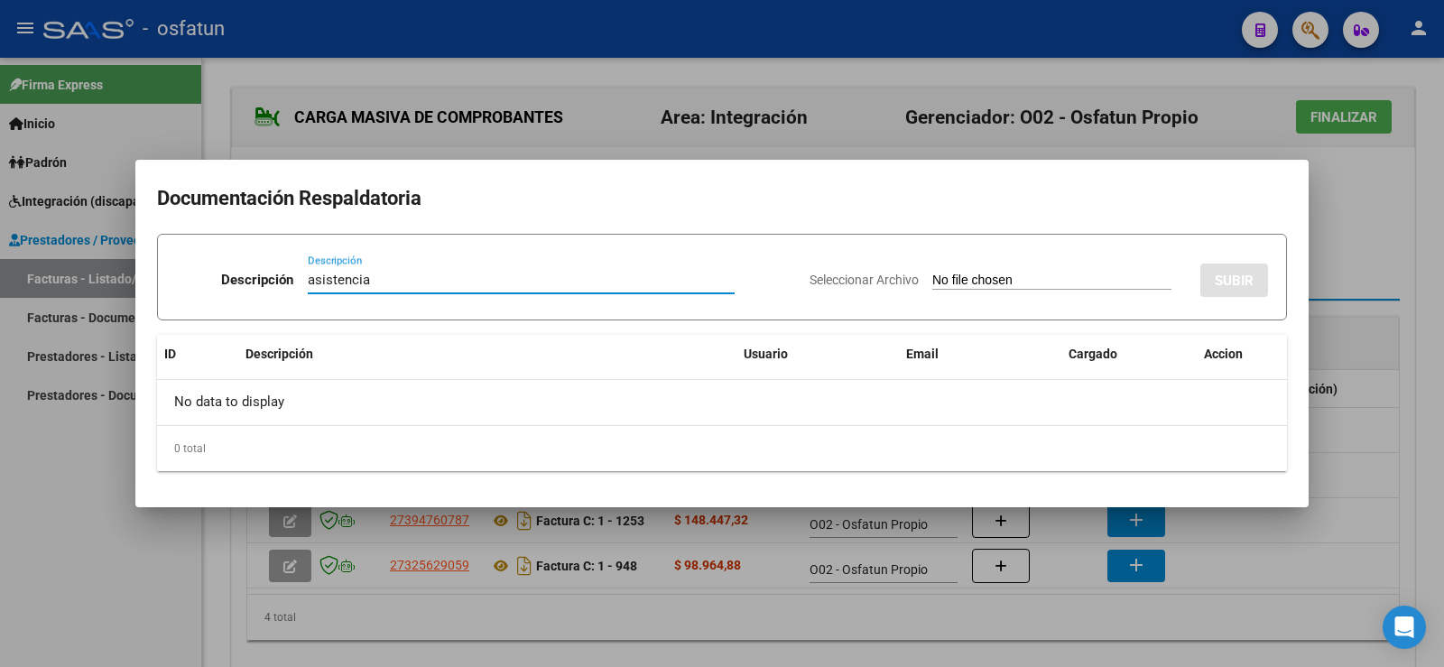
type input "asistencia"
click at [1019, 270] on div "Seleccionar Archivo SUBIR" at bounding box center [1039, 276] width 458 height 55
click at [932, 278] on input "Seleccionar Archivo" at bounding box center [1051, 281] width 239 height 17
type input "C:\fakepath\Planilla Transporte.pdf"
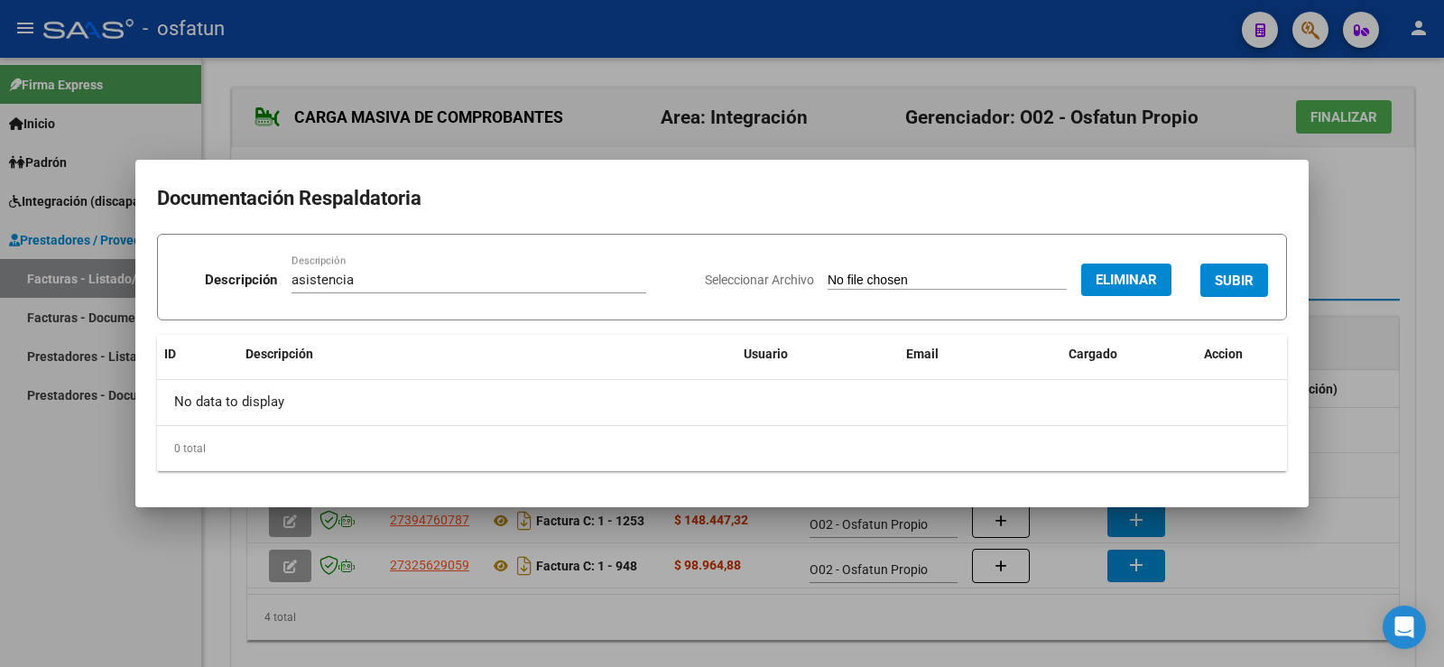
click at [1230, 272] on span "SUBIR" at bounding box center [1234, 280] width 39 height 16
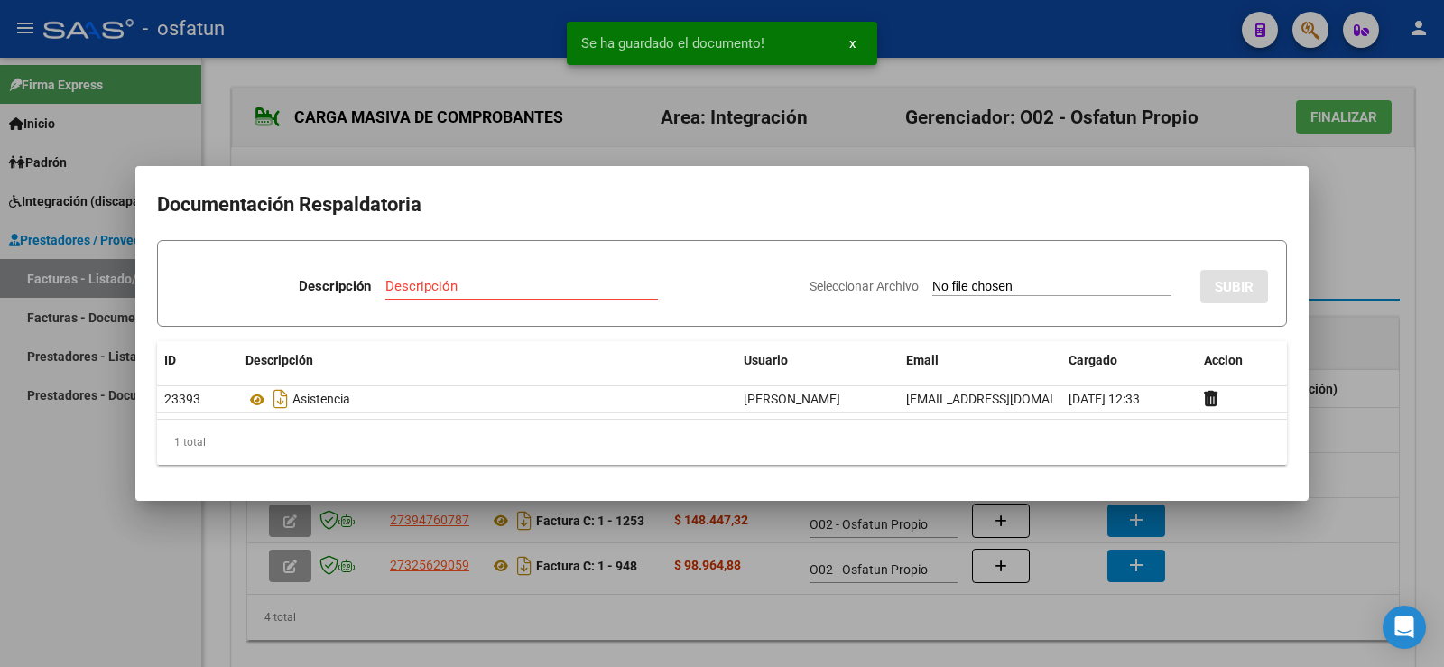
click at [1328, 268] on div at bounding box center [722, 333] width 1444 height 667
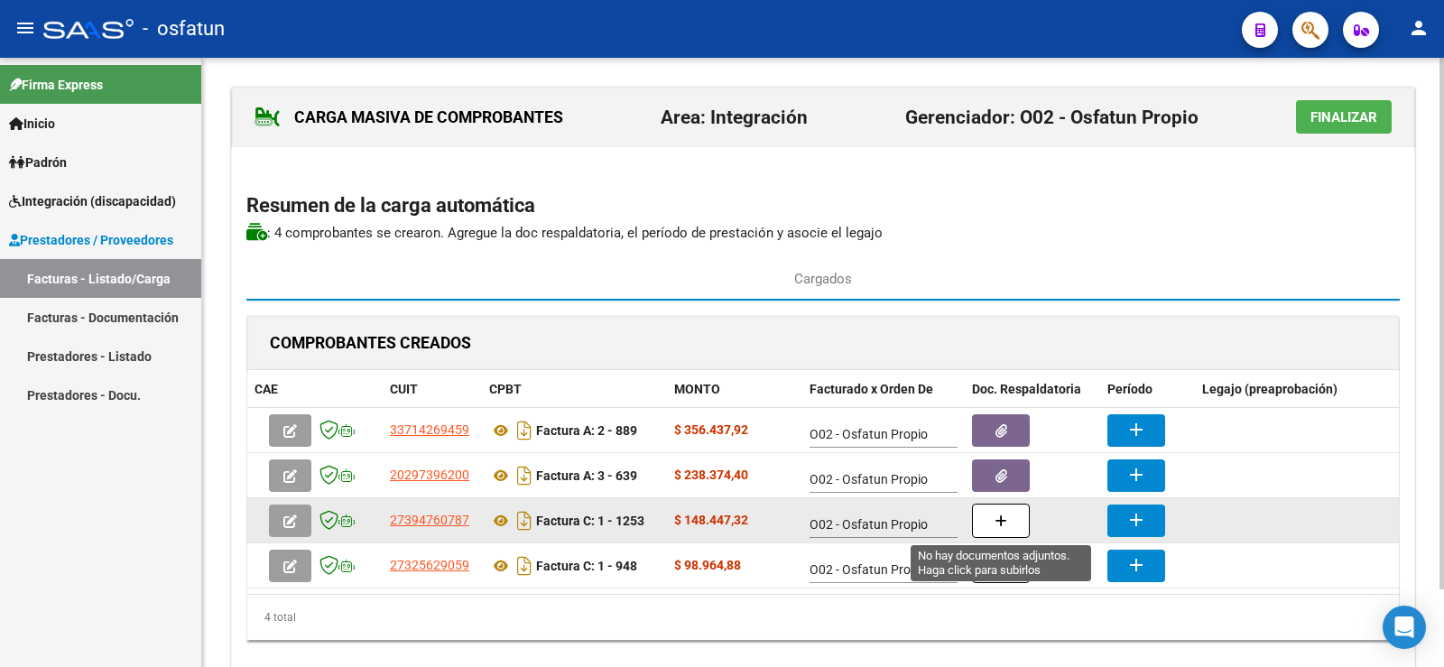
click at [996, 515] on icon "button" at bounding box center [1001, 521] width 13 height 14
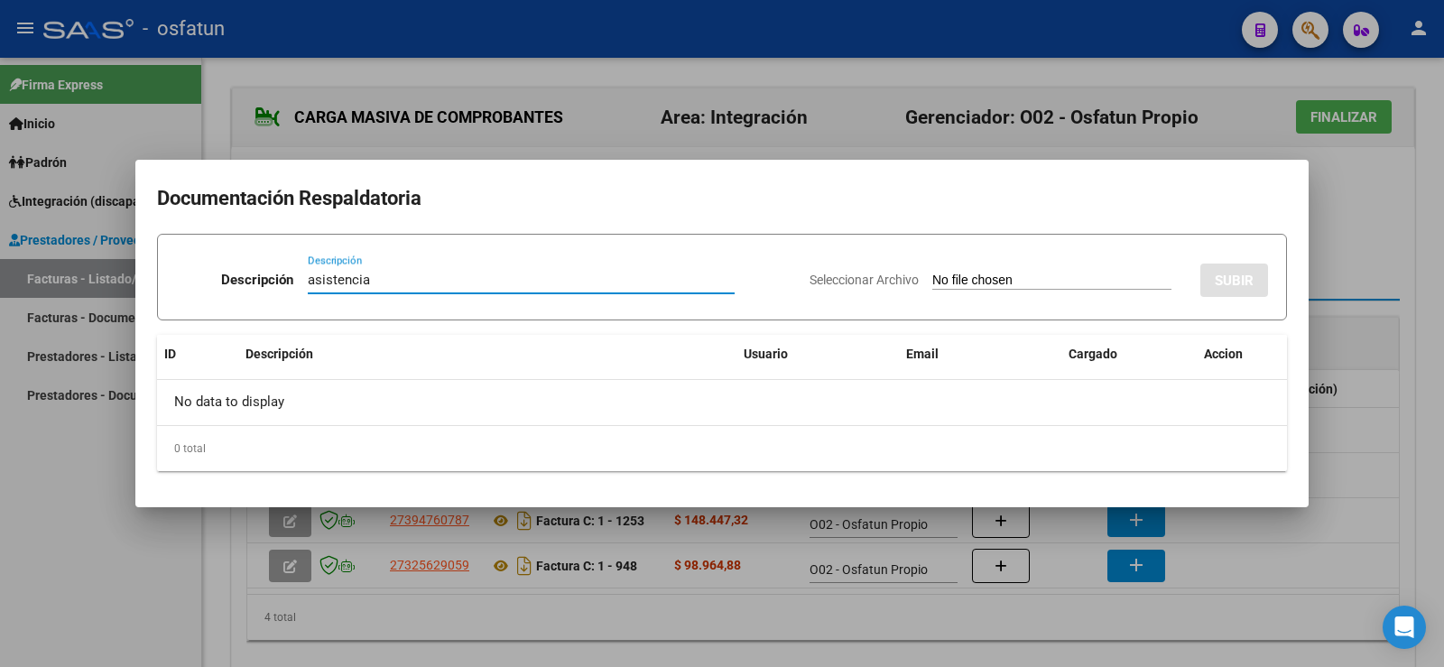
type input "asistencia"
click at [956, 281] on input "Seleccionar Archivo" at bounding box center [1051, 281] width 239 height 17
type input "C:\fakepath\[PERSON_NAME][DATE].pdf"
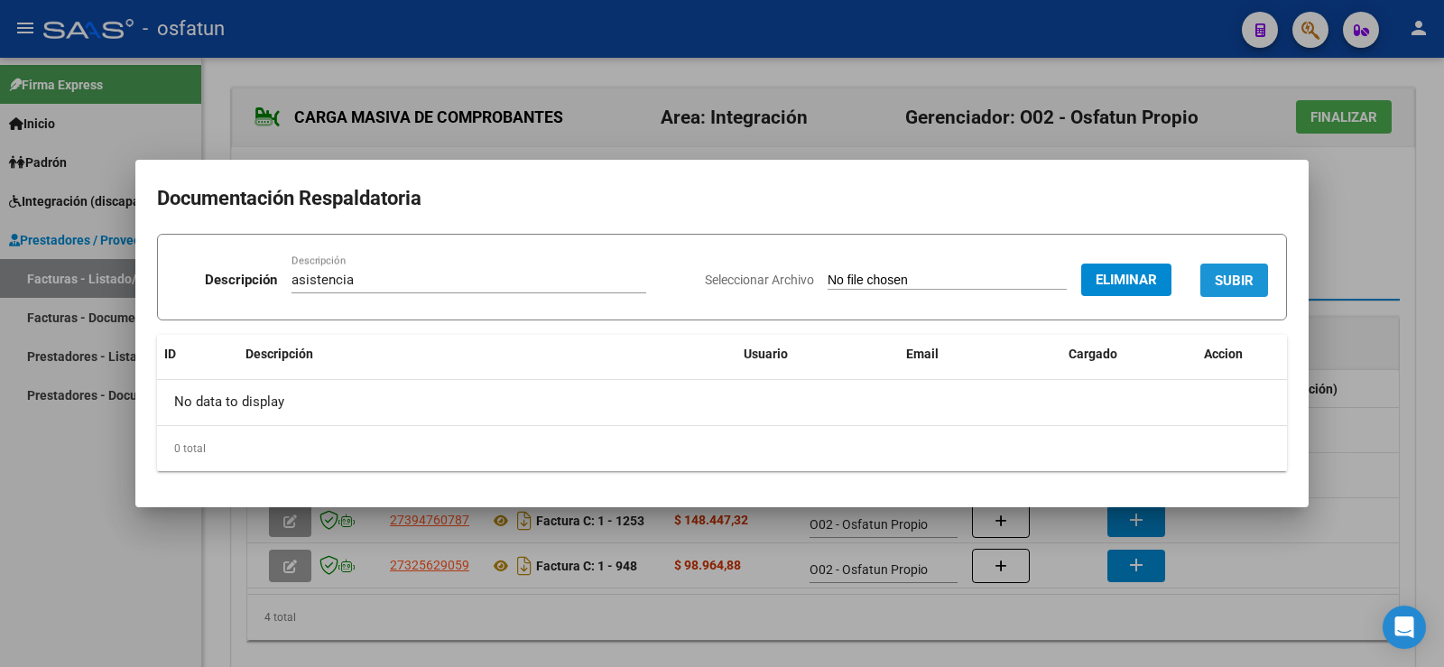
click at [1253, 274] on span "SUBIR" at bounding box center [1234, 281] width 39 height 16
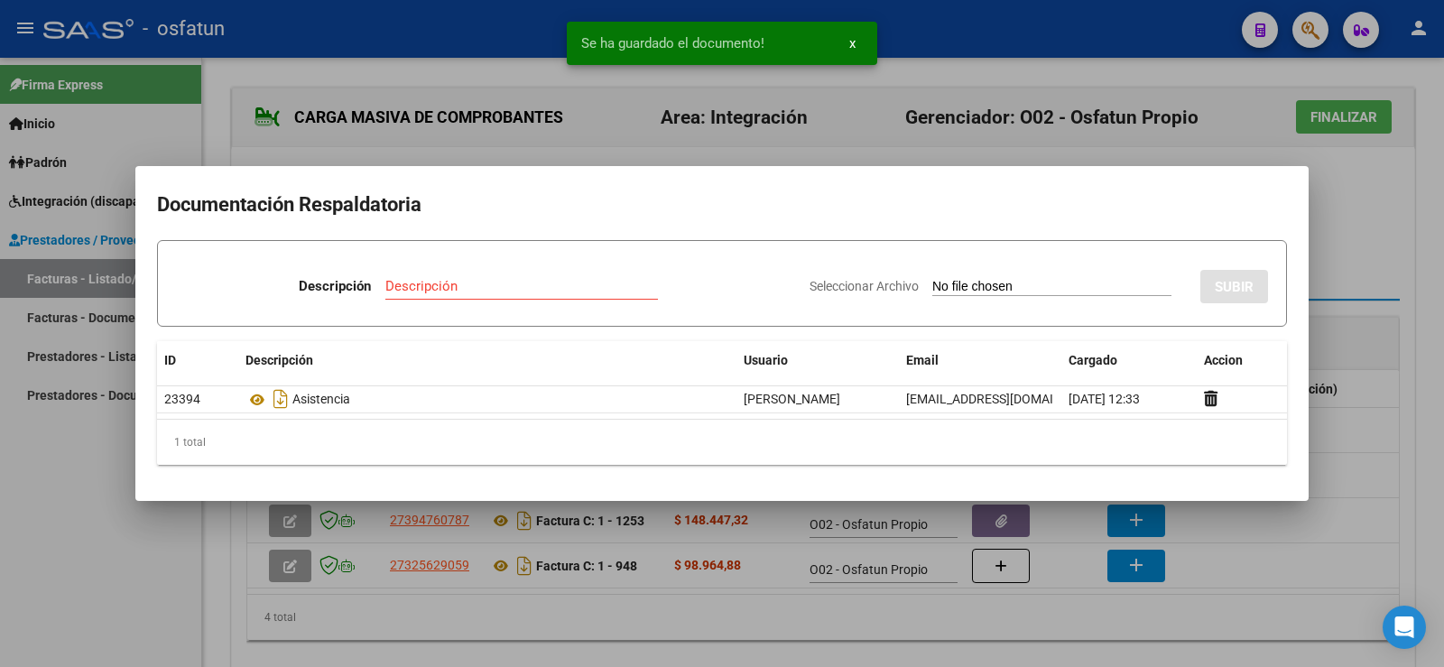
click at [1338, 269] on div at bounding box center [722, 333] width 1444 height 667
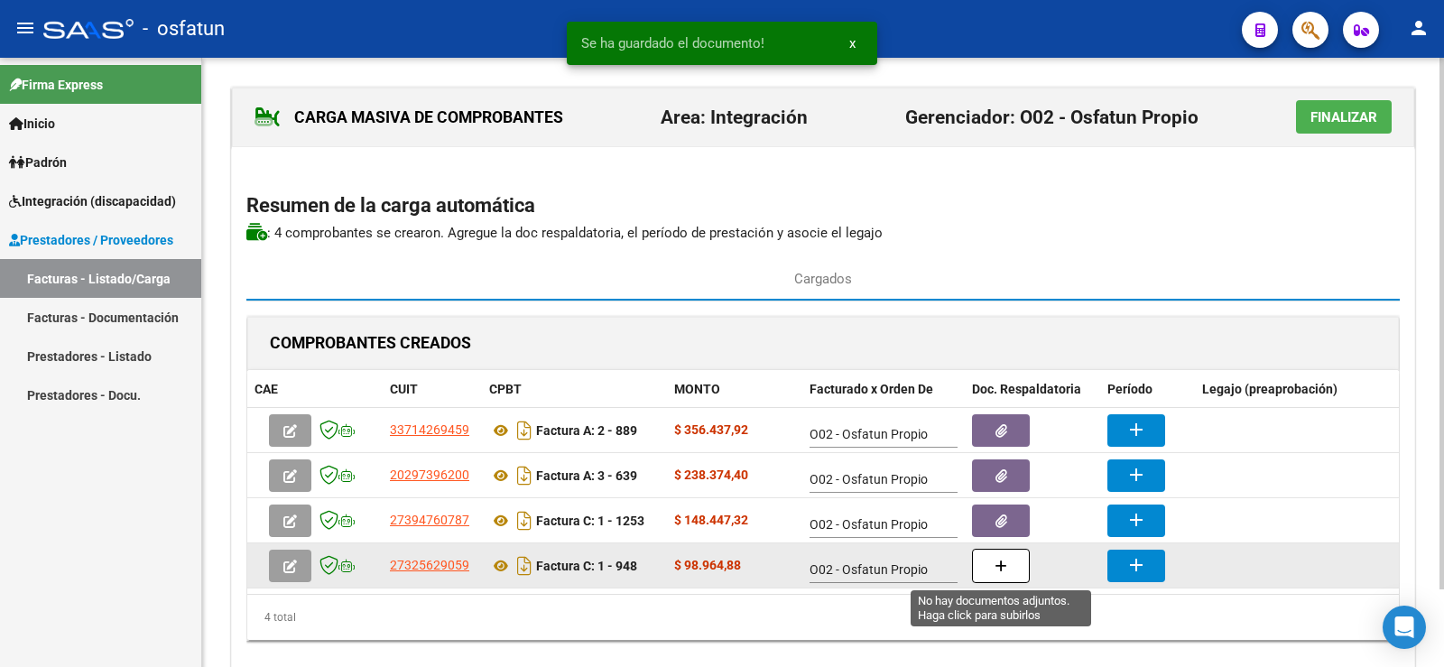
click at [1015, 571] on button "button" at bounding box center [1001, 566] width 58 height 34
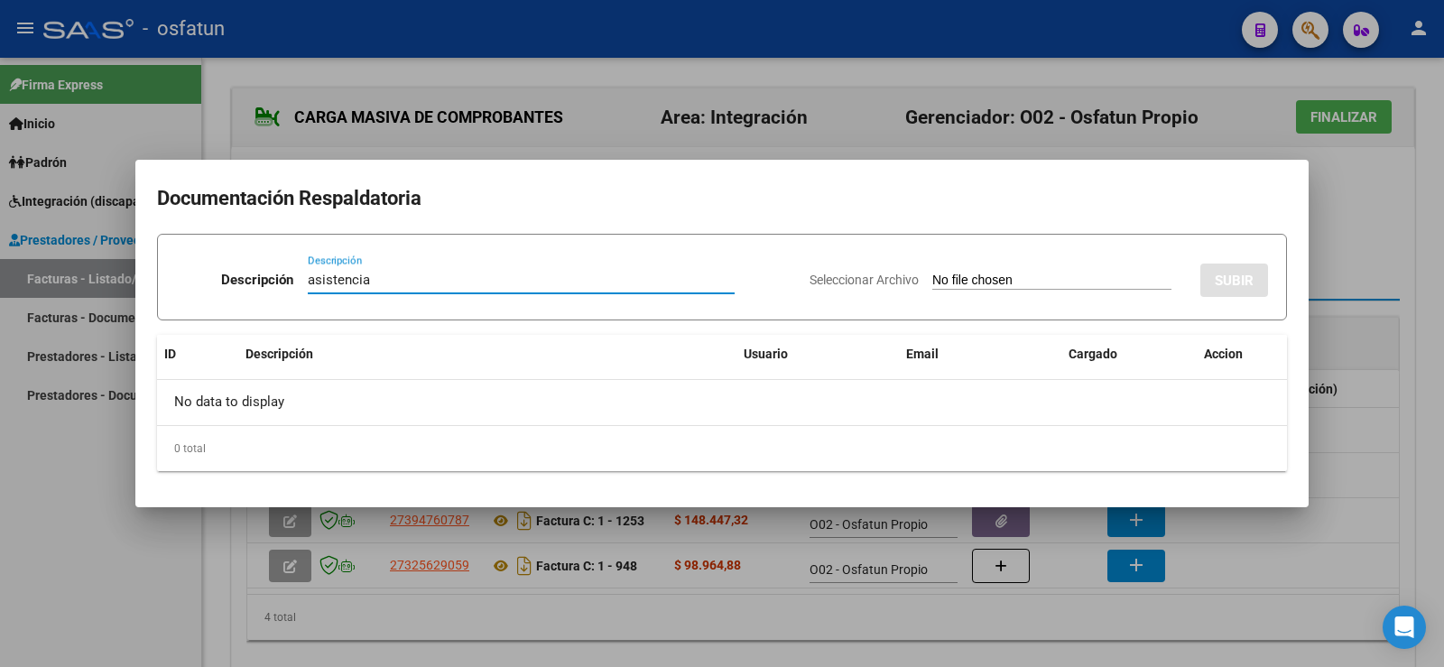
type input "asistencia"
click at [932, 282] on input "Seleccionar Archivo" at bounding box center [1051, 281] width 239 height 17
type input "C:\fakepath\[PERSON_NAME].pdf"
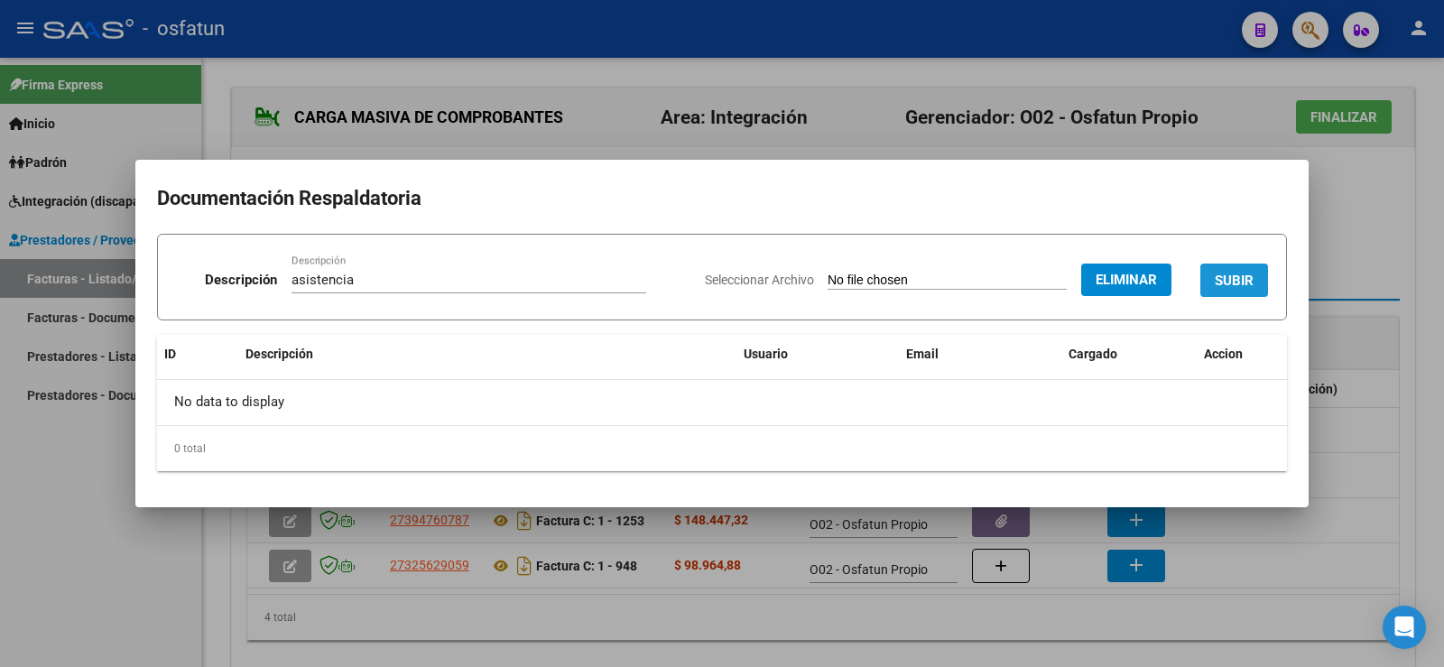
click at [1226, 272] on span "SUBIR" at bounding box center [1234, 280] width 39 height 16
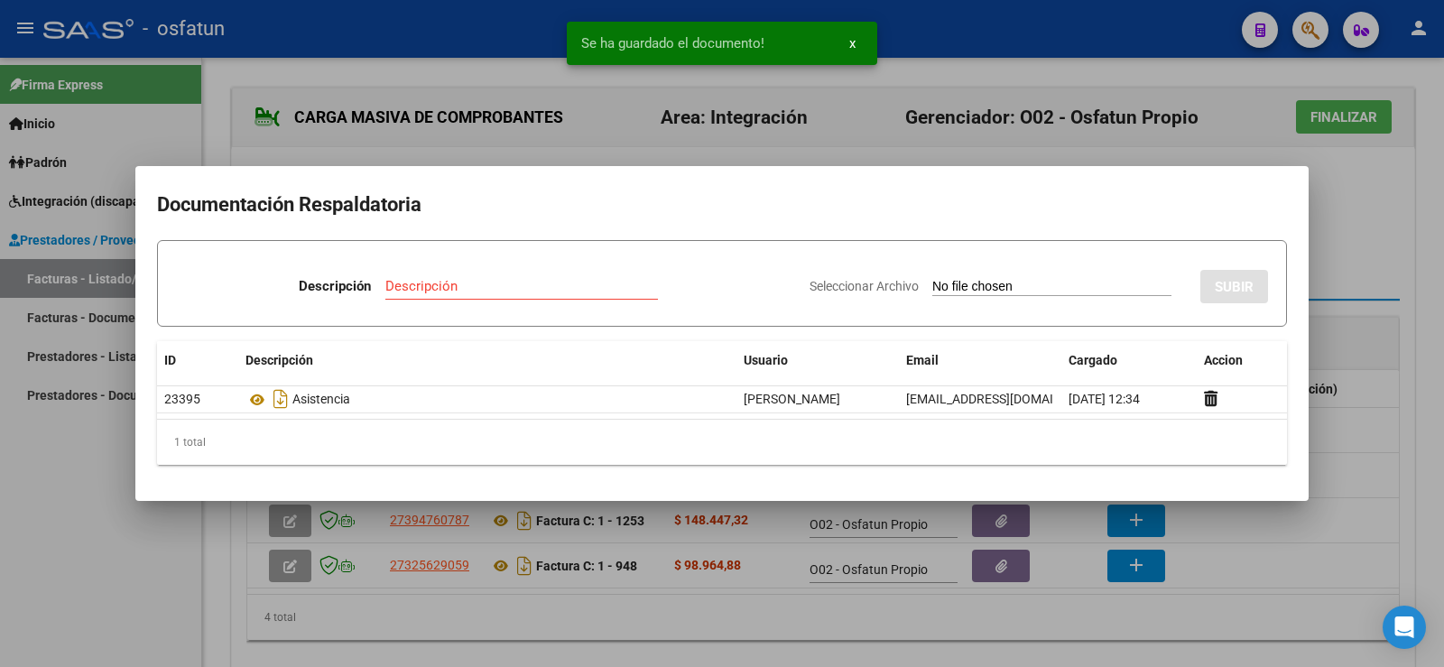
click at [1356, 246] on div at bounding box center [722, 333] width 1444 height 667
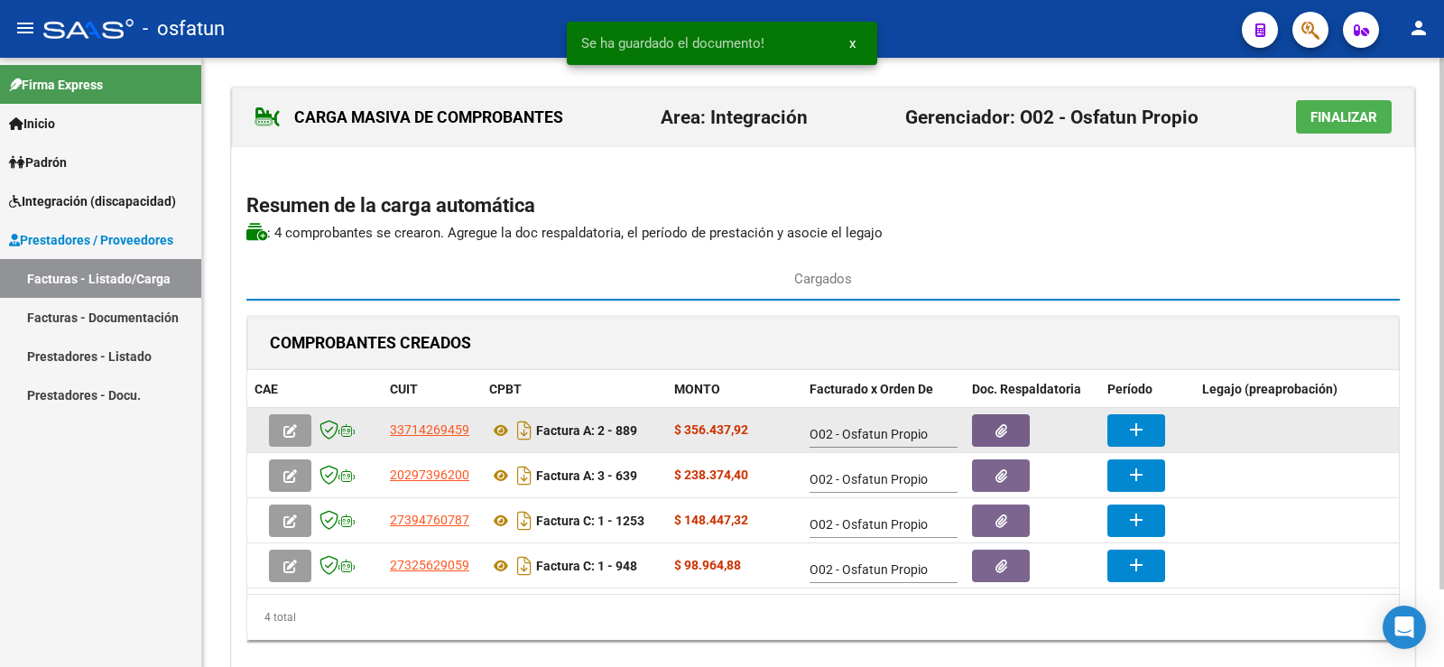
click at [1144, 432] on mat-icon "add" at bounding box center [1136, 430] width 22 height 22
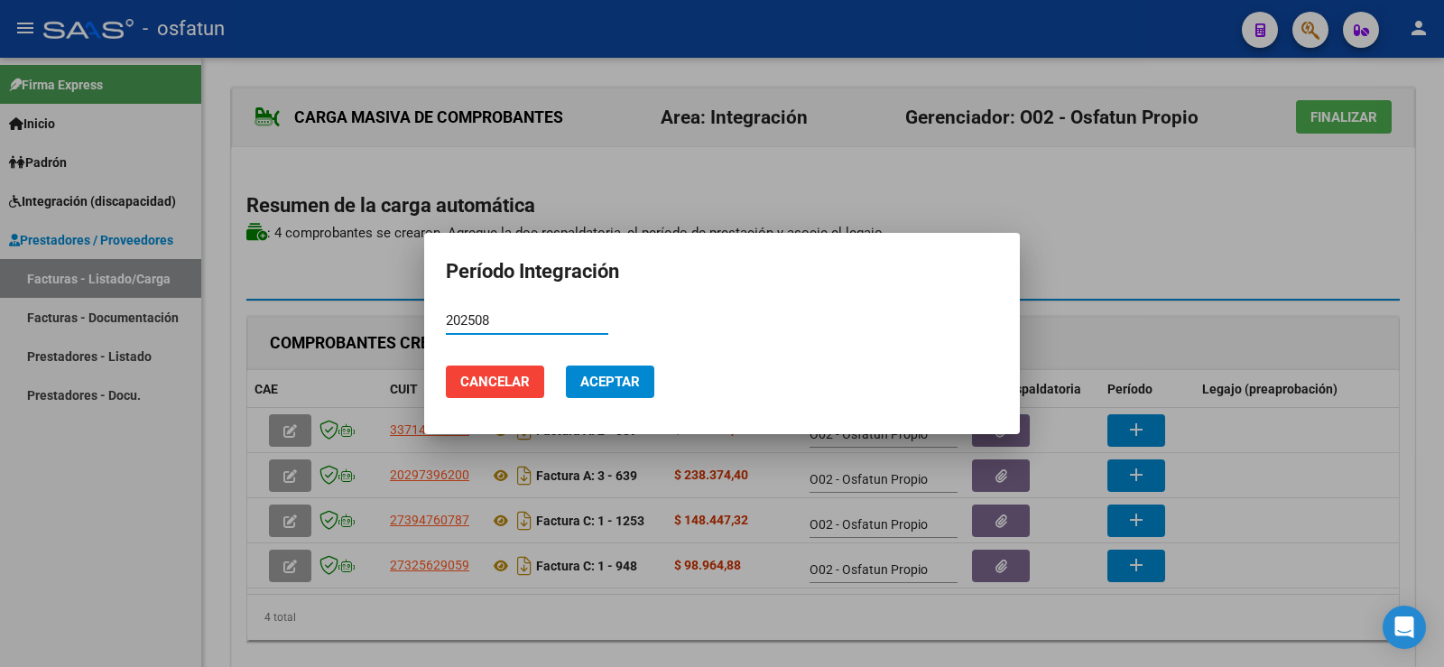
type input "202508"
click at [600, 384] on span "Aceptar" at bounding box center [610, 382] width 60 height 16
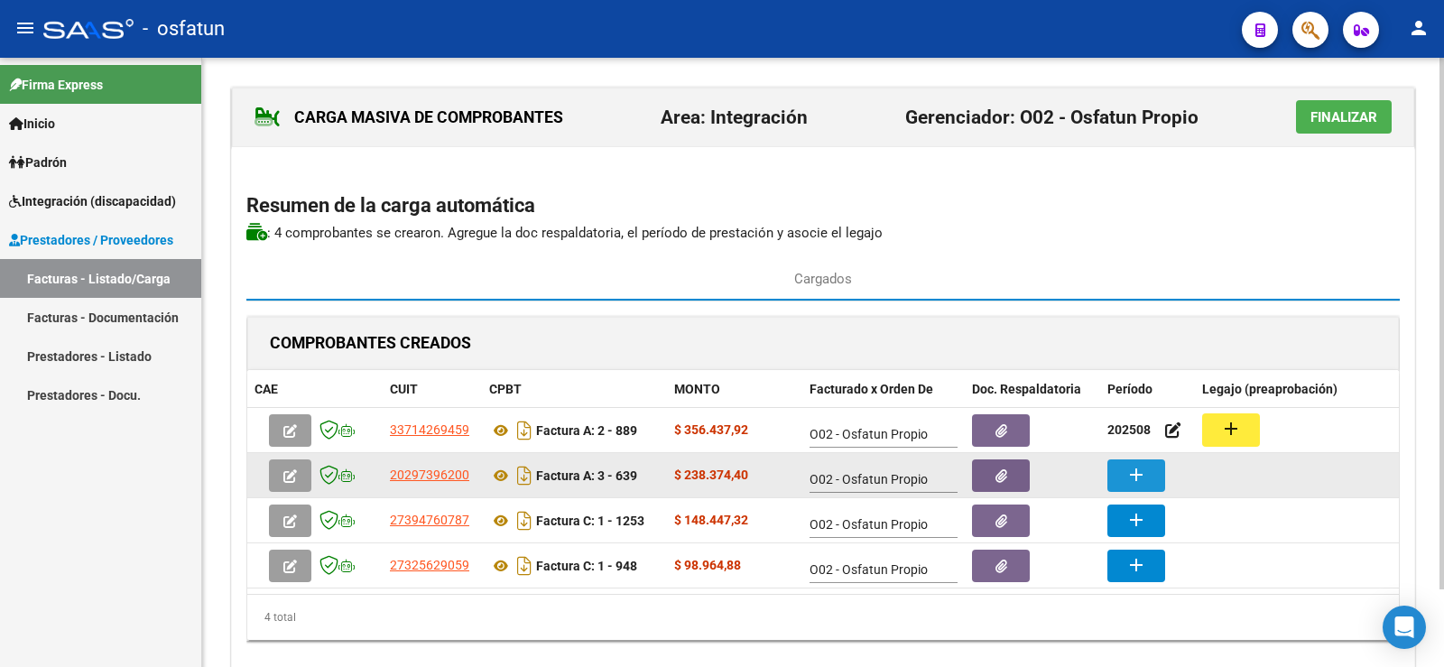
click at [1136, 477] on mat-icon "add" at bounding box center [1136, 475] width 22 height 22
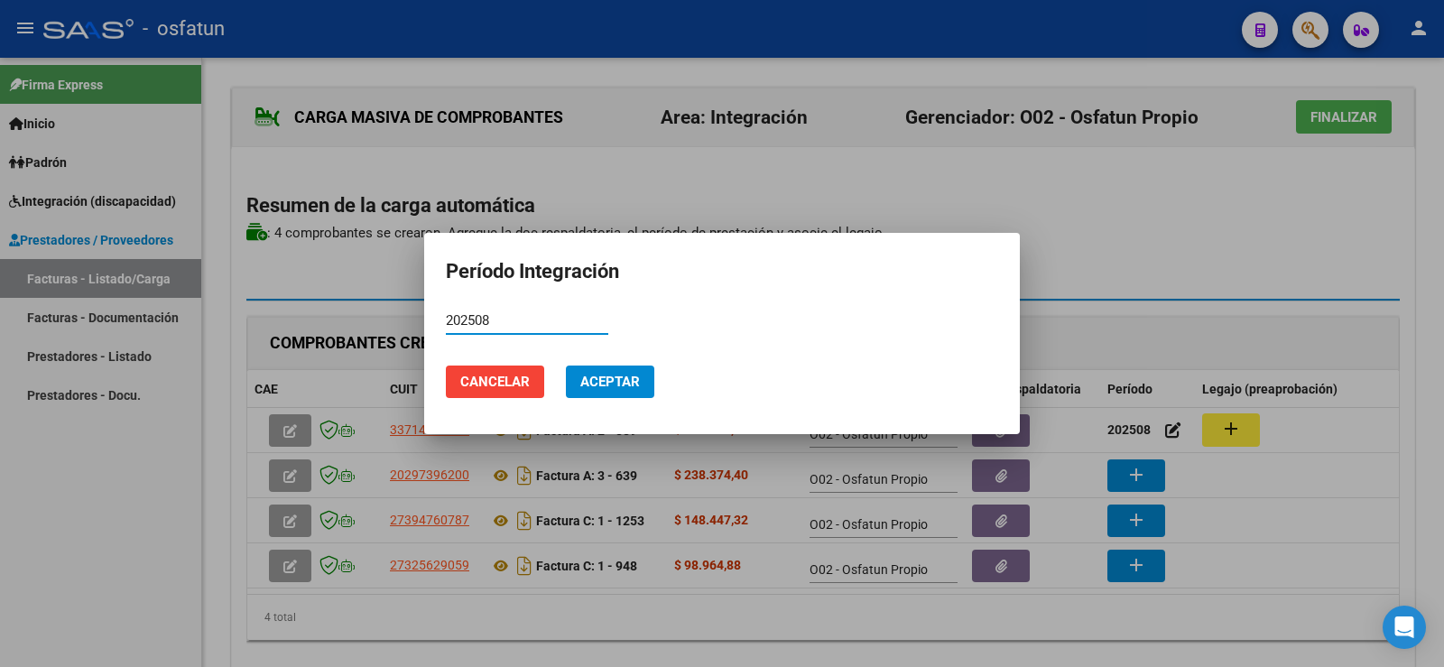
type input "202508"
click at [624, 375] on span "Aceptar" at bounding box center [610, 382] width 60 height 16
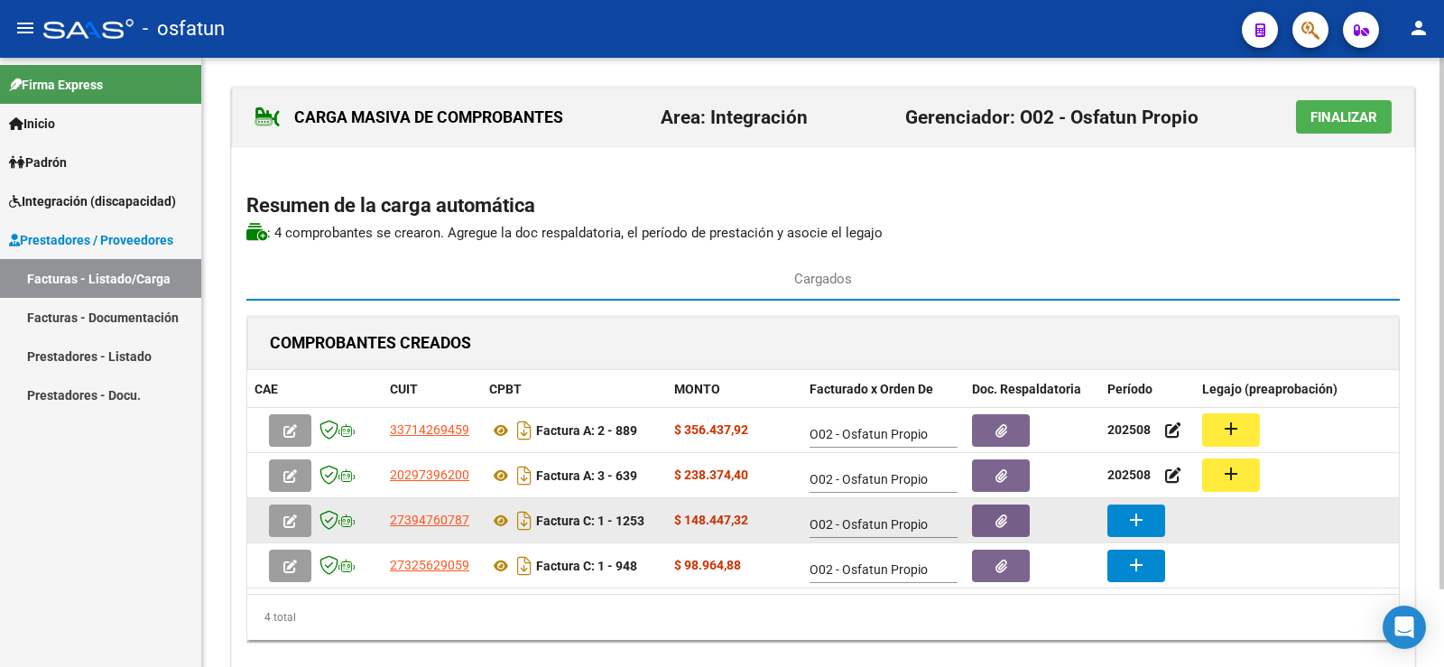
click at [1148, 519] on button "add" at bounding box center [1136, 520] width 58 height 32
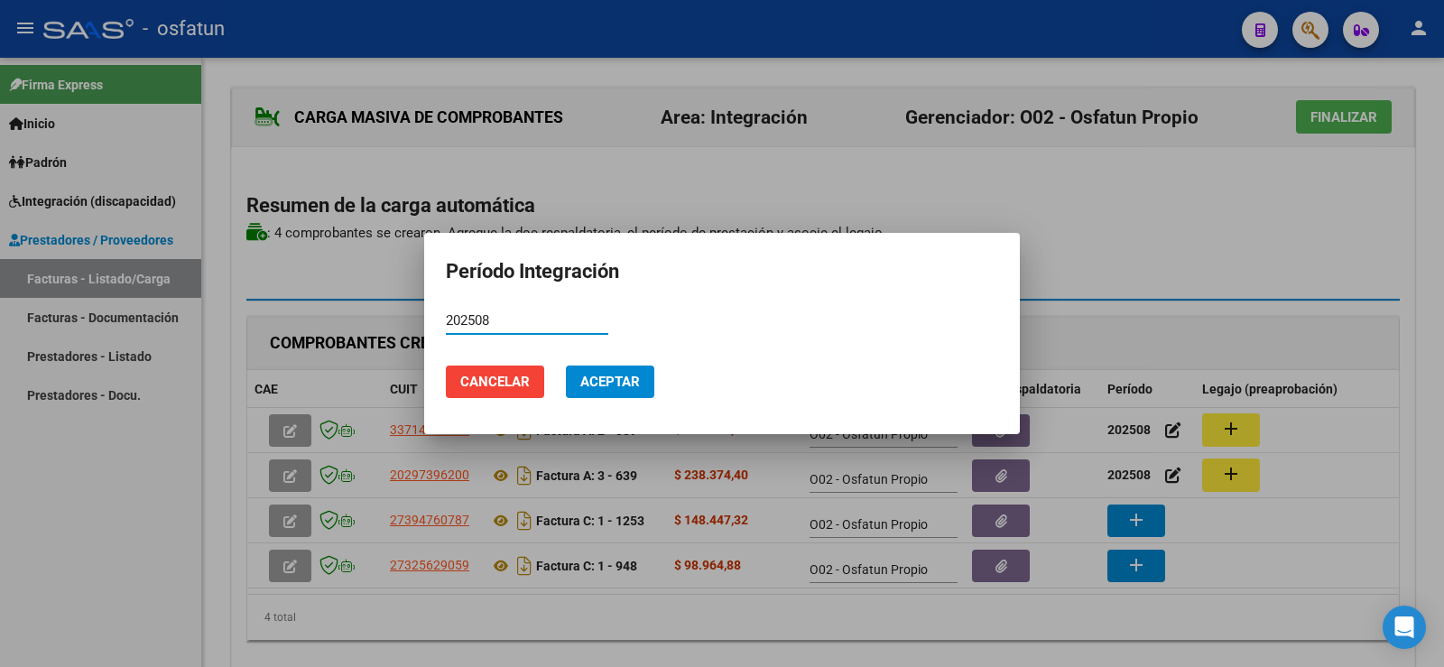
type input "202508"
click at [634, 376] on span "Aceptar" at bounding box center [610, 382] width 60 height 16
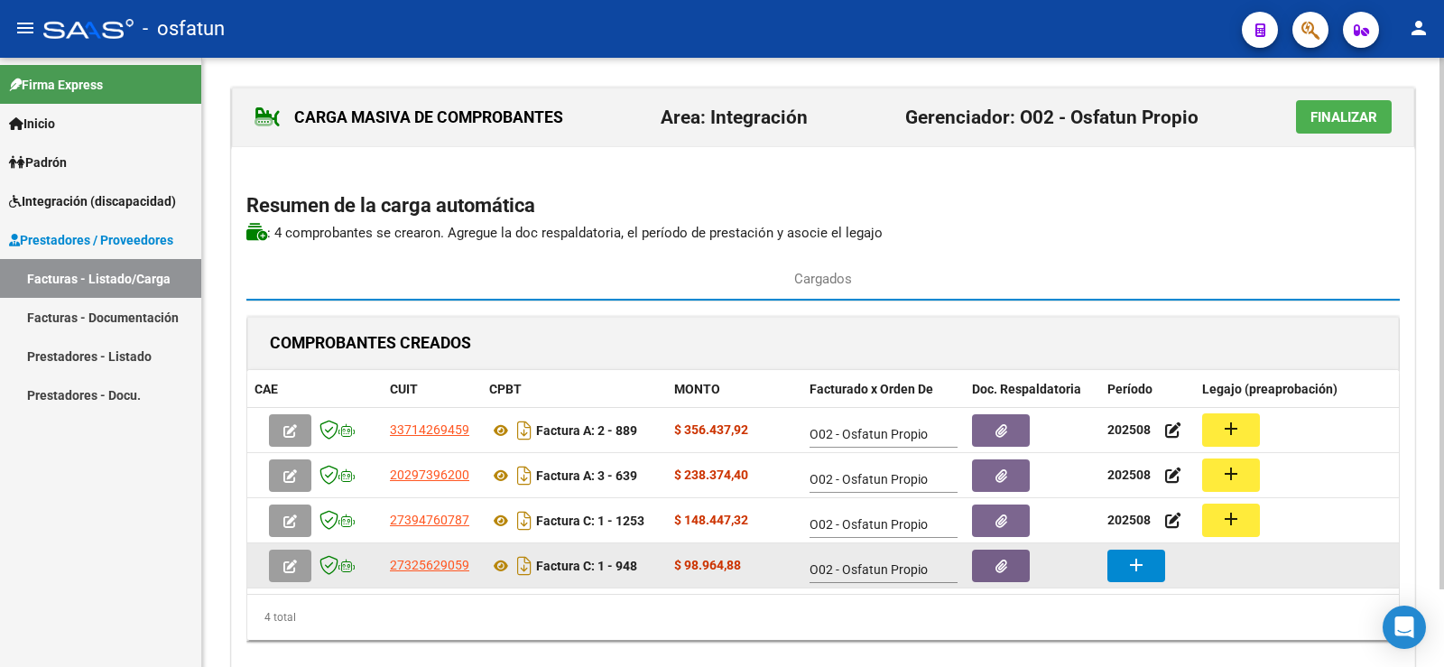
click at [1155, 567] on button "add" at bounding box center [1136, 566] width 58 height 32
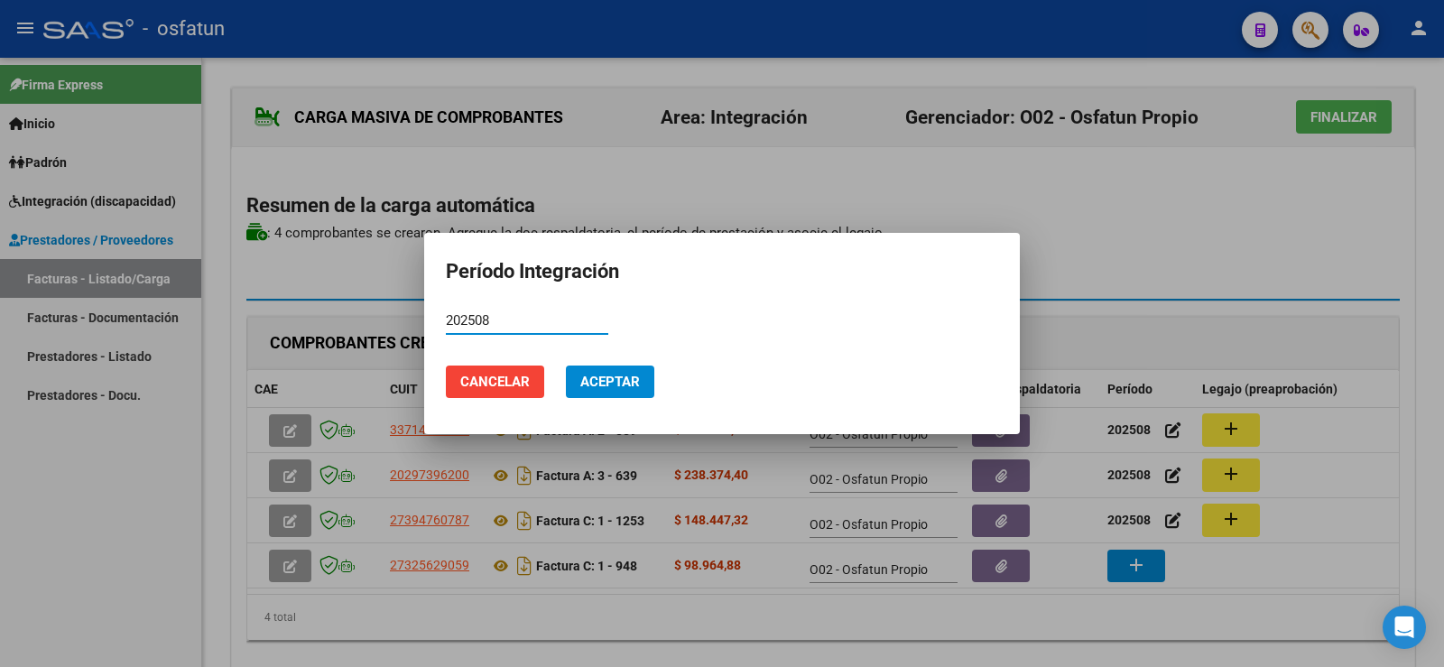
type input "202508"
click at [624, 391] on button "Aceptar" at bounding box center [610, 382] width 88 height 32
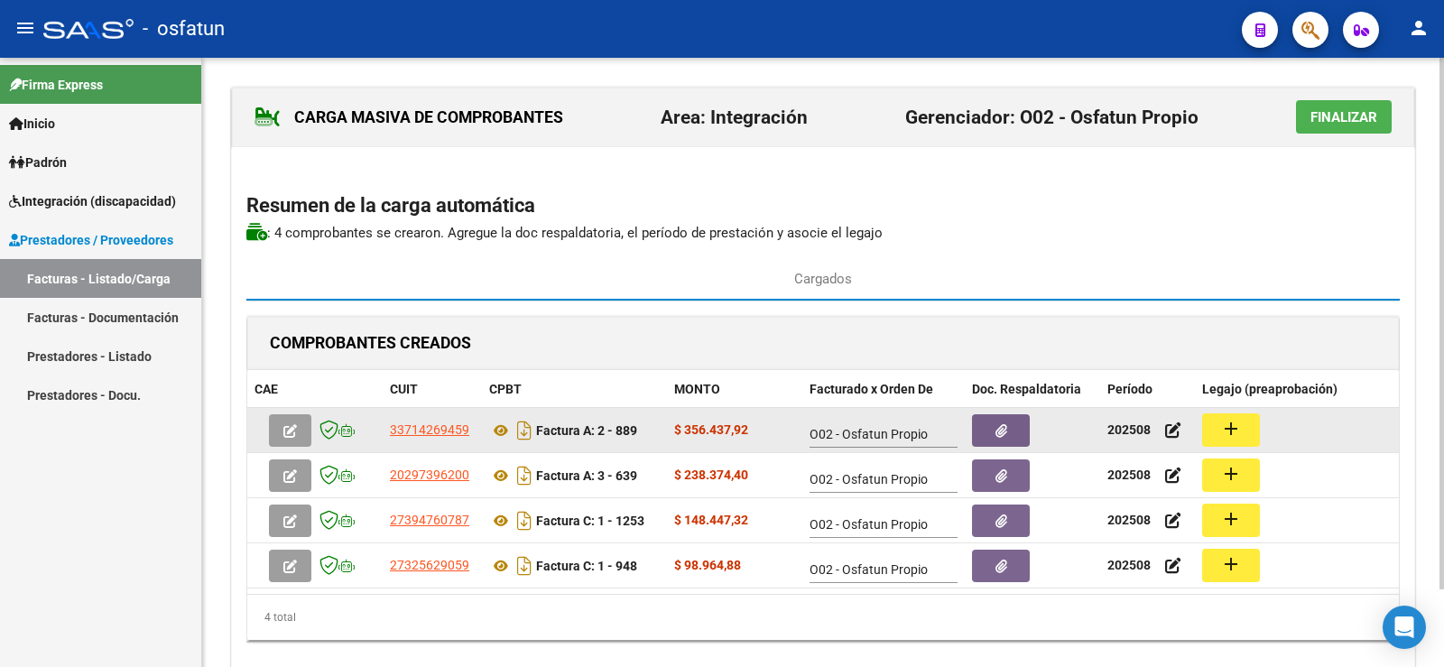
click at [1267, 440] on div "add" at bounding box center [1330, 429] width 256 height 33
click at [1217, 429] on button "add" at bounding box center [1231, 429] width 58 height 33
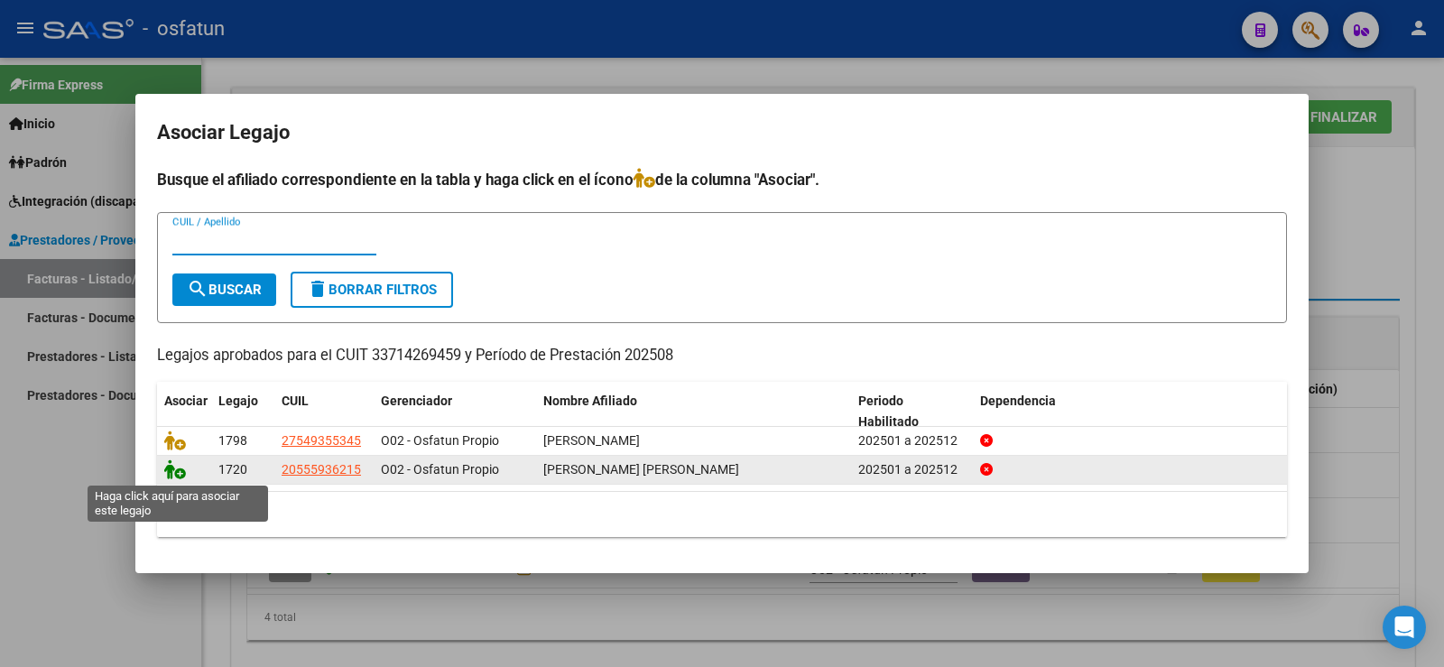
click at [174, 470] on icon at bounding box center [175, 469] width 22 height 20
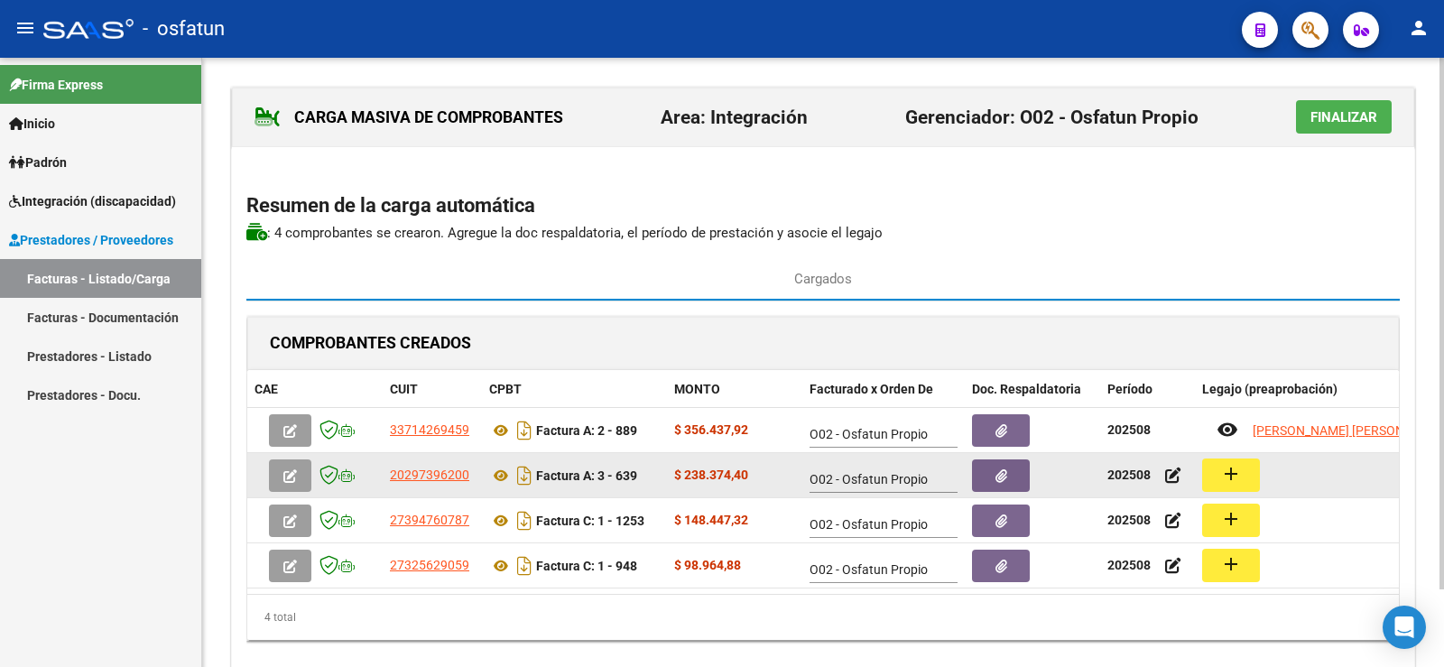
click at [1251, 467] on button "add" at bounding box center [1231, 474] width 58 height 33
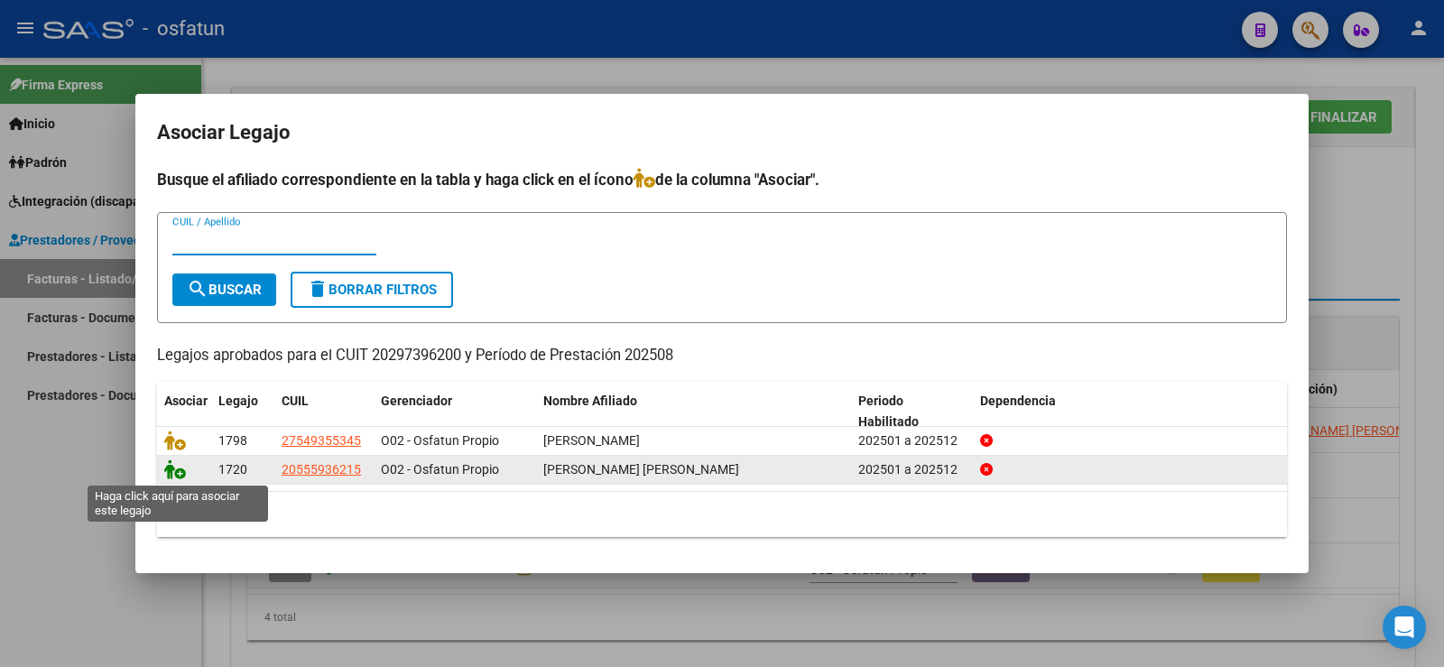
click at [166, 475] on icon at bounding box center [175, 469] width 22 height 20
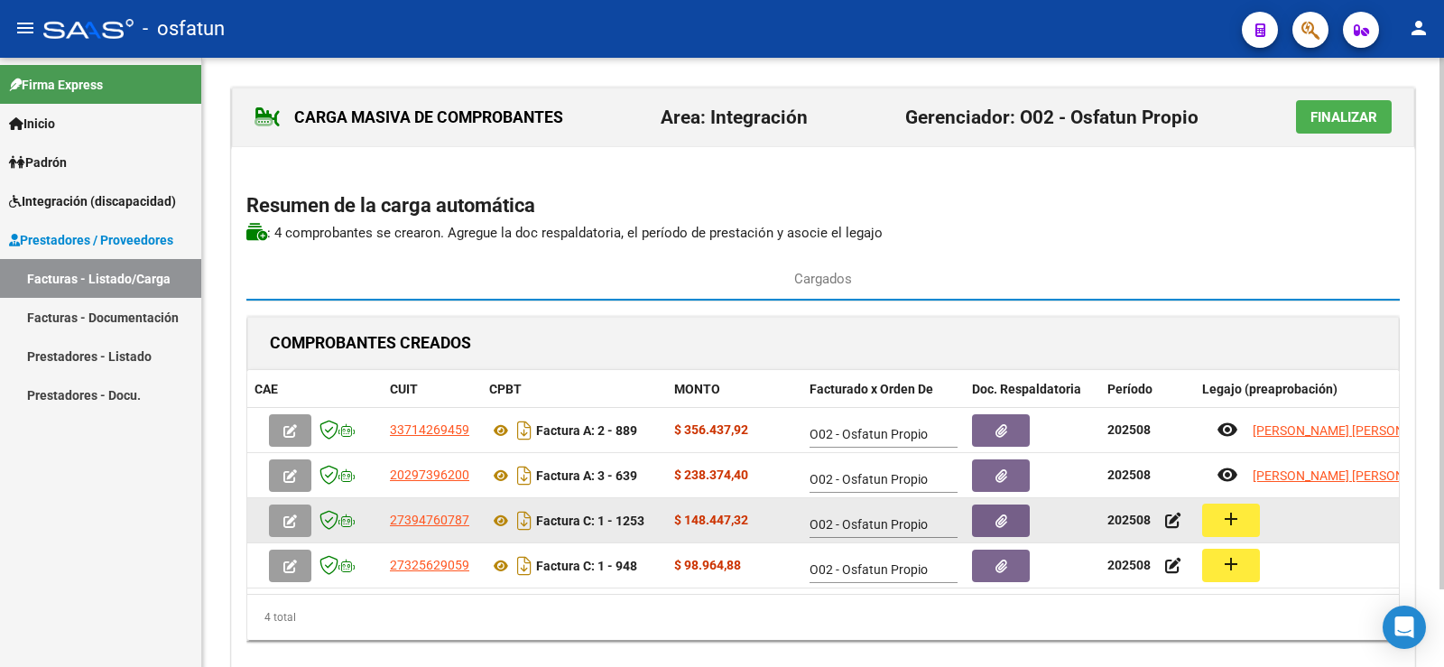
click at [1236, 523] on mat-icon "add" at bounding box center [1231, 519] width 22 height 22
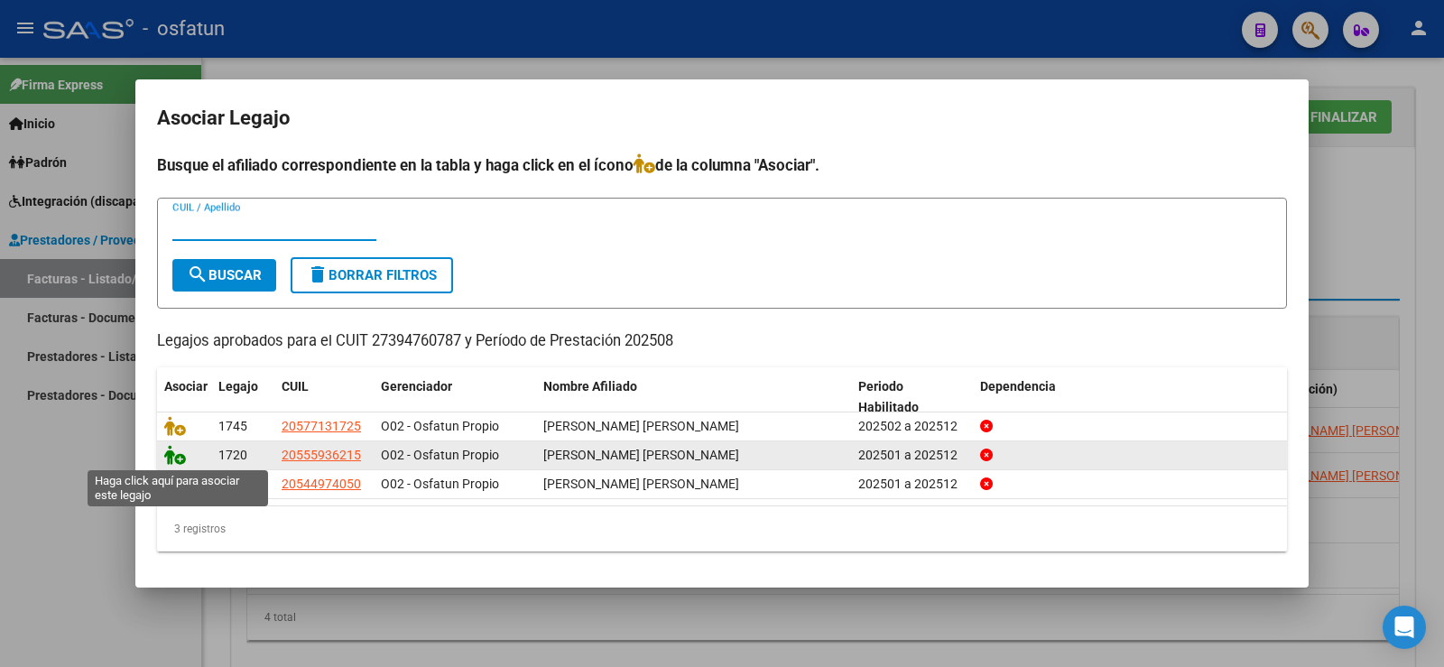
click at [179, 455] on icon at bounding box center [175, 455] width 22 height 20
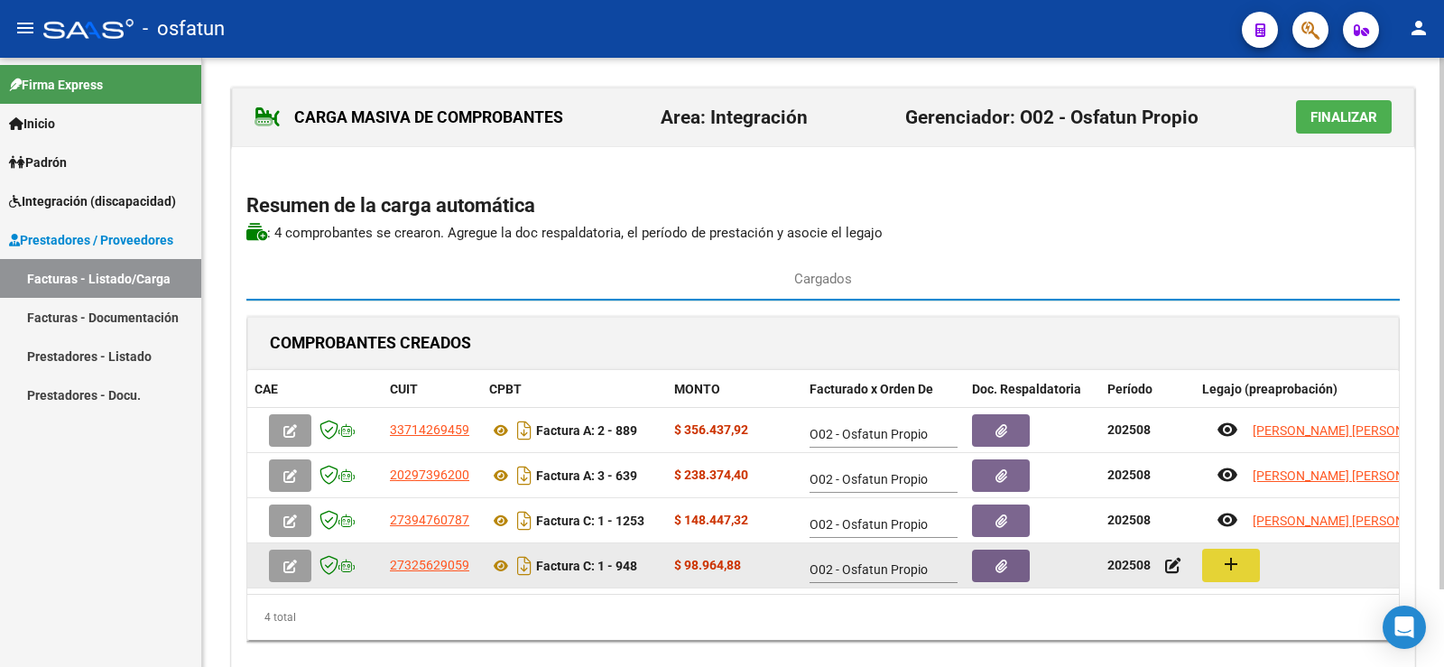
click at [1235, 570] on mat-icon "add" at bounding box center [1231, 564] width 22 height 22
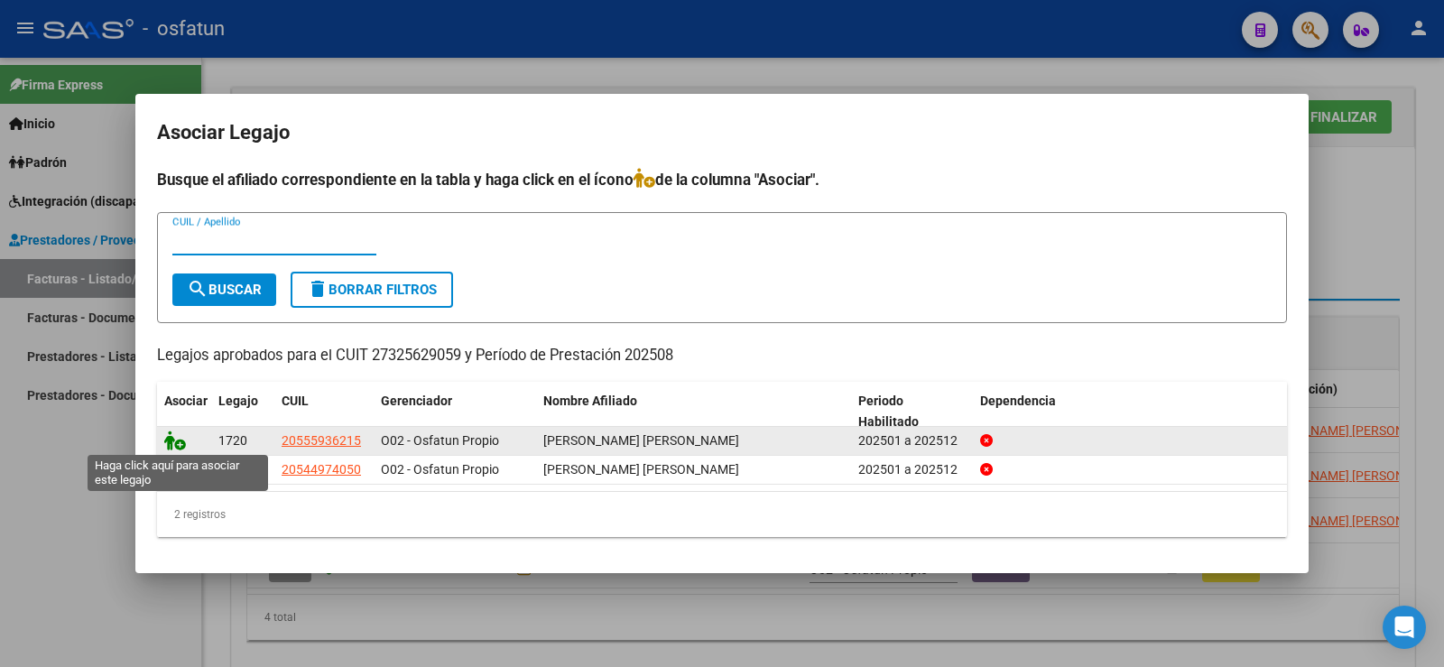
click at [182, 445] on icon at bounding box center [175, 440] width 22 height 20
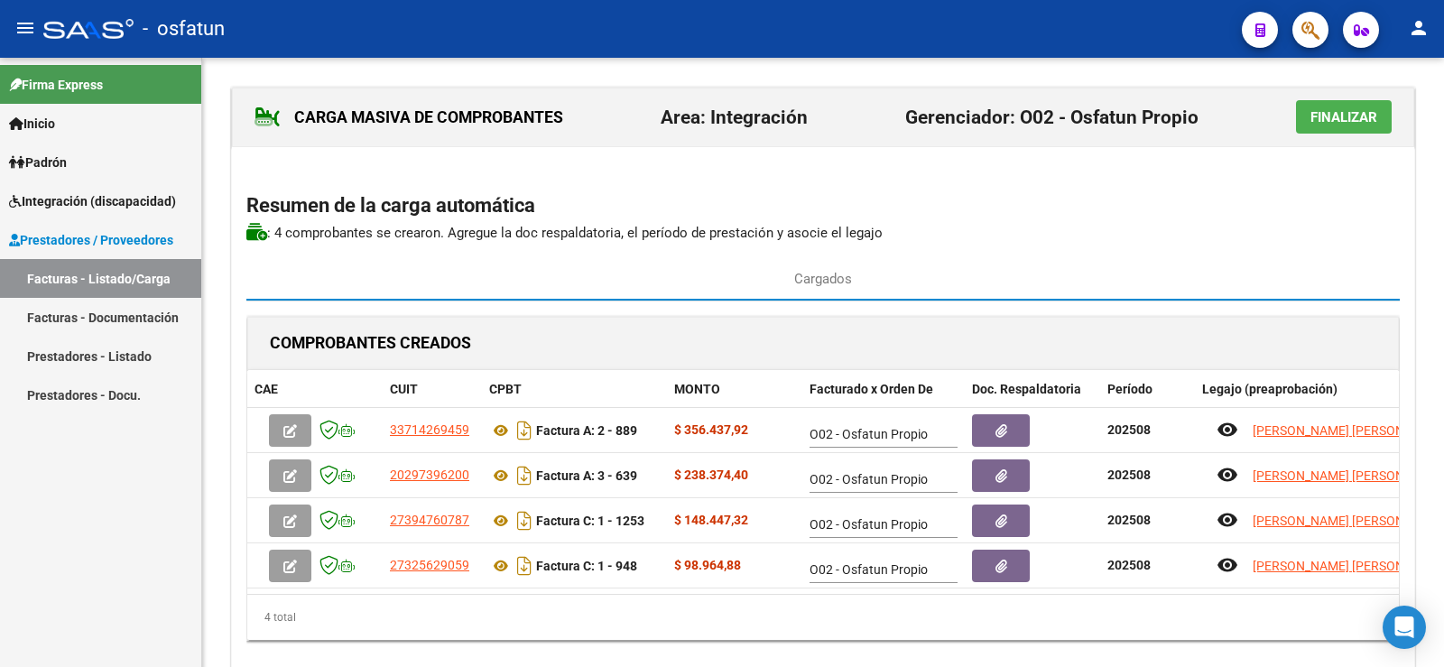
click at [1365, 105] on button "Finalizar" at bounding box center [1344, 116] width 96 height 33
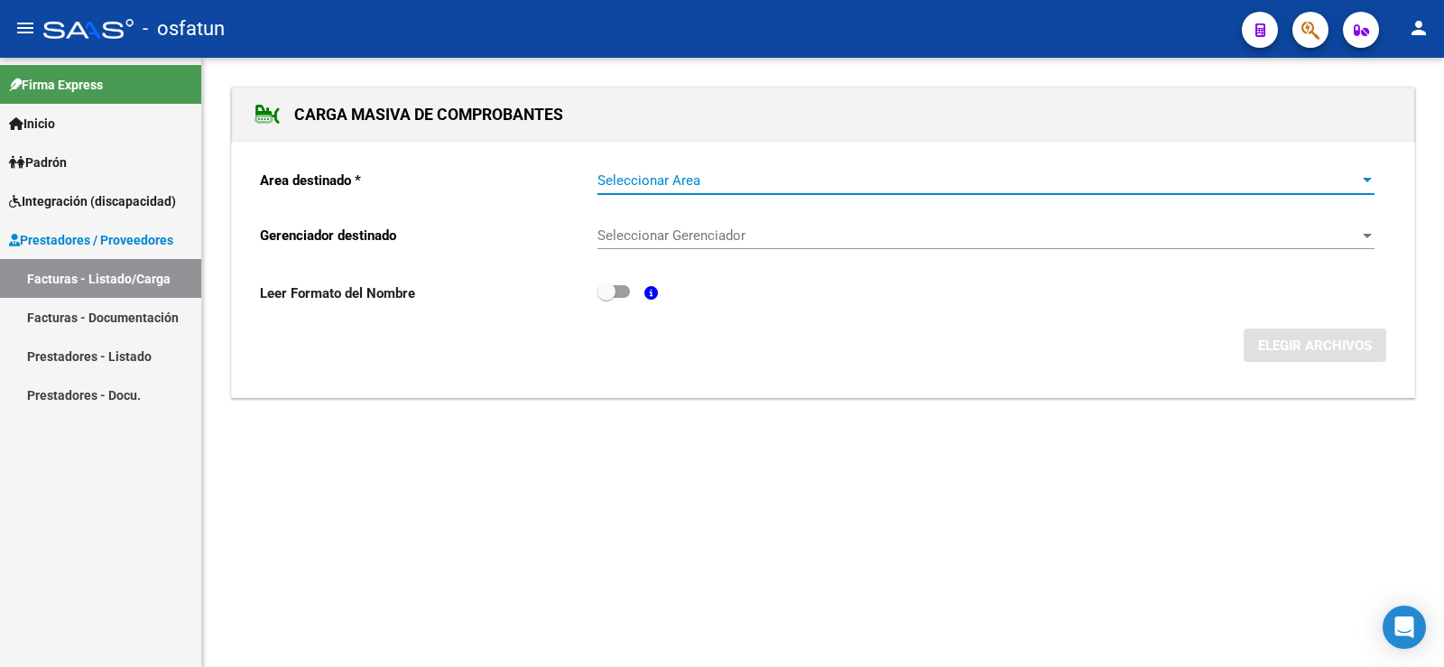
click at [1375, 179] on div at bounding box center [1367, 180] width 16 height 14
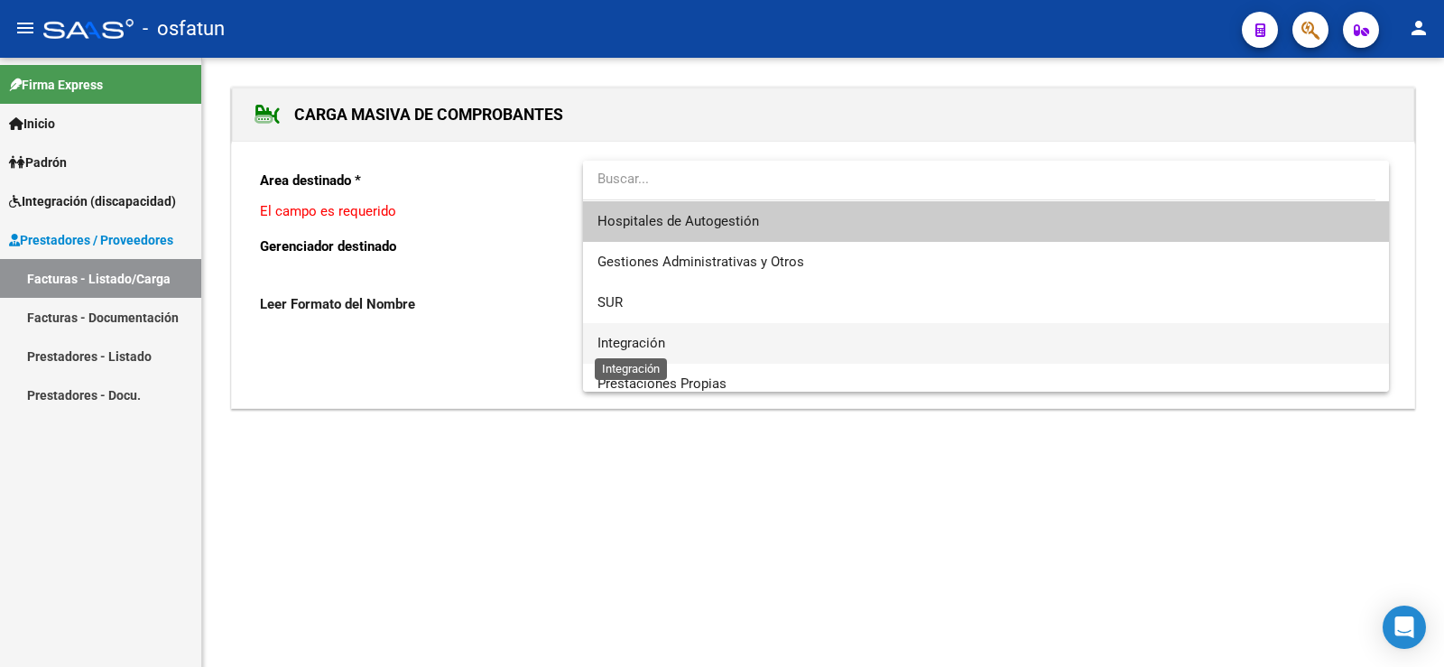
drag, startPoint x: 656, startPoint y: 345, endPoint x: 738, endPoint y: 339, distance: 82.3
click at [656, 344] on span "Integración" at bounding box center [631, 343] width 68 height 16
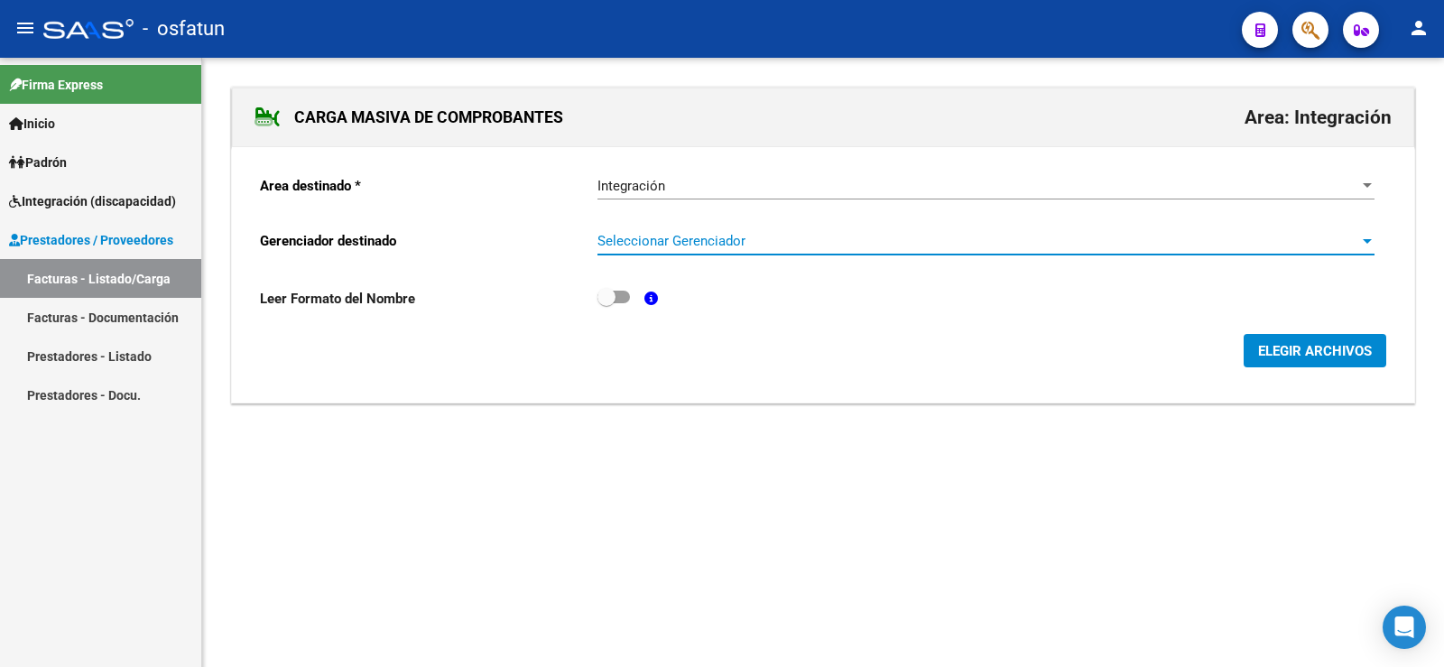
click at [1369, 237] on div at bounding box center [1367, 241] width 16 height 14
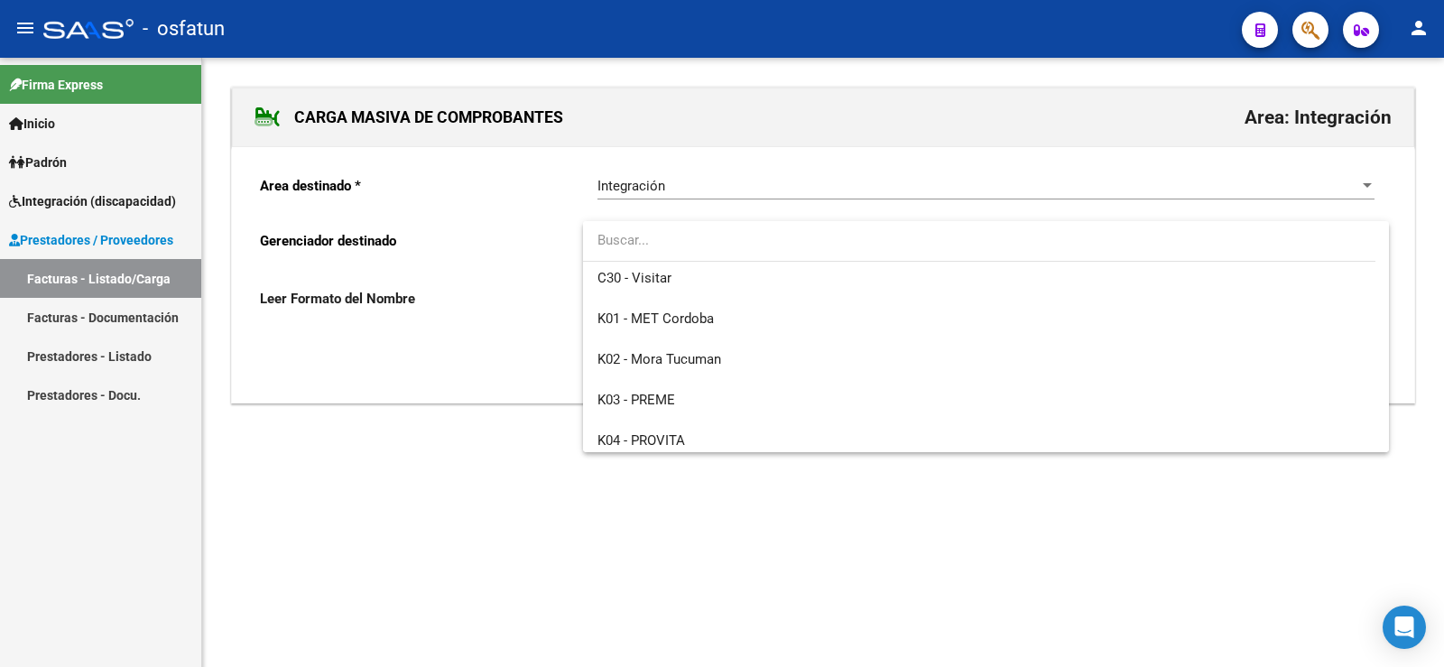
scroll to position [903, 0]
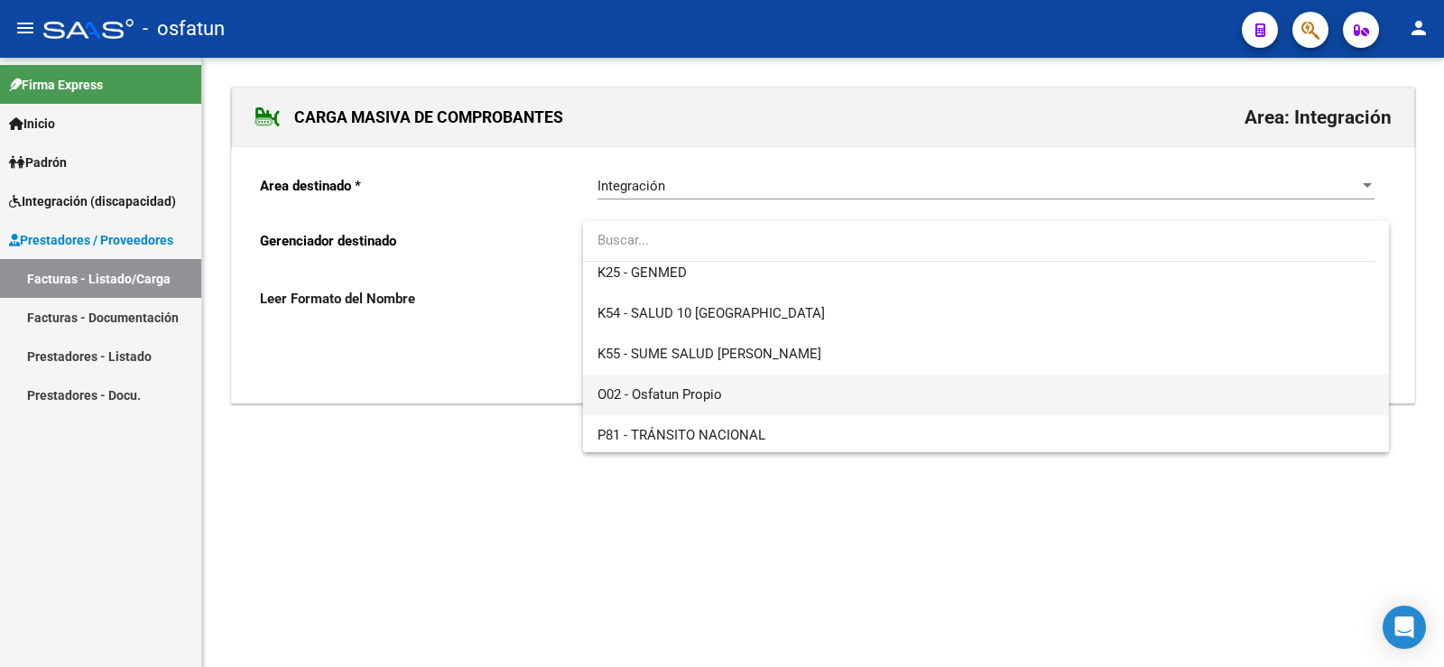
click at [675, 390] on span "O02 - Osfatun Propio" at bounding box center [659, 394] width 125 height 16
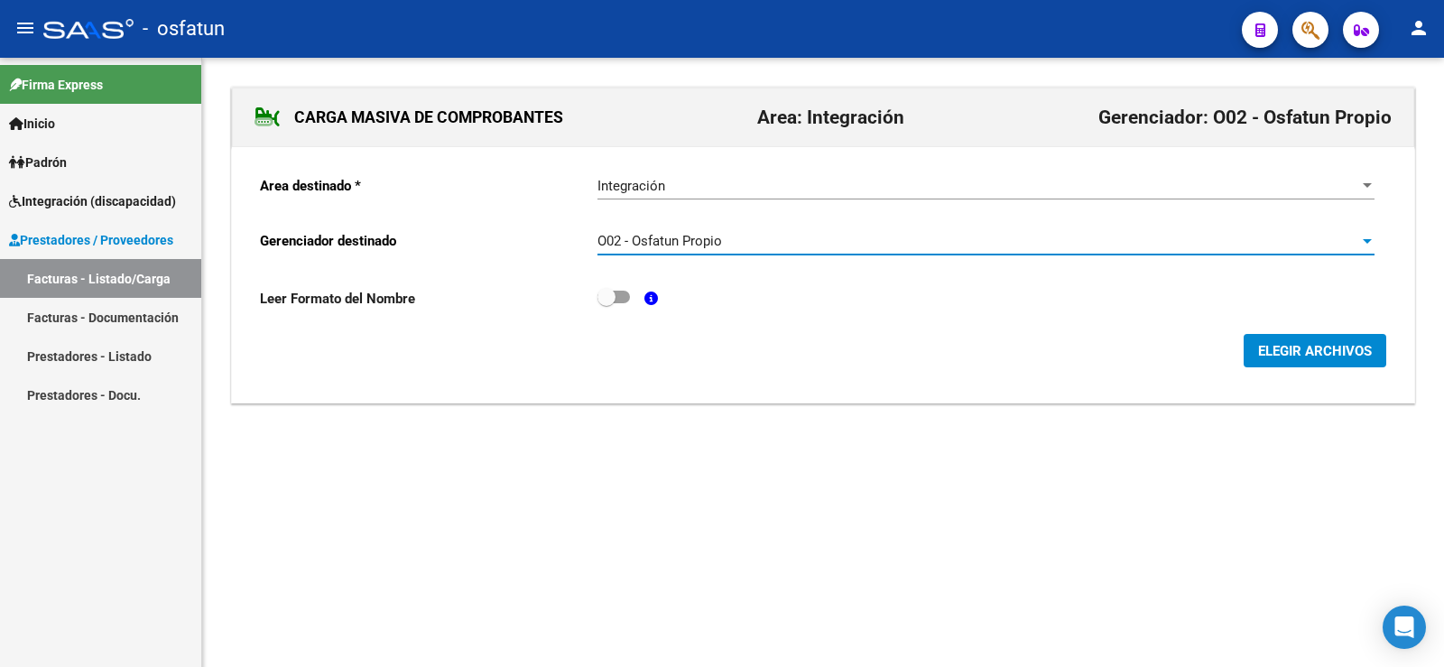
click at [1319, 349] on span "ELEGIR ARCHIVOS" at bounding box center [1315, 351] width 114 height 16
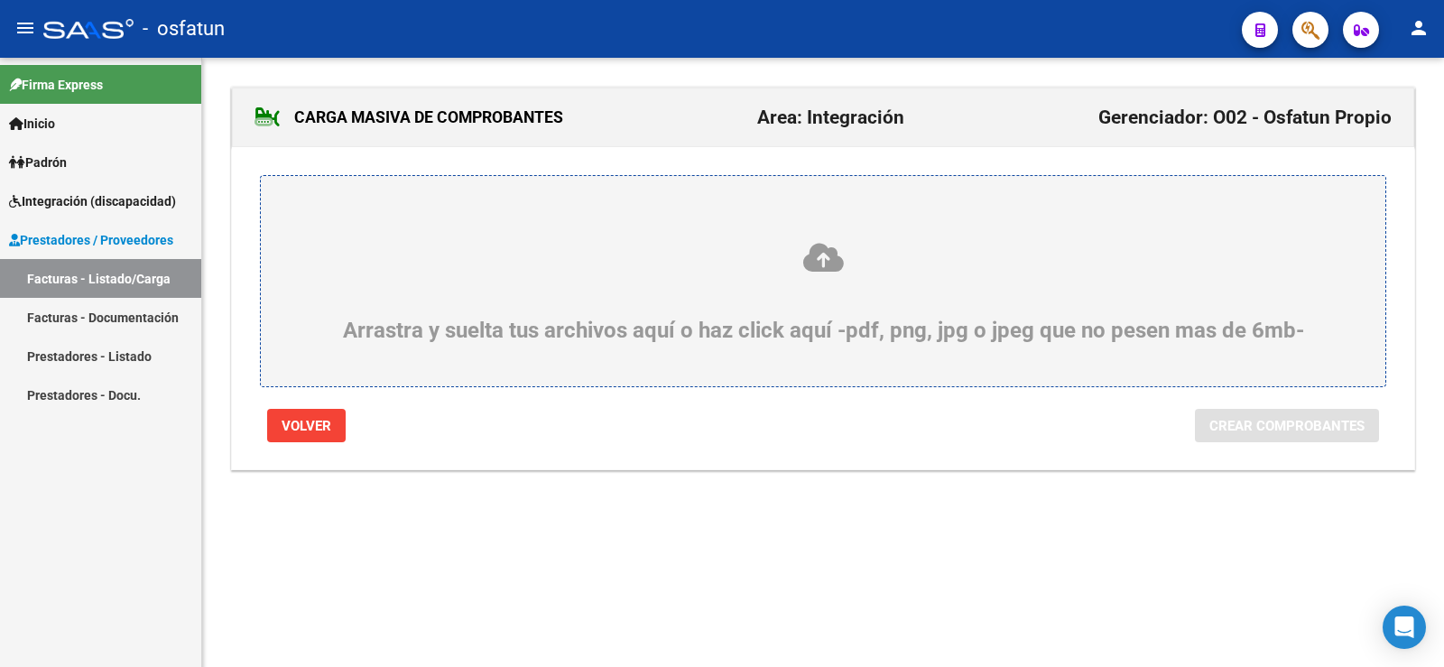
click at [809, 252] on icon at bounding box center [823, 257] width 1038 height 33
click at [0, 0] on input "Arrastra y suelta tus archivos aquí o haz click aquí -pdf, png, jpg o jpeg que …" at bounding box center [0, 0] width 0 height 0
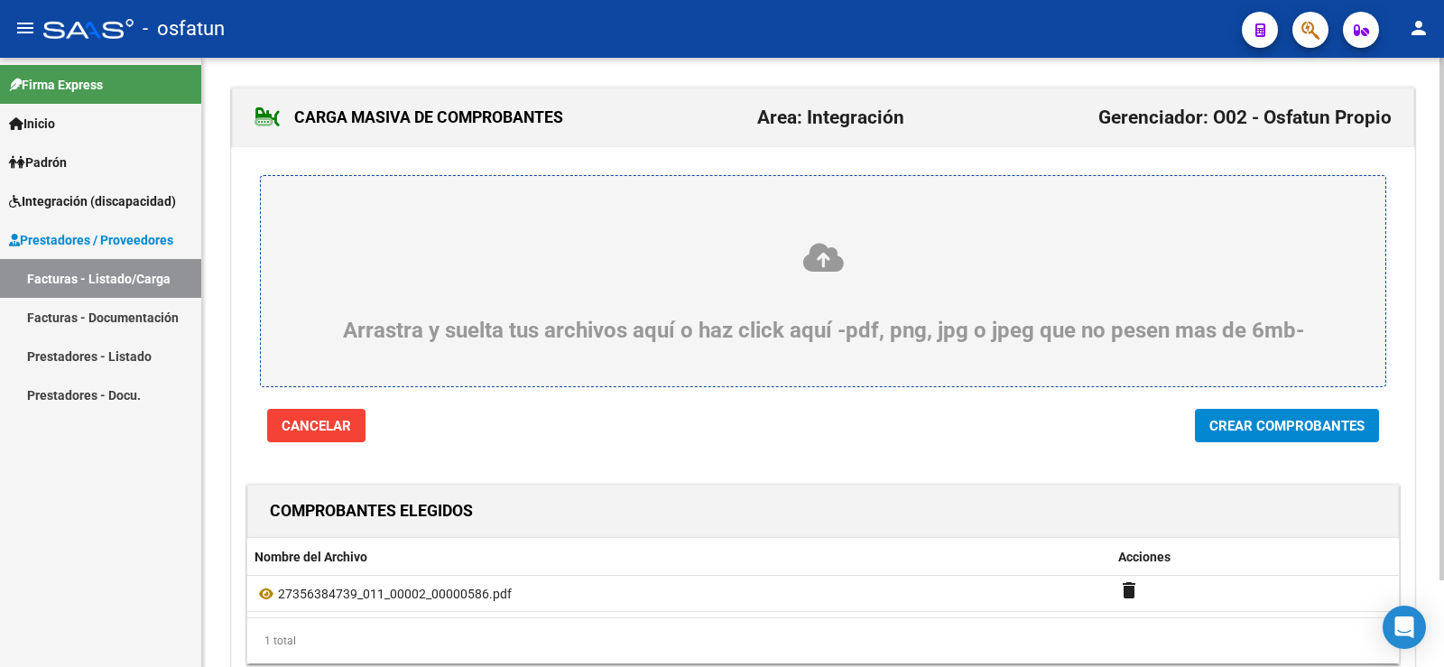
click at [830, 272] on icon at bounding box center [823, 257] width 1038 height 33
click at [0, 0] on input "Arrastra y suelta tus archivos aquí o haz click aquí -pdf, png, jpg o jpeg que …" at bounding box center [0, 0] width 0 height 0
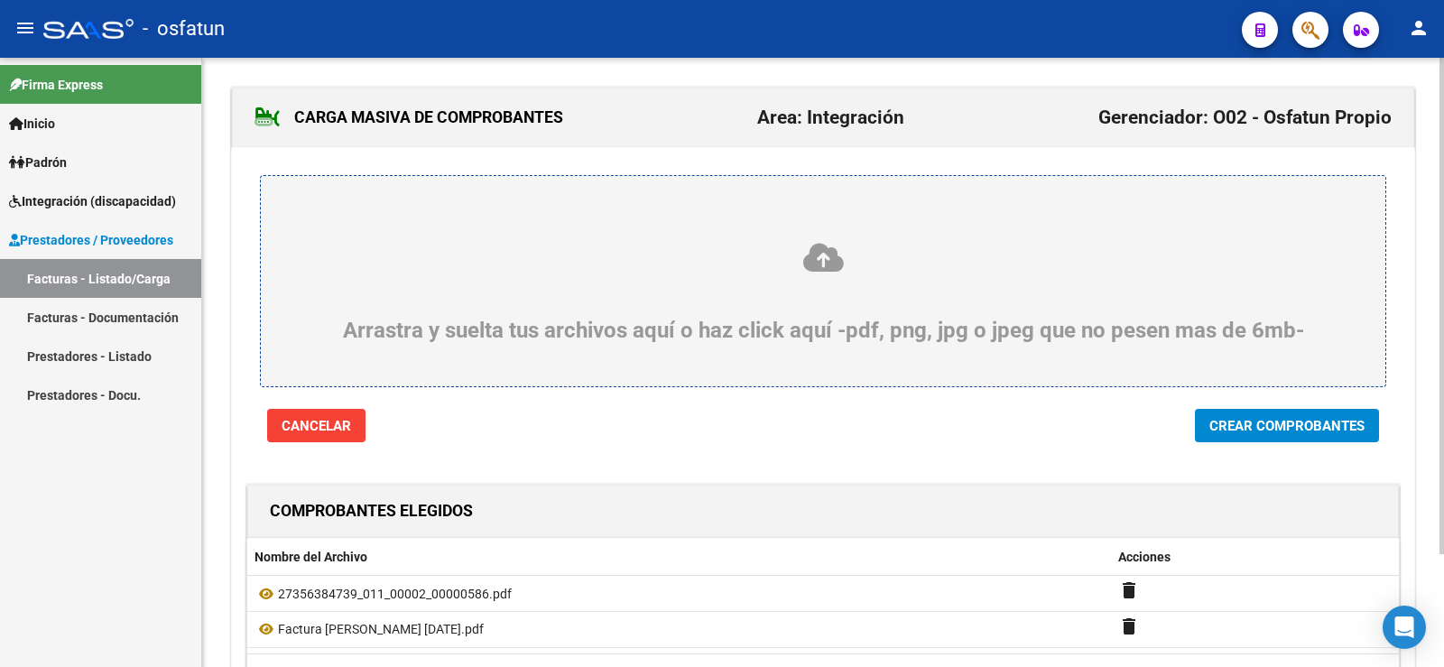
click at [1234, 430] on span "Crear Comprobantes" at bounding box center [1286, 426] width 155 height 16
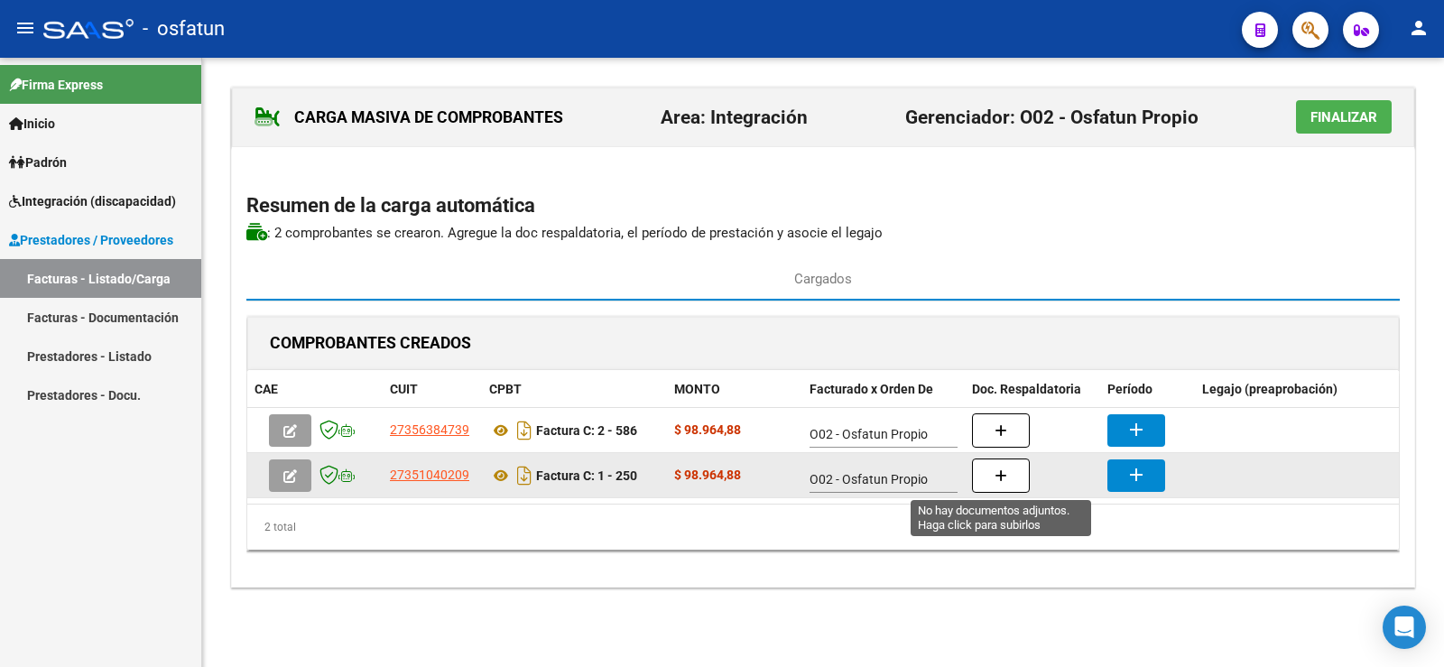
click at [1022, 472] on button "button" at bounding box center [1001, 475] width 58 height 34
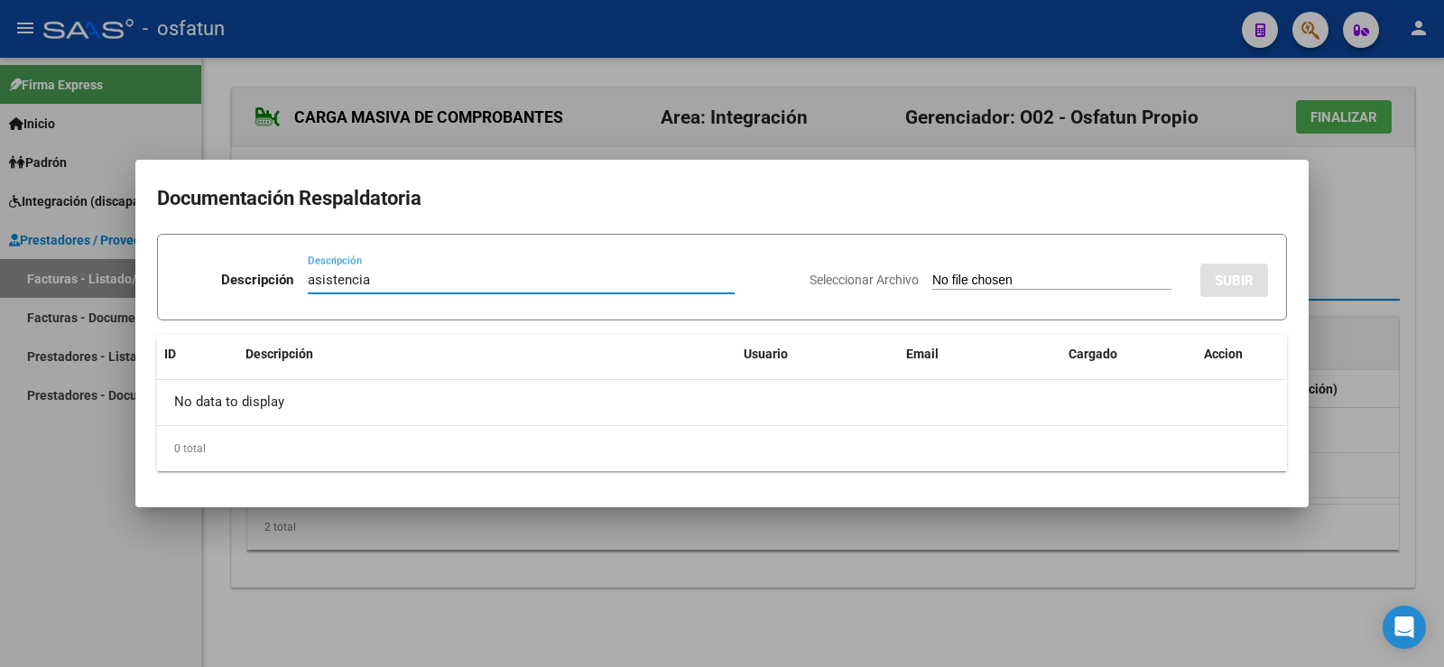
type input "asistencia"
click at [923, 273] on app-file-uploader "Seleccionar Archivo" at bounding box center [998, 280] width 376 height 16
click at [932, 279] on input "Seleccionar Archivo" at bounding box center [1051, 281] width 239 height 17
type input "C:\fakepath\Asistencia [PERSON_NAME] [DATE].pdf"
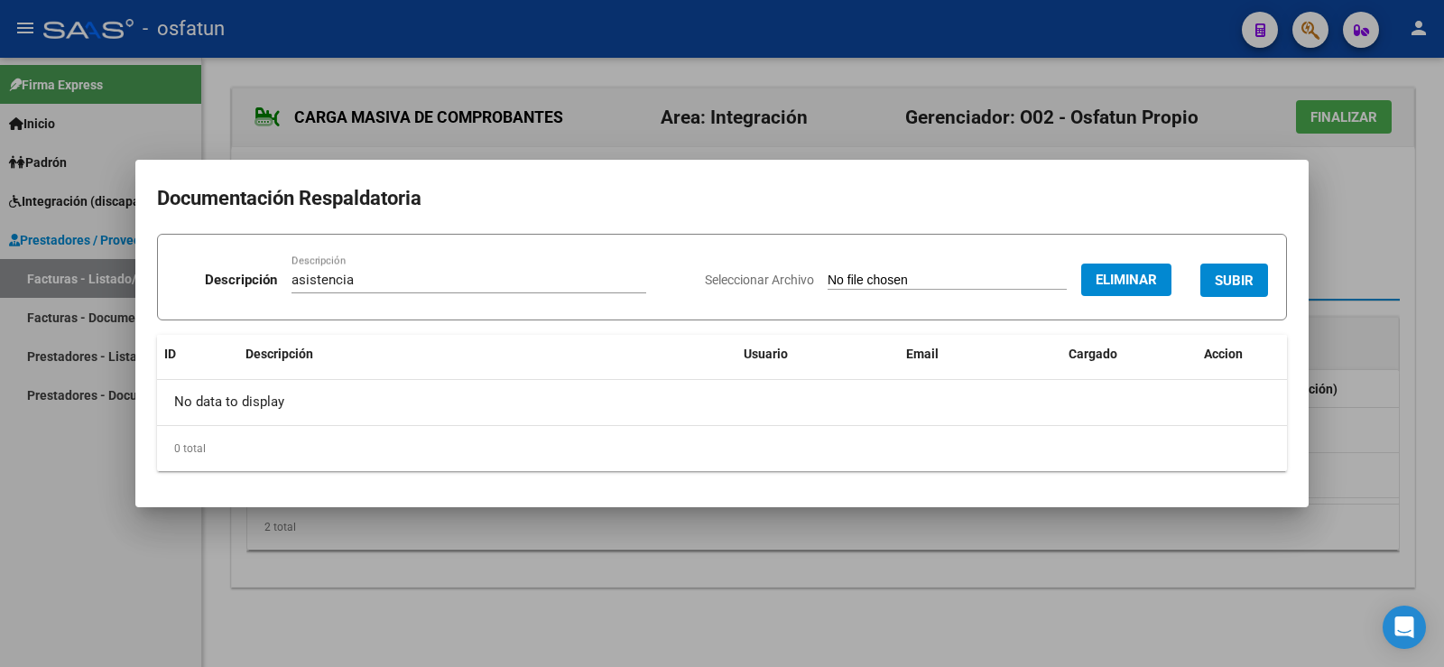
click at [1232, 281] on span "SUBIR" at bounding box center [1234, 281] width 39 height 16
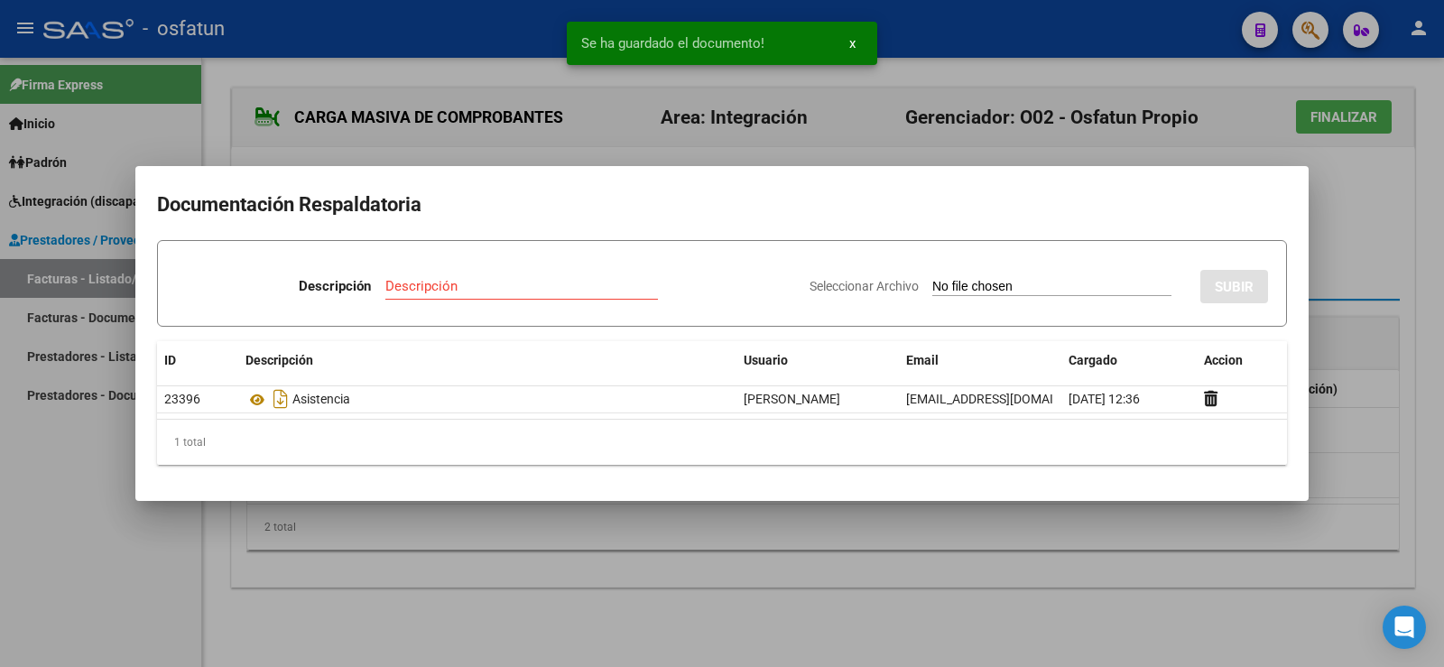
click at [1351, 223] on div at bounding box center [722, 333] width 1444 height 667
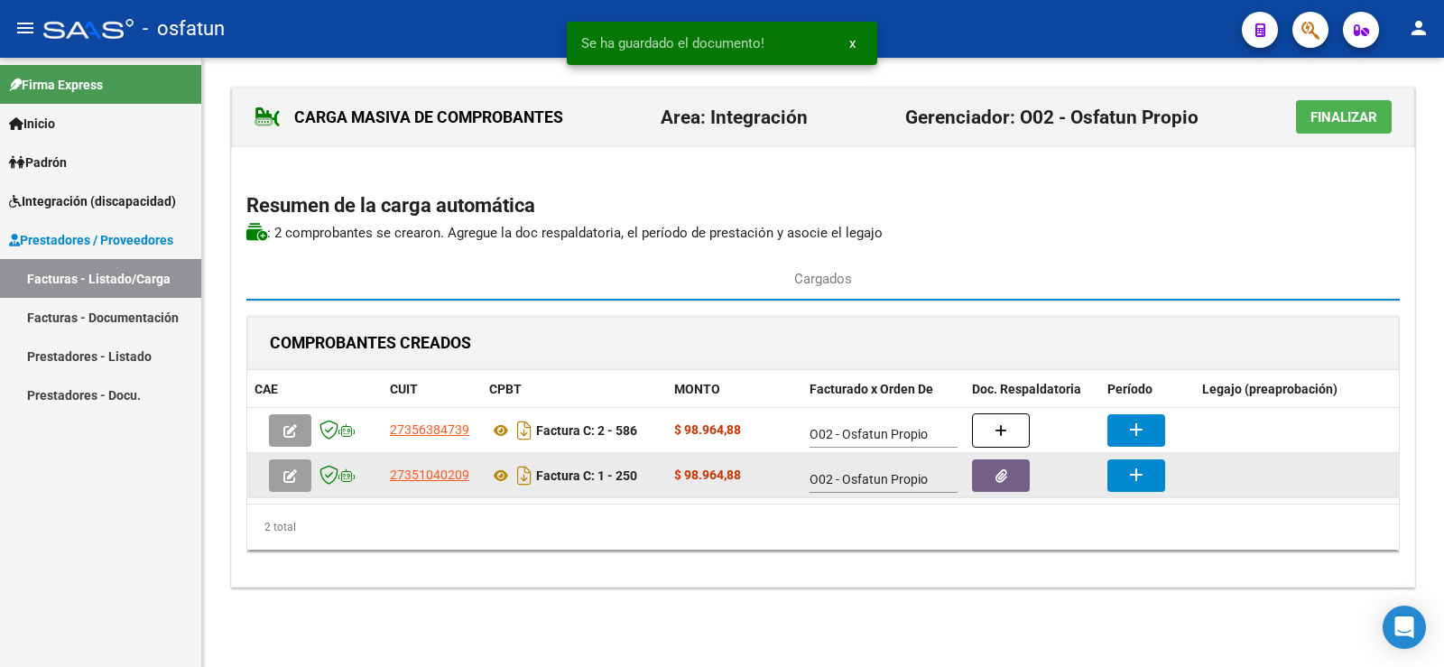
click at [990, 476] on button "button" at bounding box center [1001, 475] width 58 height 32
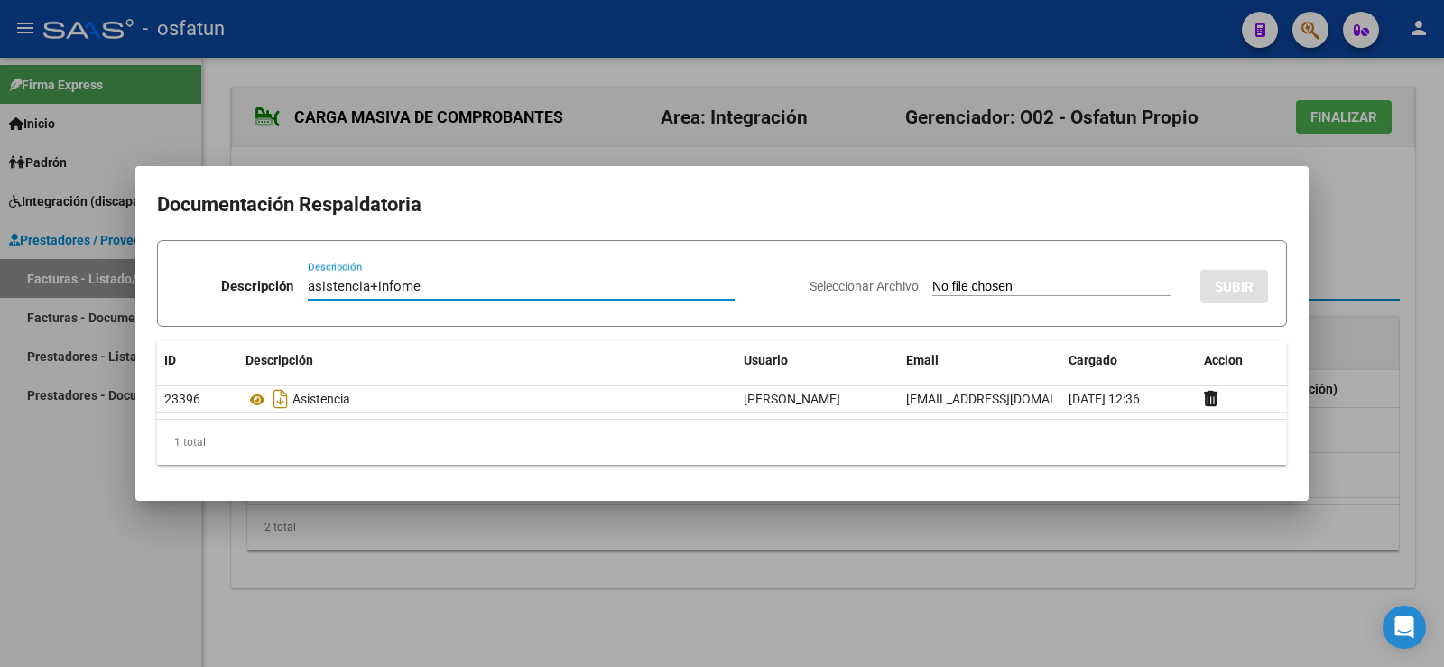
type input "asistencia+infome"
click at [933, 283] on input "Seleccionar Archivo" at bounding box center [1051, 287] width 239 height 17
type input "C:\fakepath\ilovepdf_merged.pdf"
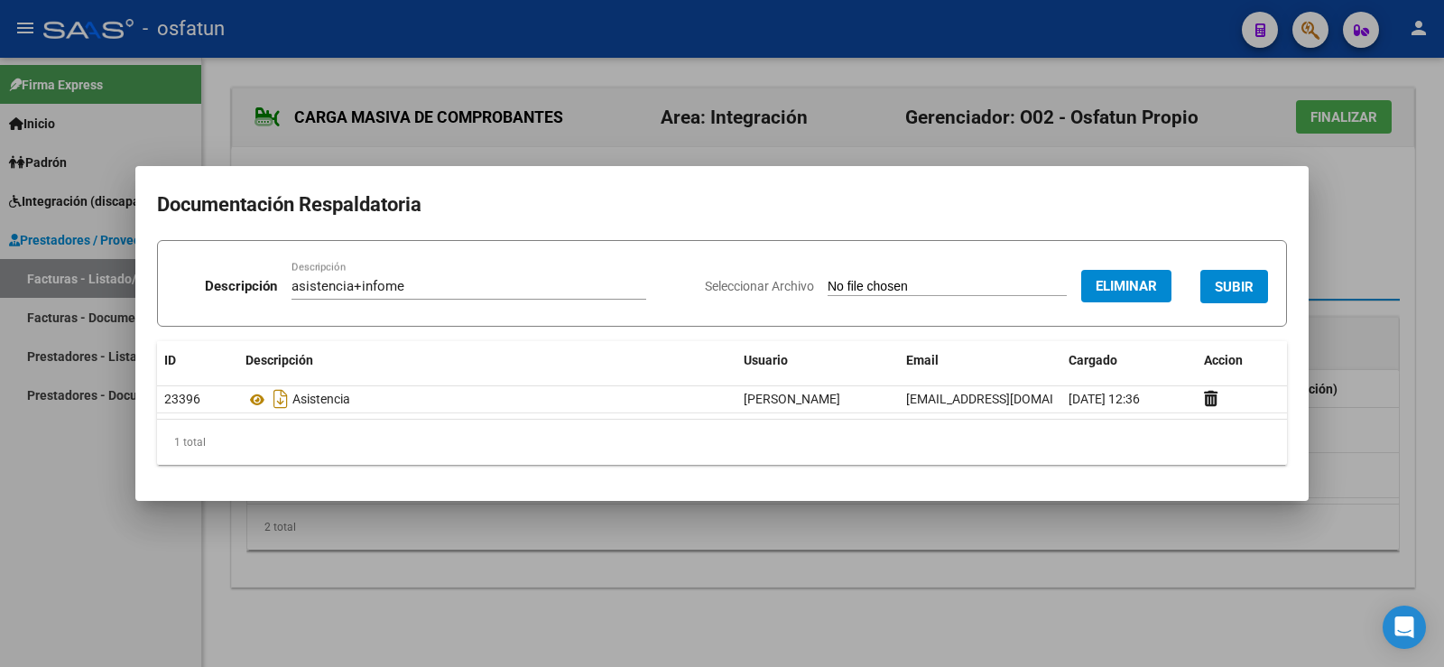
click at [1259, 283] on button "SUBIR" at bounding box center [1234, 286] width 68 height 33
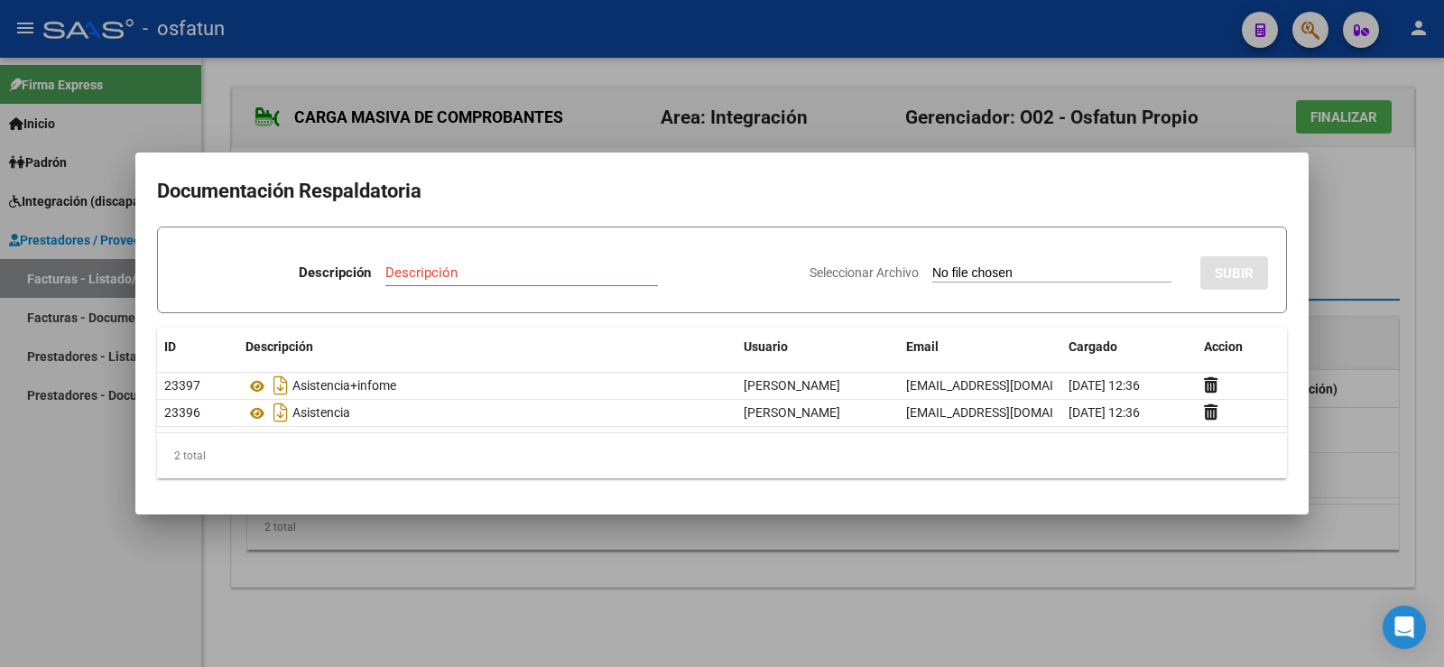
click at [1331, 261] on div at bounding box center [722, 333] width 1444 height 667
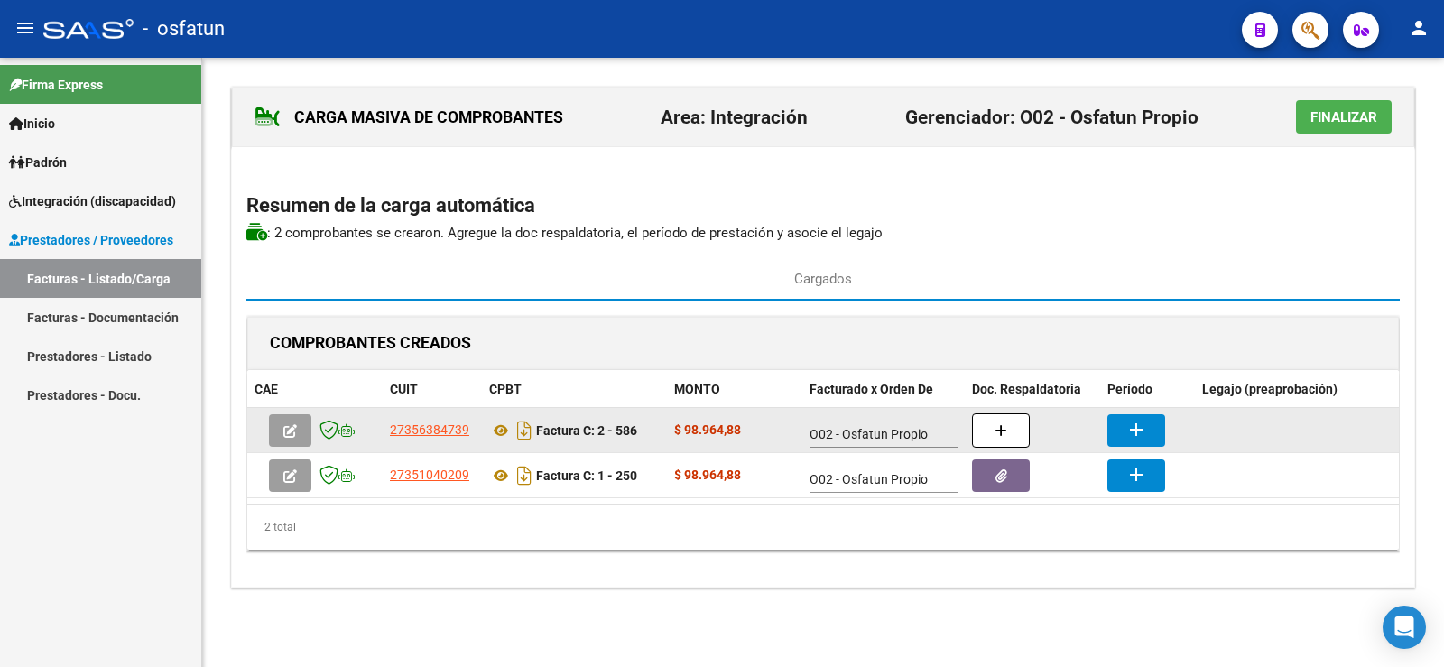
click at [1106, 421] on datatable-body-cell "add" at bounding box center [1147, 430] width 95 height 44
click at [1131, 427] on mat-icon "add" at bounding box center [1136, 430] width 22 height 22
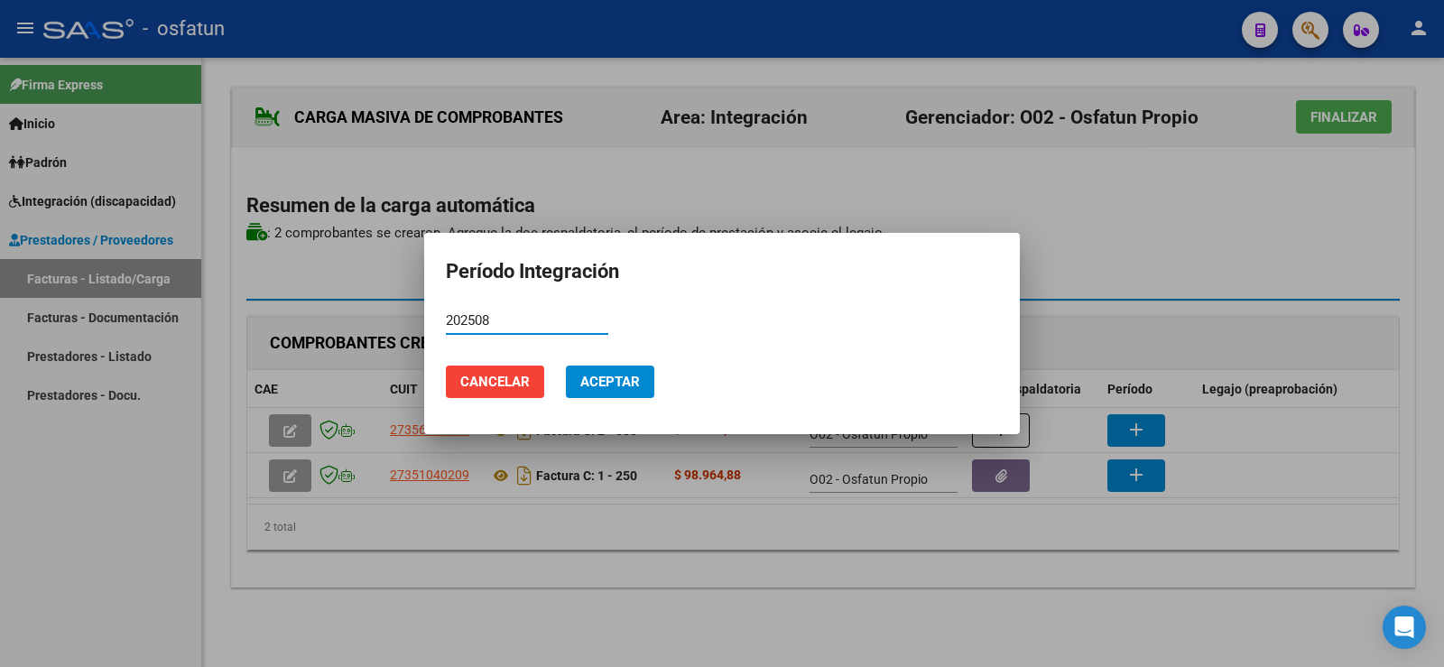
type input "202508"
click at [605, 391] on button "Aceptar" at bounding box center [610, 382] width 88 height 32
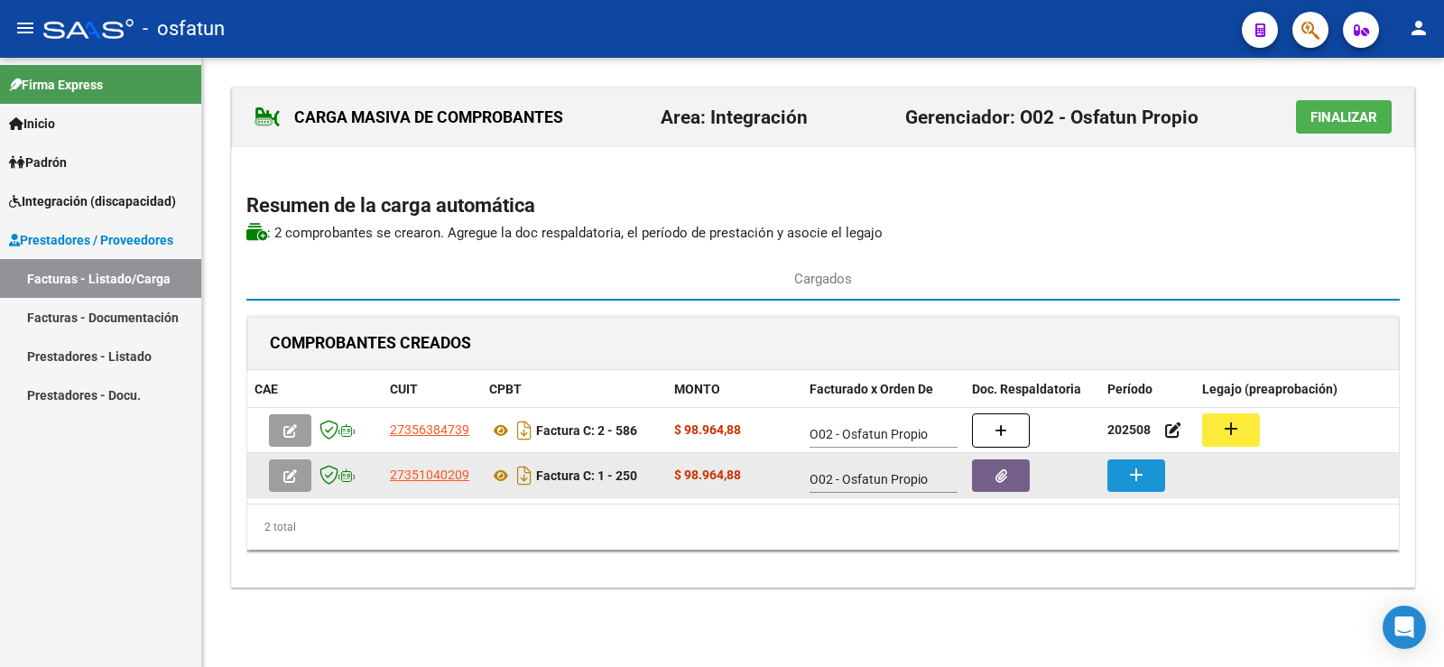
click at [1133, 473] on mat-icon "add" at bounding box center [1136, 475] width 22 height 22
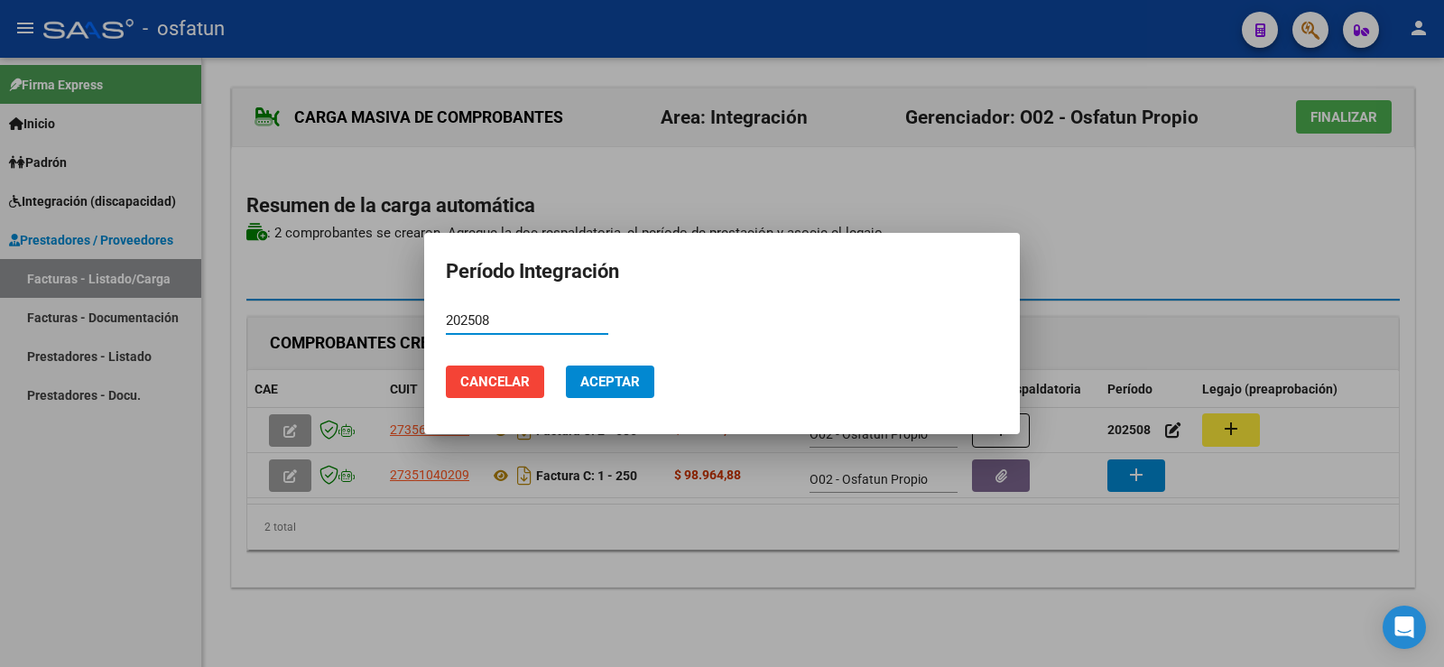
type input "202508"
click at [605, 377] on span "Aceptar" at bounding box center [610, 382] width 60 height 16
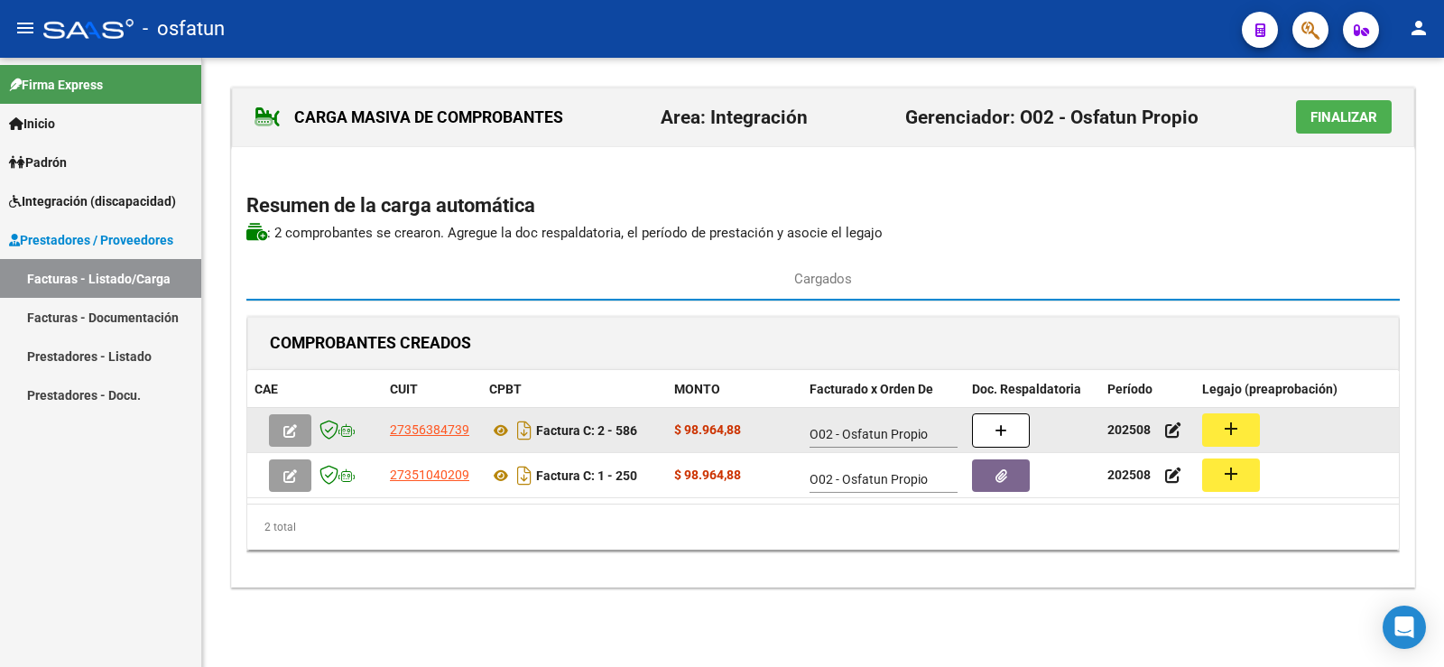
click at [1225, 423] on mat-icon "add" at bounding box center [1231, 429] width 22 height 22
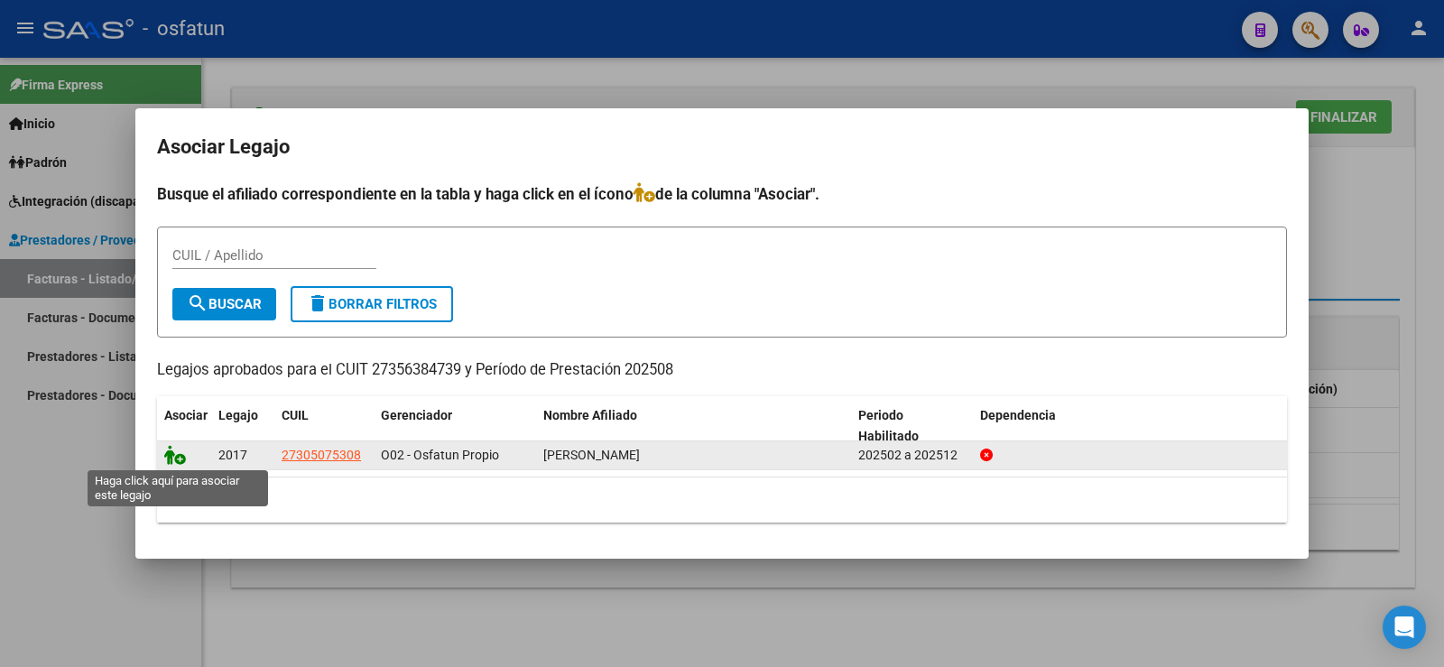
drag, startPoint x: 174, startPoint y: 458, endPoint x: 199, endPoint y: 456, distance: 25.3
click at [174, 456] on icon at bounding box center [175, 455] width 22 height 20
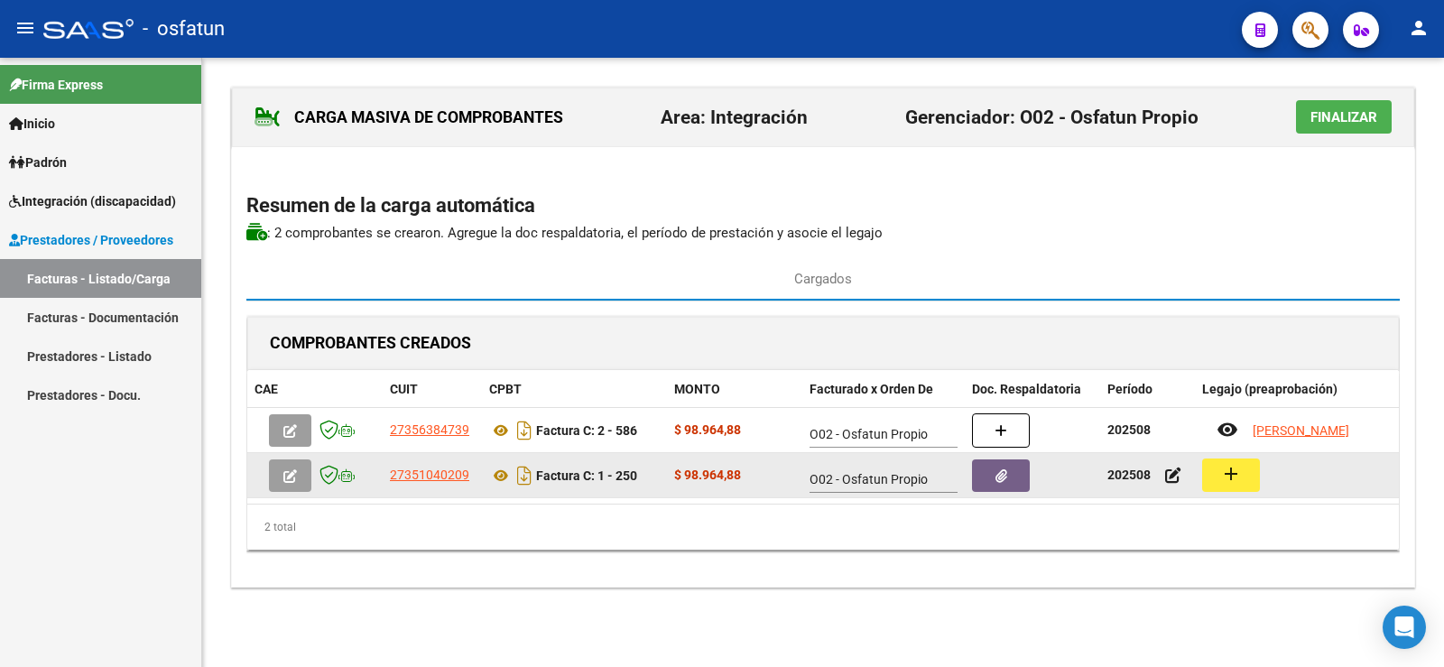
click at [1230, 486] on button "add" at bounding box center [1231, 474] width 58 height 33
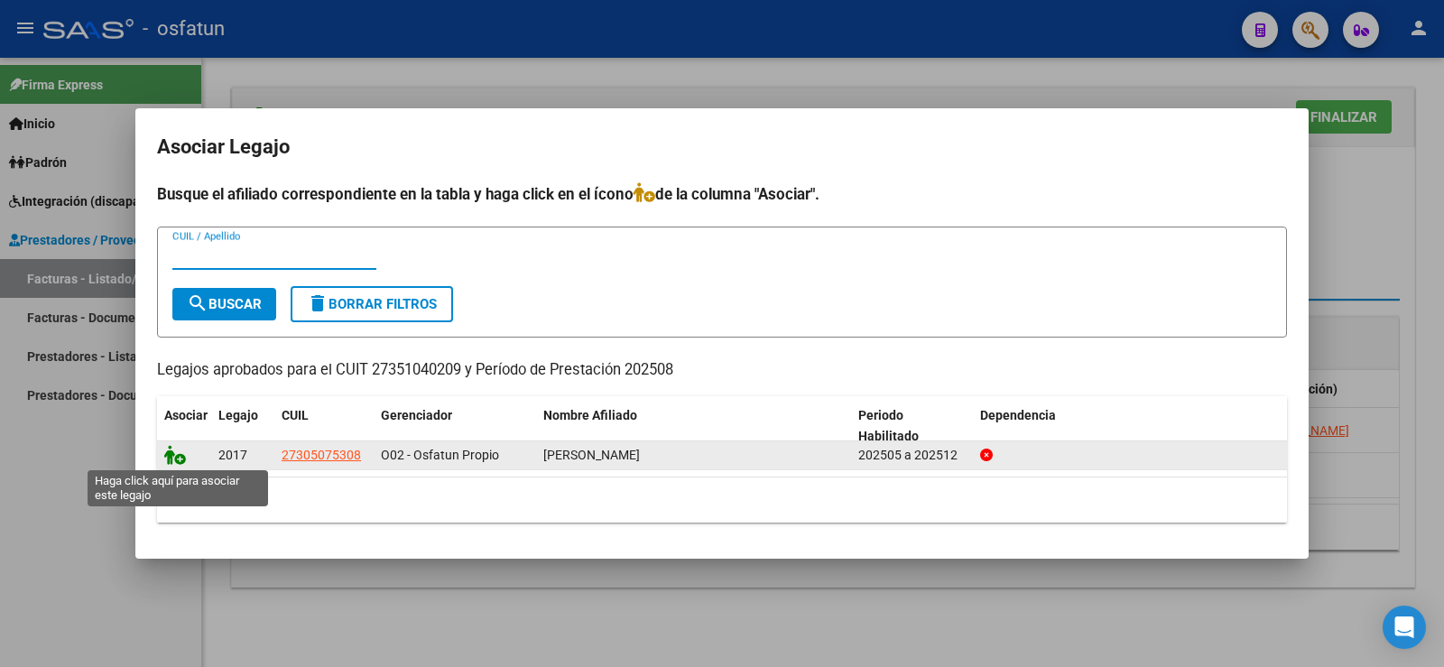
click at [170, 458] on icon at bounding box center [175, 455] width 22 height 20
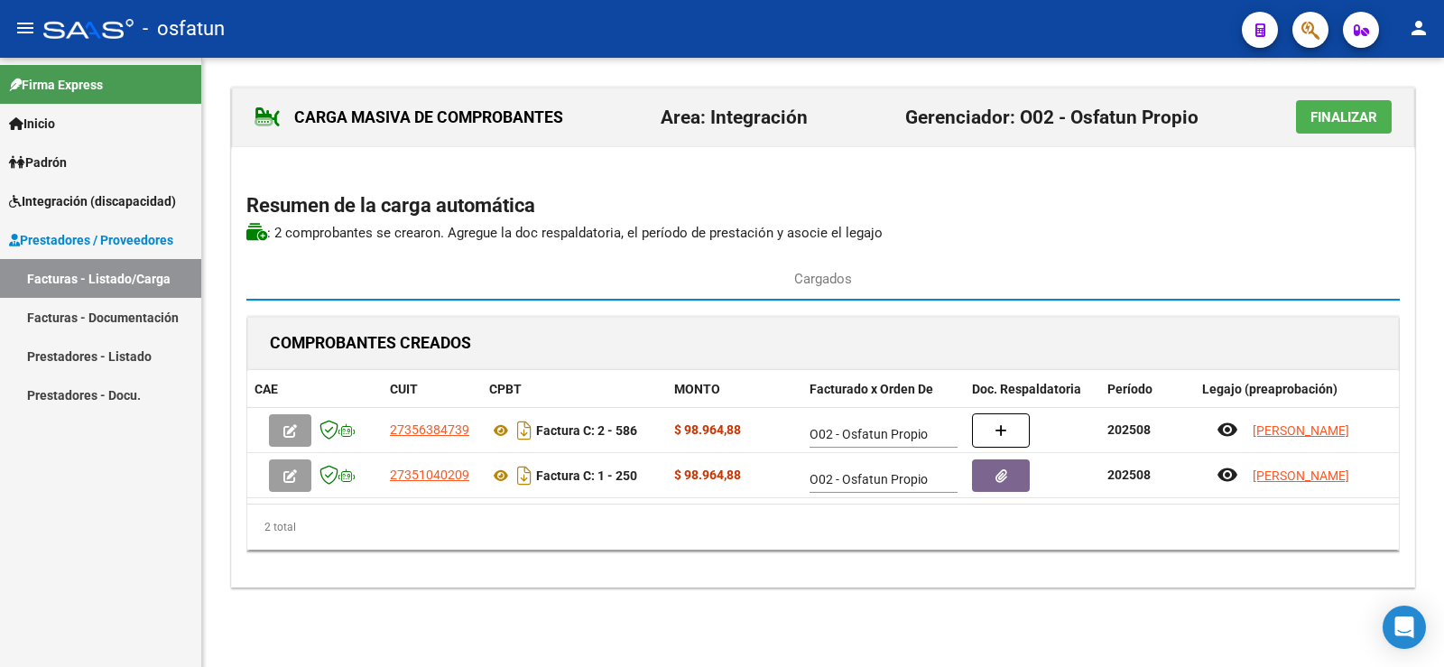
click at [1343, 118] on span "Finalizar" at bounding box center [1343, 117] width 67 height 16
